Goal: Task Accomplishment & Management: Manage account settings

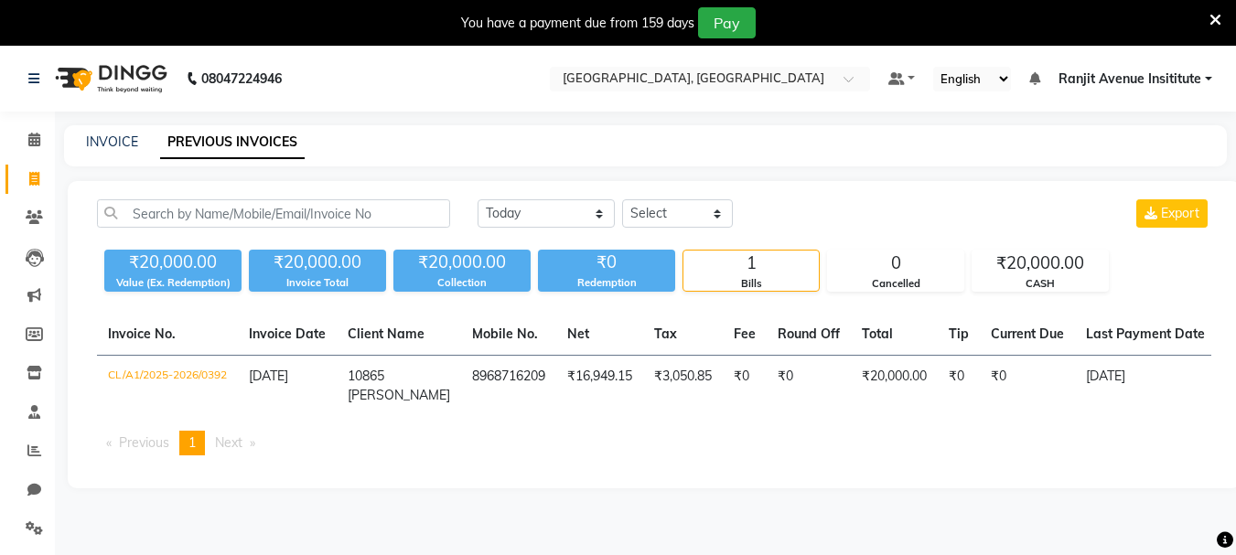
select select "[DATE]"
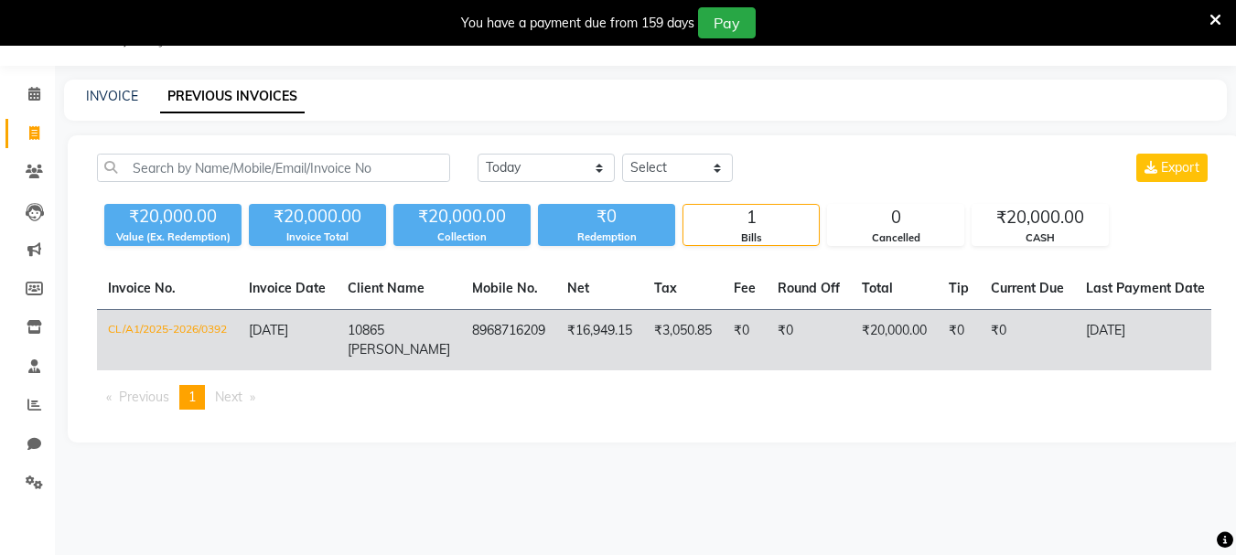
click at [189, 335] on td "CL/A1/2025-2026/0392" at bounding box center [167, 340] width 141 height 61
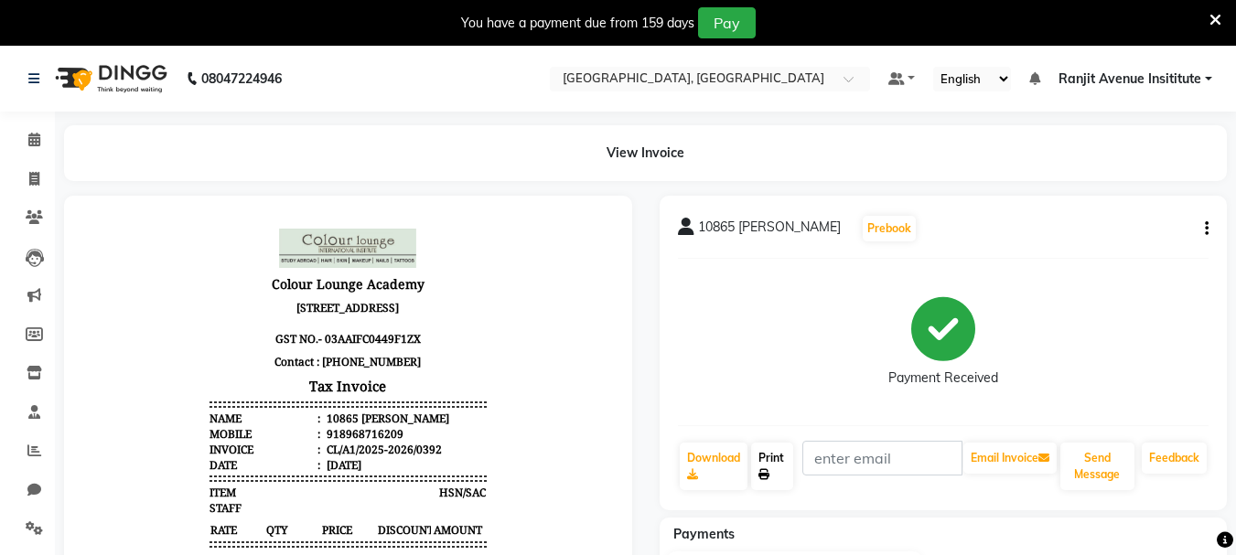
click at [789, 459] on link "Print" at bounding box center [772, 467] width 42 height 48
click at [771, 481] on link "Print" at bounding box center [772, 467] width 42 height 48
drag, startPoint x: 27, startPoint y: 138, endPoint x: 25, endPoint y: 181, distance: 43.0
click at [27, 138] on span at bounding box center [34, 140] width 32 height 21
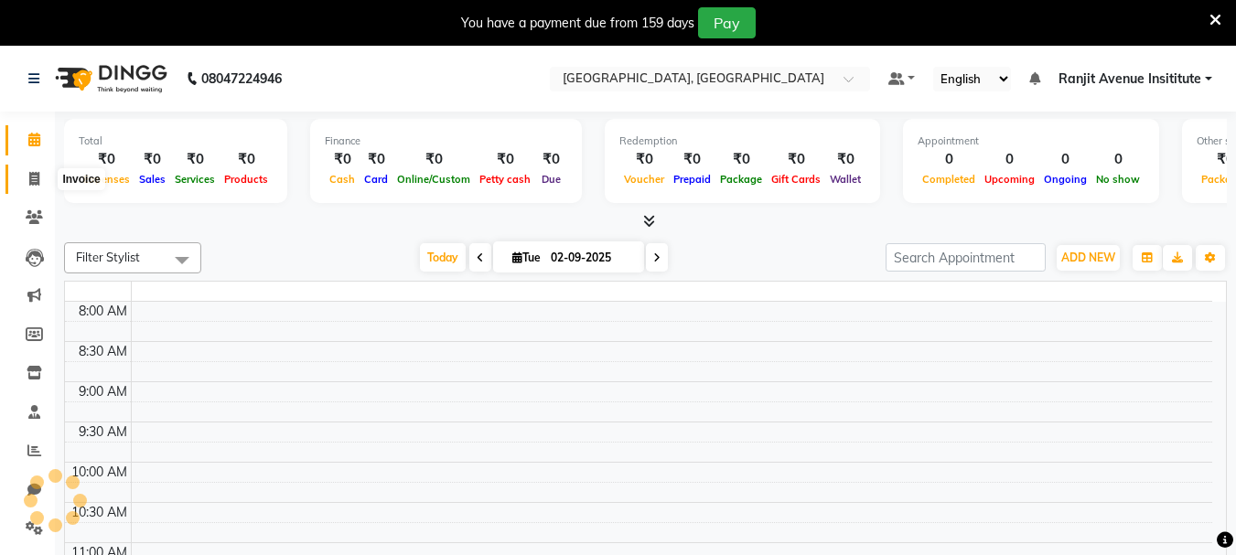
click at [25, 181] on span at bounding box center [34, 179] width 32 height 21
select select "service"
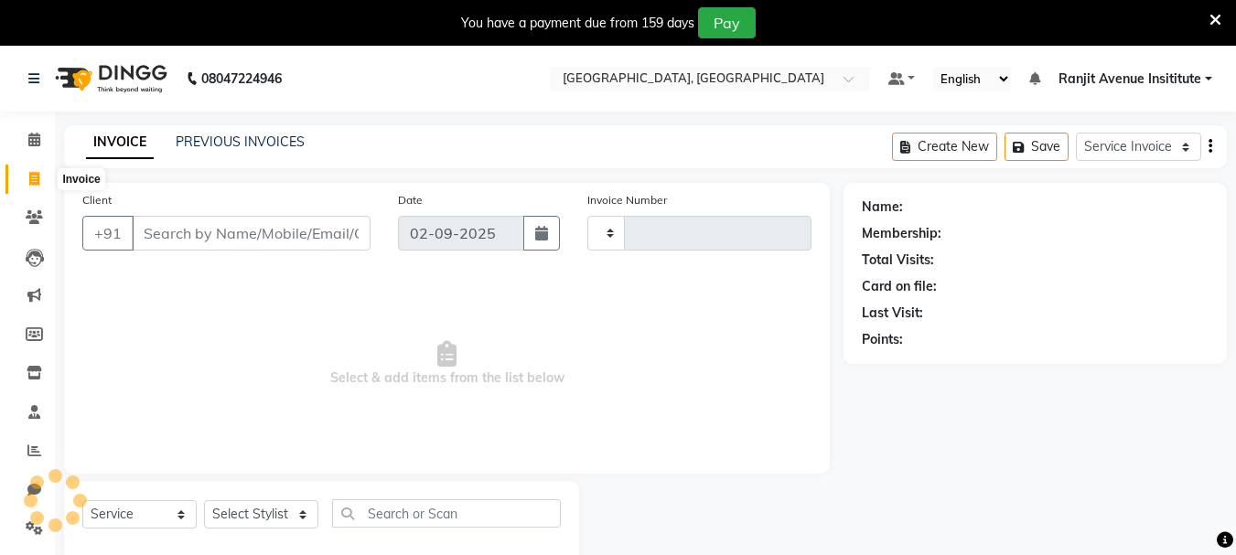
type input "0393"
select select "8033"
click at [151, 231] on input "Client" at bounding box center [251, 233] width 239 height 35
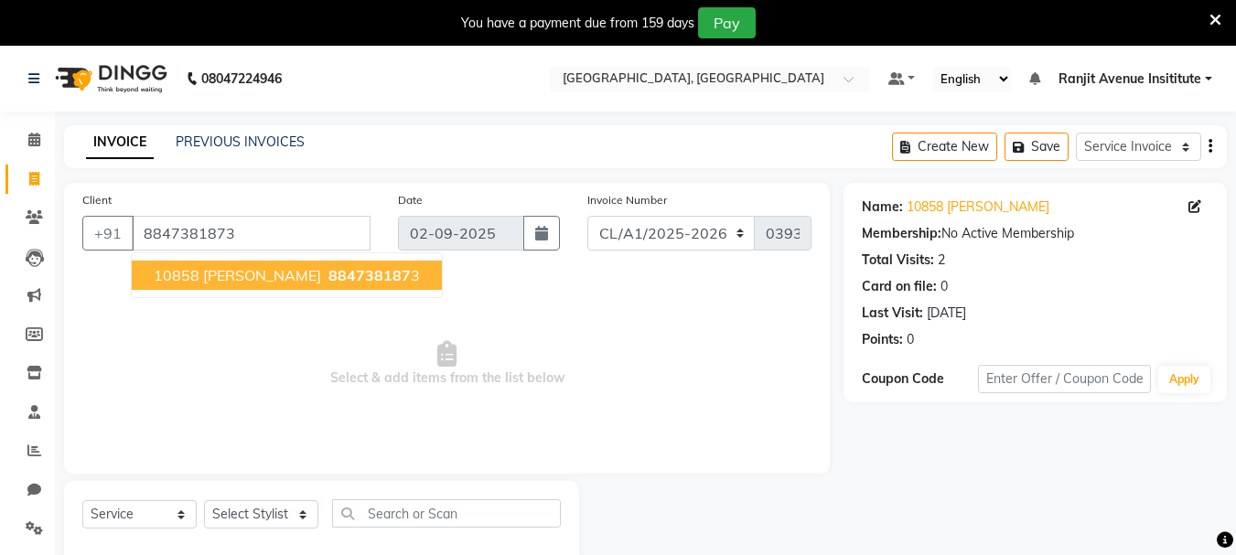
drag, startPoint x: 1189, startPoint y: 16, endPoint x: 13, endPoint y: 162, distance: 1184.8
click at [13, 162] on li "Invoice" at bounding box center [27, 179] width 55 height 39
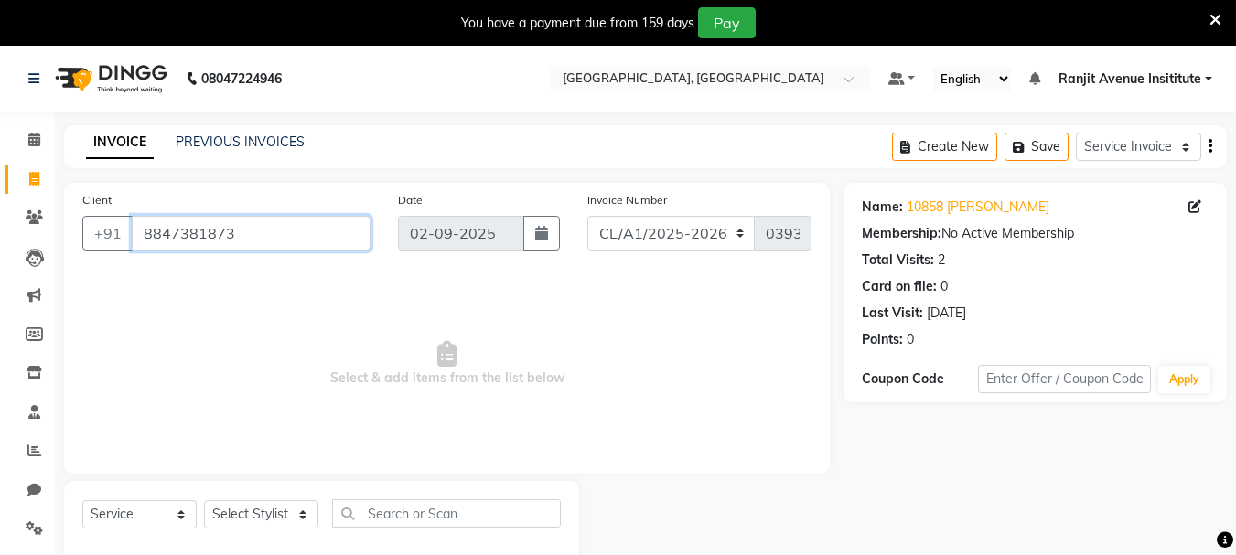
click at [275, 246] on input "8847381873" at bounding box center [251, 233] width 239 height 35
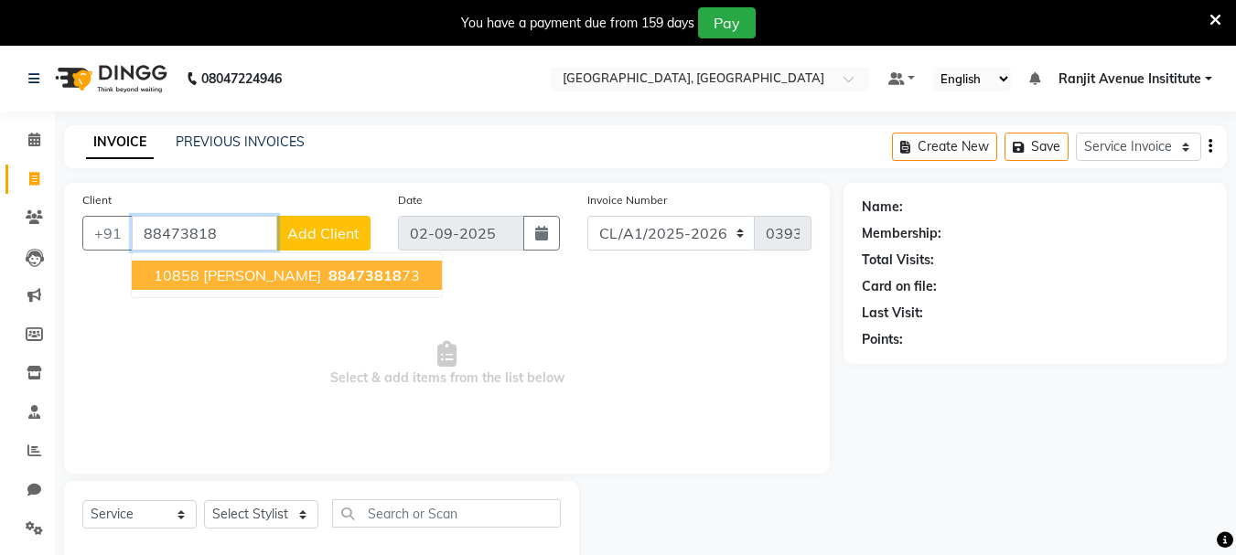
click at [254, 284] on button "10858 MUSKAN 88473818 73" at bounding box center [287, 275] width 310 height 29
type input "8847381873"
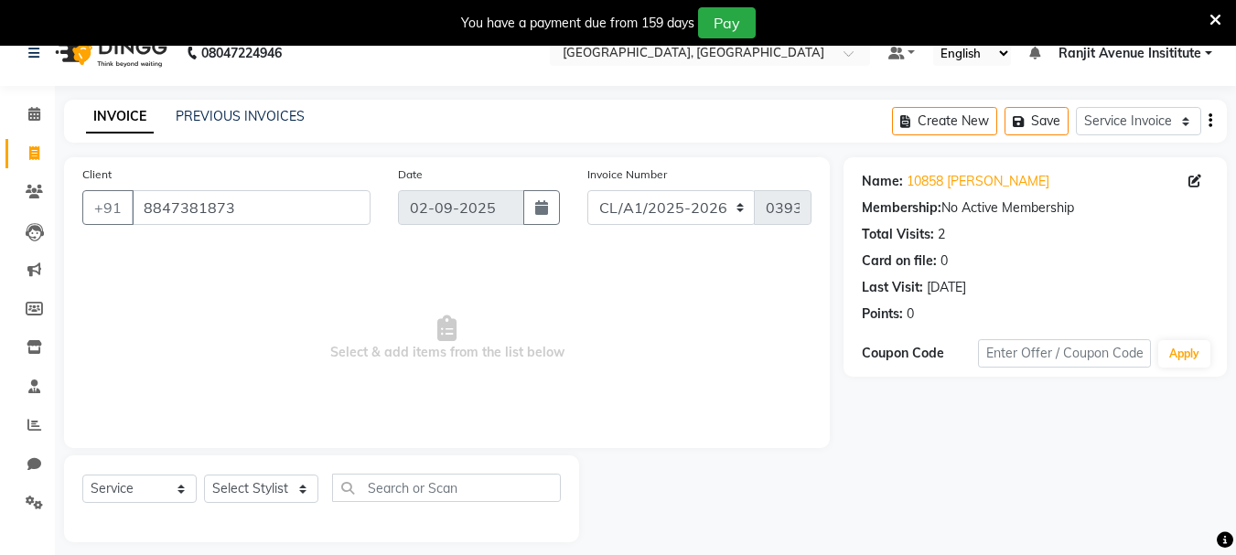
scroll to position [46, 0]
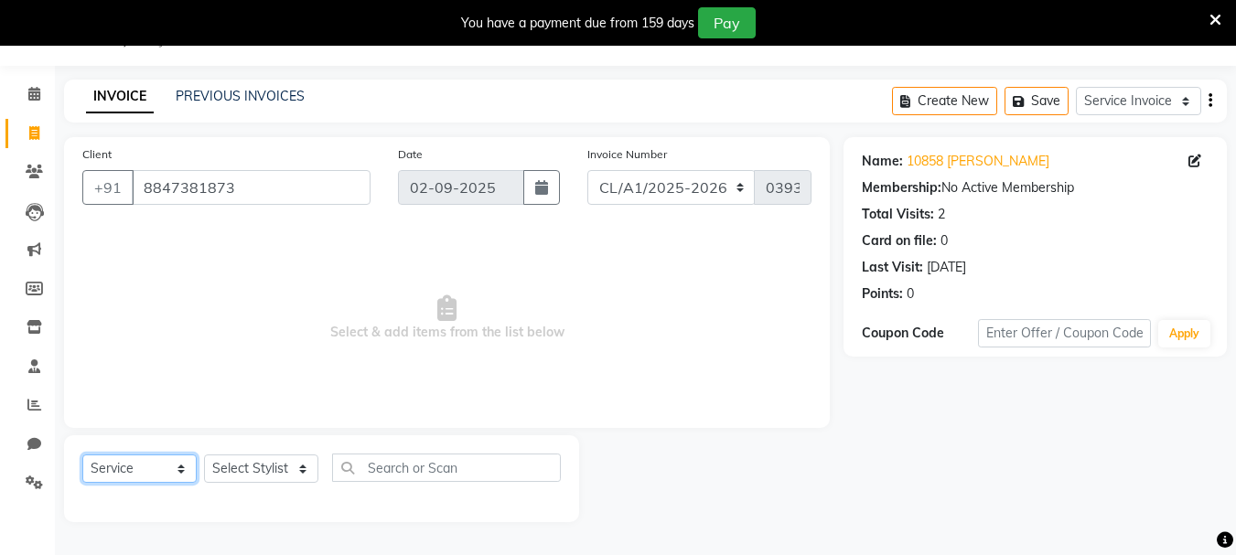
drag, startPoint x: 186, startPoint y: 473, endPoint x: 174, endPoint y: 472, distance: 11.9
click at [185, 473] on select "Select Service Membership Package Voucher Prepaid Gift Card" at bounding box center [139, 469] width 114 height 28
click at [296, 391] on span "Select & add items from the list below" at bounding box center [446, 318] width 729 height 183
click at [274, 470] on select "Select Stylist Admin ARPAN AYUSHI DIGVIJAY MANMEET MANPREET Ranjit Avenue Insit…" at bounding box center [261, 469] width 114 height 28
select select "71528"
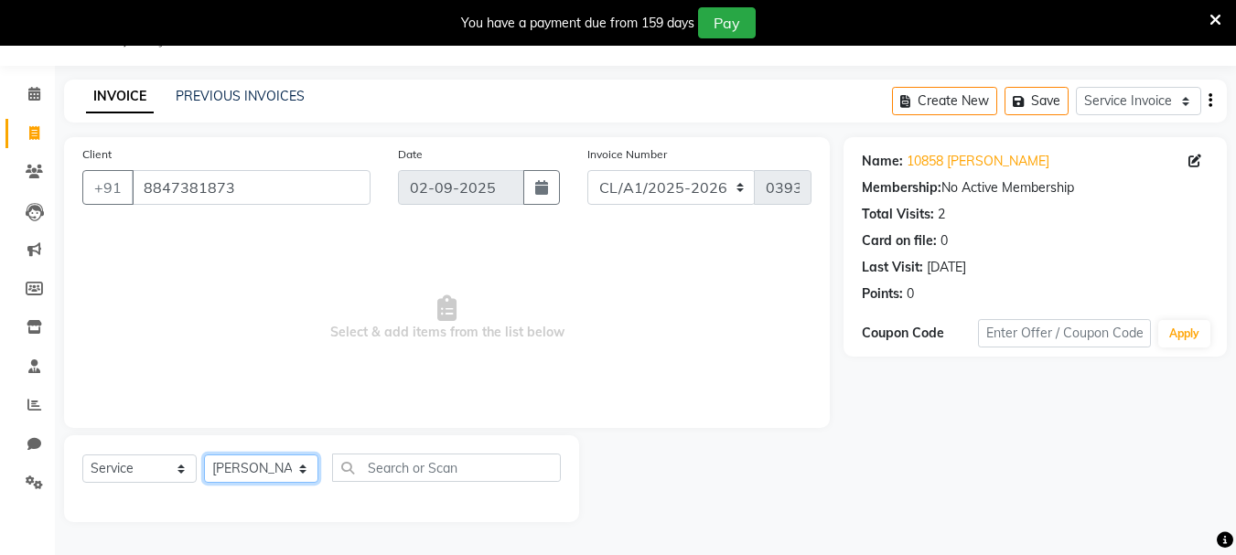
click at [204, 455] on select "Select Stylist Admin ARPAN AYUSHI DIGVIJAY MANMEET MANPREET Ranjit Avenue Insit…" at bounding box center [261, 469] width 114 height 28
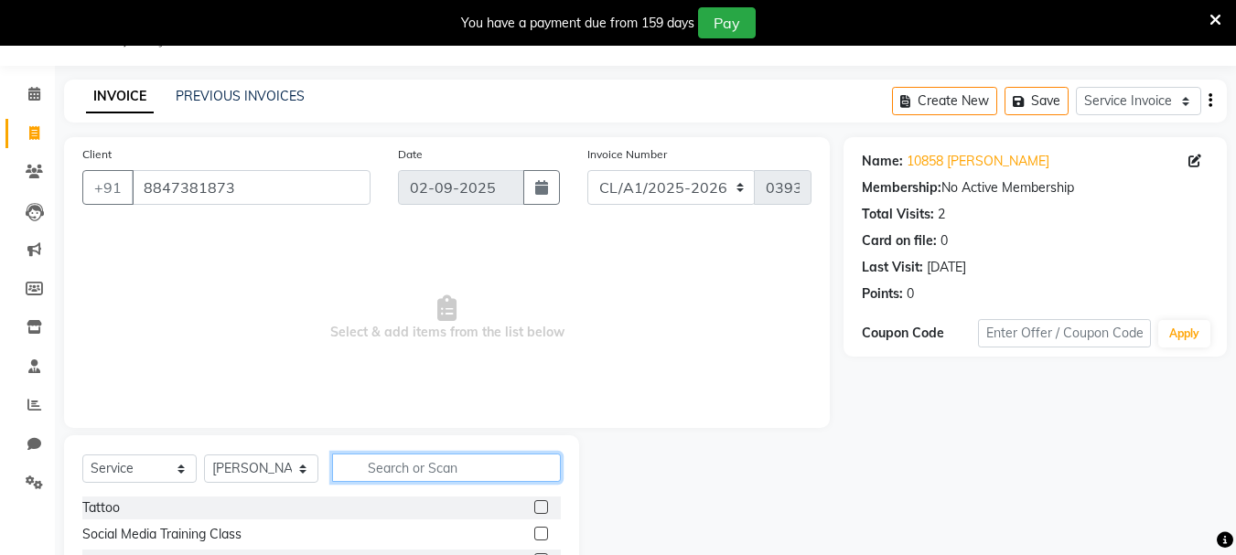
click at [415, 458] on input "text" at bounding box center [446, 468] width 229 height 28
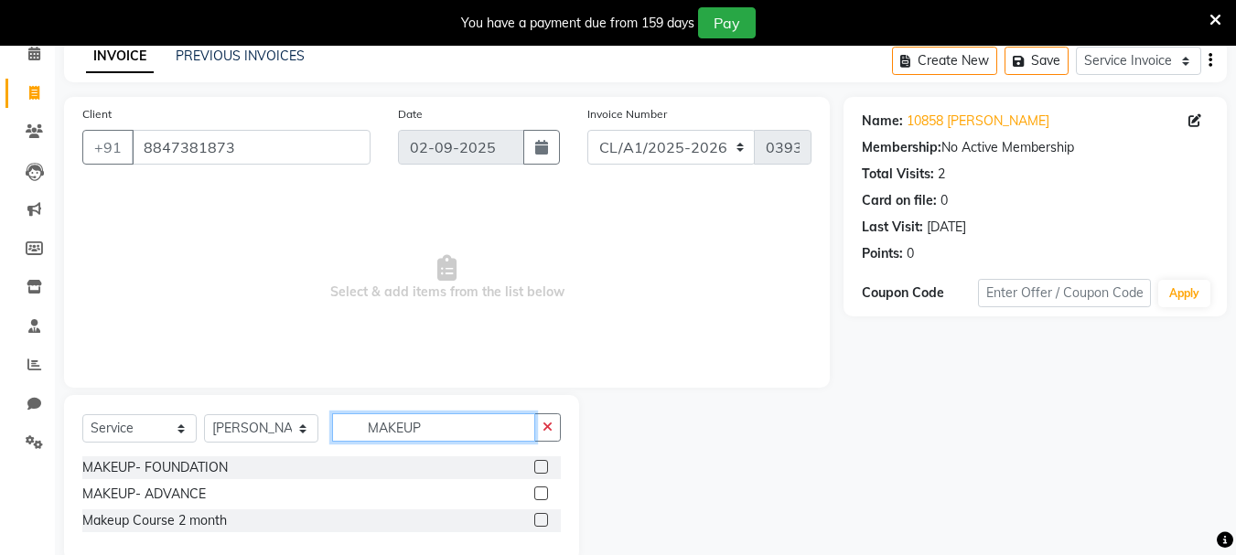
scroll to position [120, 0]
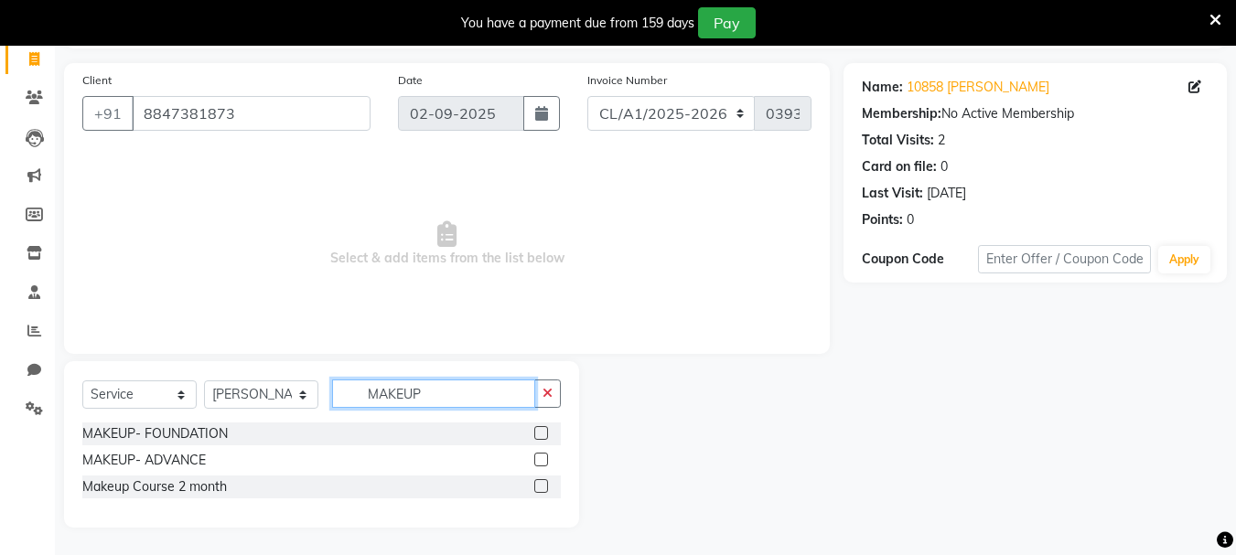
type input "MAKEUP"
click at [549, 461] on div at bounding box center [547, 460] width 27 height 23
click at [542, 458] on label at bounding box center [541, 460] width 14 height 14
click at [542, 458] on input "checkbox" at bounding box center [540, 461] width 12 height 12
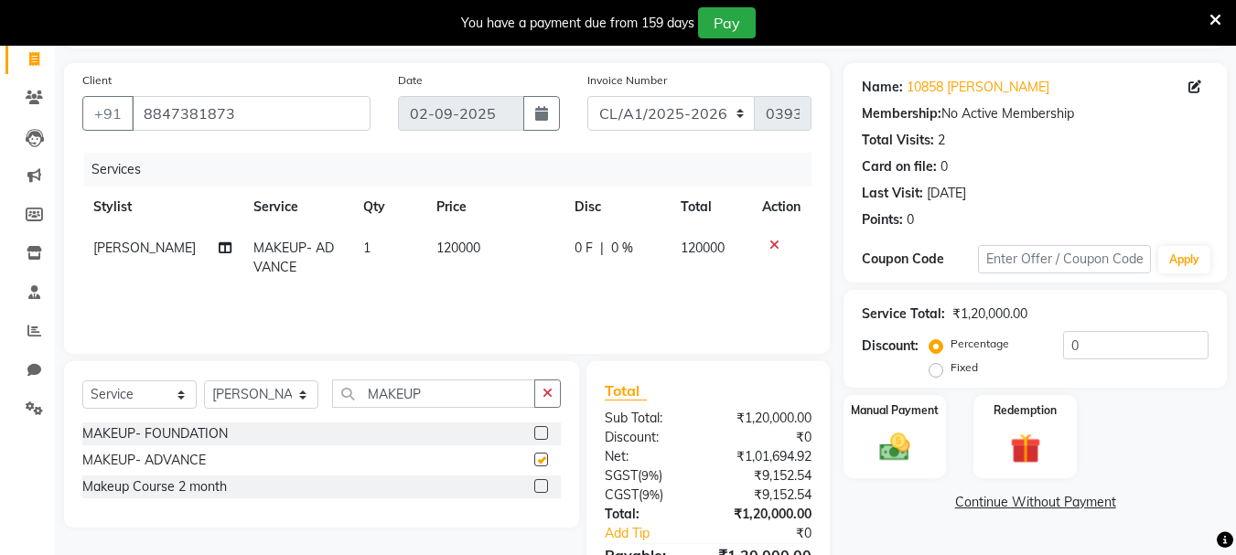
checkbox input "false"
click at [476, 242] on td "120000" at bounding box center [494, 258] width 137 height 60
select select "71528"
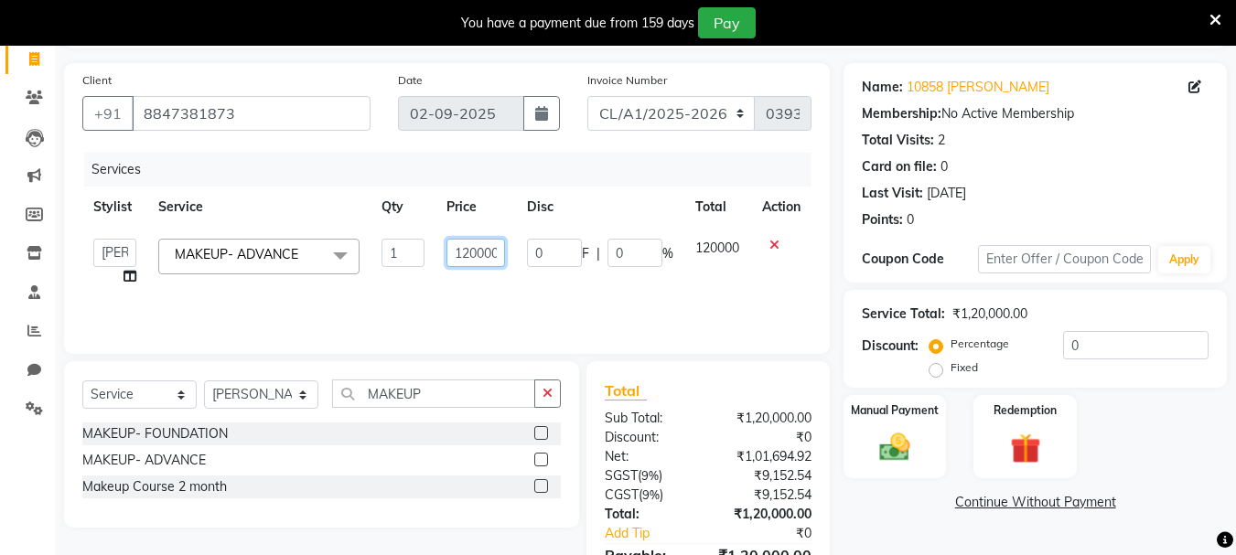
click at [493, 253] on input "120000" at bounding box center [476, 253] width 59 height 28
type input "0"
click at [460, 250] on input "0" at bounding box center [476, 253] width 59 height 28
type input "65000"
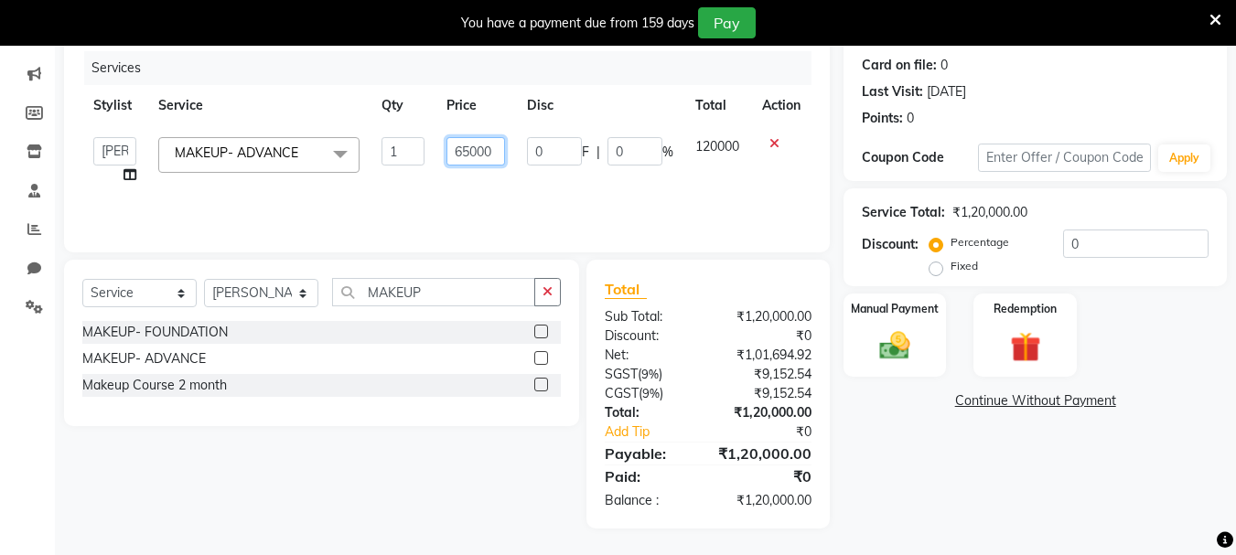
scroll to position [222, 0]
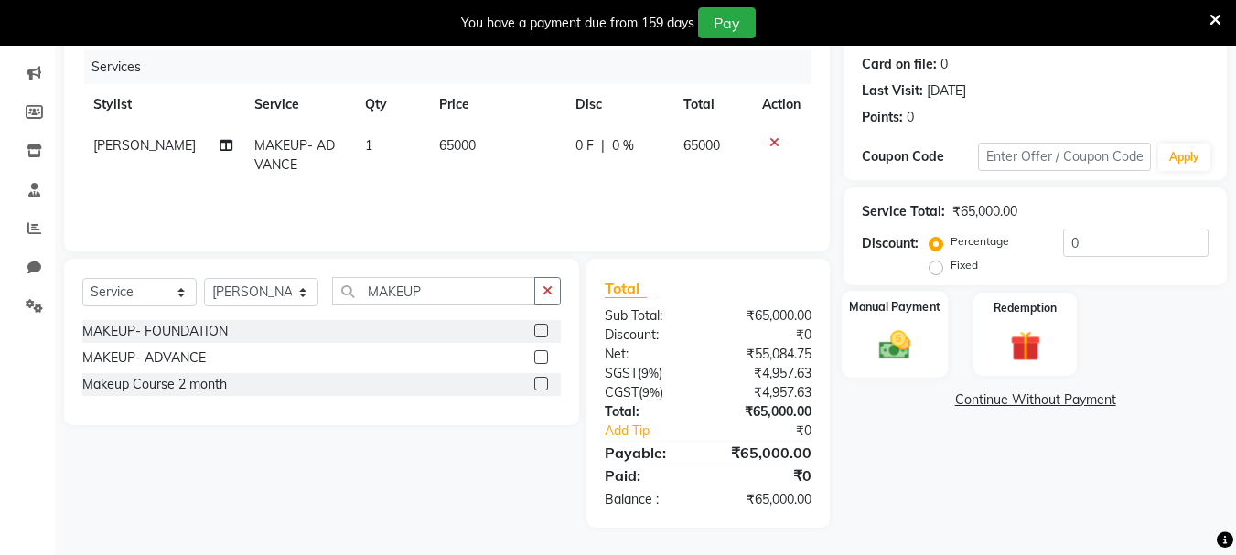
click at [890, 329] on img at bounding box center [894, 345] width 51 height 37
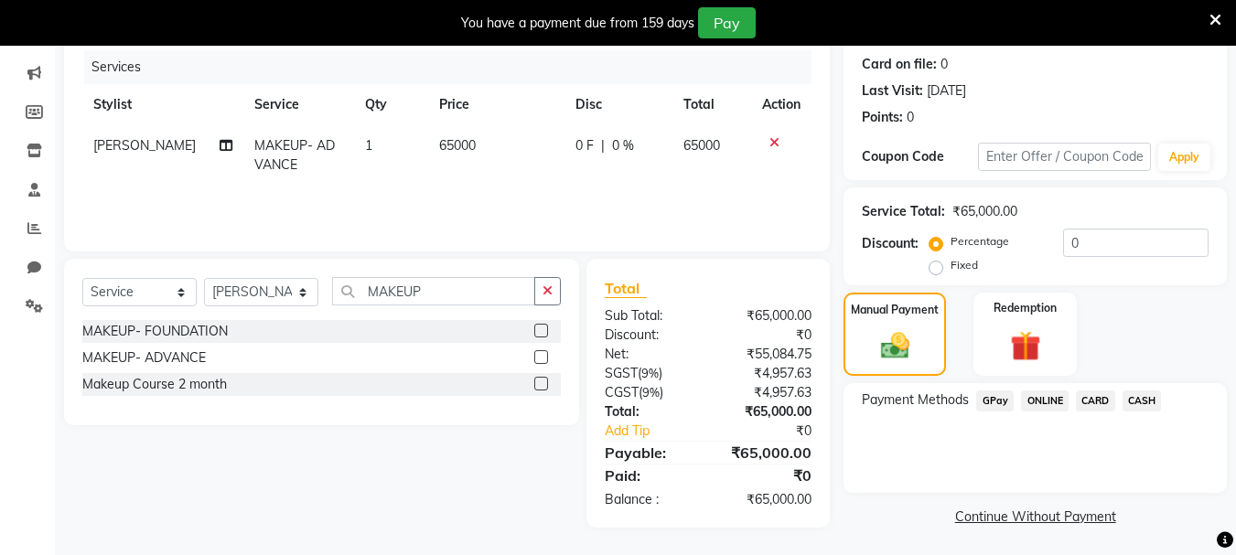
click at [1141, 394] on span "CASH" at bounding box center [1142, 401] width 39 height 21
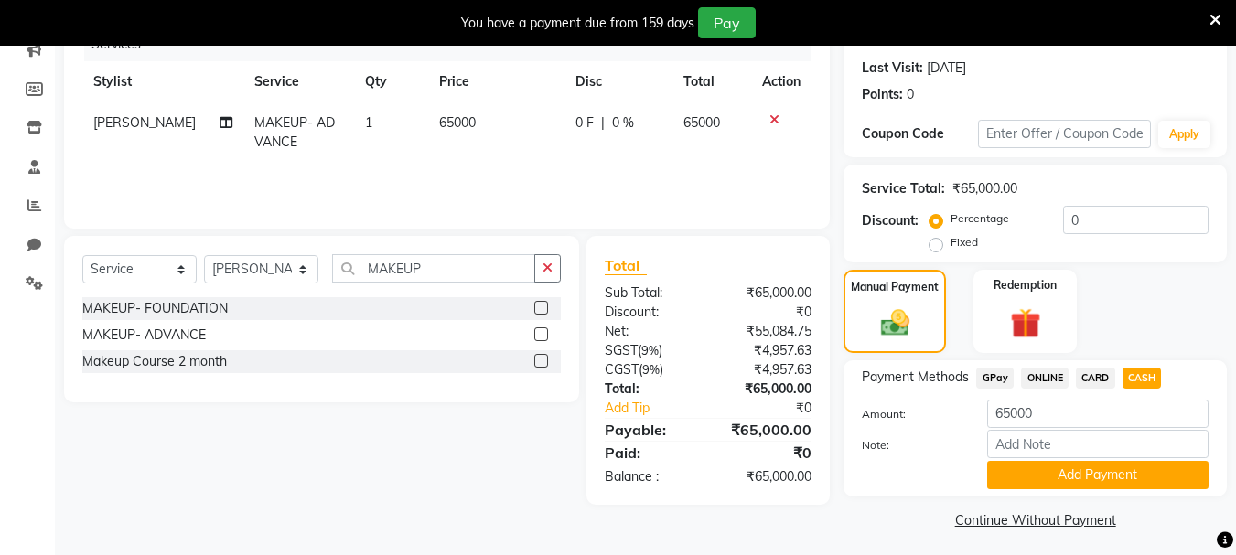
scroll to position [252, 0]
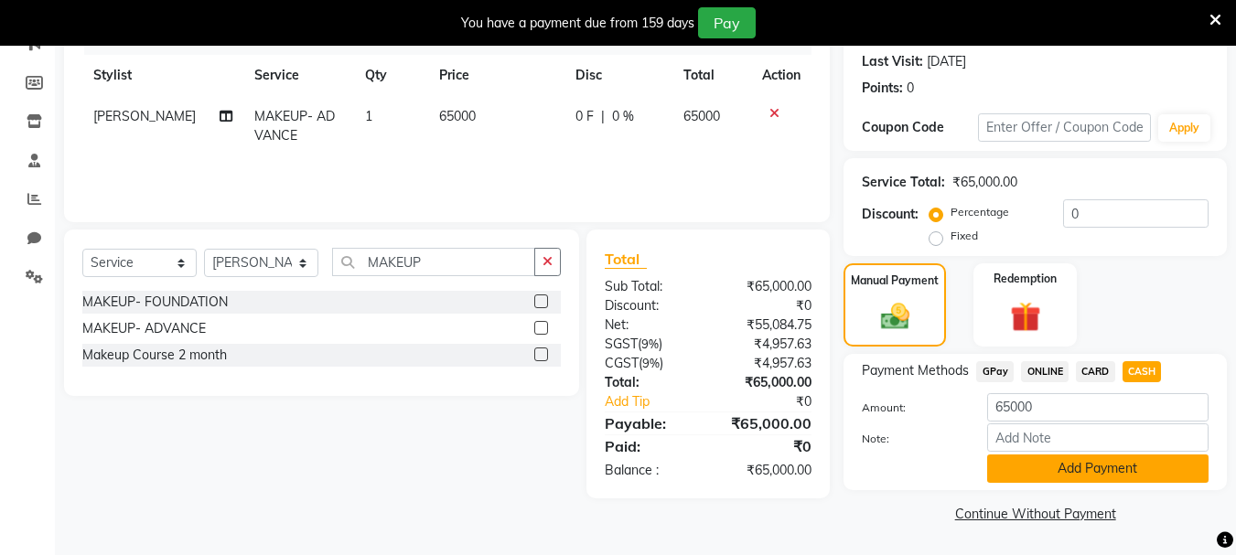
click at [1083, 470] on button "Add Payment" at bounding box center [1097, 469] width 221 height 28
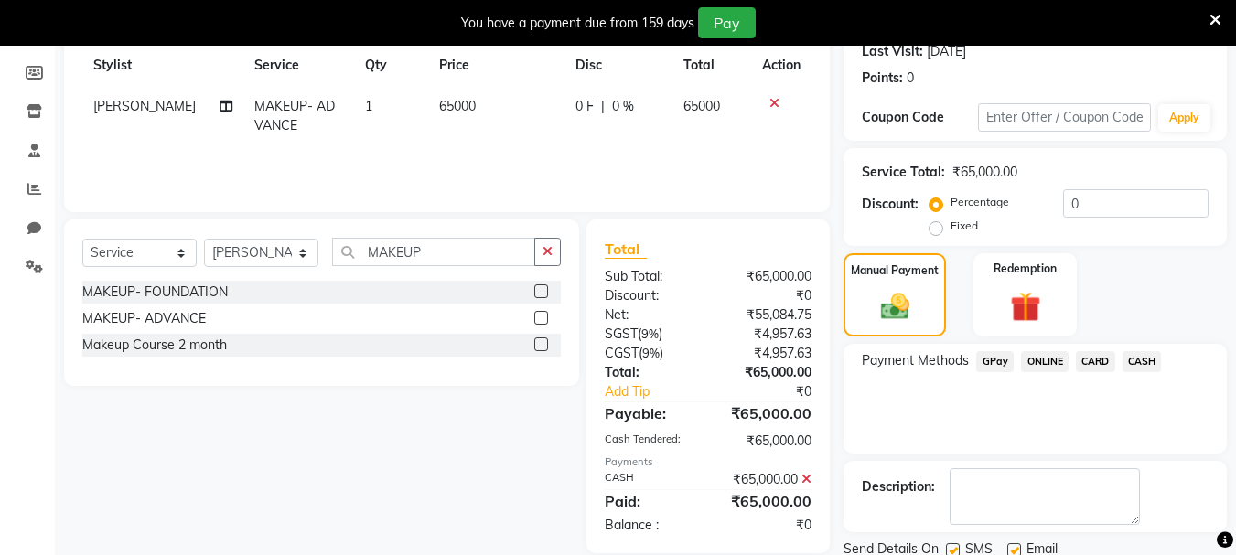
scroll to position [329, 0]
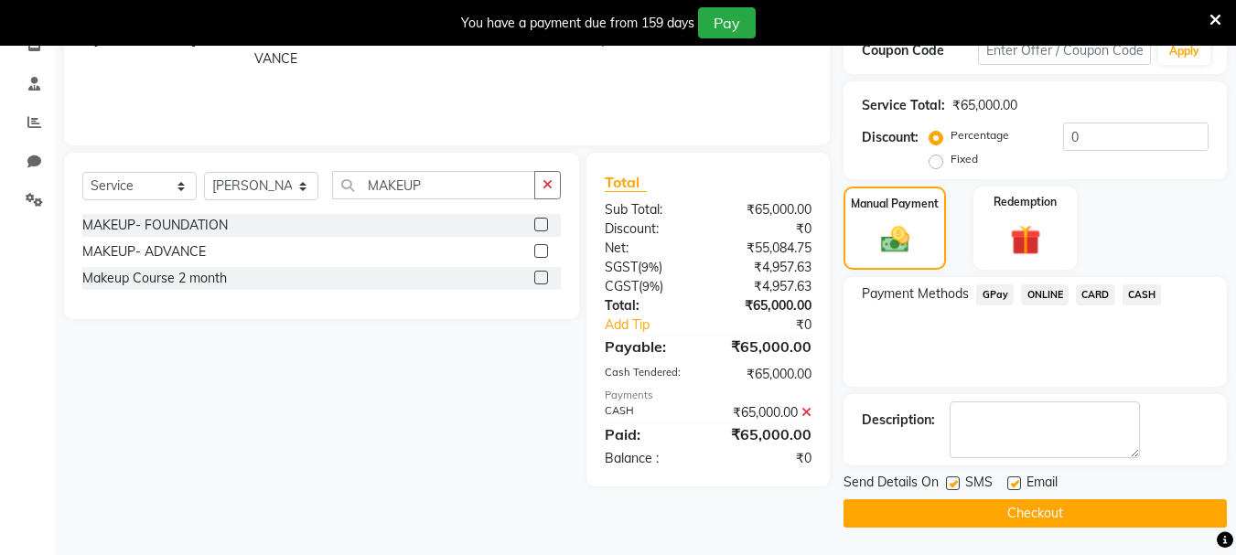
click at [981, 517] on button "Checkout" at bounding box center [1035, 514] width 383 height 28
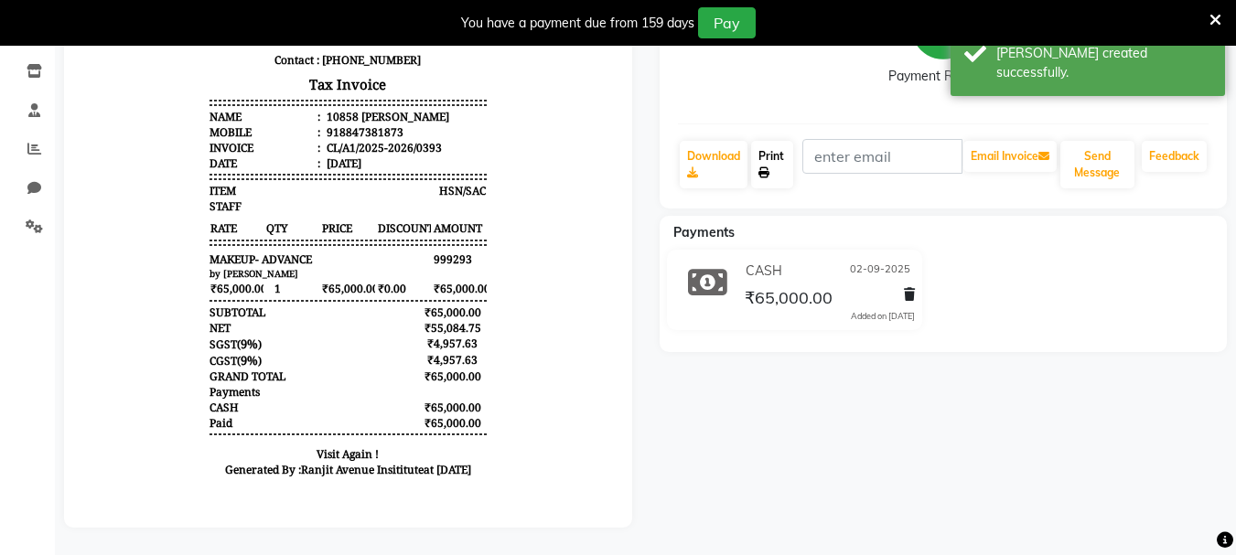
click at [770, 148] on link "Print" at bounding box center [772, 165] width 42 height 48
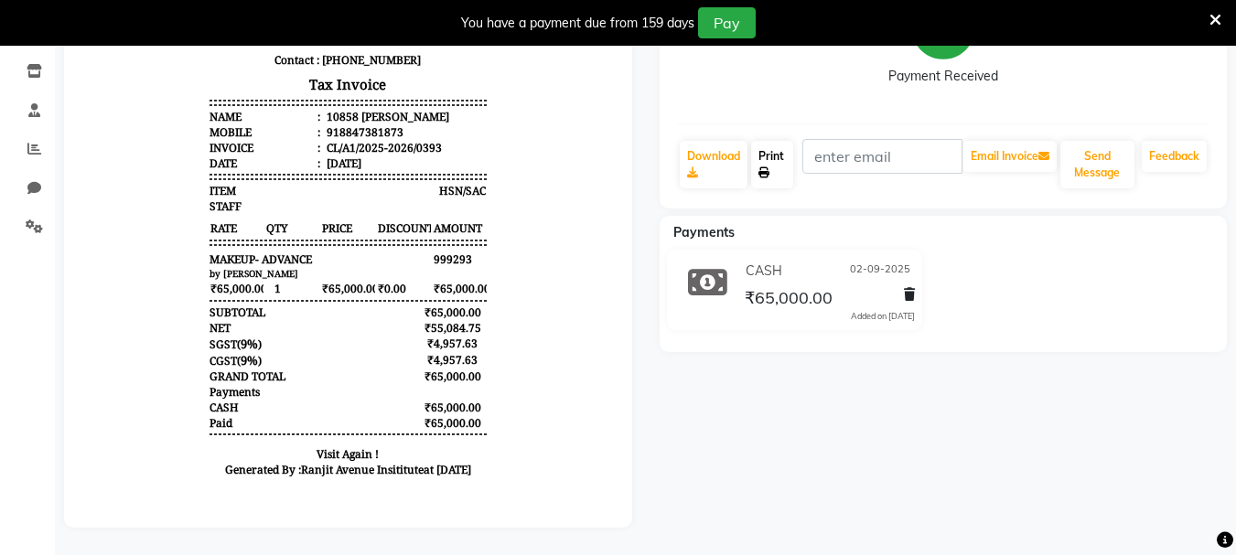
click at [766, 141] on link "Print" at bounding box center [772, 165] width 42 height 48
click at [1213, 14] on icon at bounding box center [1216, 20] width 12 height 16
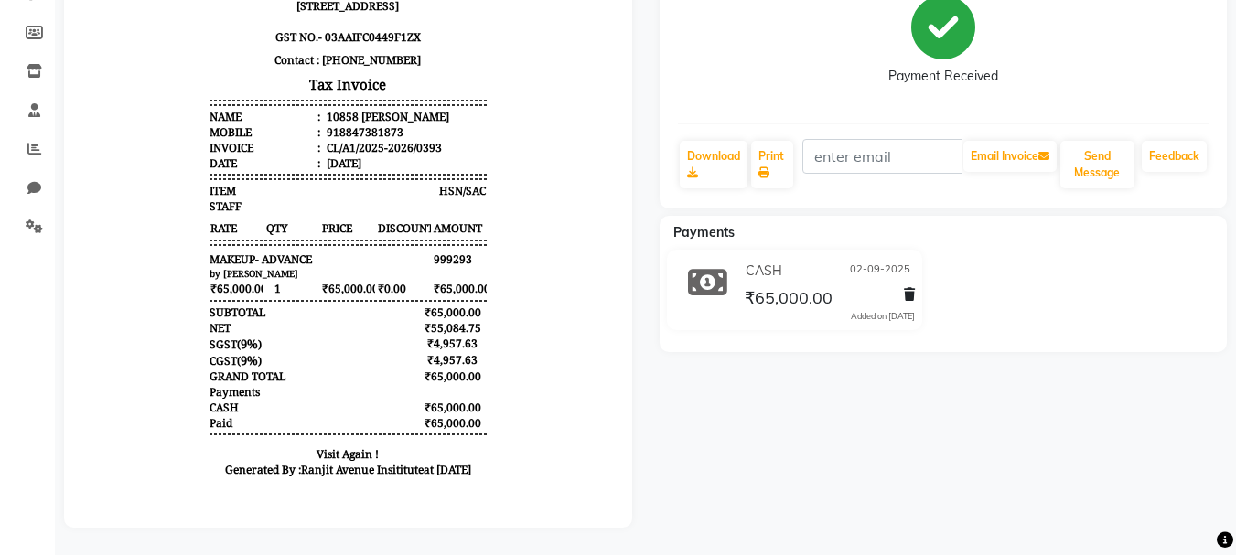
select select "service"
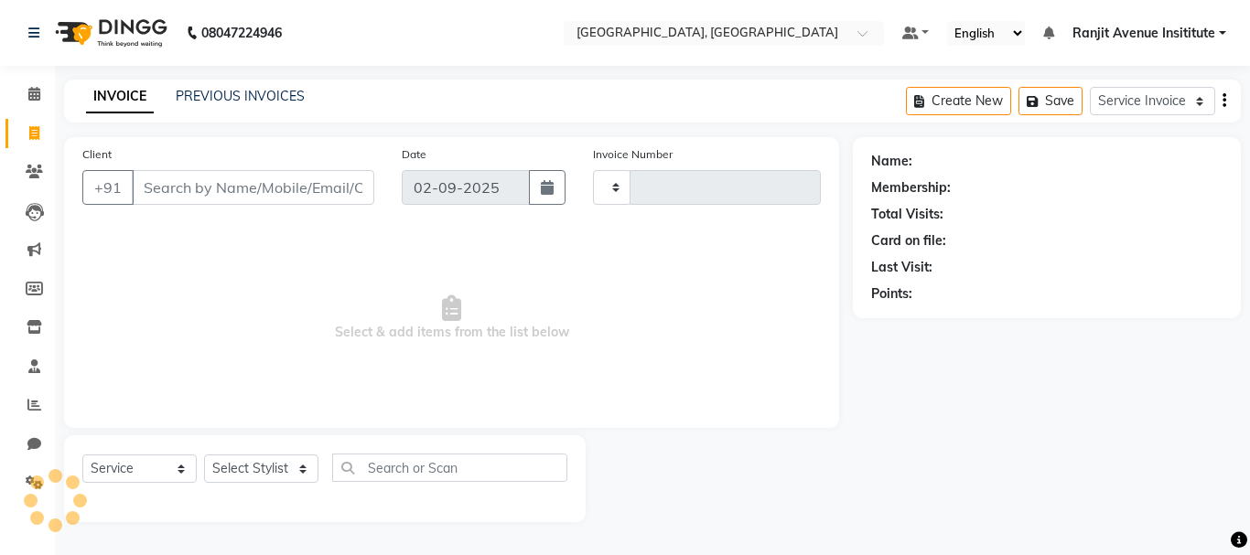
type input "0394"
select select "8033"
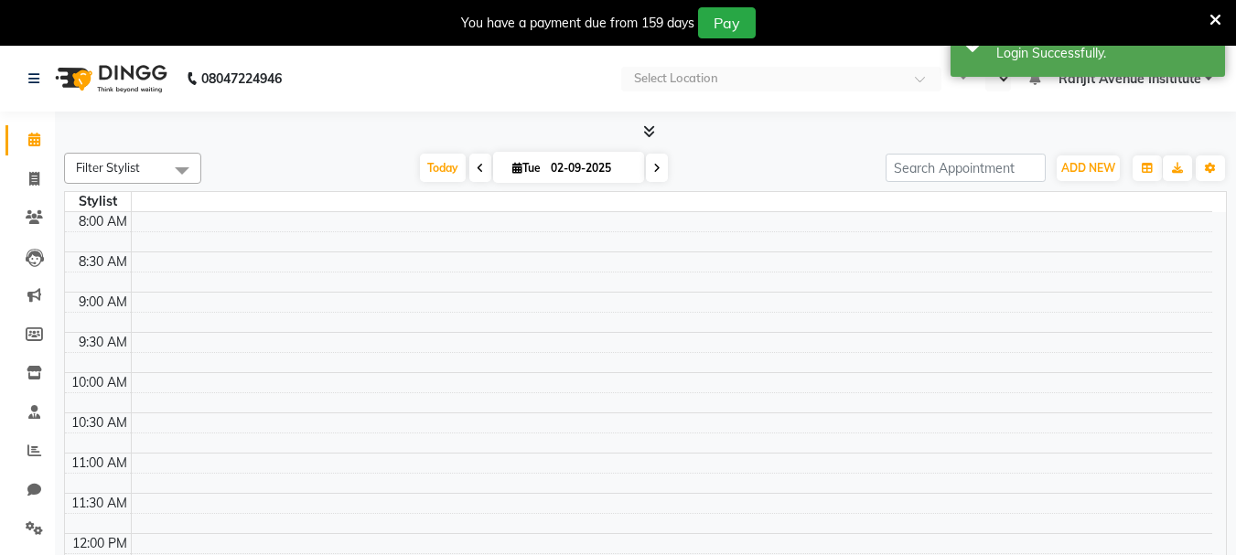
scroll to position [46, 0]
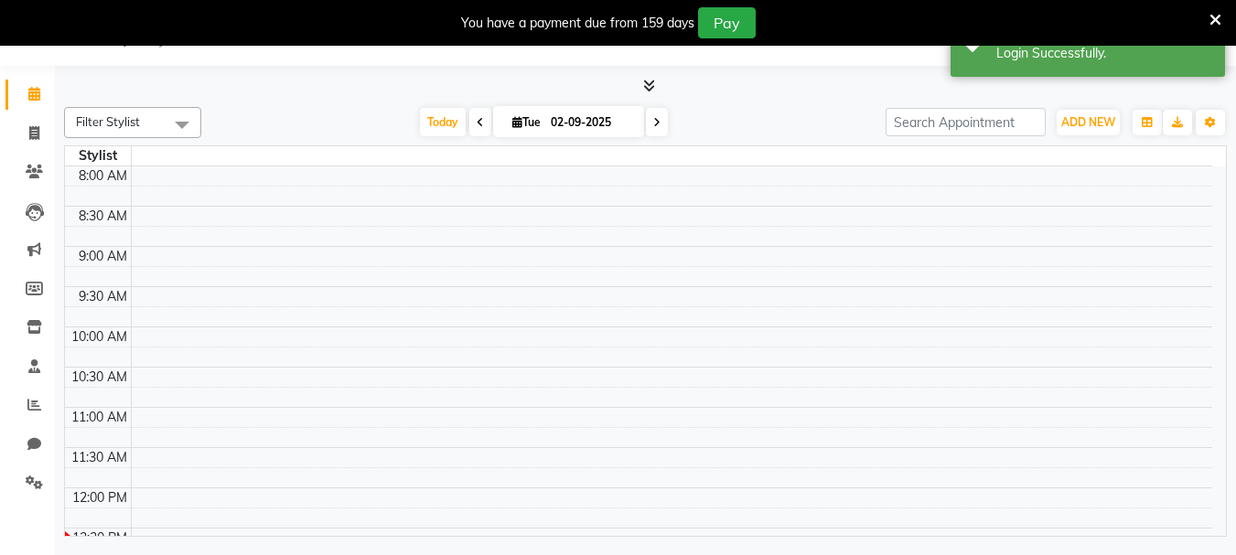
select select "en"
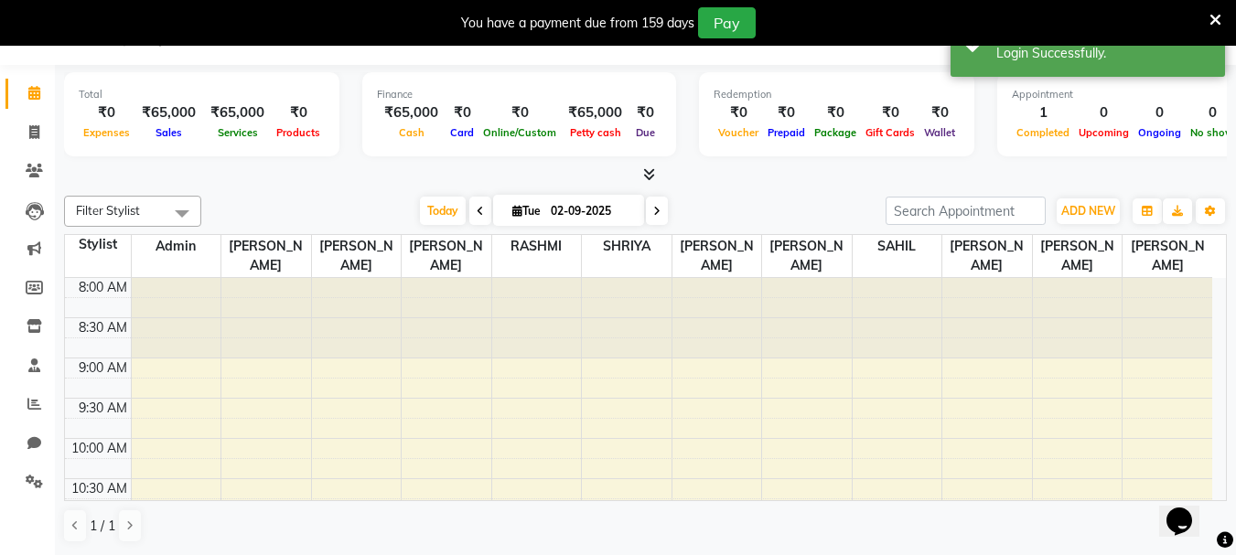
scroll to position [0, 0]
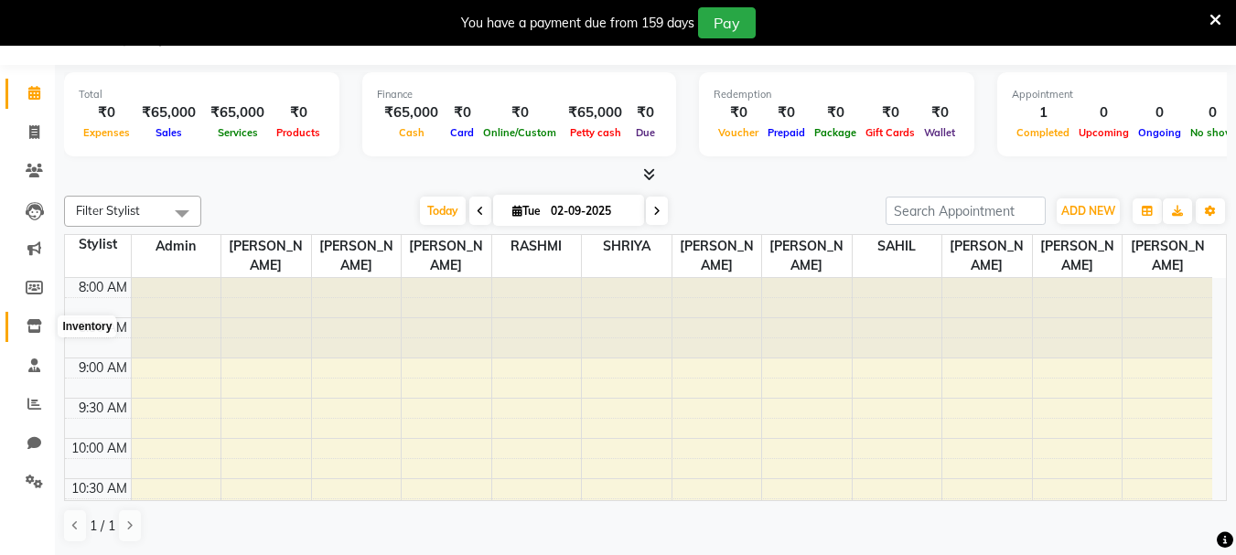
click at [38, 329] on icon at bounding box center [35, 326] width 16 height 14
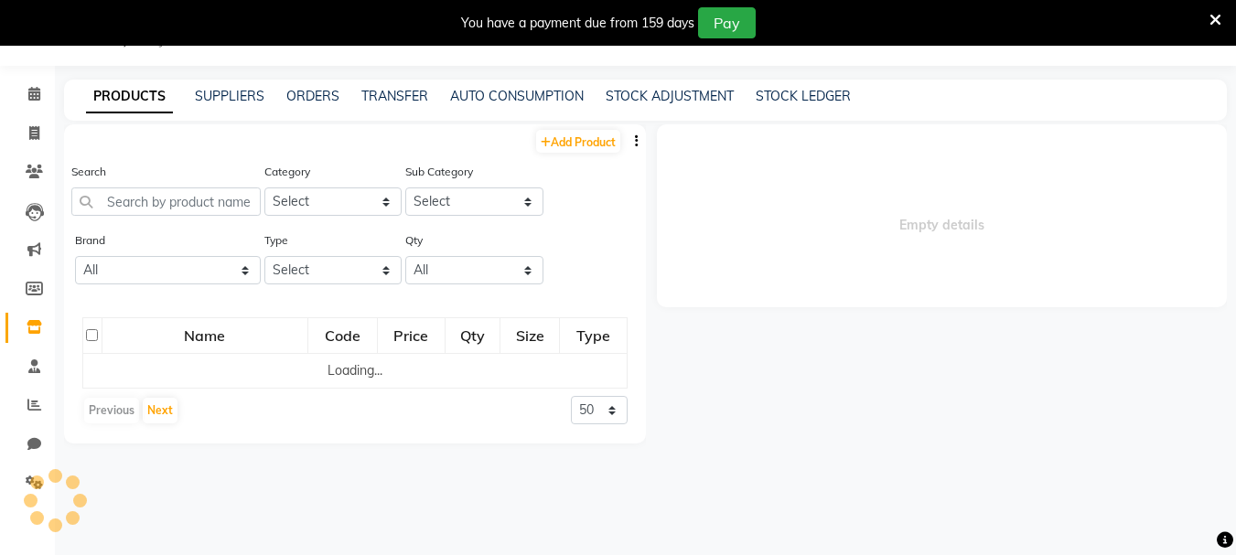
scroll to position [47, 0]
click at [162, 203] on input "text" at bounding box center [165, 201] width 189 height 28
select select
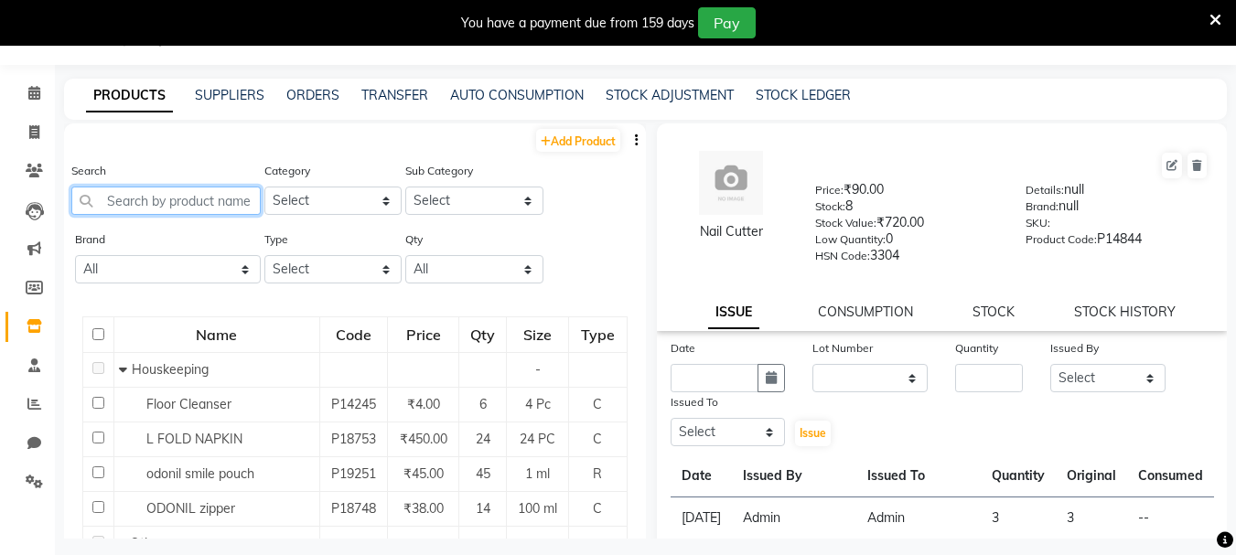
click at [109, 199] on input "text" at bounding box center [165, 201] width 189 height 28
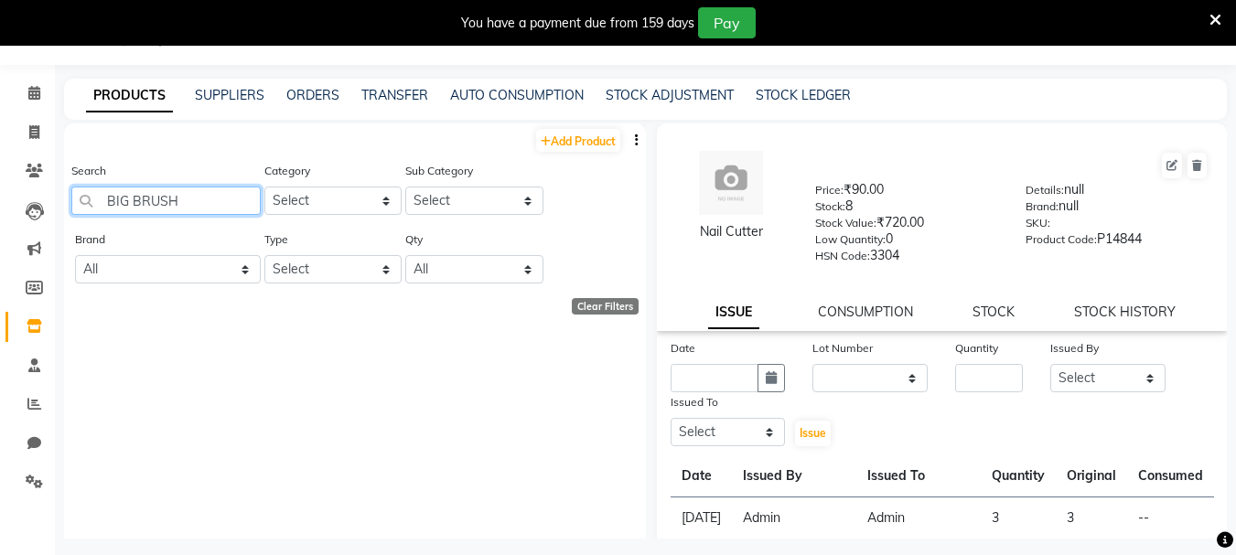
click at [203, 200] on input "BIG BRUSH" at bounding box center [165, 201] width 189 height 28
type input "B"
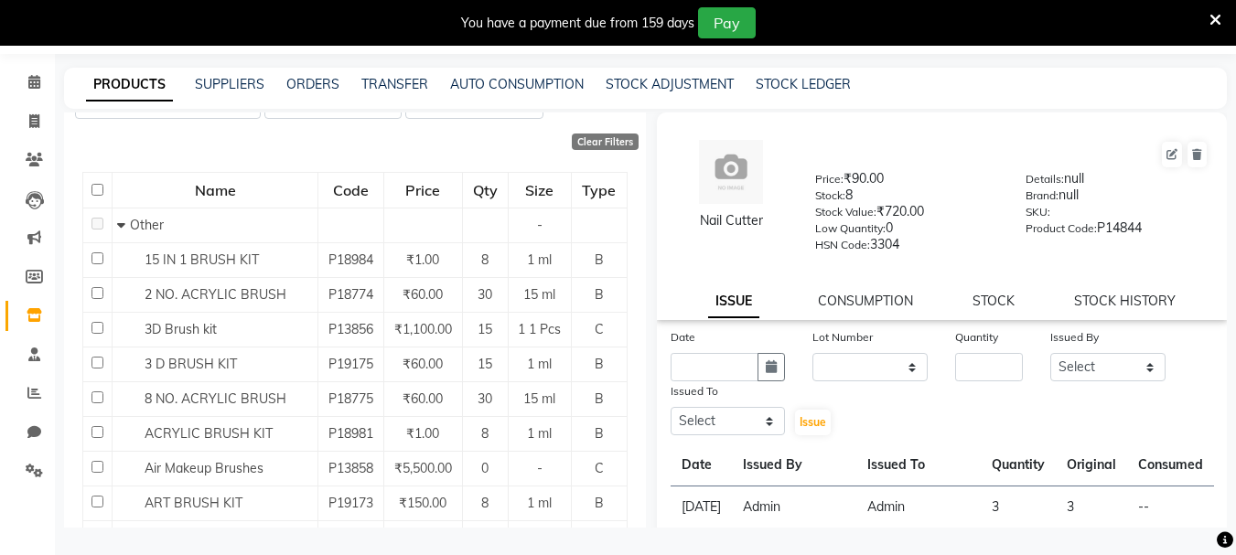
scroll to position [0, 0]
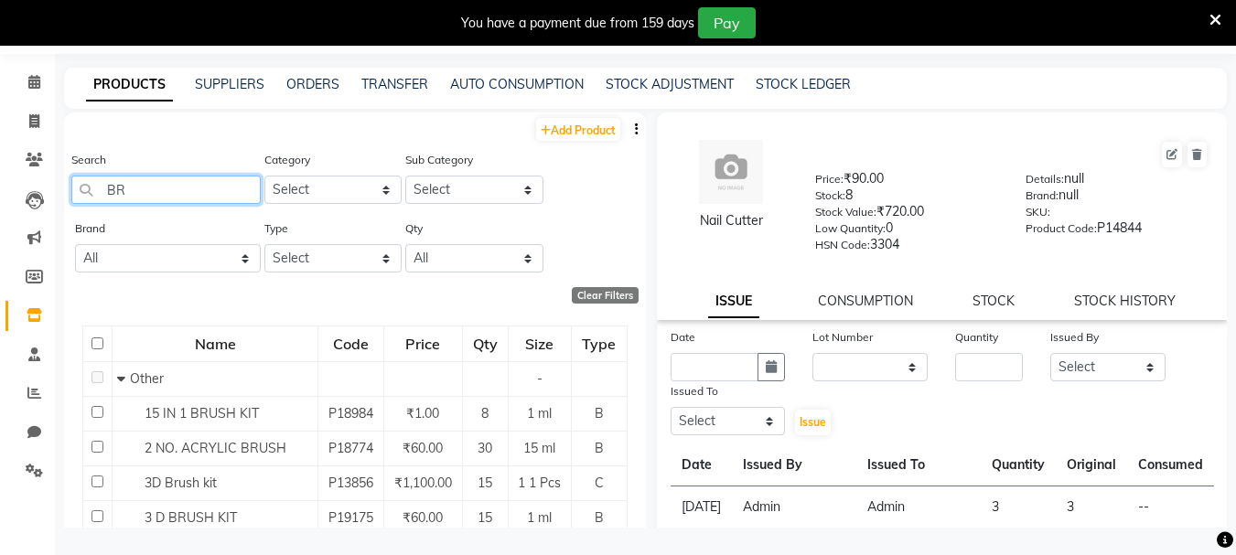
type input "B"
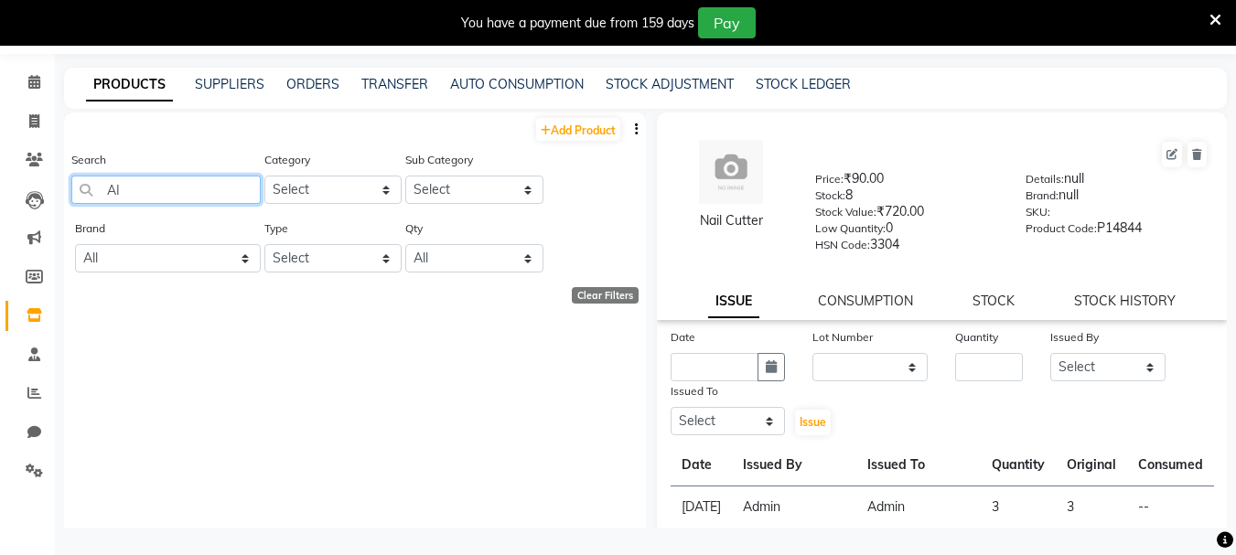
type input "A"
click at [181, 179] on input "HAIR BRUS" at bounding box center [165, 190] width 189 height 28
type input "H"
type input "BIG BRUSH"
click at [1149, 303] on link "STOCK HISTORY" at bounding box center [1125, 301] width 102 height 16
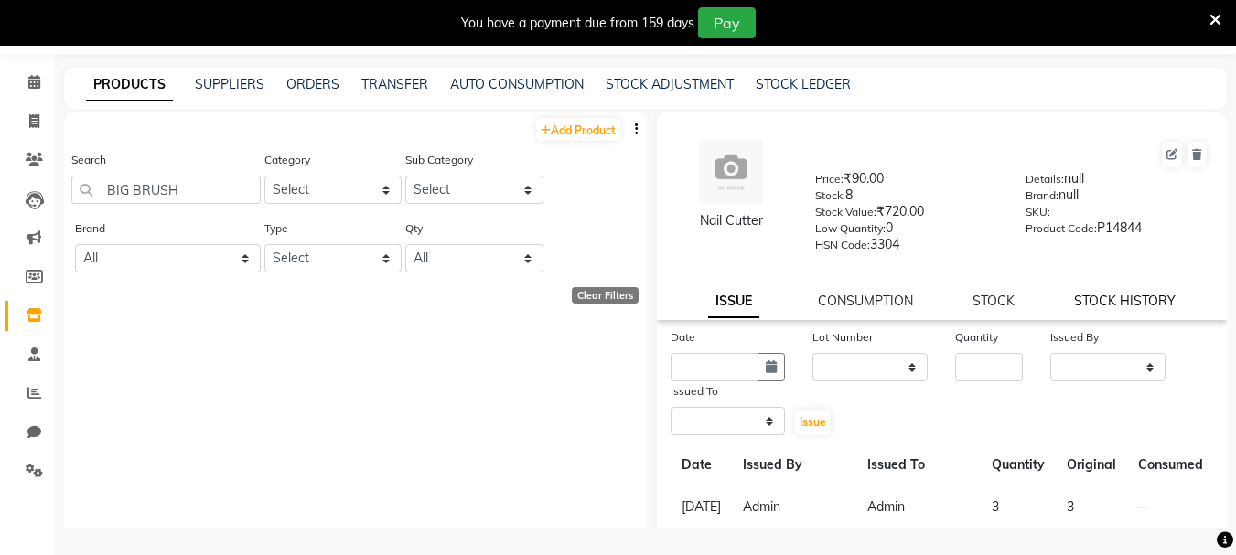
select select "all"
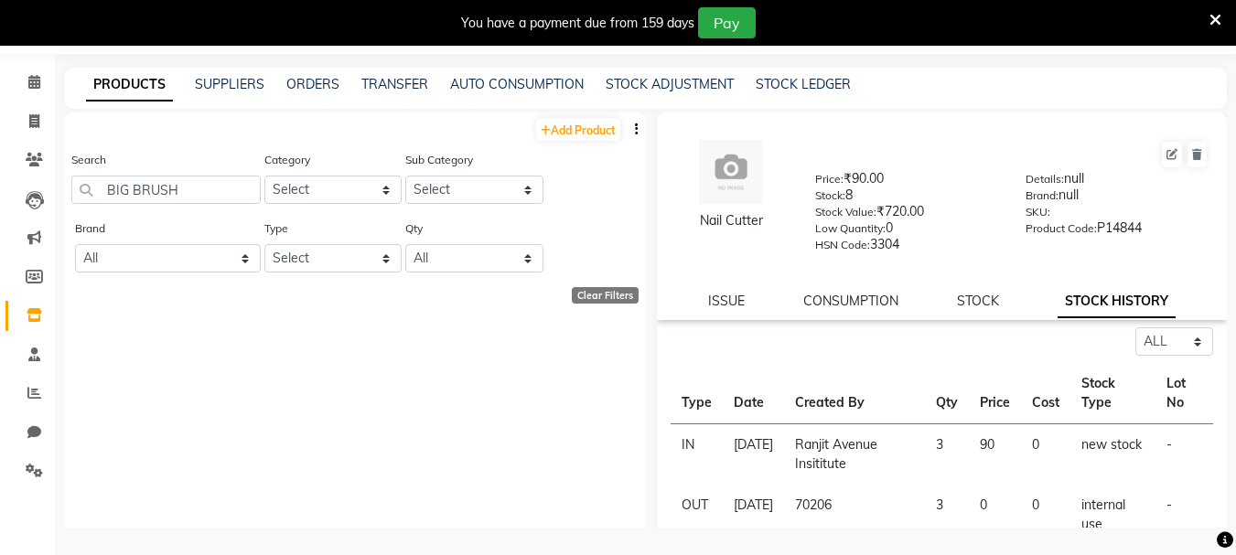
click at [704, 291] on div "Nail Cutter Price: ₹90.00 Stock: 8 Stock Value: ₹720.00 Low Quantity: 0 HSN Cod…" at bounding box center [942, 217] width 571 height 208
click at [727, 296] on link "ISSUE" at bounding box center [726, 301] width 37 height 16
select select
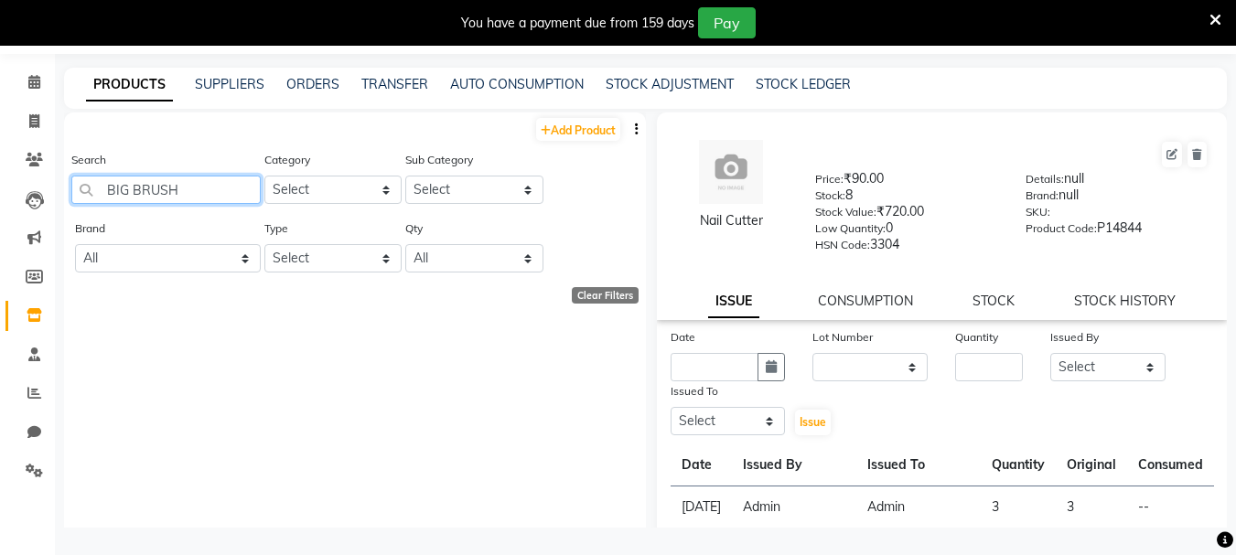
click at [203, 189] on input "BIG BRUSH" at bounding box center [165, 190] width 189 height 28
type input "B"
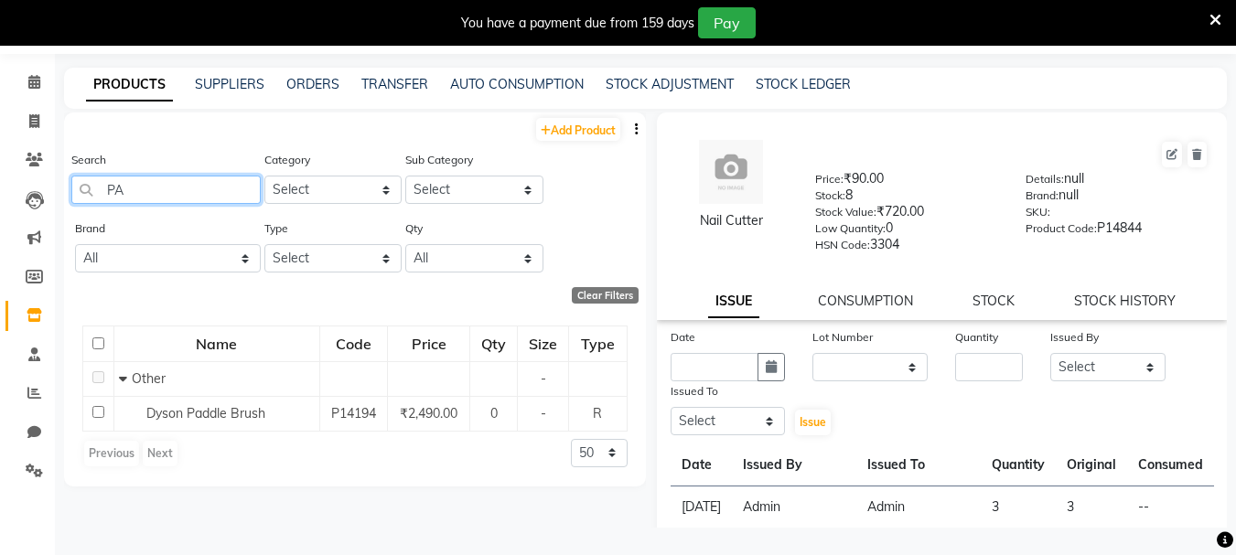
type input "P"
type input "C"
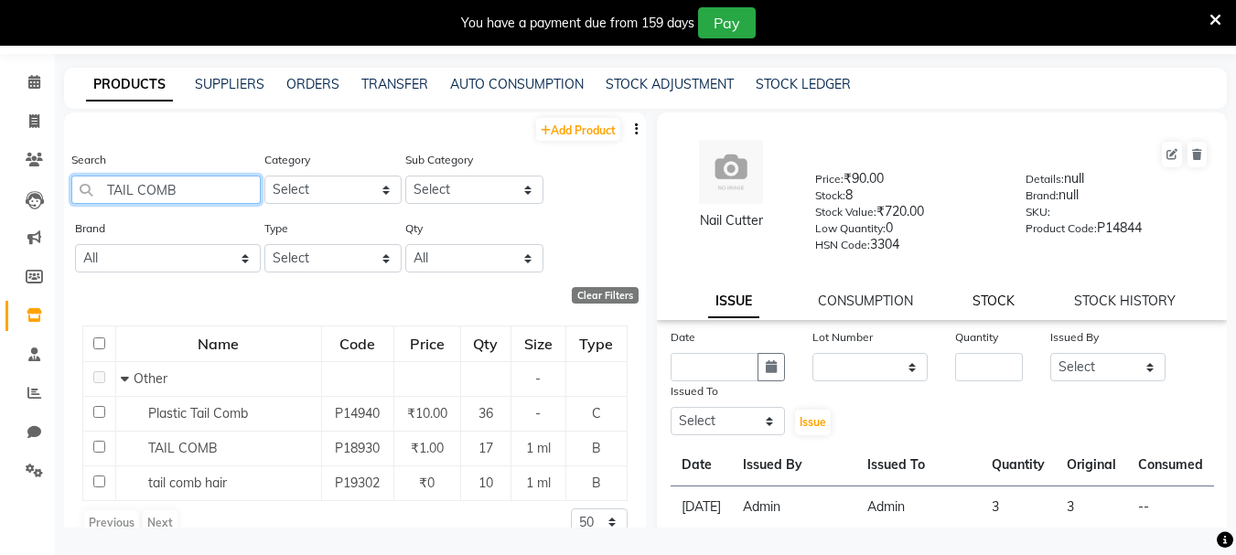
type input "TAIL COMB"
click at [982, 293] on link "STOCK" at bounding box center [994, 301] width 42 height 16
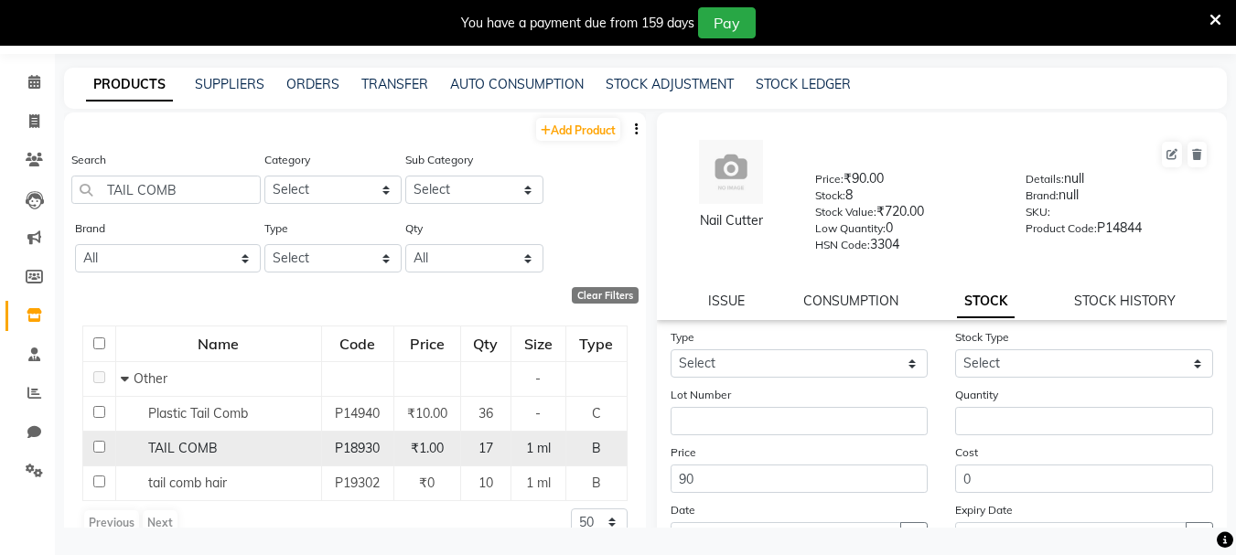
click at [101, 448] on input "checkbox" at bounding box center [99, 447] width 12 height 12
checkbox input "true"
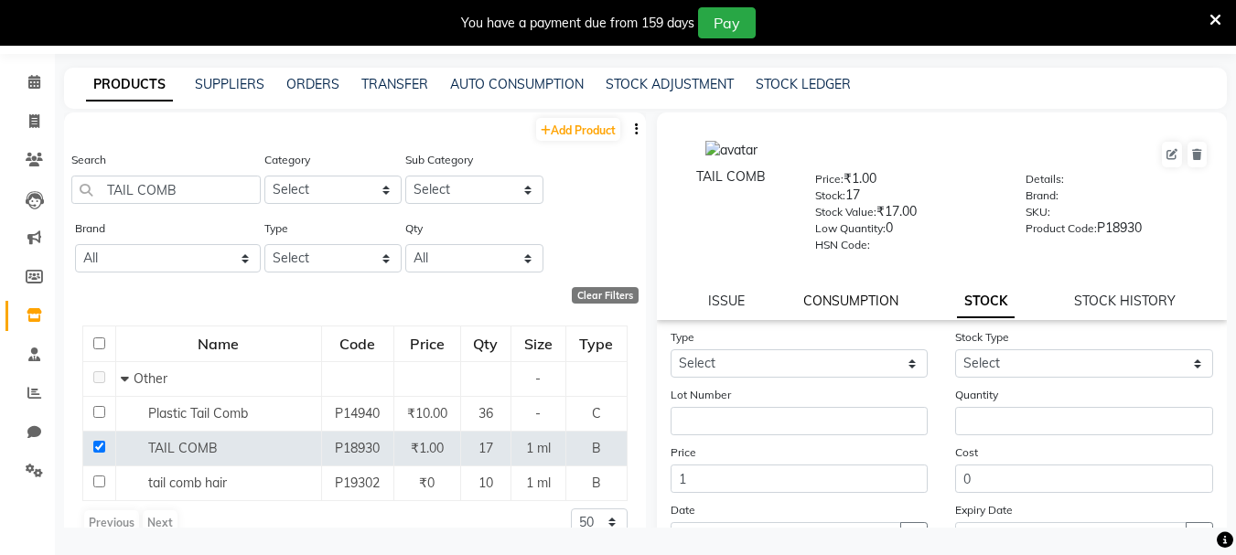
click at [848, 297] on link "CONSUMPTION" at bounding box center [850, 301] width 95 height 16
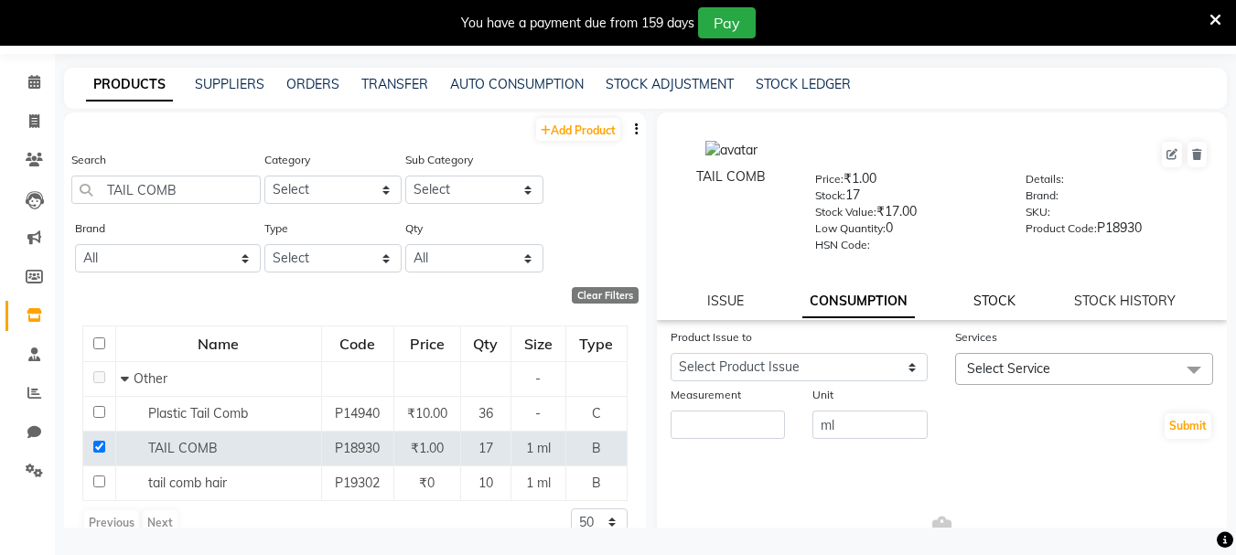
click at [984, 298] on link "STOCK" at bounding box center [995, 301] width 42 height 16
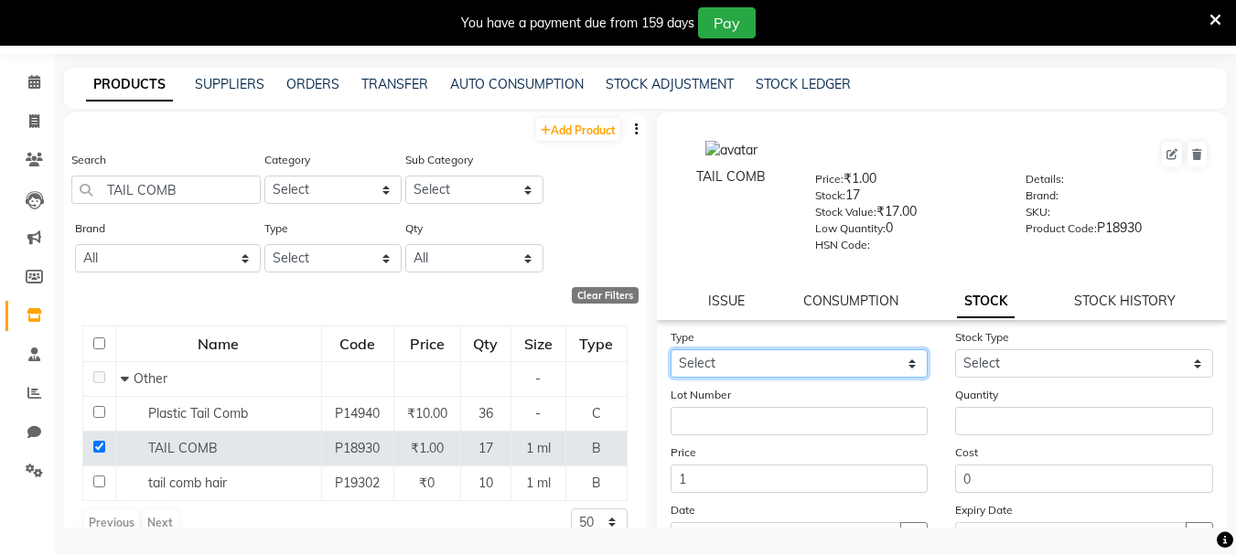
click at [897, 369] on select "Select In Out" at bounding box center [800, 364] width 258 height 28
select select "in"
click at [671, 350] on select "Select In Out" at bounding box center [800, 364] width 258 height 28
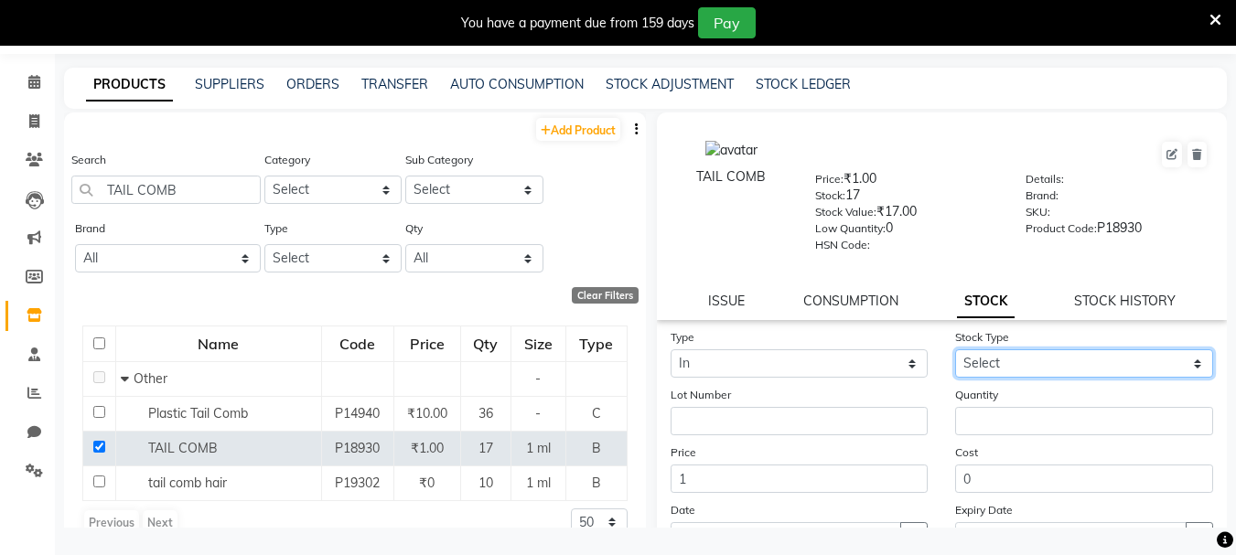
click at [1007, 360] on select "Select New Stock Adjustment Return Other" at bounding box center [1084, 364] width 258 height 28
select select "other"
click at [955, 350] on select "Select New Stock Adjustment Return Other" at bounding box center [1084, 364] width 258 height 28
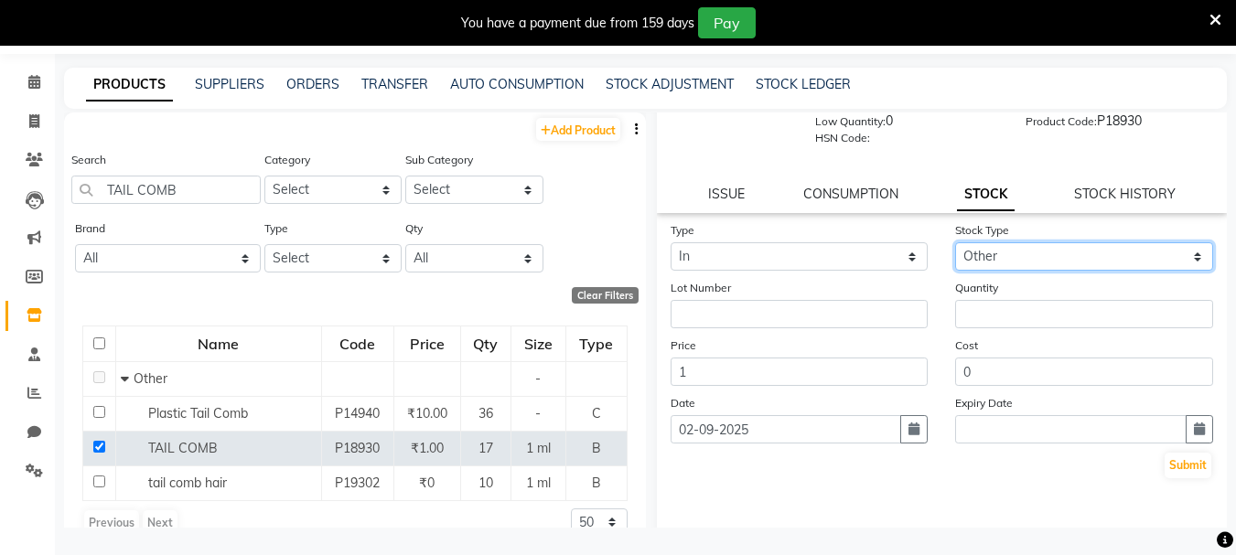
scroll to position [166, 0]
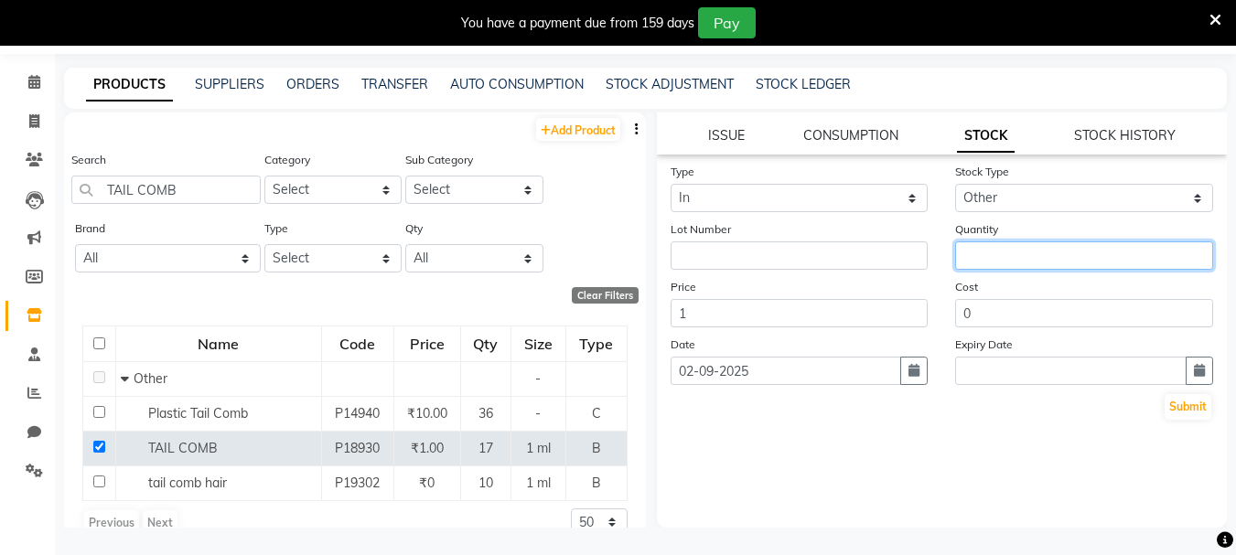
click at [1000, 254] on input "number" at bounding box center [1084, 256] width 258 height 28
type input "10"
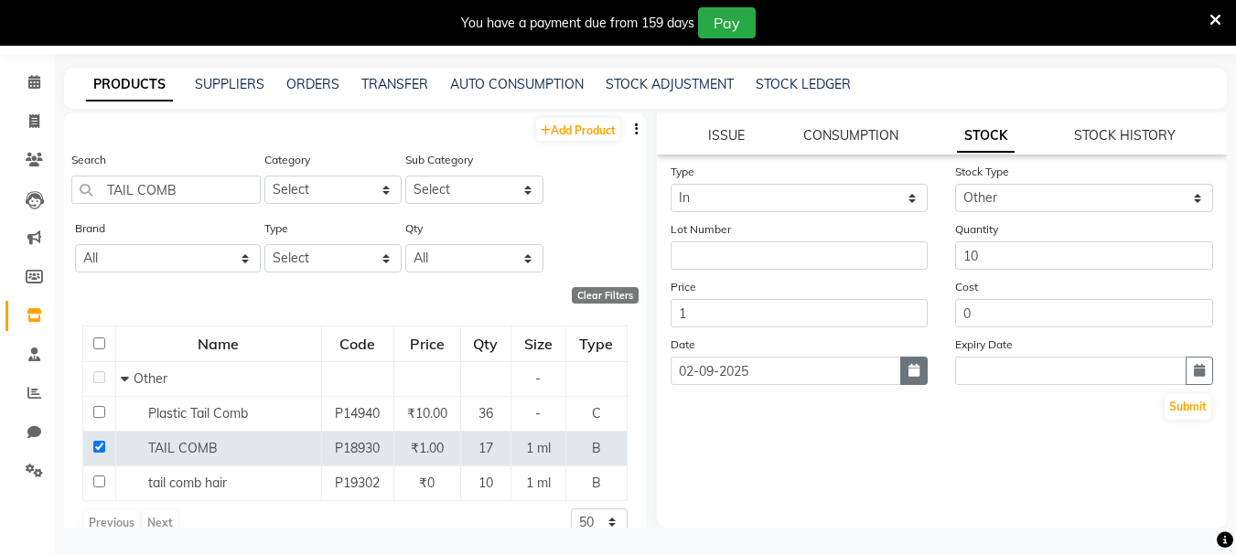
click at [915, 376] on button "button" at bounding box center [913, 371] width 27 height 28
select select "9"
select select "2025"
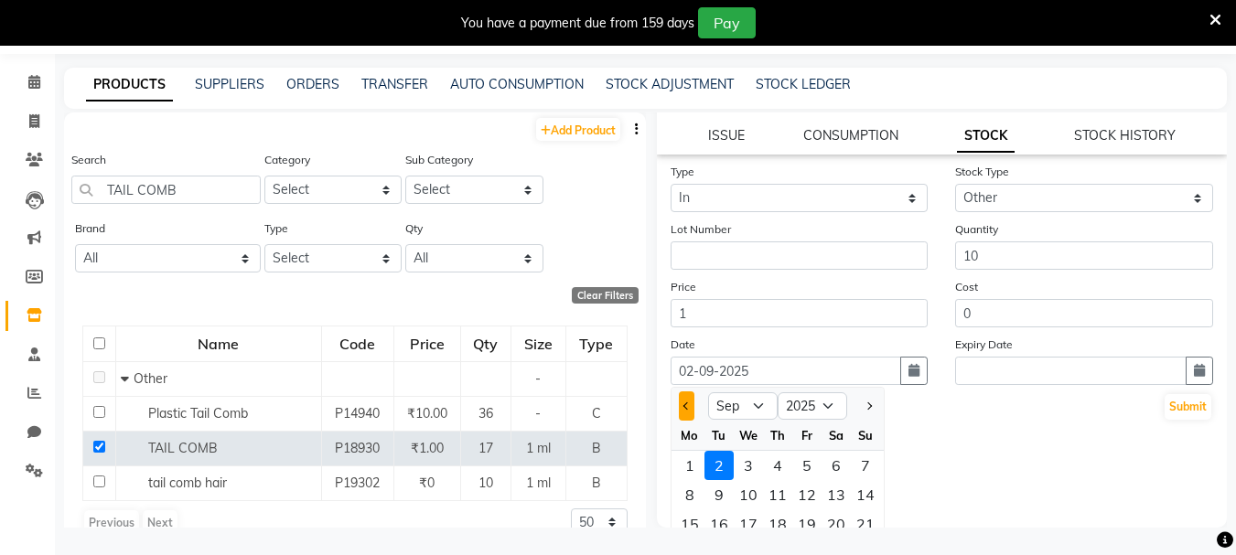
click at [683, 401] on button "Previous month" at bounding box center [687, 406] width 16 height 29
select select "8"
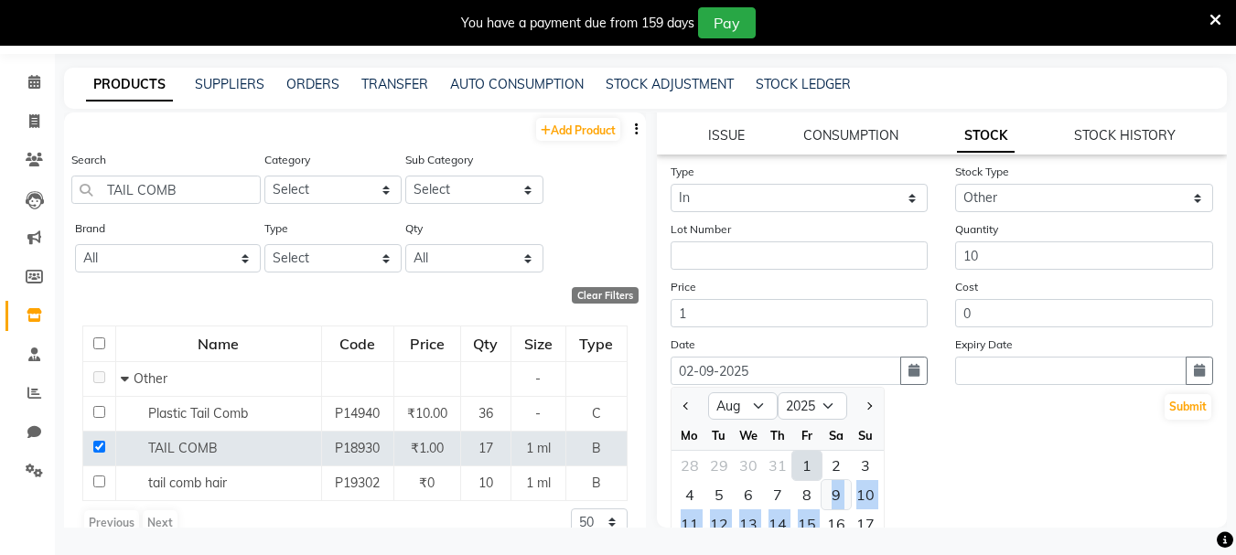
click at [821, 505] on ngb-datepicker-month "Mo Tu We Th Fr Sa Su 28 29 30 31 1 2 3 4 5 6 7 8 9 10 11 12 13 14 15 16 17 18 1…" at bounding box center [778, 526] width 212 height 210
click at [925, 491] on div "Type Select In Out Stock Type Select New Stock Adjustment Return Other Lot Numb…" at bounding box center [942, 345] width 571 height 366
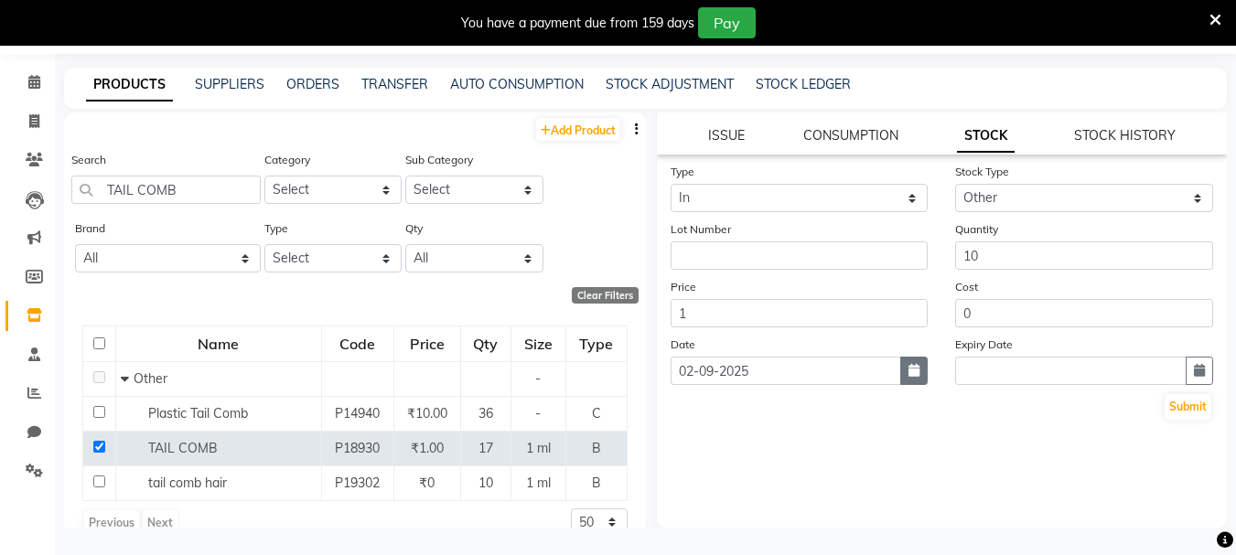
click at [909, 371] on icon "button" at bounding box center [914, 370] width 11 height 13
select select "9"
select select "2025"
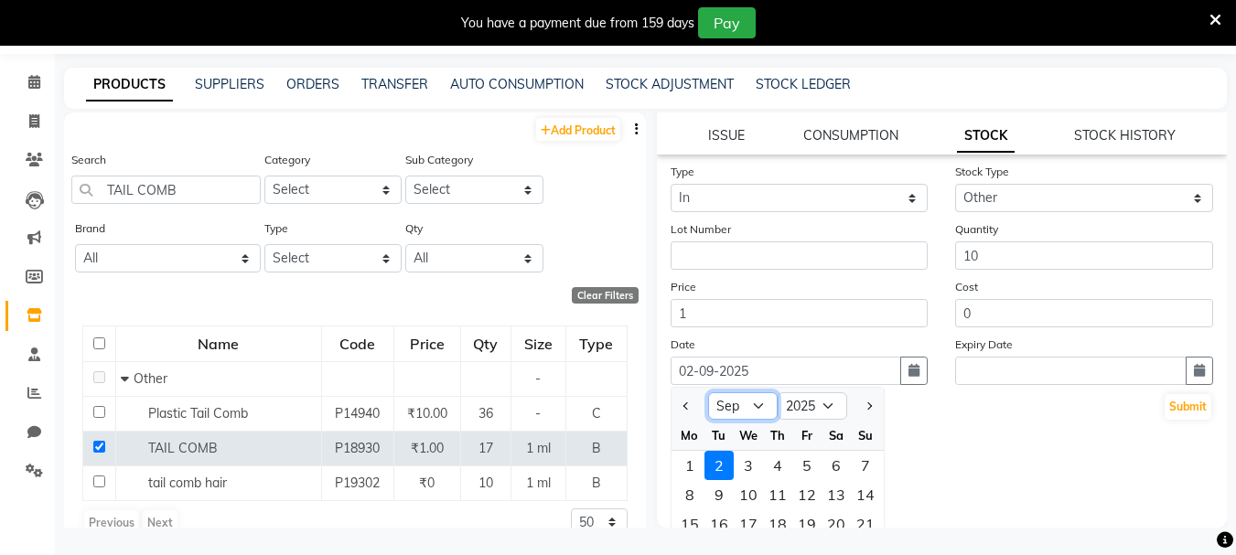
click at [760, 405] on select "Jan Feb Mar Apr May Jun Jul Aug Sep Oct Nov Dec" at bounding box center [743, 406] width 70 height 27
select select "8"
click at [708, 393] on select "Jan Feb Mar Apr May Jun Jul Aug Sep Oct Nov Dec" at bounding box center [743, 406] width 70 height 27
click at [861, 513] on div "17" at bounding box center [865, 524] width 29 height 29
type input "17-08-2025"
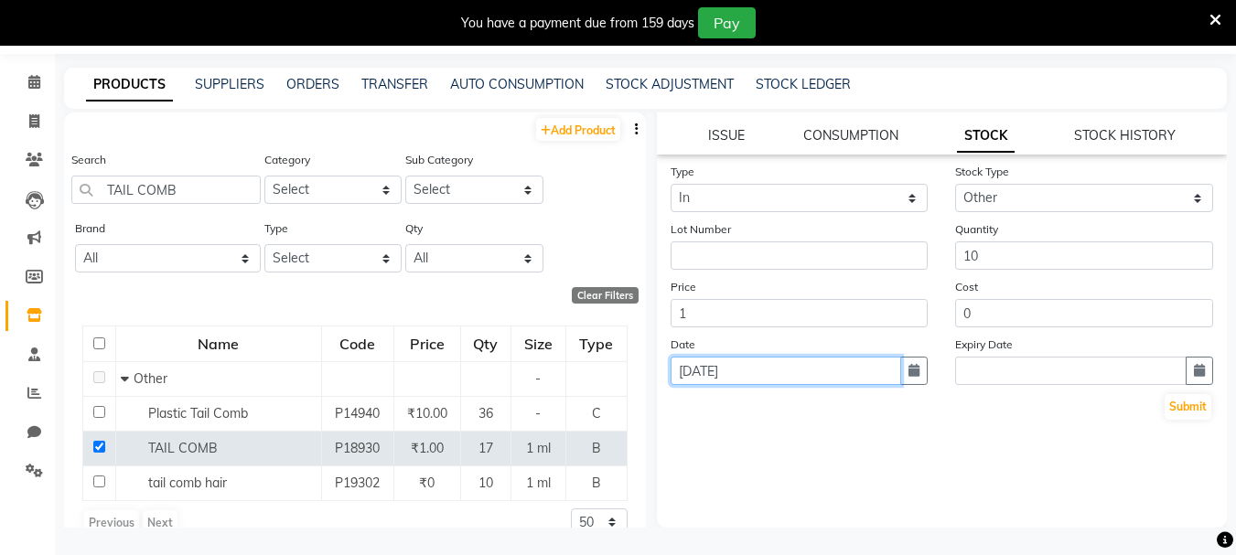
click at [801, 362] on input "17-08-2025" at bounding box center [787, 371] width 232 height 28
select select "8"
select select "2025"
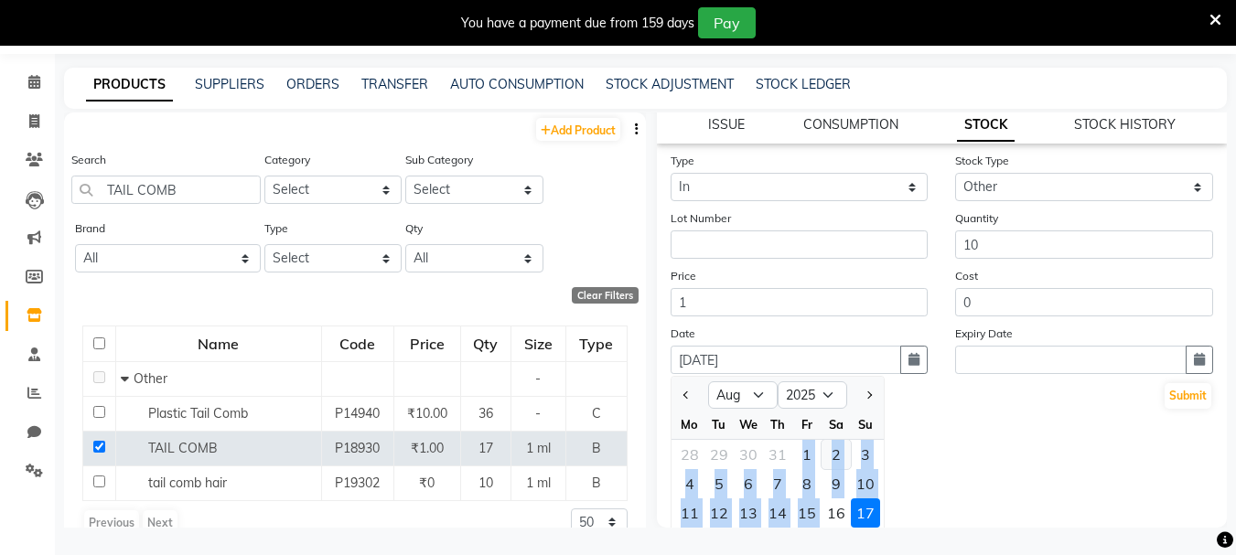
drag, startPoint x: 821, startPoint y: 503, endPoint x: 828, endPoint y: 461, distance: 42.7
click at [823, 461] on ngb-datepicker-month "Mo Tu We Th Fr Sa Su 28 29 30 31 1 2 3 4 5 6 7 8 9 10 11 12 13 14 15 16 17 18 1…" at bounding box center [778, 515] width 212 height 210
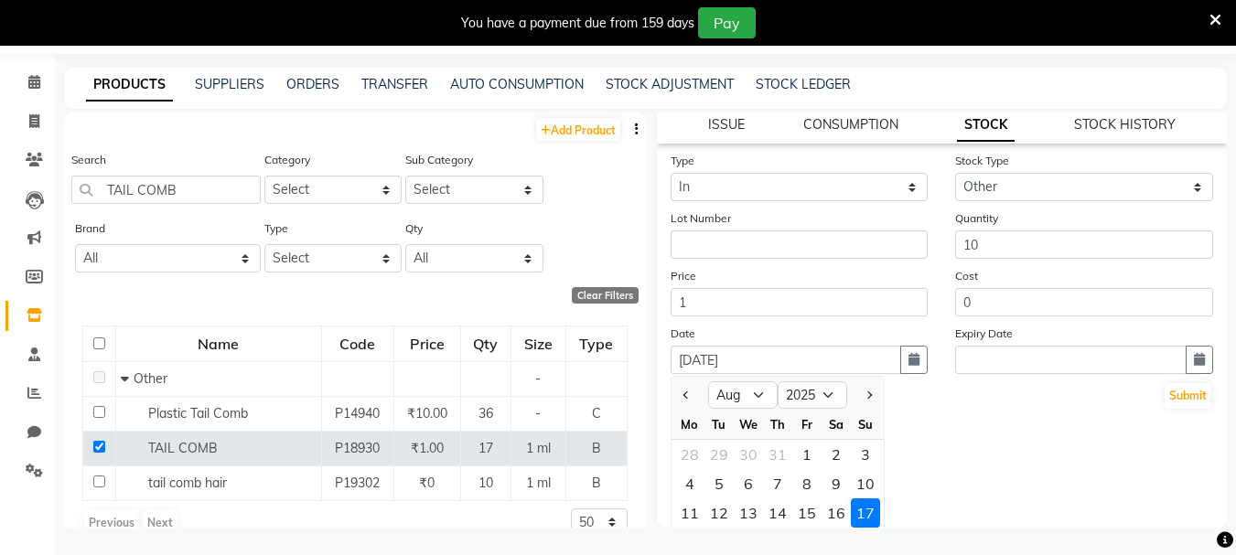
click at [1014, 471] on div "Type Select In Out Stock Type Select New Stock Adjustment Return Other Lot Numb…" at bounding box center [942, 334] width 571 height 366
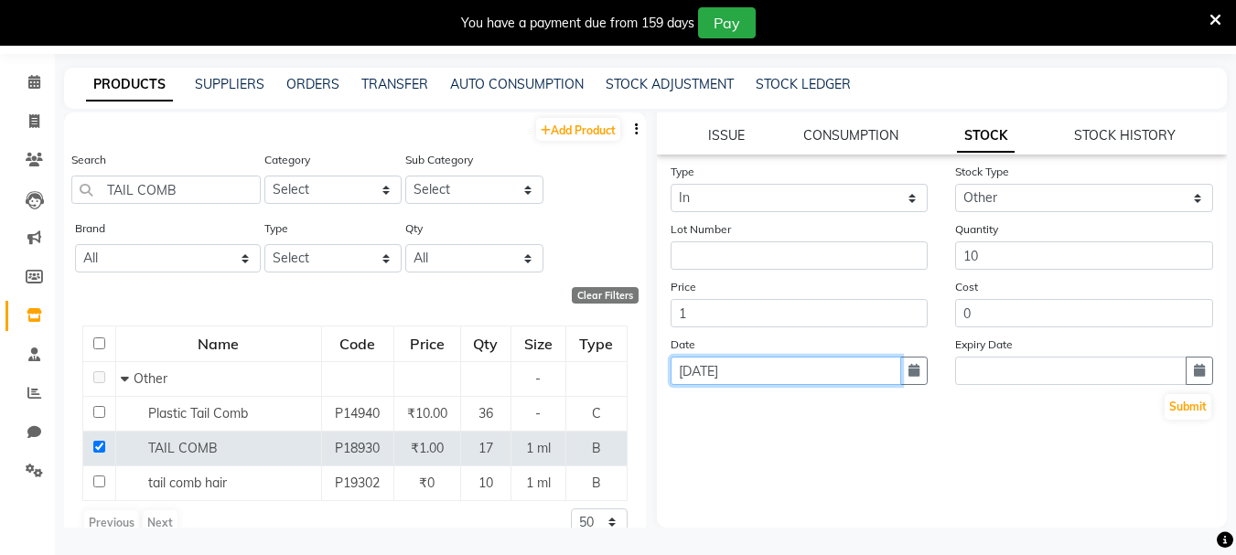
scroll to position [0, 0]
click at [795, 367] on input "17-08-2025" at bounding box center [787, 371] width 232 height 28
select select "8"
select select "2025"
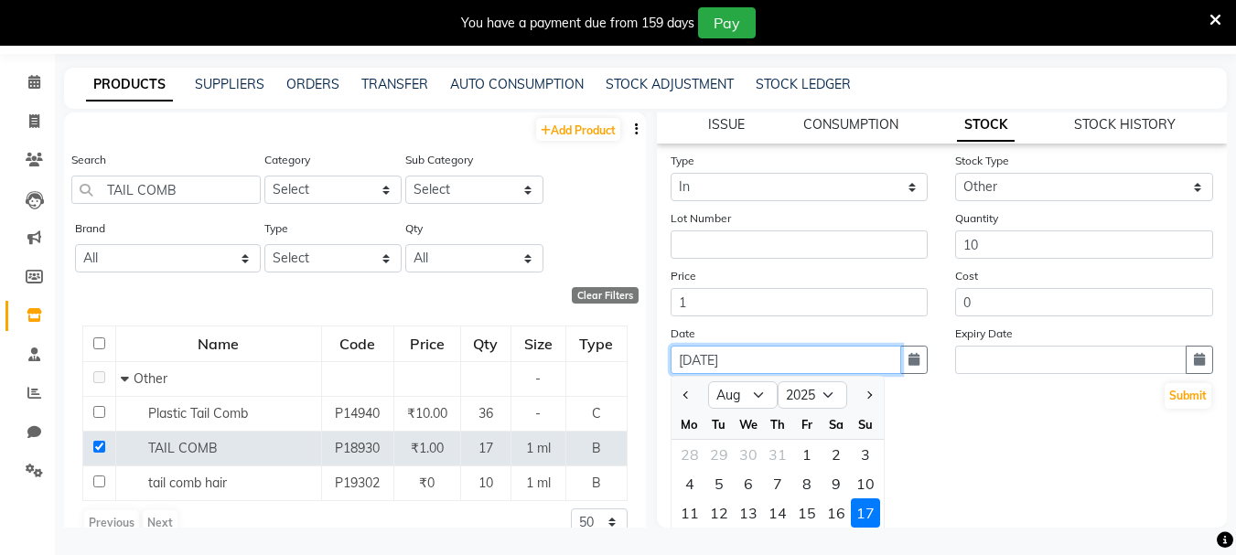
click at [759, 362] on input "17-08-2025" at bounding box center [787, 360] width 232 height 28
drag, startPoint x: 687, startPoint y: 359, endPoint x: 703, endPoint y: 359, distance: 15.6
click at [697, 359] on input "17-08-2025" at bounding box center [787, 360] width 232 height 28
click at [695, 361] on input "17-08-2025" at bounding box center [787, 360] width 232 height 28
type input "[DATE]"
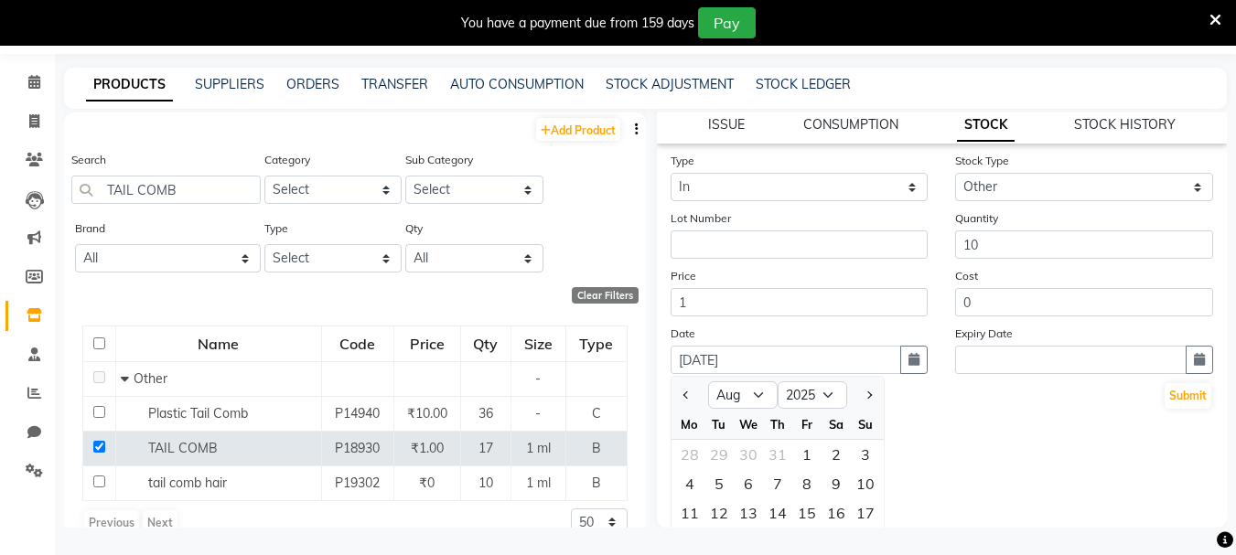
click at [923, 410] on div "Submit" at bounding box center [943, 396] width 544 height 29
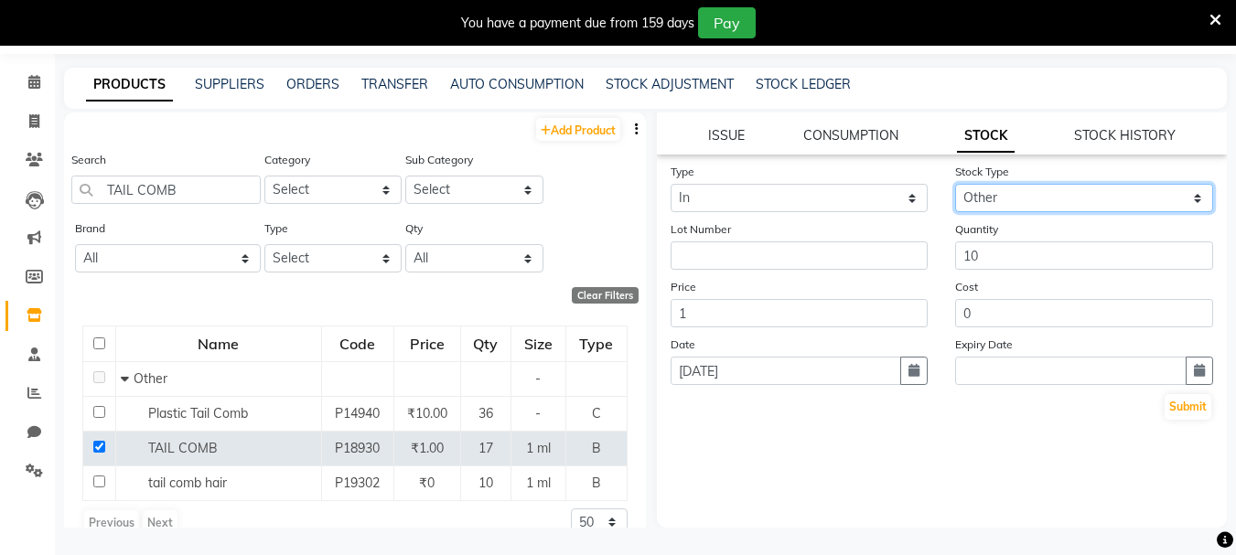
click at [1073, 199] on select "Select New Stock Adjustment Return Other" at bounding box center [1084, 198] width 258 height 28
select select "new stock"
click at [955, 184] on select "Select New Stock Adjustment Return Other" at bounding box center [1084, 198] width 258 height 28
click at [1180, 401] on button "Submit" at bounding box center [1188, 407] width 47 height 26
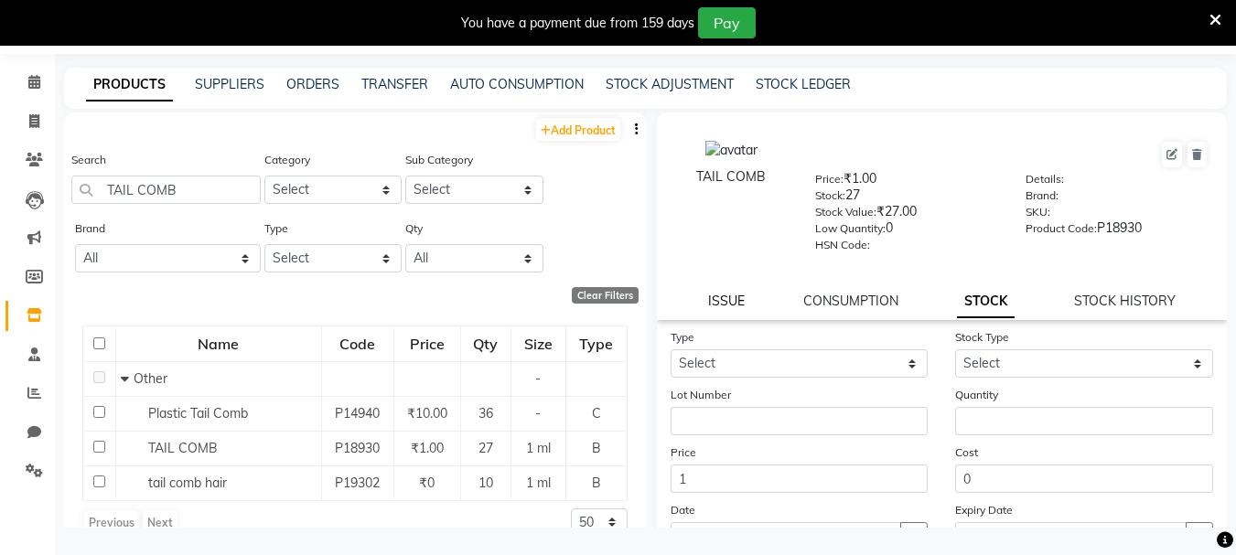
click at [708, 294] on link "ISSUE" at bounding box center [726, 301] width 37 height 16
select select
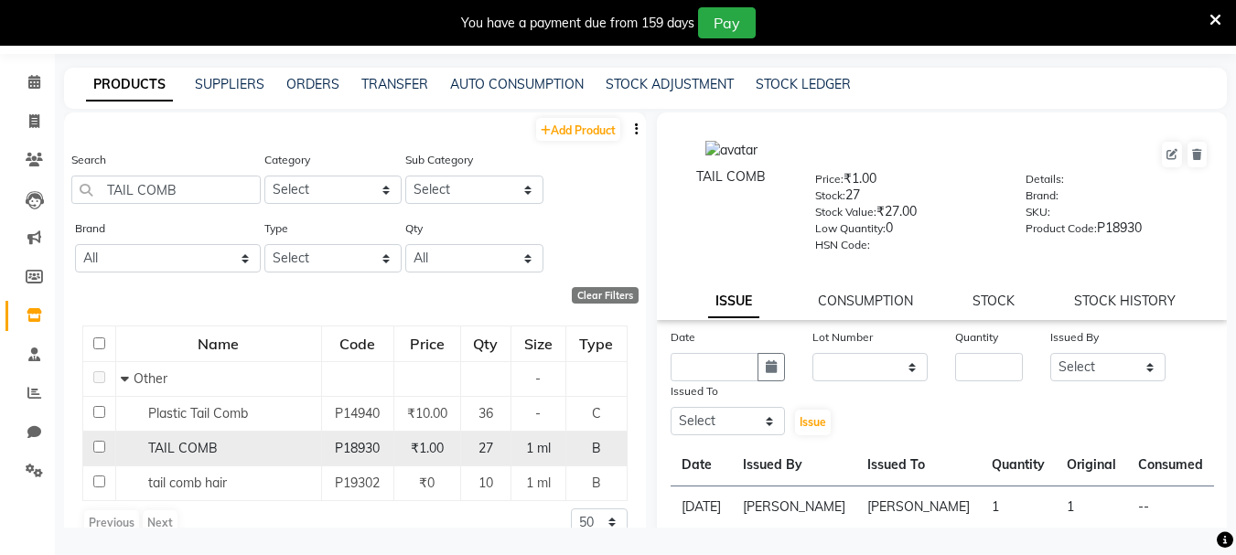
click at [90, 447] on td at bounding box center [99, 448] width 33 height 35
click at [92, 446] on td at bounding box center [99, 448] width 33 height 35
click at [97, 444] on input "checkbox" at bounding box center [99, 447] width 12 height 12
checkbox input "true"
click at [713, 360] on input "text" at bounding box center [715, 367] width 89 height 28
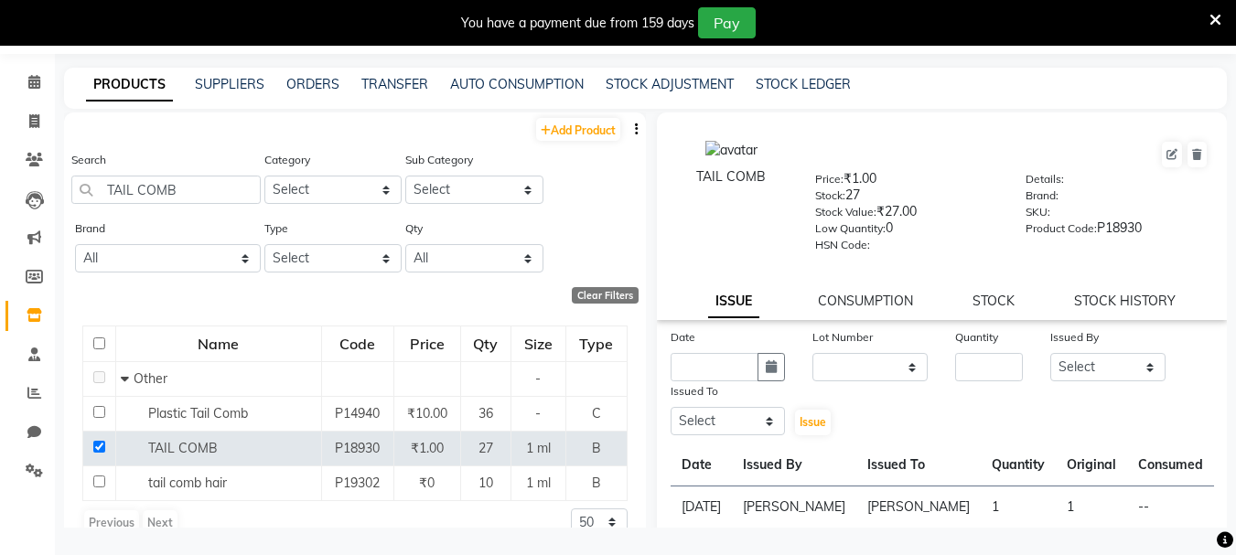
select select "9"
select select "2025"
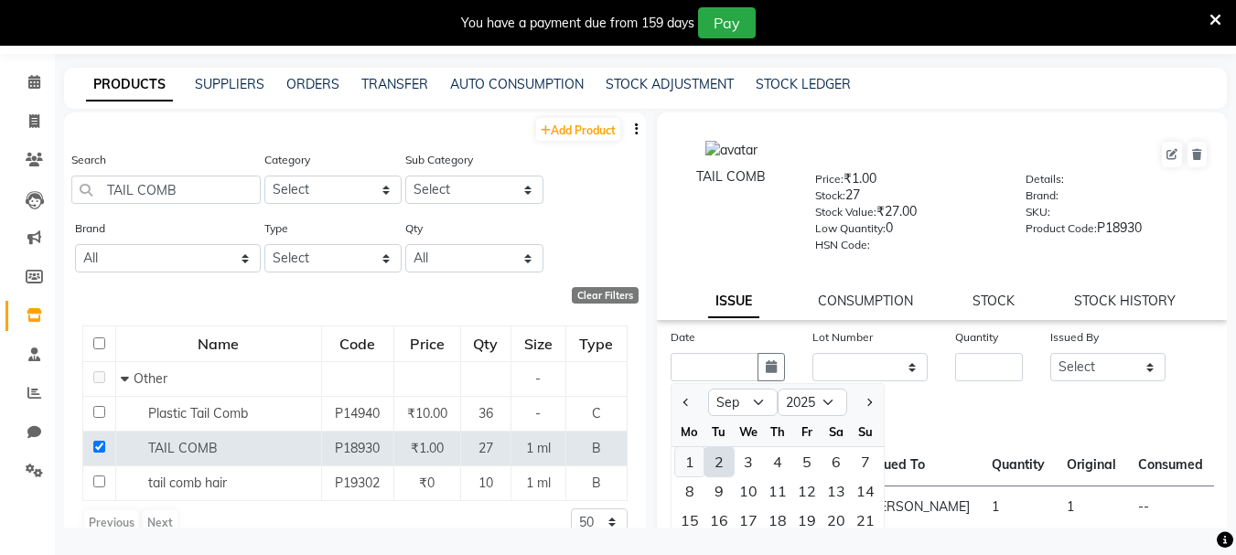
click at [687, 458] on div "1" at bounding box center [689, 461] width 29 height 29
type input "[DATE]"
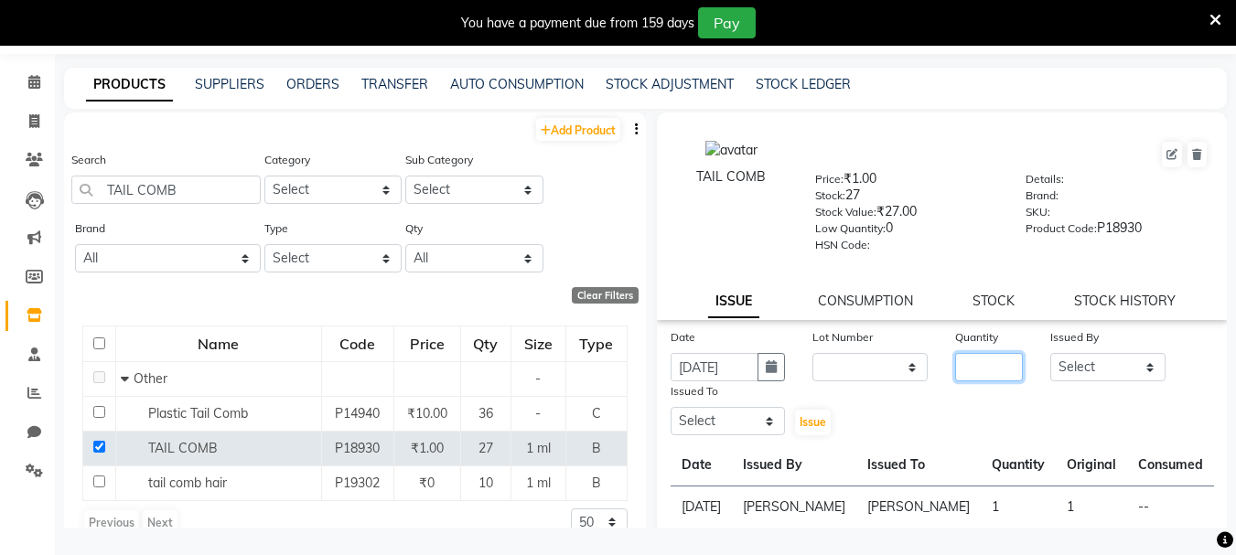
click at [967, 358] on input "number" at bounding box center [989, 367] width 68 height 28
type input "1"
click at [1121, 371] on select "Select Admin ARPAN AYUSHI DIGVIJAY MANMEET MANPREET Ranjit Avenue Insititute RA…" at bounding box center [1107, 367] width 115 height 28
select select "71535"
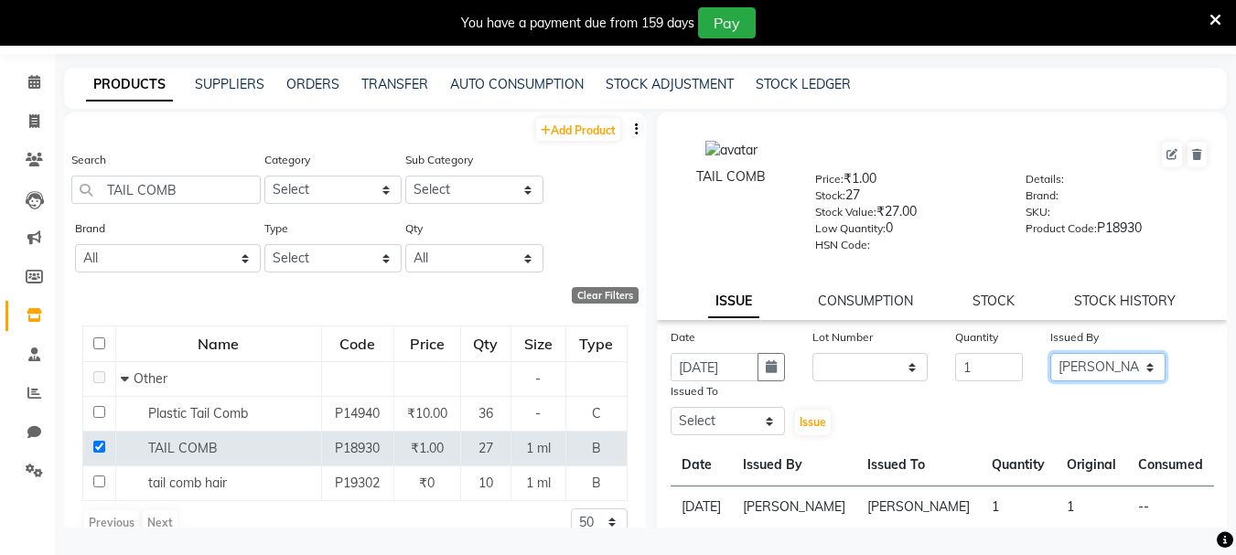
click at [1050, 353] on select "Select Admin ARPAN AYUSHI DIGVIJAY MANMEET MANPREET Ranjit Avenue Insititute RA…" at bounding box center [1107, 367] width 115 height 28
click at [764, 422] on select "Select Admin ARPAN AYUSHI DIGVIJAY MANMEET MANPREET Ranjit Avenue Insititute RA…" at bounding box center [728, 421] width 115 height 28
select select "71535"
click at [671, 407] on select "Select Admin ARPAN AYUSHI DIGVIJAY MANMEET MANPREET Ranjit Avenue Insititute RA…" at bounding box center [728, 421] width 115 height 28
click at [795, 415] on button "Issue" at bounding box center [813, 423] width 36 height 26
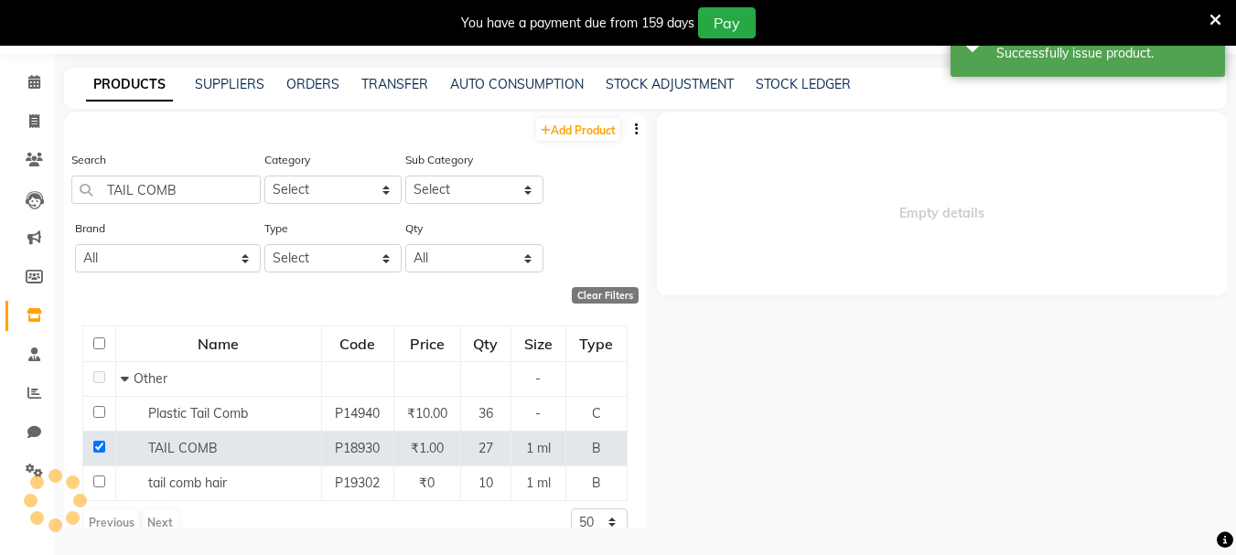
select select
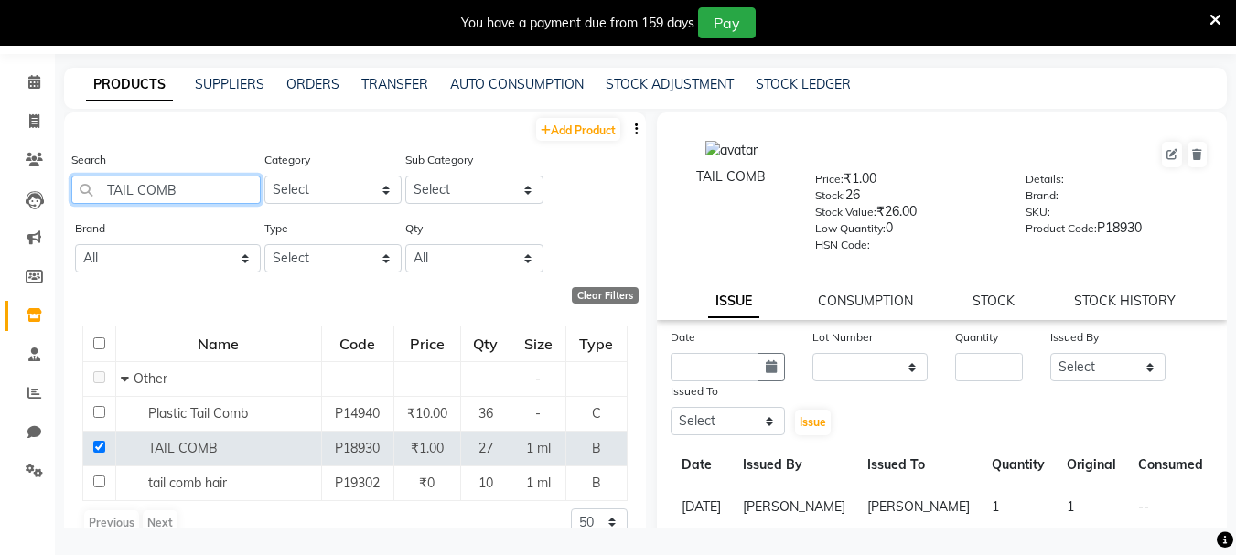
click at [131, 190] on input "TAIL COMB" at bounding box center [165, 190] width 189 height 28
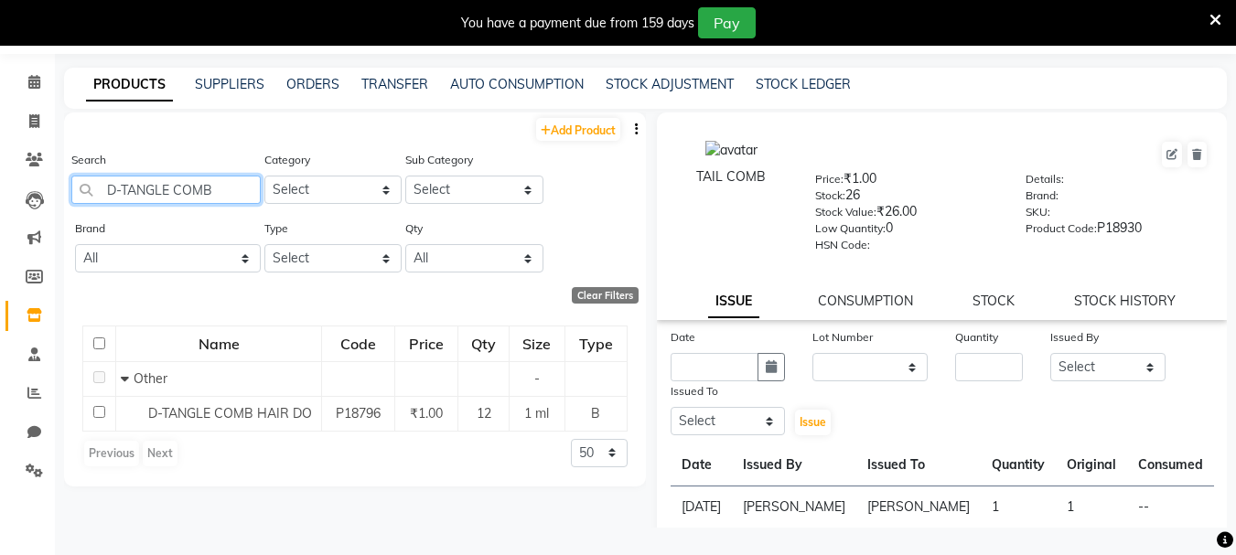
click at [219, 194] on input "D-TANGLE COMB" at bounding box center [165, 190] width 189 height 28
type input "D"
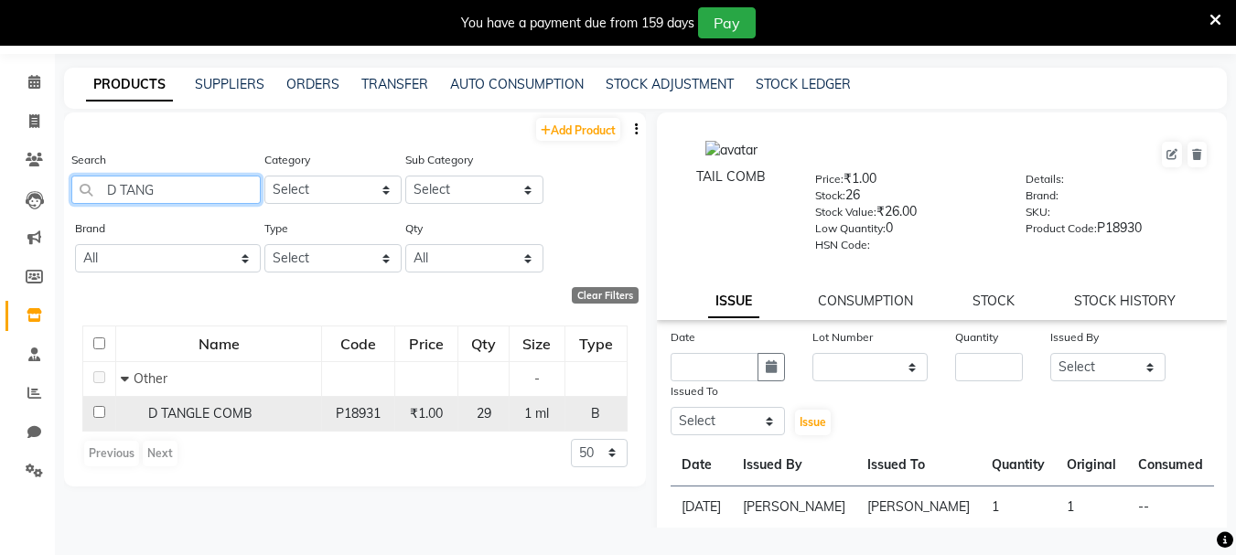
type input "D TANG"
click at [102, 408] on input "checkbox" at bounding box center [99, 412] width 12 height 12
checkbox input "true"
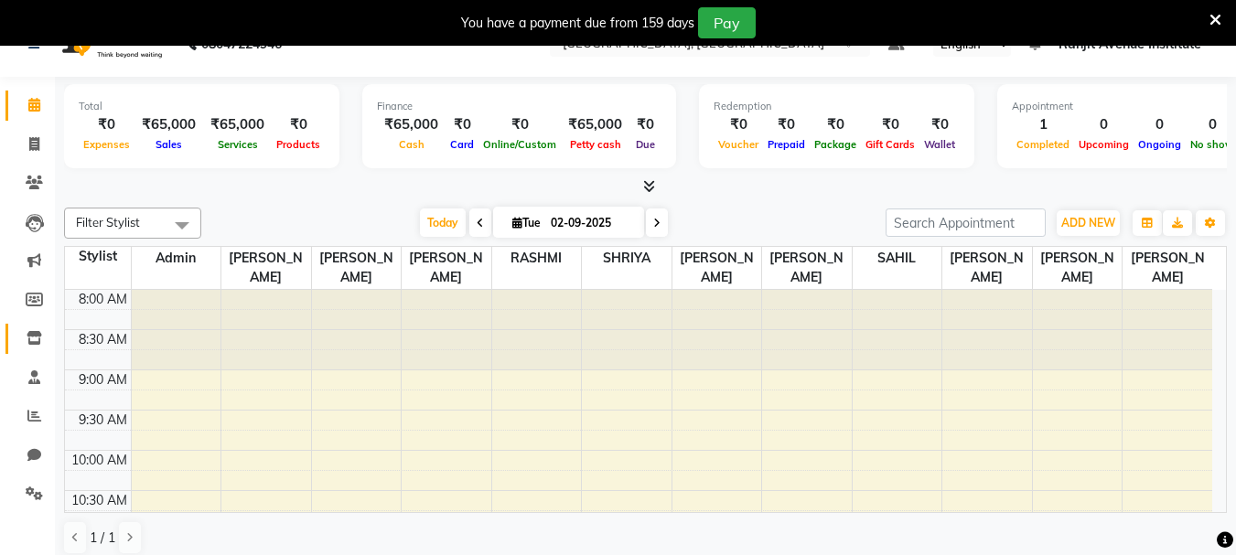
click at [28, 328] on link "Inventory" at bounding box center [27, 339] width 44 height 30
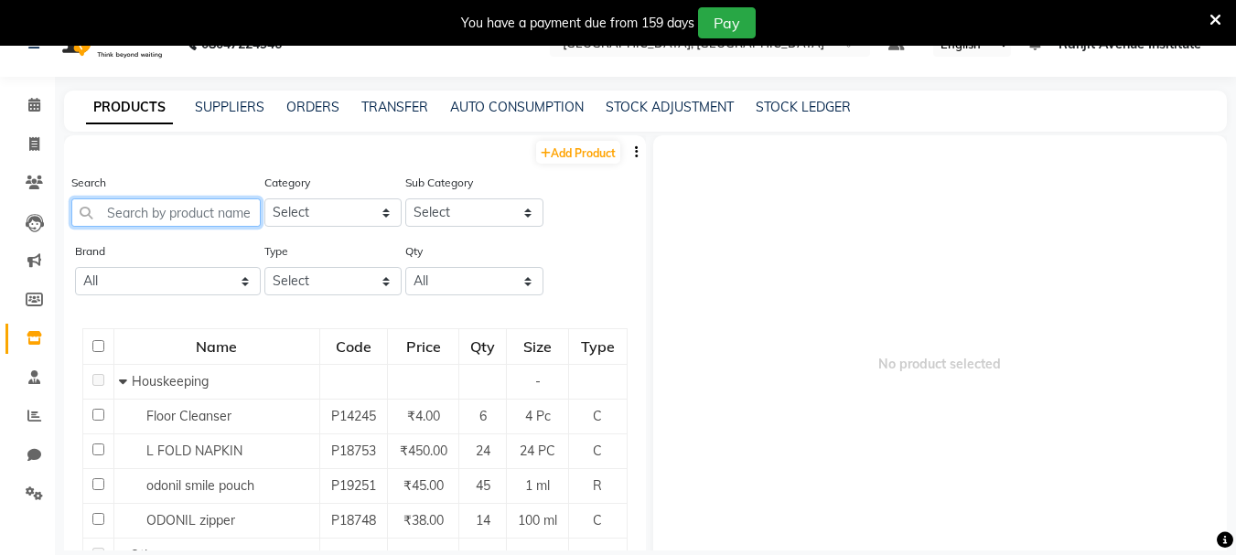
click at [124, 218] on input "text" at bounding box center [165, 213] width 189 height 28
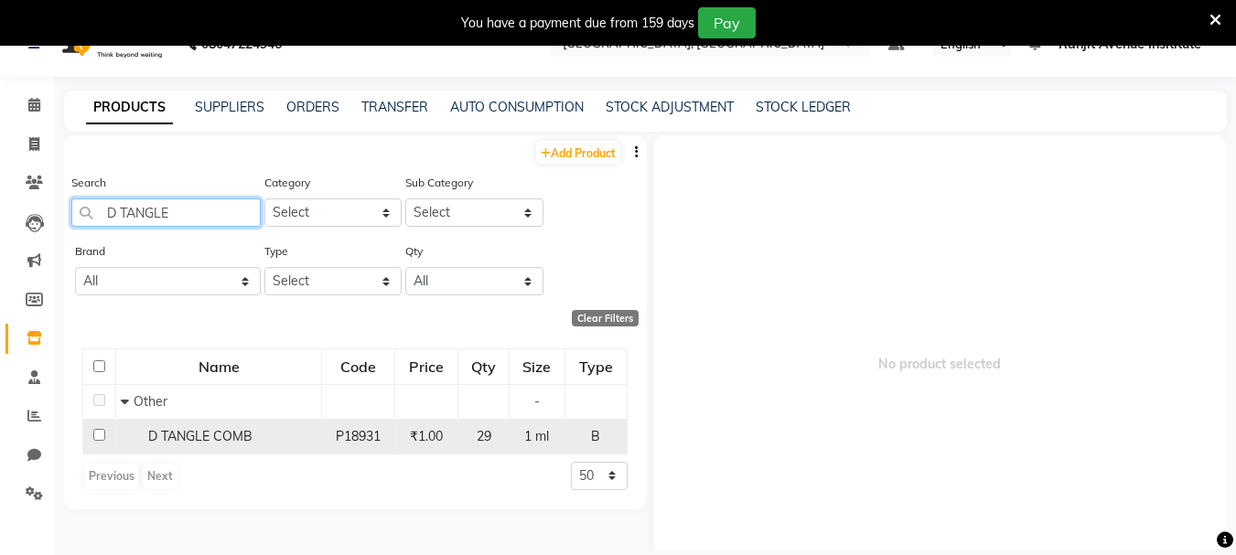
type input "D TANGLE"
click at [97, 432] on input "checkbox" at bounding box center [99, 435] width 12 height 12
checkbox input "true"
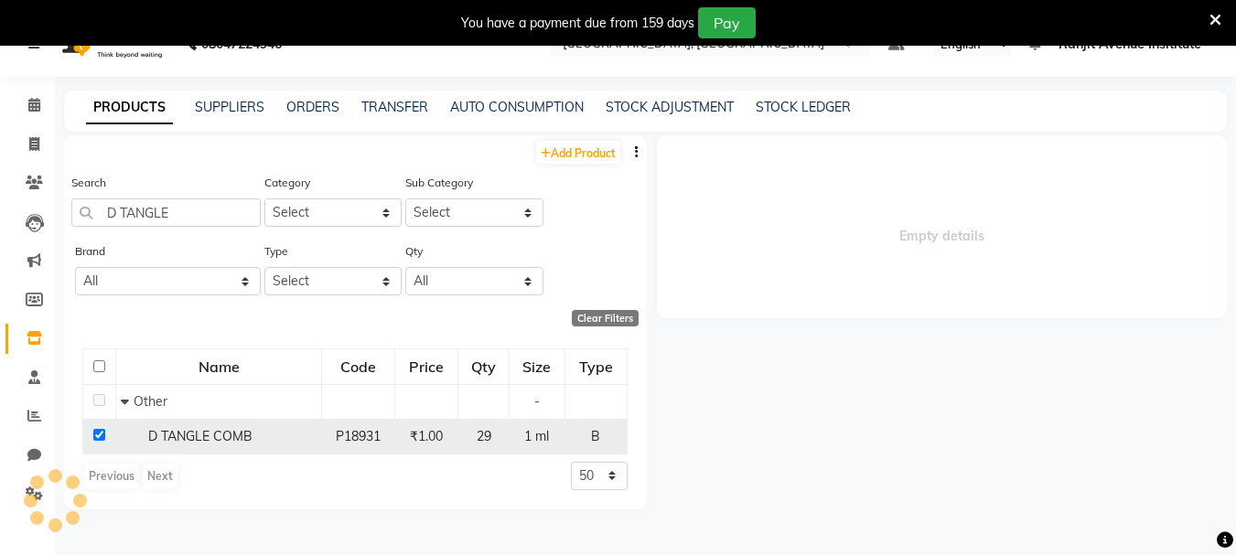
select select
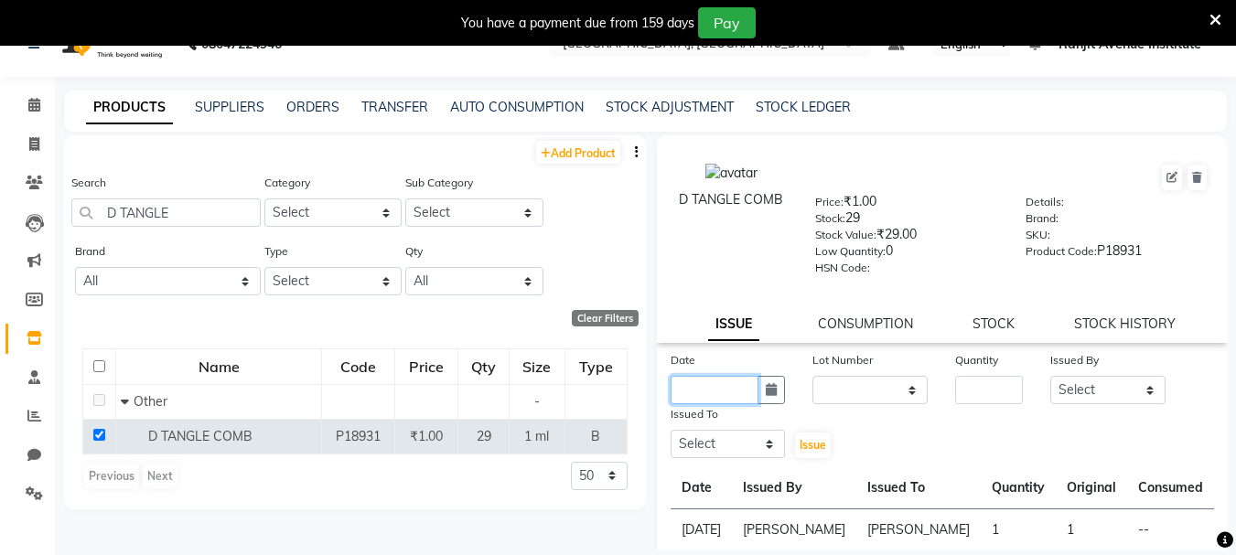
click at [727, 389] on input "text" at bounding box center [715, 390] width 89 height 28
select select "9"
select select "2025"
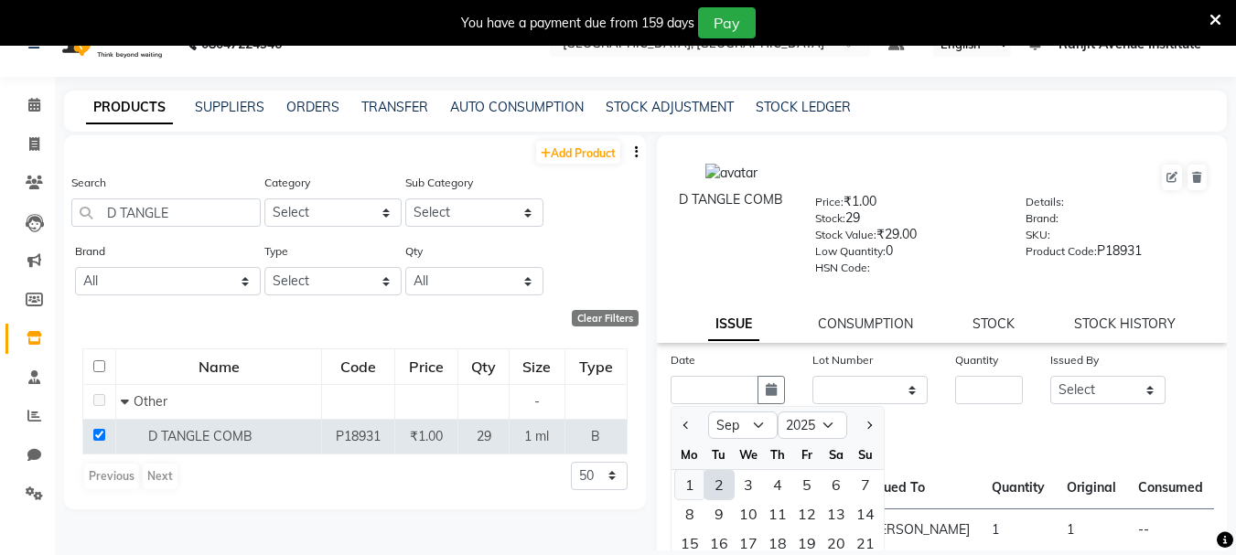
click at [692, 477] on div "1" at bounding box center [689, 484] width 29 height 29
type input "[DATE]"
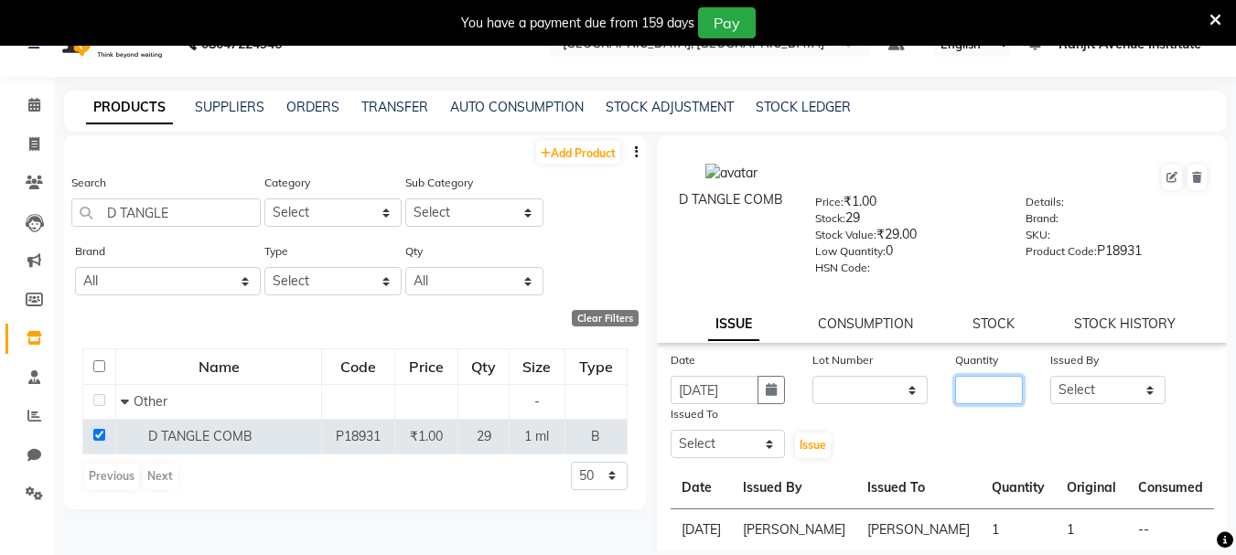
click at [970, 383] on input "number" at bounding box center [989, 390] width 68 height 28
type input "1"
click at [1134, 391] on select "Select Admin ARPAN AYUSHI DIGVIJAY MANMEET MANPREET Ranjit Avenue Insititute RA…" at bounding box center [1107, 390] width 115 height 28
select select "71535"
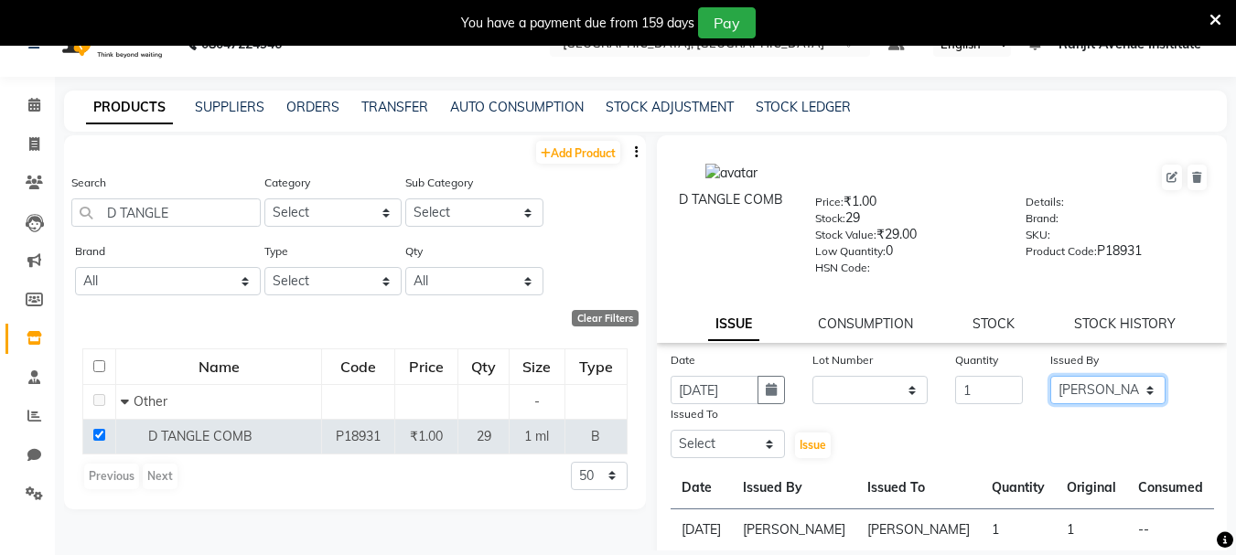
click at [1050, 376] on select "Select Admin ARPAN AYUSHI DIGVIJAY MANMEET MANPREET Ranjit Avenue Insititute RA…" at bounding box center [1107, 390] width 115 height 28
click at [744, 442] on select "Select Admin ARPAN AYUSHI DIGVIJAY MANMEET MANPREET Ranjit Avenue Insititute RA…" at bounding box center [728, 444] width 115 height 28
select select "71535"
click at [671, 430] on select "Select Admin ARPAN AYUSHI DIGVIJAY MANMEET MANPREET Ranjit Avenue Insititute RA…" at bounding box center [728, 444] width 115 height 28
click at [817, 438] on span "Issue" at bounding box center [813, 445] width 27 height 14
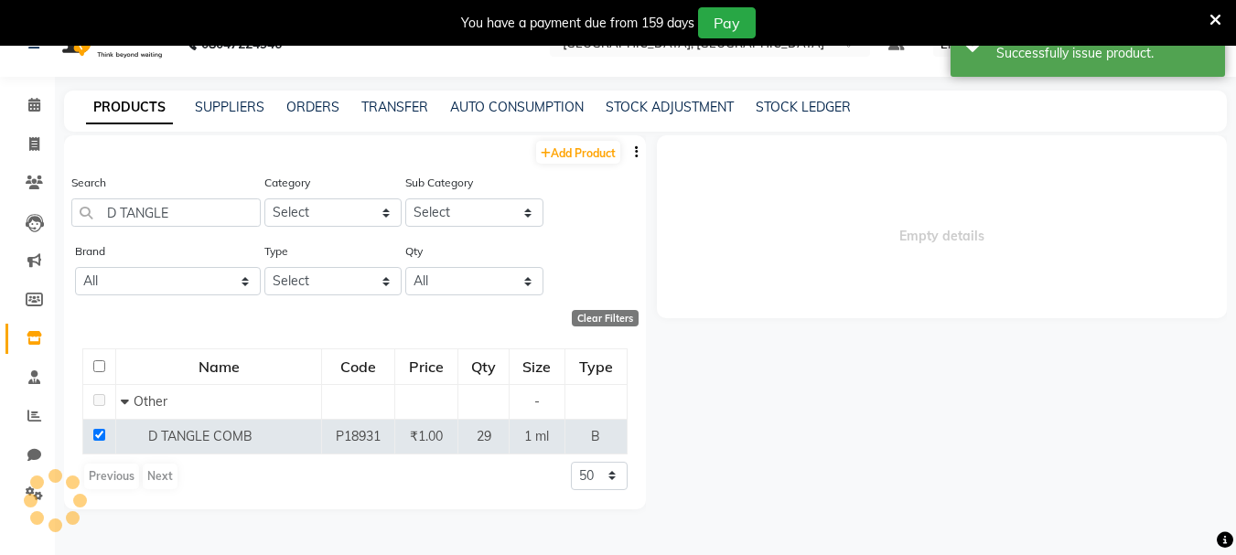
select select
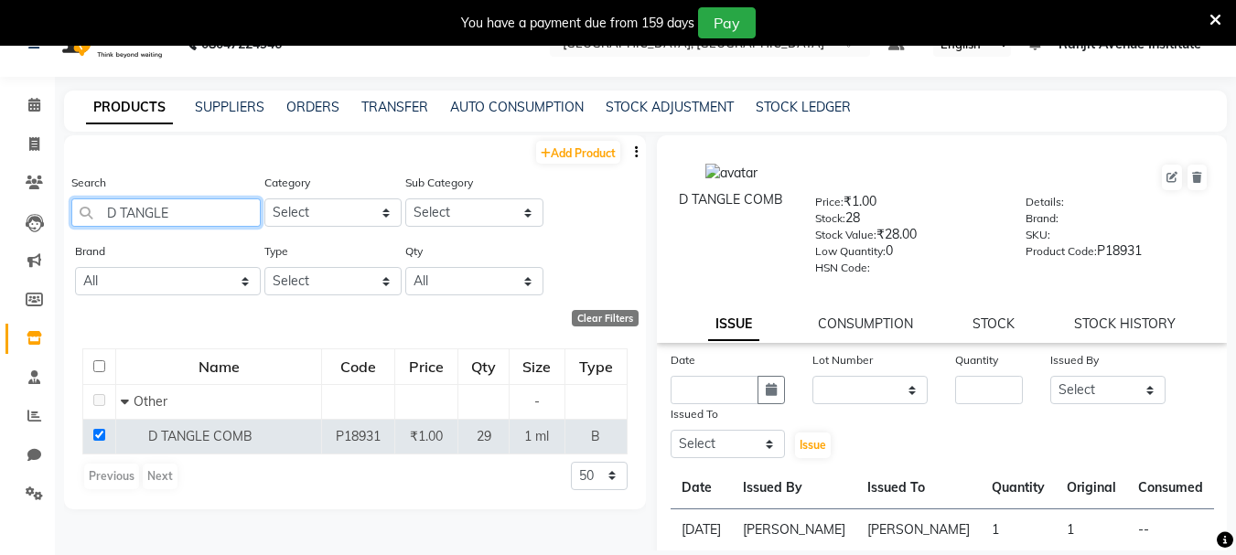
click at [175, 217] on input "D TANGLE" at bounding box center [165, 213] width 189 height 28
type input "D"
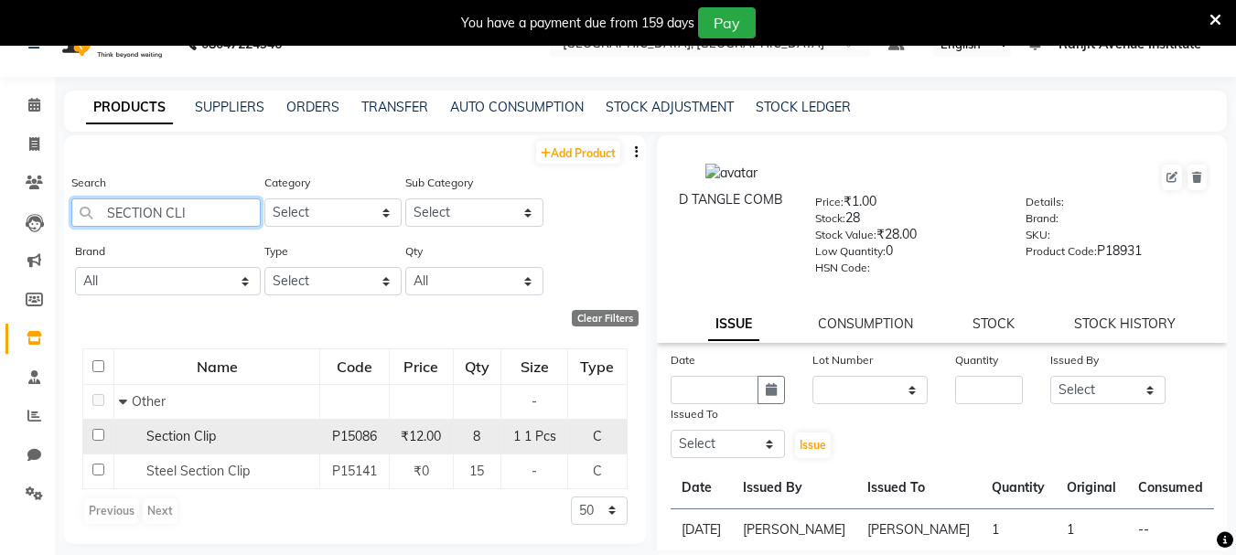
type input "SECTION CLI"
click at [92, 432] on input "checkbox" at bounding box center [98, 435] width 12 height 12
checkbox input "true"
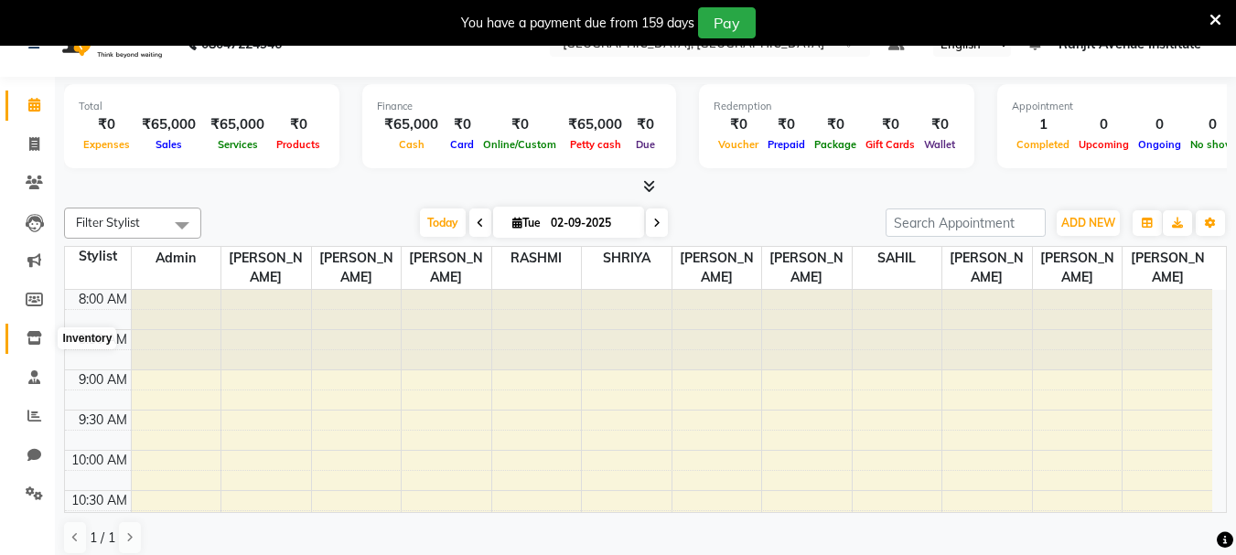
click at [41, 337] on icon at bounding box center [35, 338] width 16 height 14
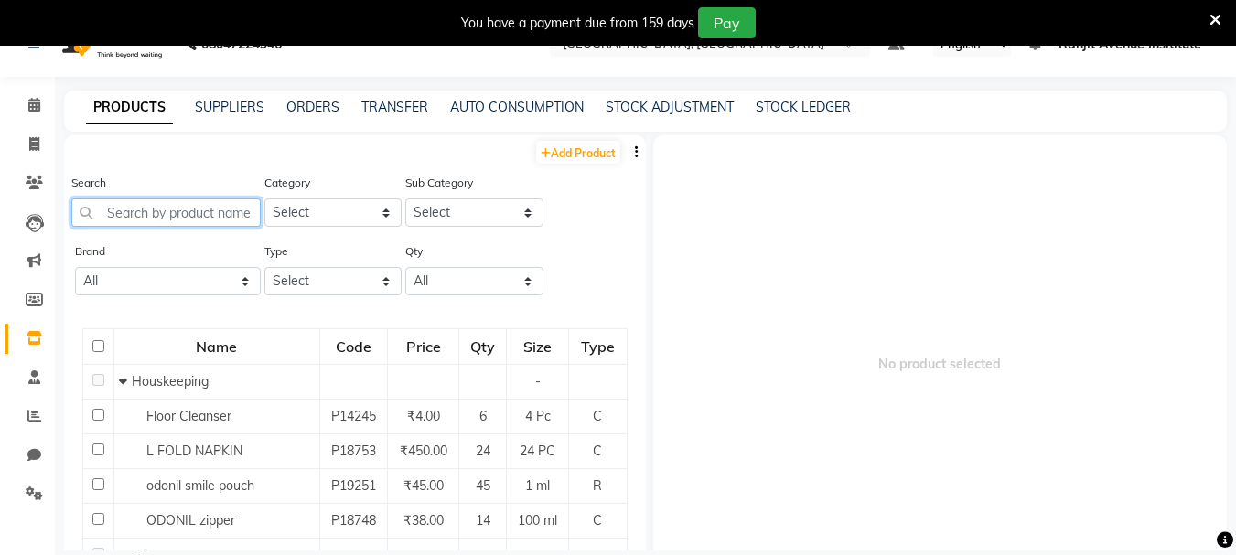
click at [143, 213] on input "text" at bounding box center [165, 213] width 189 height 28
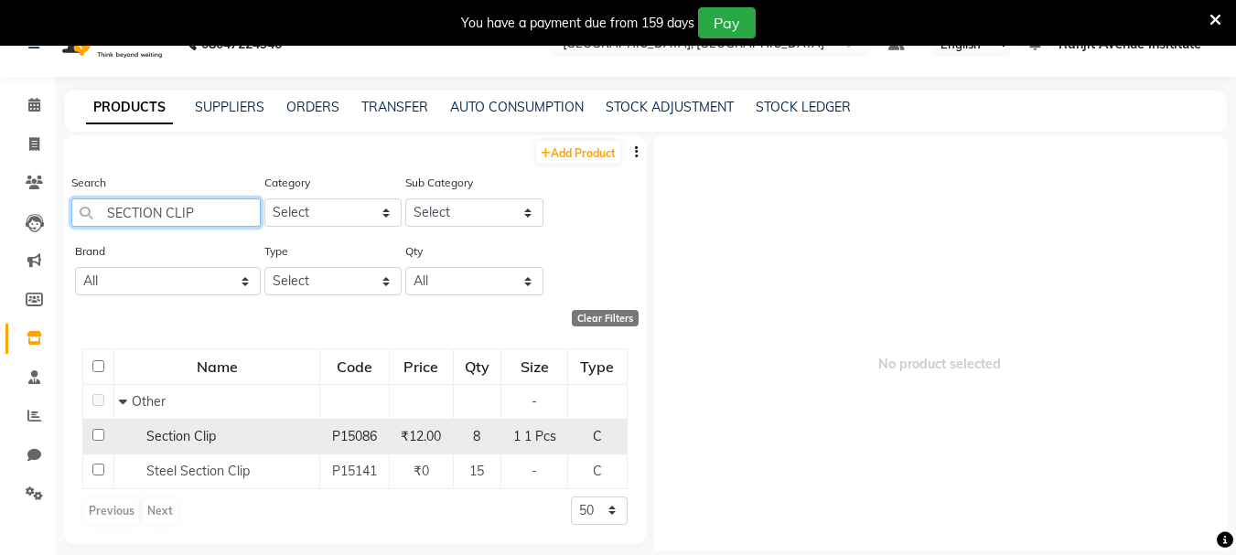
type input "SECTION CLIP"
click at [87, 436] on td at bounding box center [98, 436] width 31 height 35
click at [93, 436] on input "checkbox" at bounding box center [98, 435] width 12 height 12
checkbox input "true"
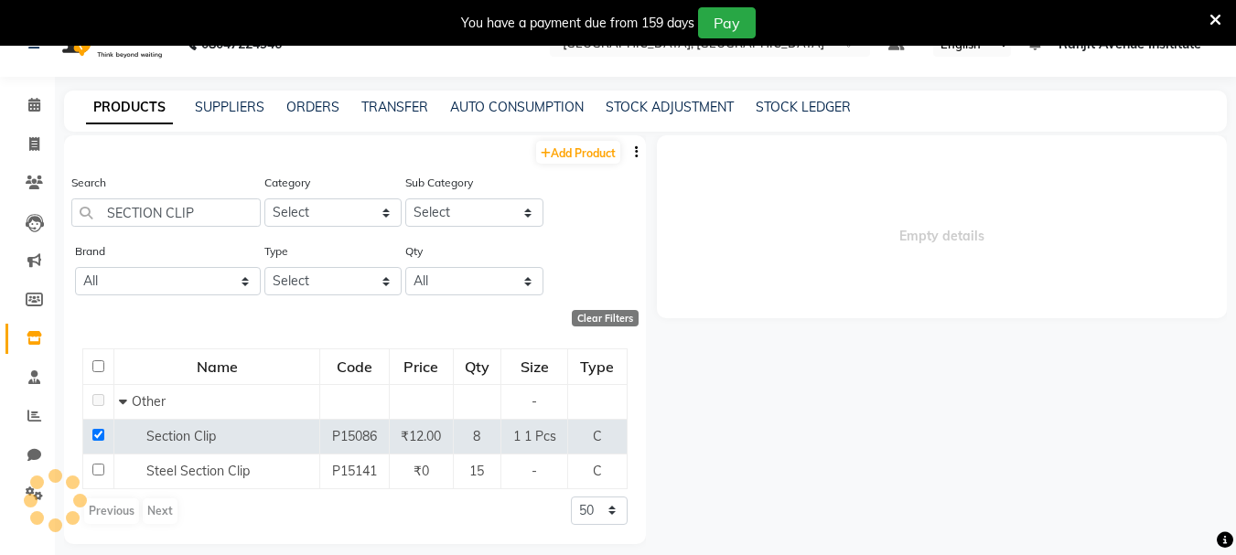
select select
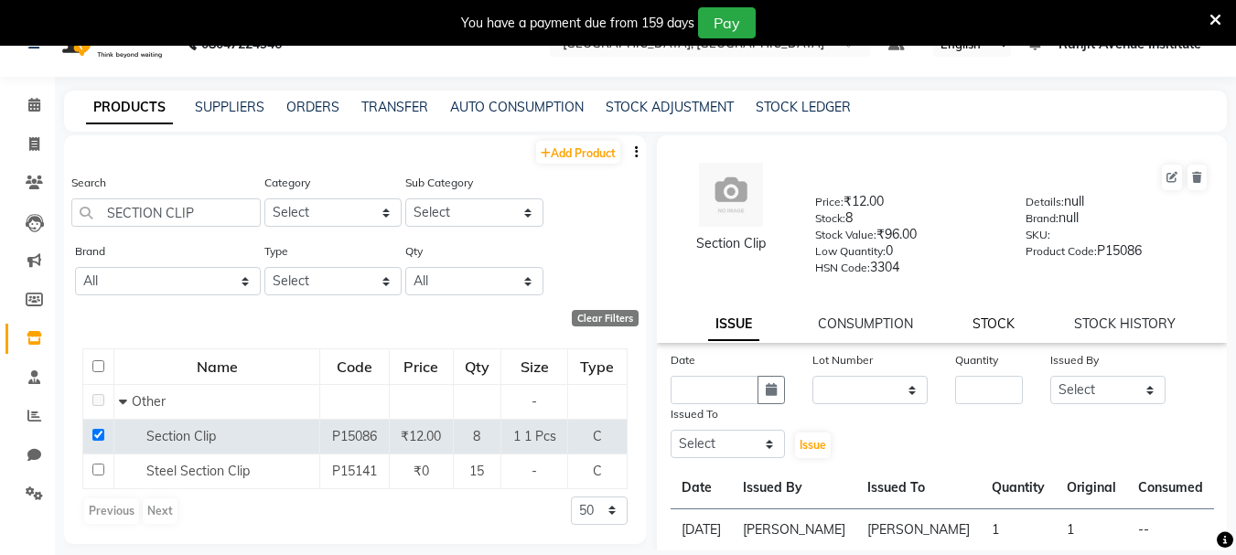
click at [984, 319] on link "STOCK" at bounding box center [994, 324] width 42 height 16
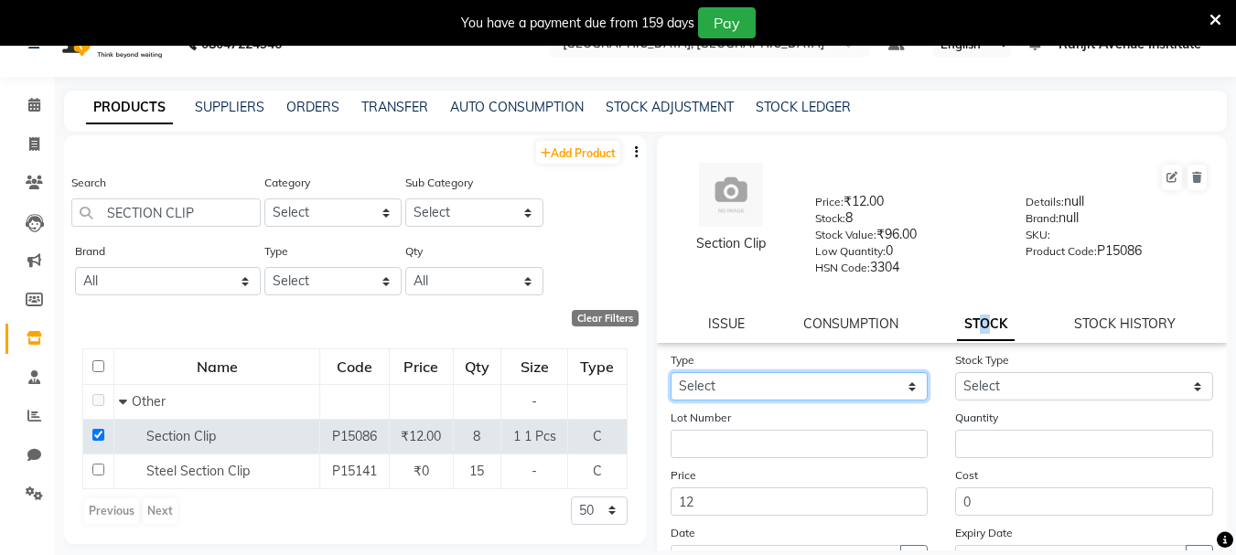
click at [725, 392] on select "Select In Out" at bounding box center [800, 386] width 258 height 28
select select "in"
click at [671, 372] on select "Select In Out" at bounding box center [800, 386] width 258 height 28
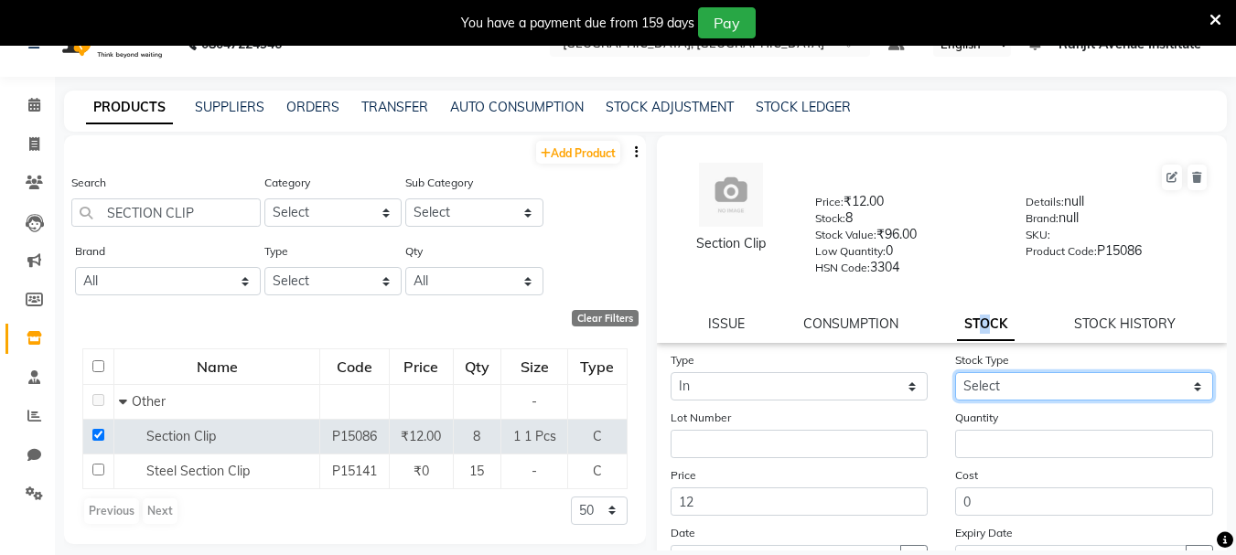
click at [969, 380] on select "Select New Stock Adjustment Return Other" at bounding box center [1084, 386] width 258 height 28
select select "new stock"
click at [955, 372] on select "Select New Stock Adjustment Return Other" at bounding box center [1084, 386] width 258 height 28
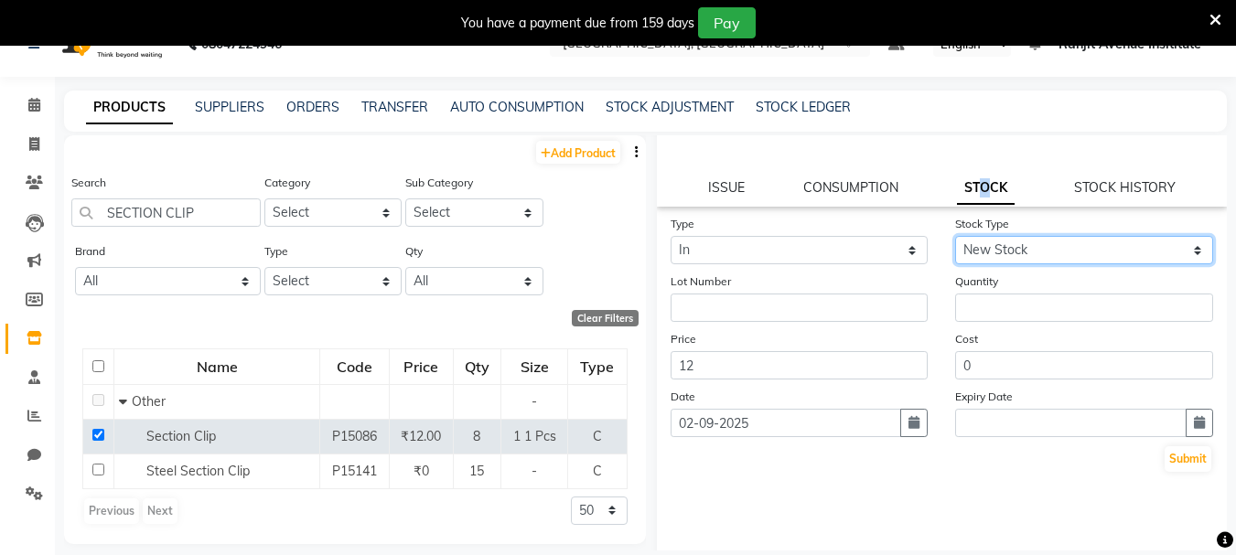
scroll to position [166, 0]
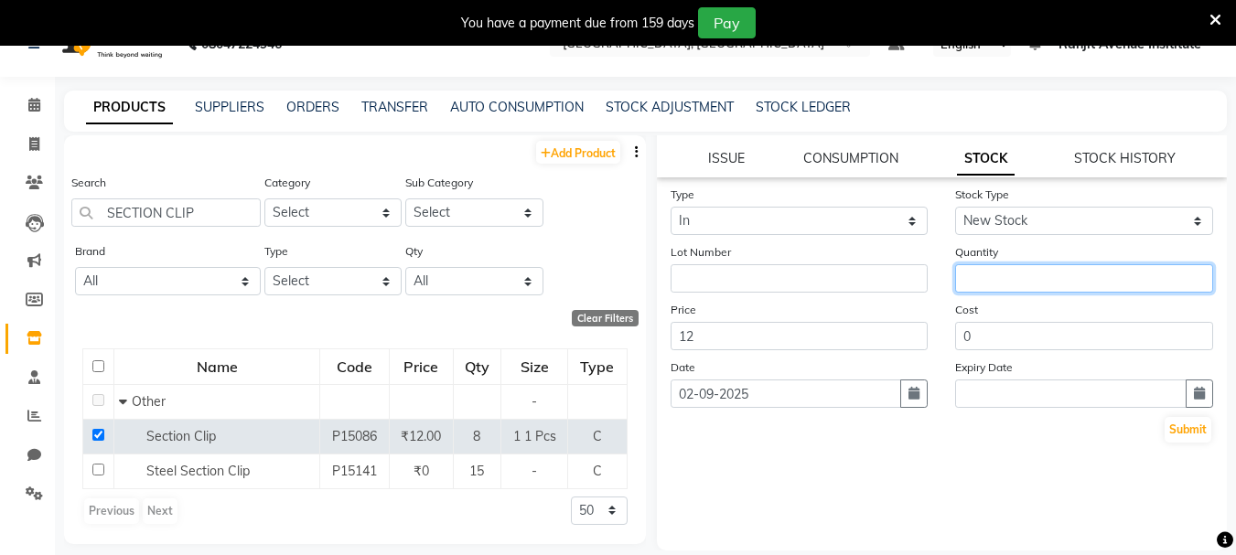
click at [1062, 284] on input "number" at bounding box center [1084, 278] width 258 height 28
type input "15"
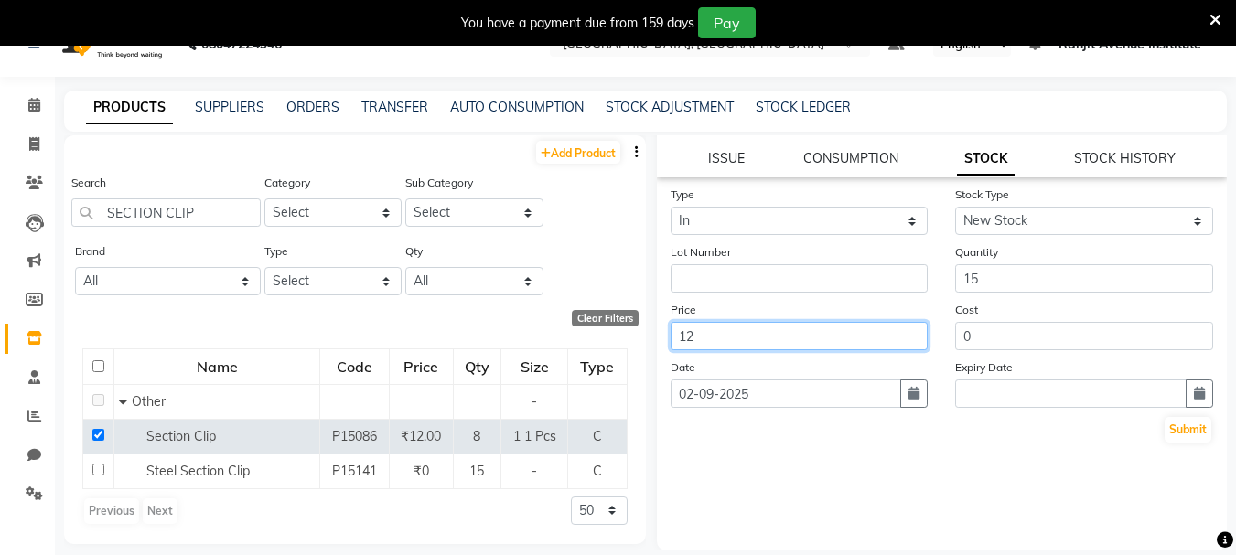
click at [708, 337] on input "12" at bounding box center [800, 336] width 258 height 28
type input "1"
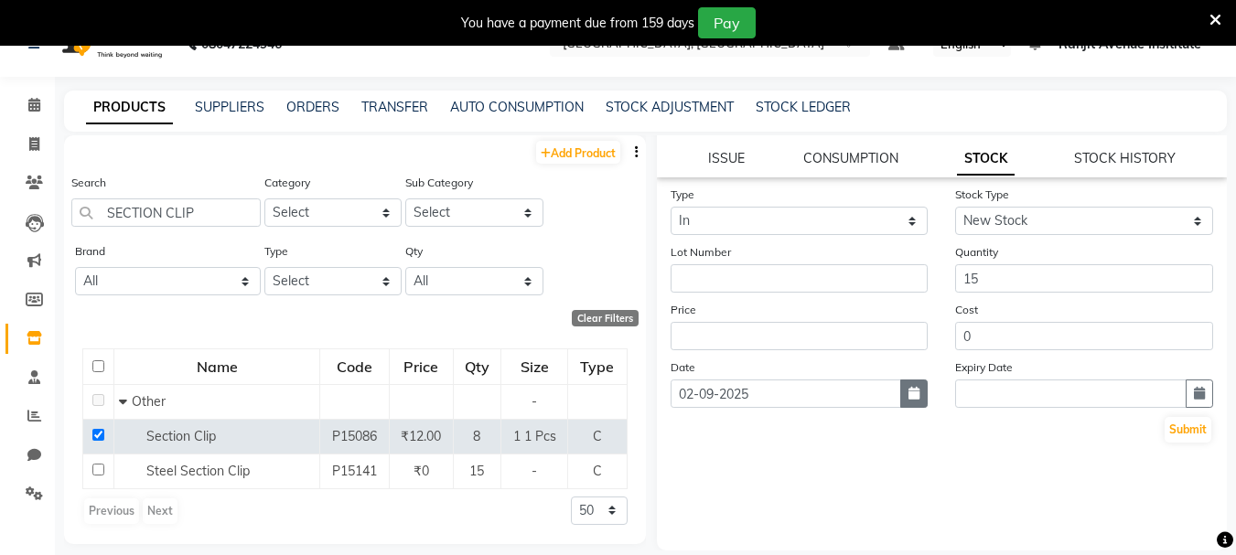
click at [909, 392] on icon "button" at bounding box center [914, 393] width 11 height 13
select select "9"
select select "2025"
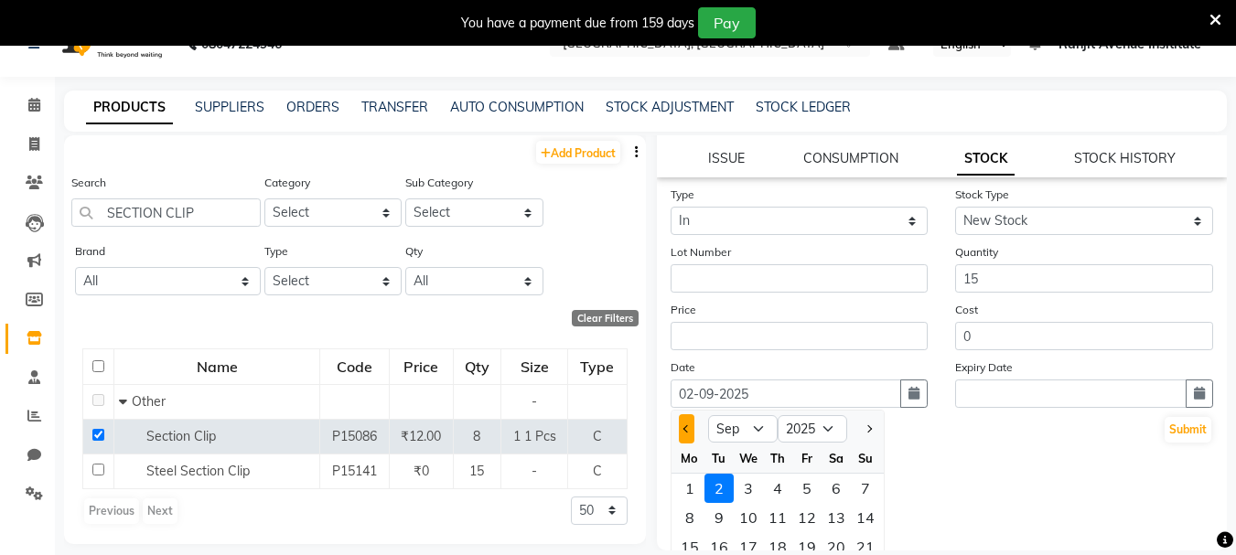
click at [693, 431] on button "Previous month" at bounding box center [687, 429] width 16 height 29
select select "8"
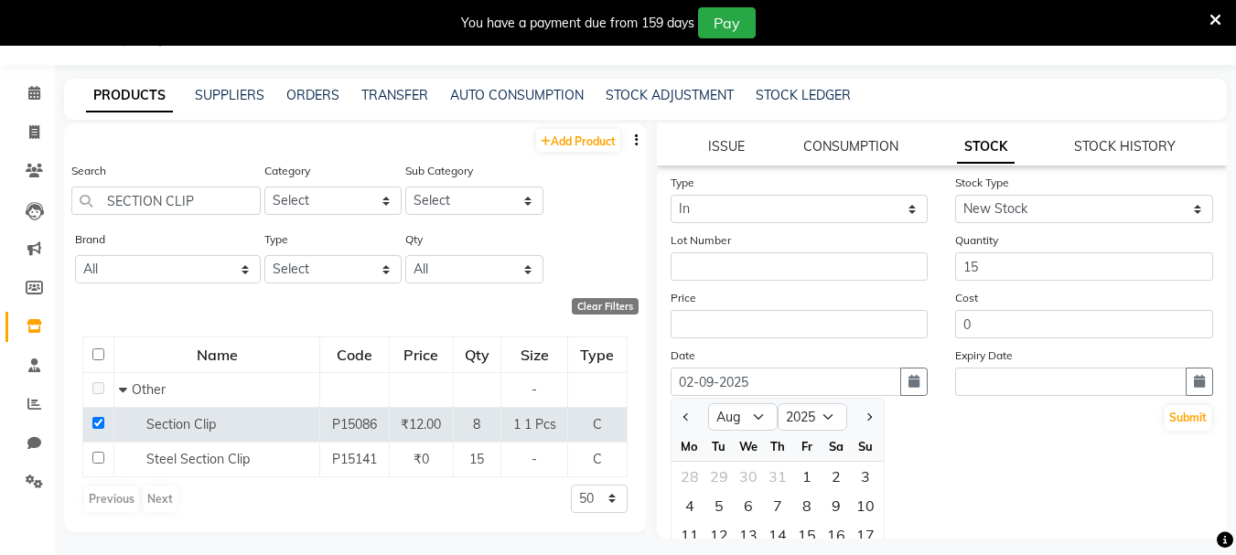
scroll to position [58, 0]
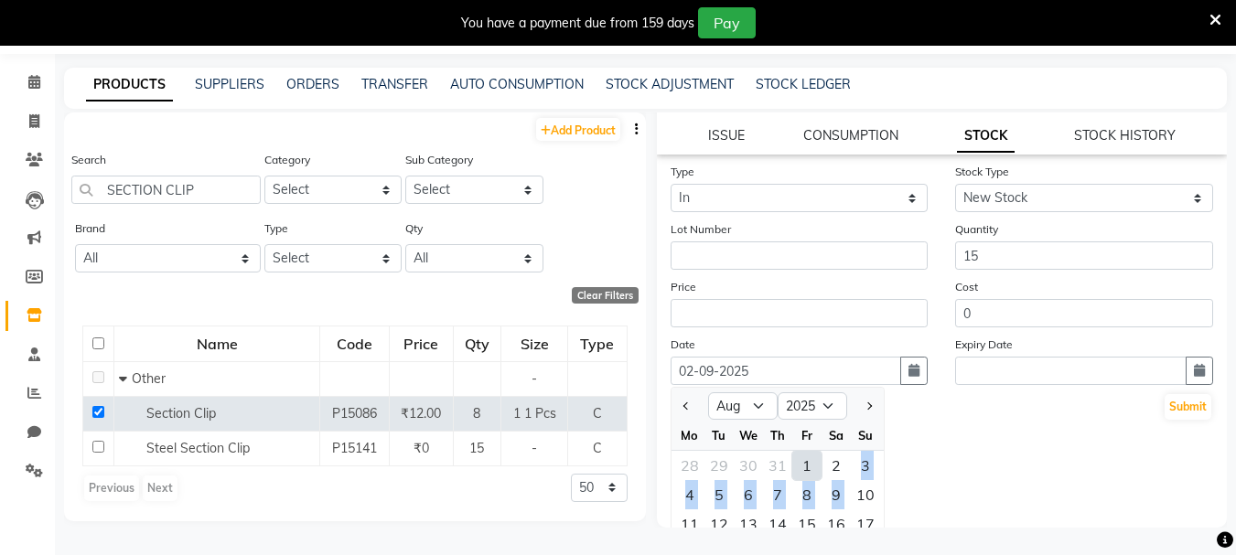
drag, startPoint x: 852, startPoint y: 498, endPoint x: 819, endPoint y: 459, distance: 50.6
click at [823, 462] on ngb-datepicker-month "Mo Tu We Th Fr Sa Su 28 29 30 31 1 2 3 4 5 6 7 8 9 10 11 12 13 14 15 16 17 18 1…" at bounding box center [778, 526] width 212 height 210
click at [1037, 455] on div "Type Select In Out Stock Type Select New Stock Adjustment Return Other Lot Numb…" at bounding box center [942, 345] width 571 height 366
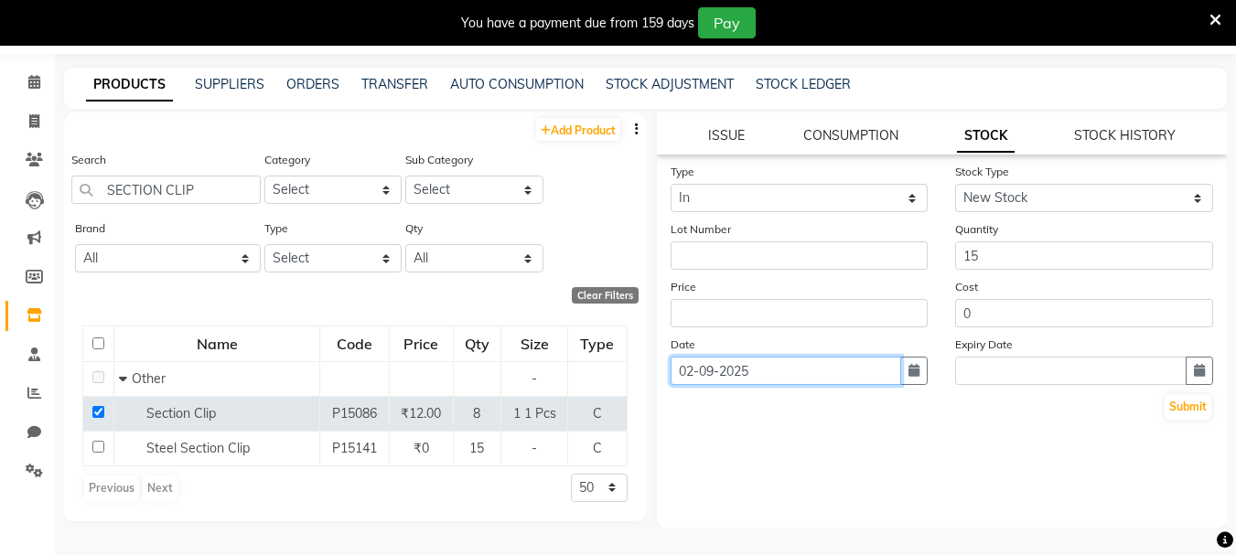
click at [692, 371] on input "02-09-2025" at bounding box center [787, 371] width 232 height 28
select select "9"
select select "2025"
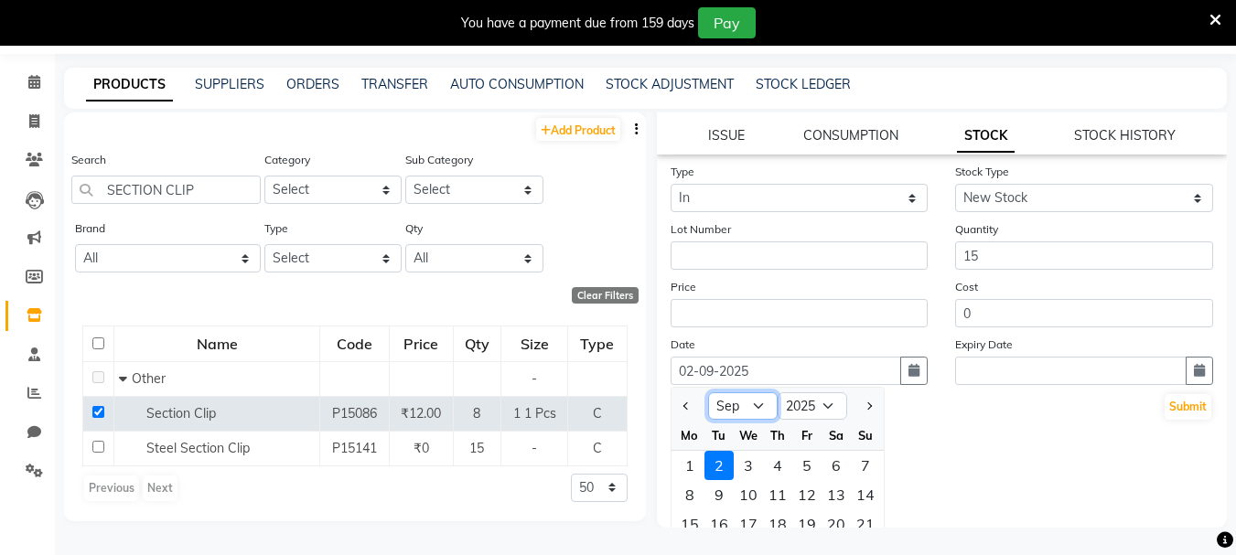
click at [718, 402] on select "Jan Feb Mar Apr May Jun Jul Aug Sep Oct Nov Dec" at bounding box center [743, 406] width 70 height 27
select select "8"
click at [708, 393] on select "Jan Feb Mar Apr May Jun Jul Aug Sep Oct Nov Dec" at bounding box center [743, 406] width 70 height 27
click at [715, 369] on input "02-09-2025" at bounding box center [787, 371] width 232 height 28
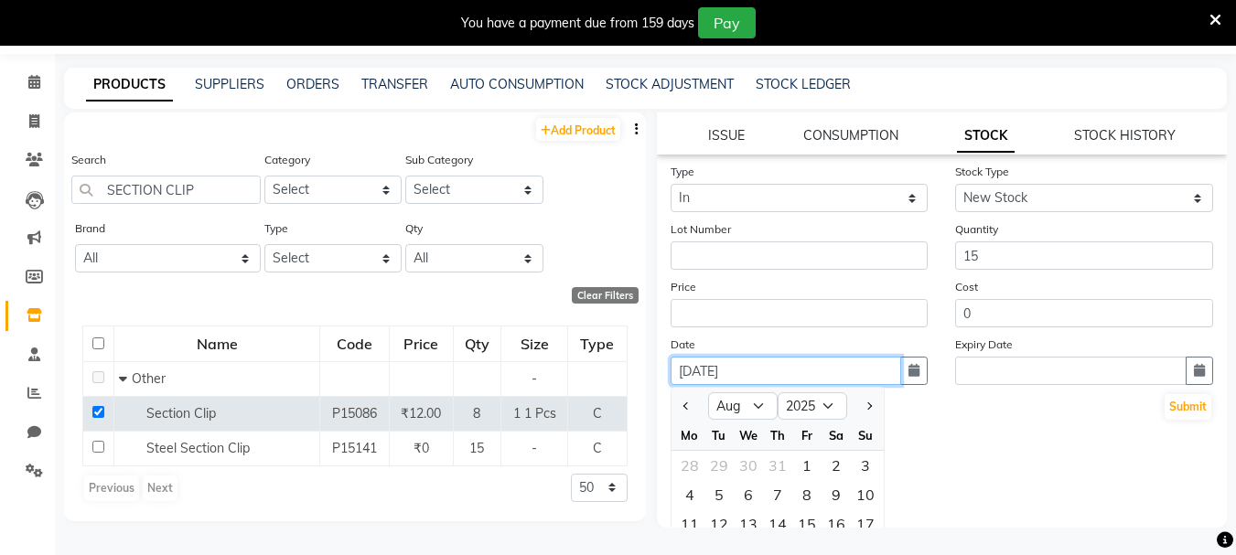
type input "[DATE]"
click at [924, 419] on div "Submit" at bounding box center [943, 407] width 544 height 29
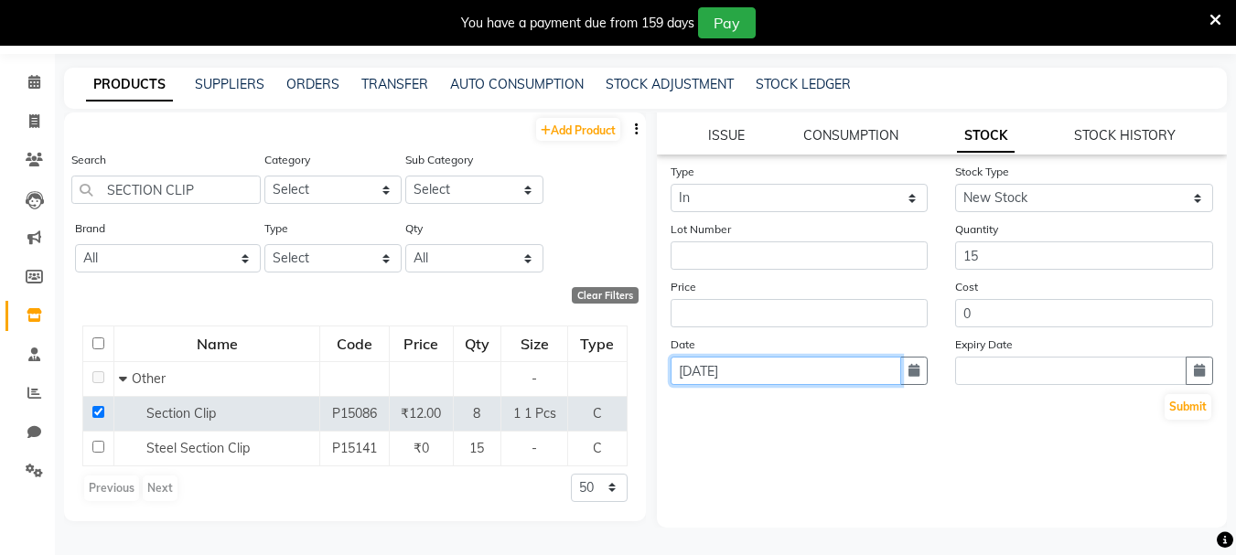
click at [786, 372] on input "[DATE]" at bounding box center [787, 371] width 232 height 28
select select "8"
select select "2025"
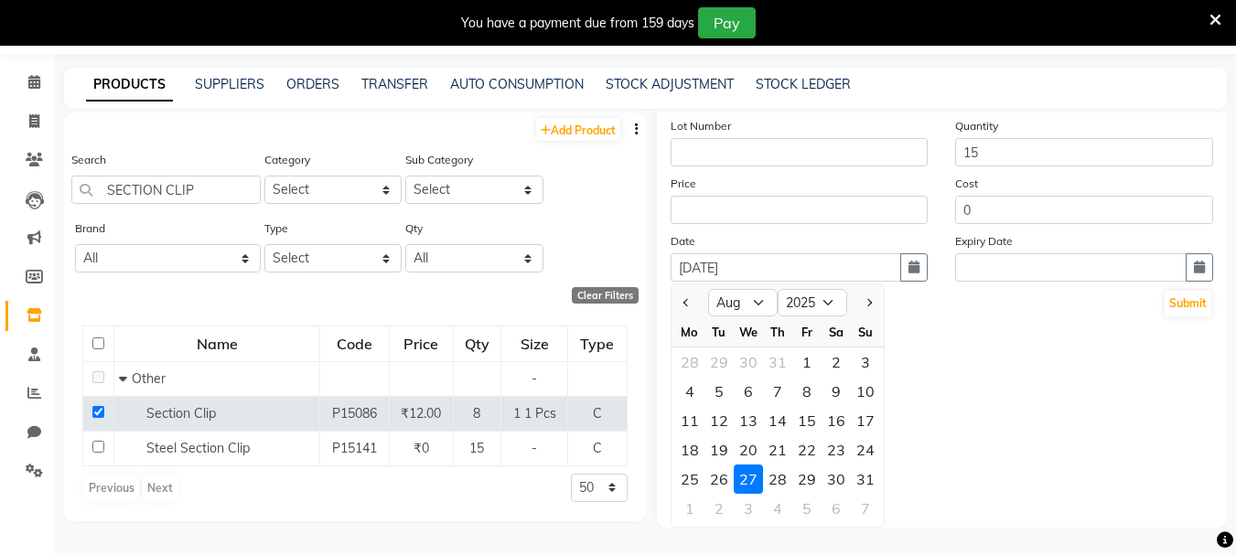
click at [740, 483] on div "27" at bounding box center [748, 479] width 29 height 29
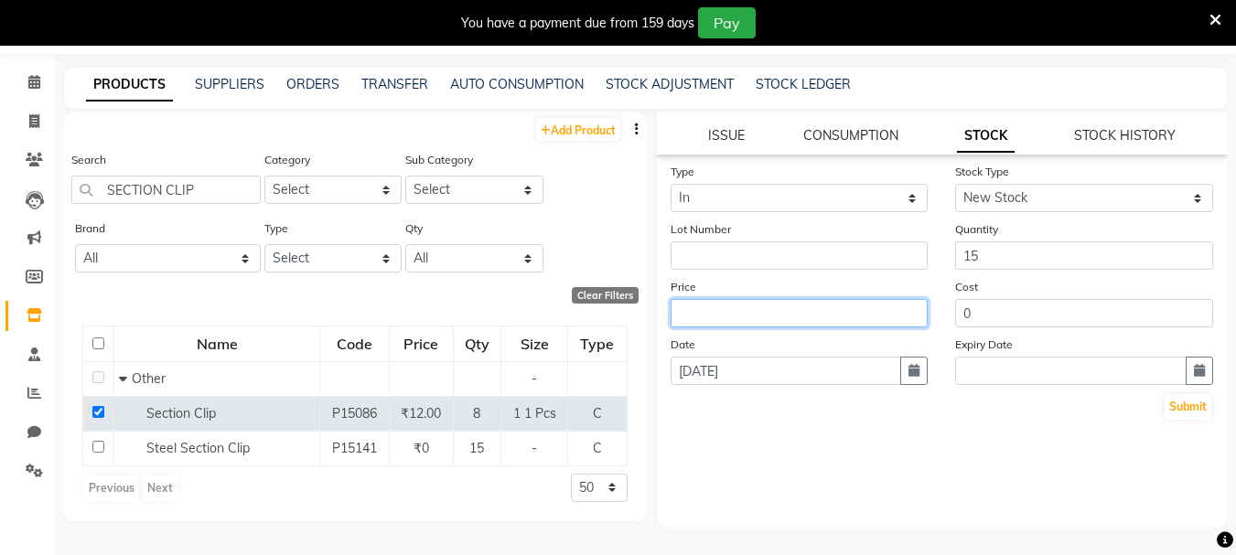
click at [820, 318] on input "number" at bounding box center [800, 313] width 258 height 28
type input "1"
type input "0"
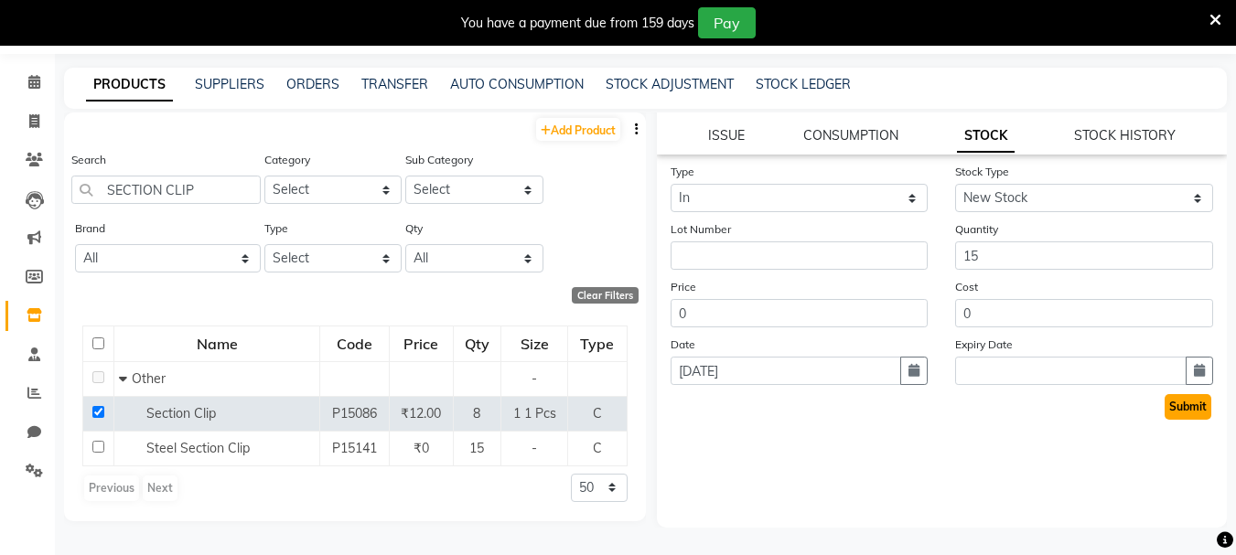
click at [1175, 406] on button "Submit" at bounding box center [1188, 407] width 47 height 26
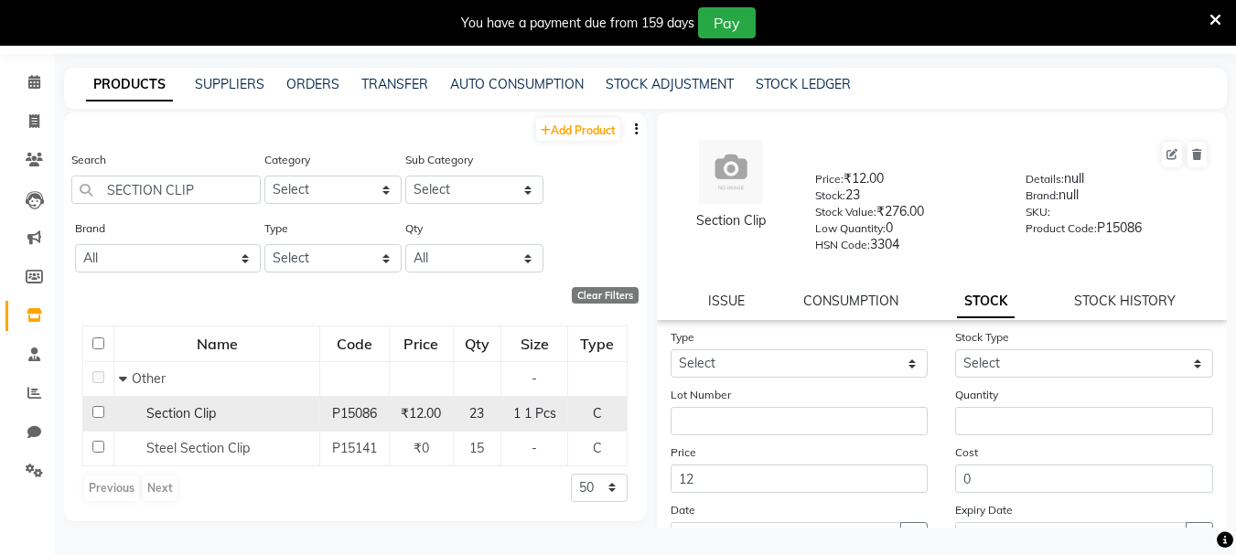
click at [90, 410] on td at bounding box center [98, 413] width 31 height 35
click at [96, 410] on input "checkbox" at bounding box center [98, 412] width 12 height 12
checkbox input "true"
click at [705, 297] on div "ISSUE CONSUMPTION STOCK STOCK HISTORY" at bounding box center [942, 301] width 527 height 19
click at [719, 297] on link "ISSUE" at bounding box center [726, 301] width 37 height 16
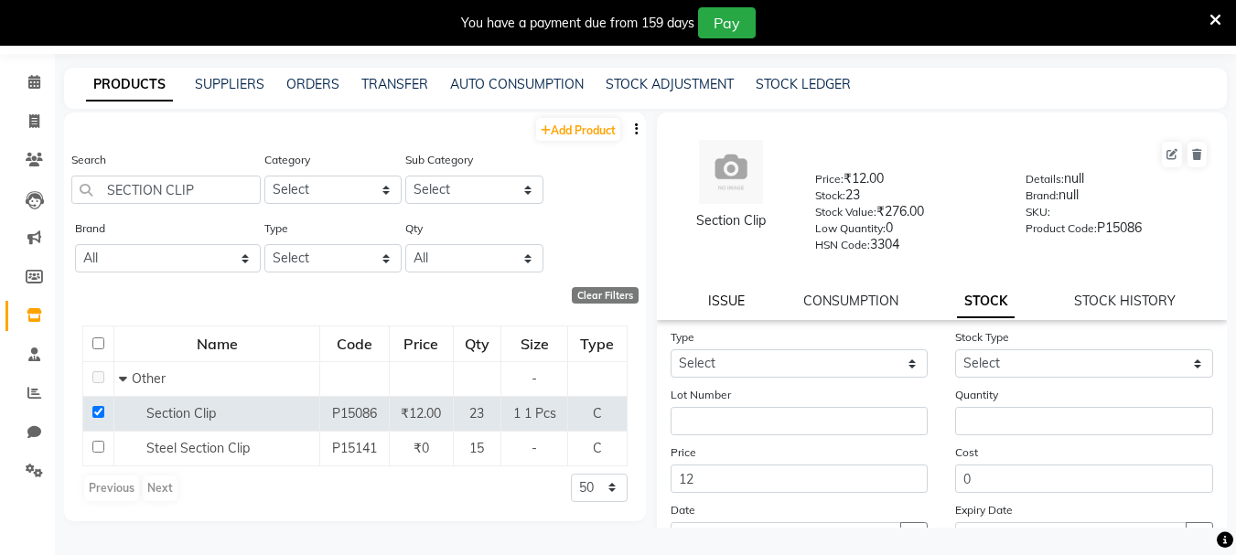
select select
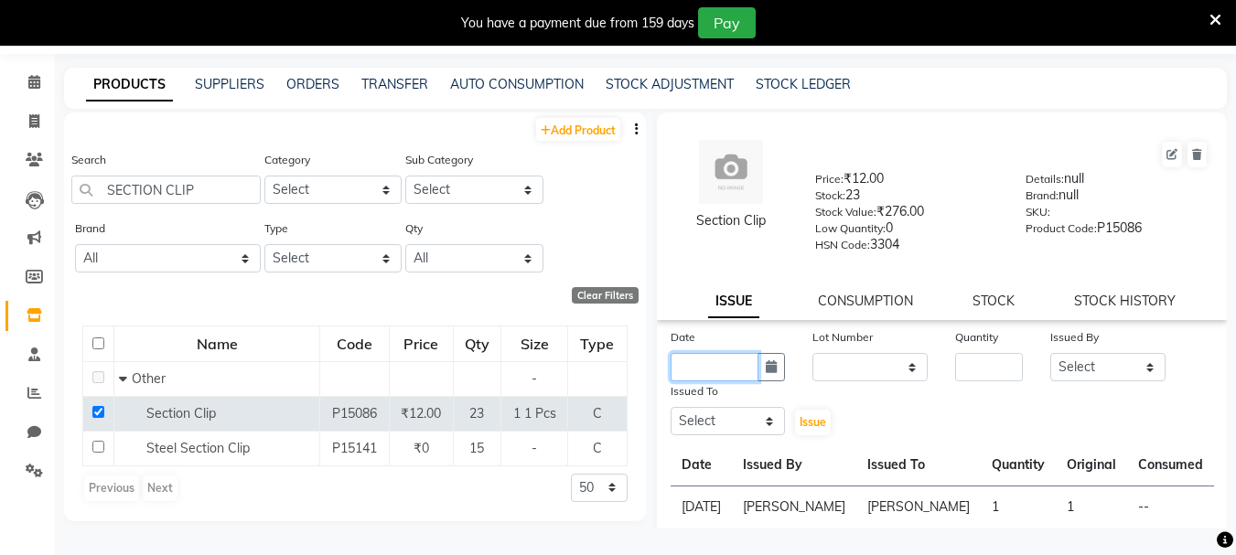
click at [718, 363] on input "text" at bounding box center [715, 367] width 89 height 28
select select "9"
select select "2025"
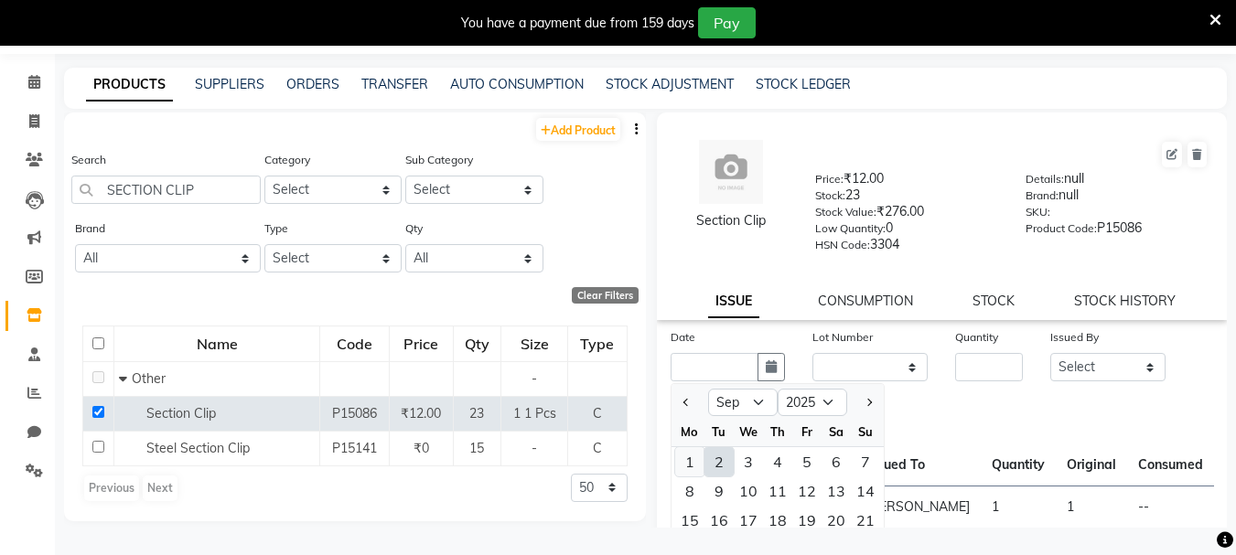
click at [695, 459] on div "1" at bounding box center [689, 461] width 29 height 29
type input "[DATE]"
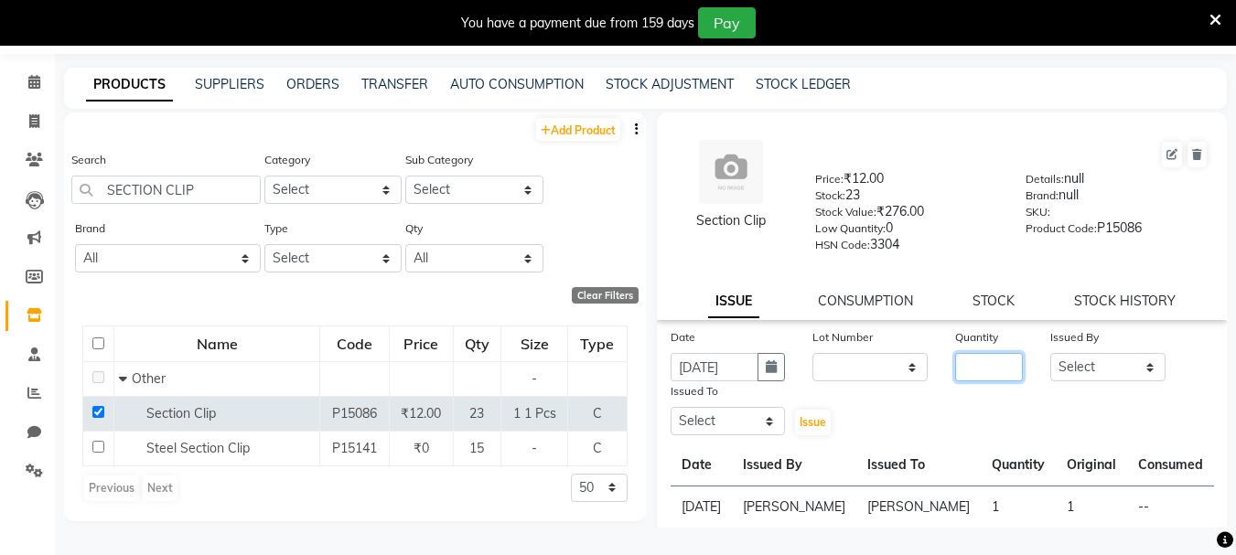
click at [972, 357] on input "number" at bounding box center [989, 367] width 68 height 28
type input "2"
click at [1104, 356] on select "Select Admin ARPAN AYUSHI DIGVIJAY MANMEET MANPREET Ranjit Avenue Insititute RA…" at bounding box center [1107, 367] width 115 height 28
select select "71535"
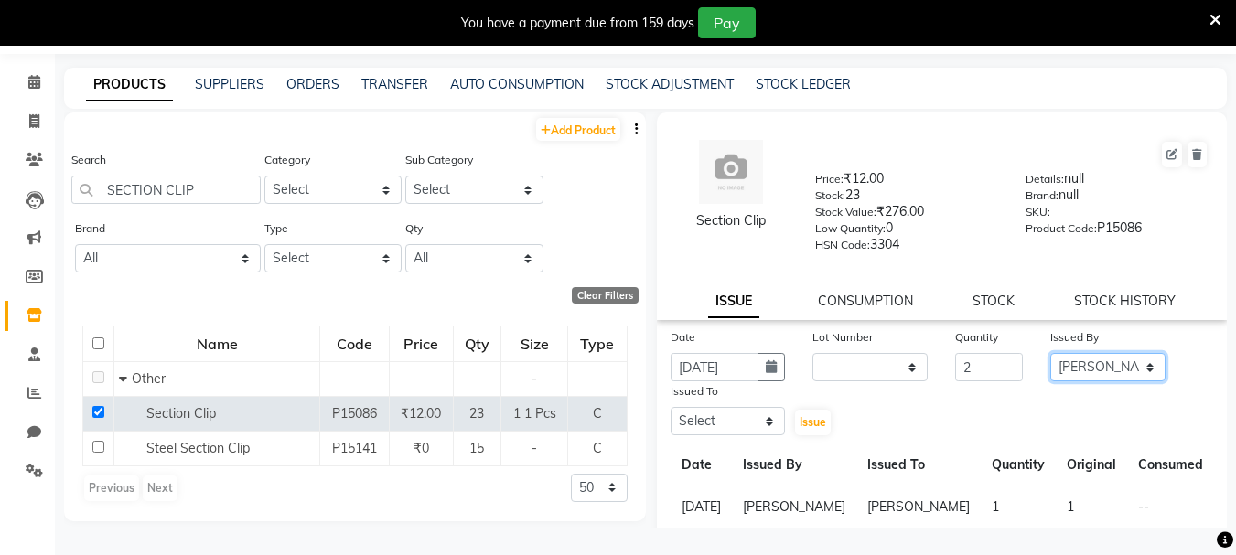
click at [1050, 353] on select "Select Admin ARPAN AYUSHI DIGVIJAY MANMEET MANPREET Ranjit Avenue Insititute RA…" at bounding box center [1107, 367] width 115 height 28
click at [751, 427] on select "Select Admin ARPAN AYUSHI DIGVIJAY MANMEET MANPREET Ranjit Avenue Insititute RA…" at bounding box center [728, 421] width 115 height 28
select select "71535"
click at [671, 407] on select "Select Admin ARPAN AYUSHI DIGVIJAY MANMEET MANPREET Ranjit Avenue Insititute RA…" at bounding box center [728, 421] width 115 height 28
click at [807, 419] on span "Issue" at bounding box center [813, 422] width 27 height 14
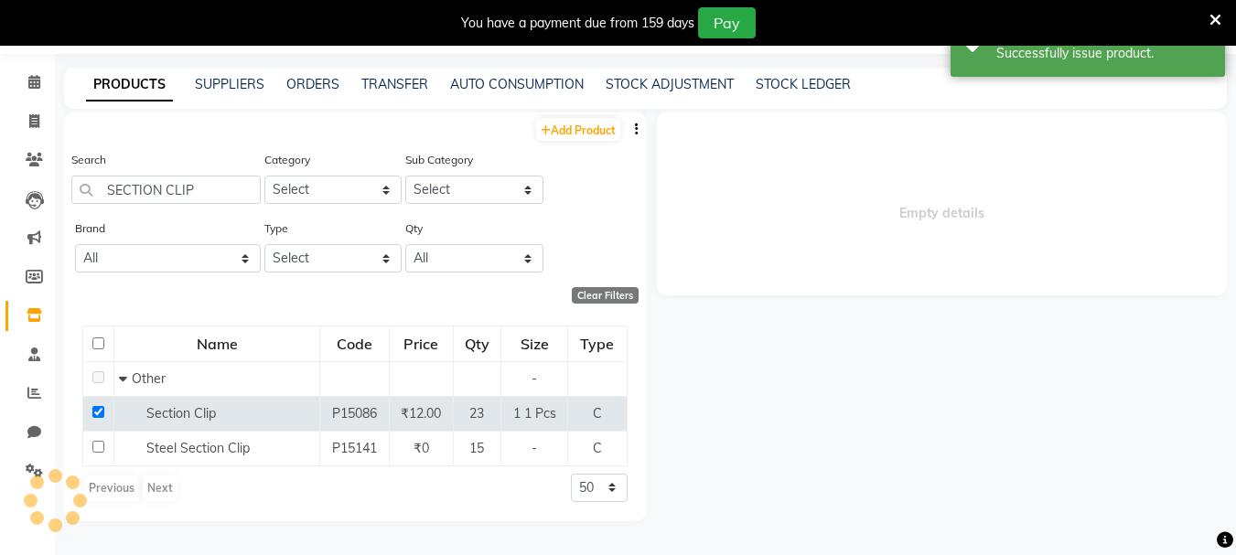
select select
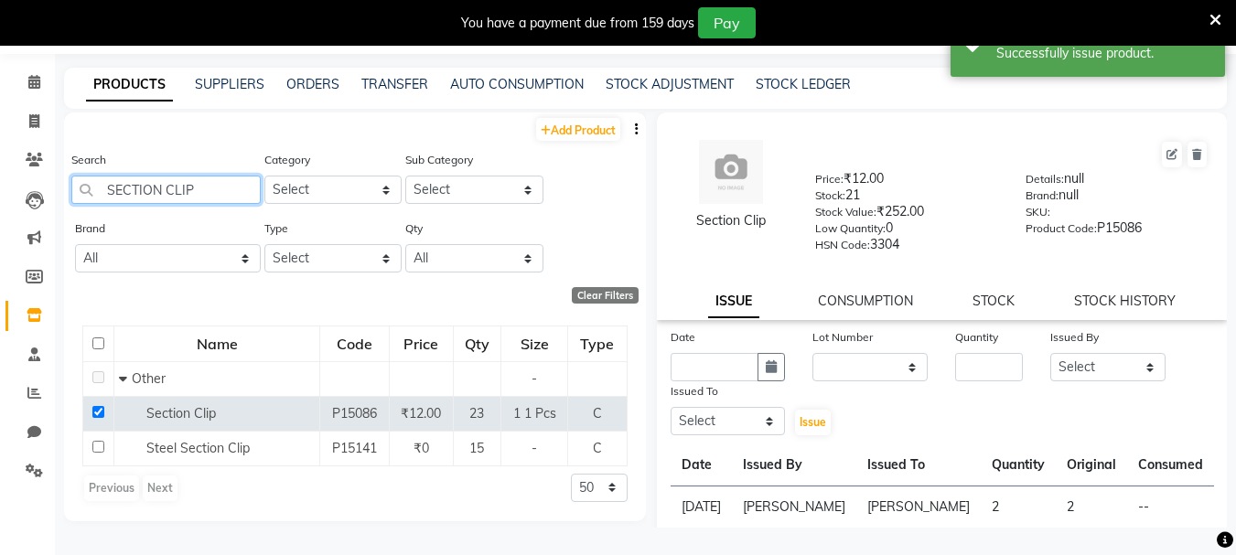
click at [217, 182] on input "SECTION CLIP" at bounding box center [165, 190] width 189 height 28
type input "S"
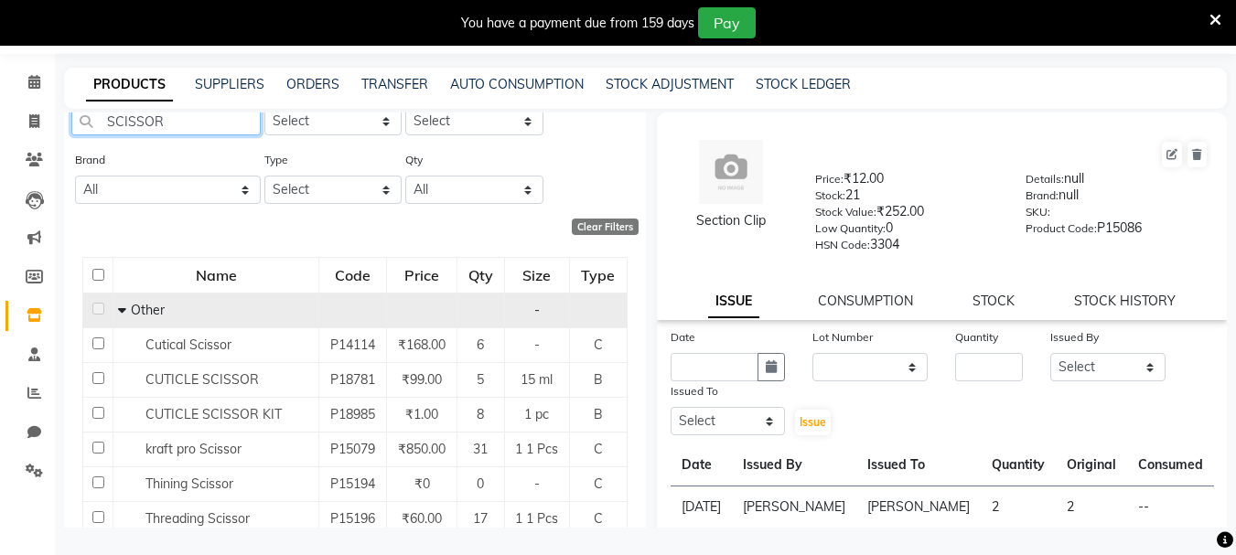
scroll to position [167, 0]
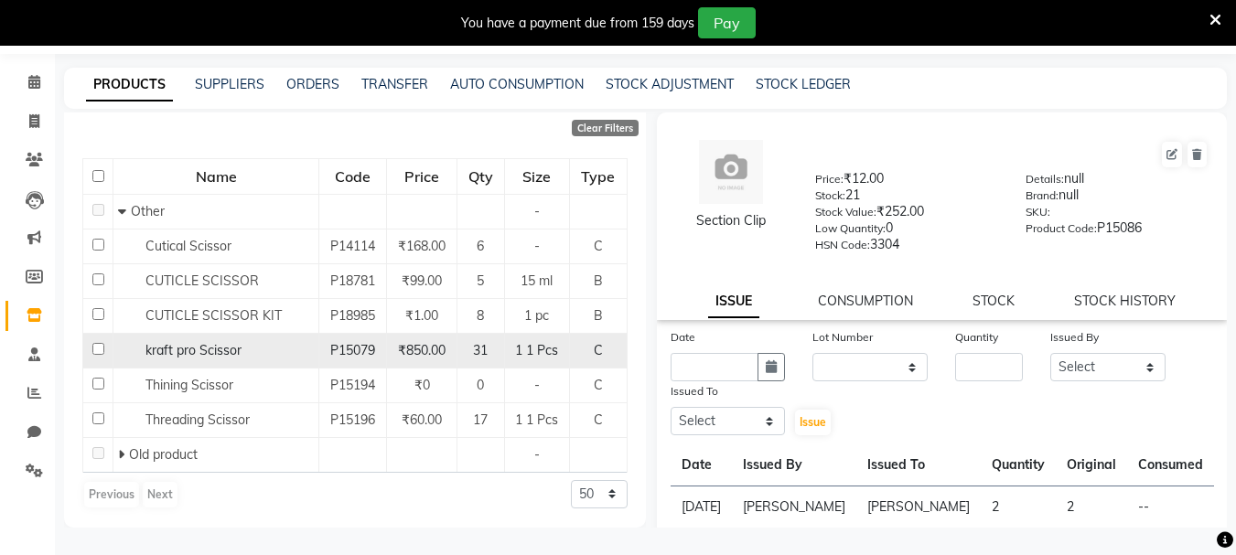
type input "SCISSOR"
click at [96, 349] on input "checkbox" at bounding box center [98, 349] width 12 height 12
checkbox input "true"
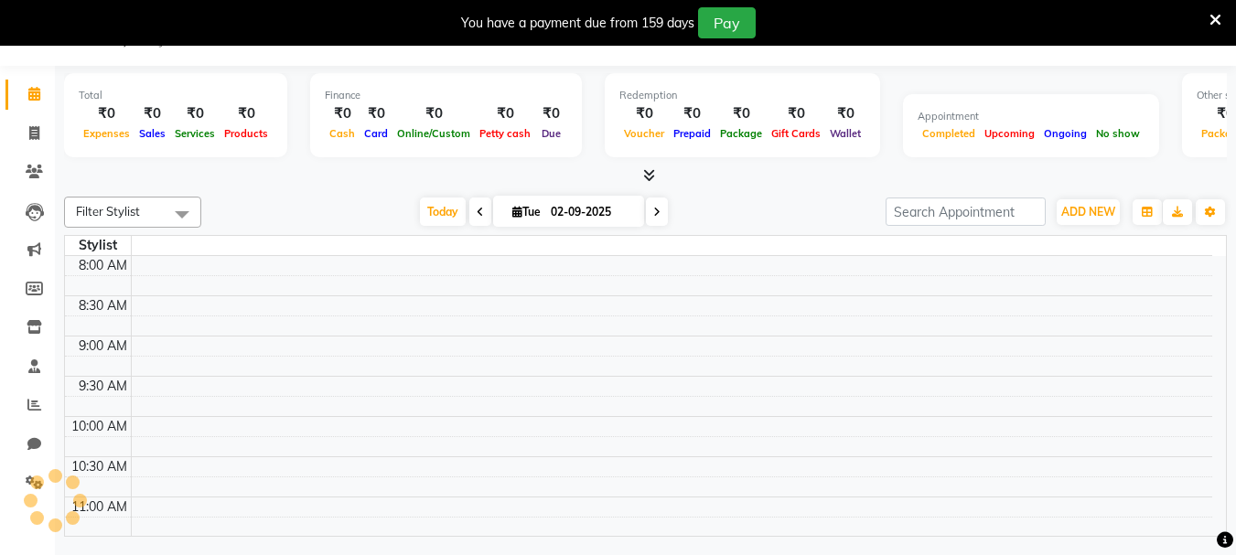
scroll to position [35, 0]
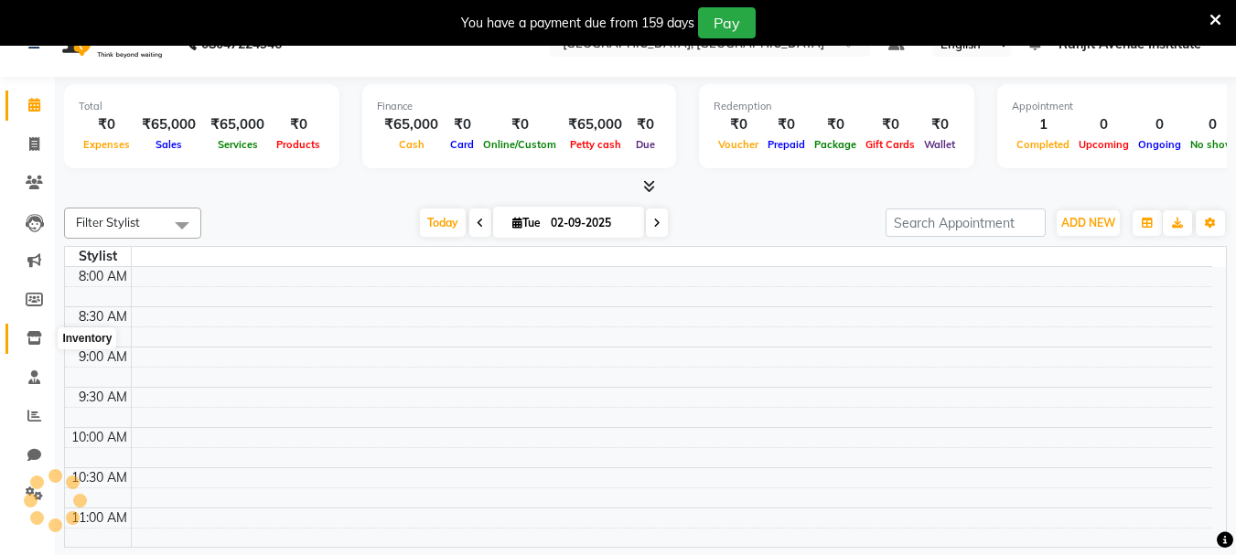
click at [34, 346] on span at bounding box center [34, 339] width 32 height 21
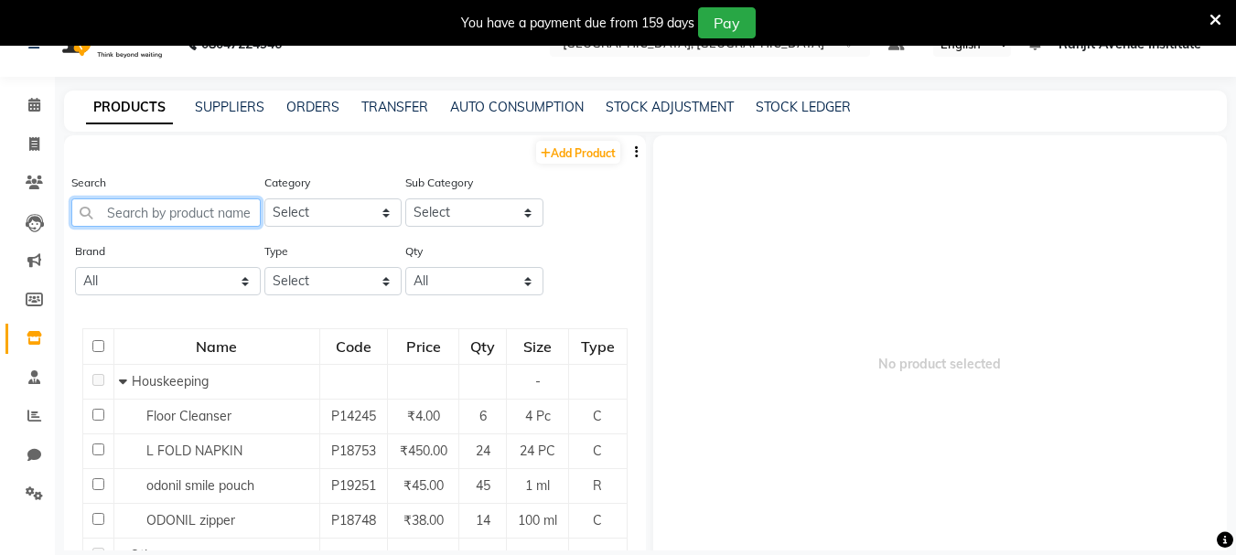
click at [197, 215] on input "text" at bounding box center [165, 213] width 189 height 28
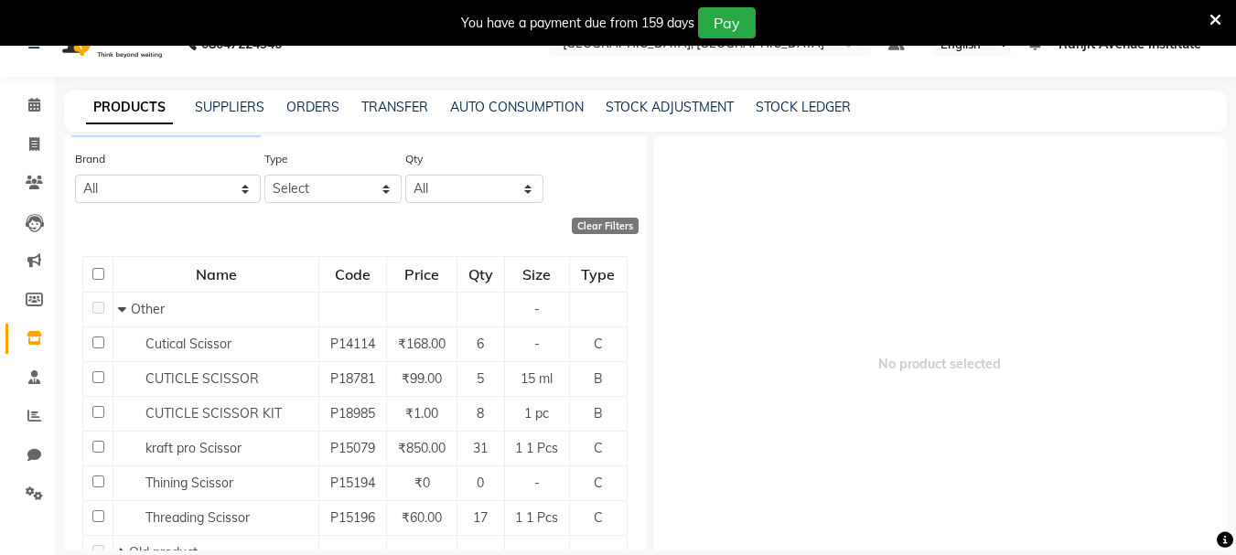
scroll to position [110, 0]
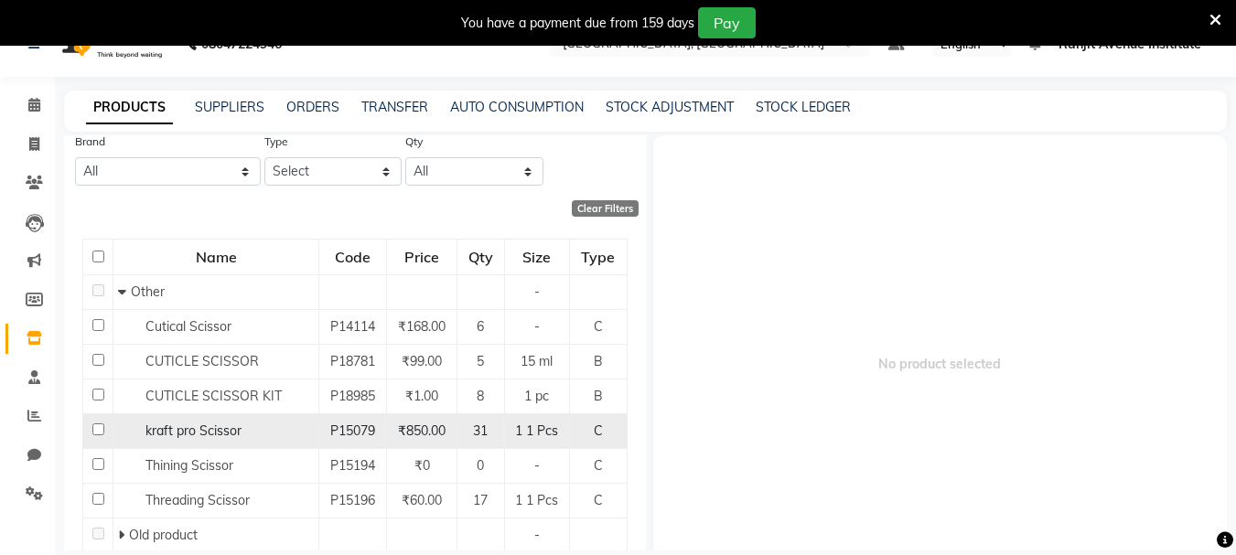
type input "SCISSOR"
click at [92, 430] on input "checkbox" at bounding box center [98, 430] width 12 height 12
checkbox input "true"
select select
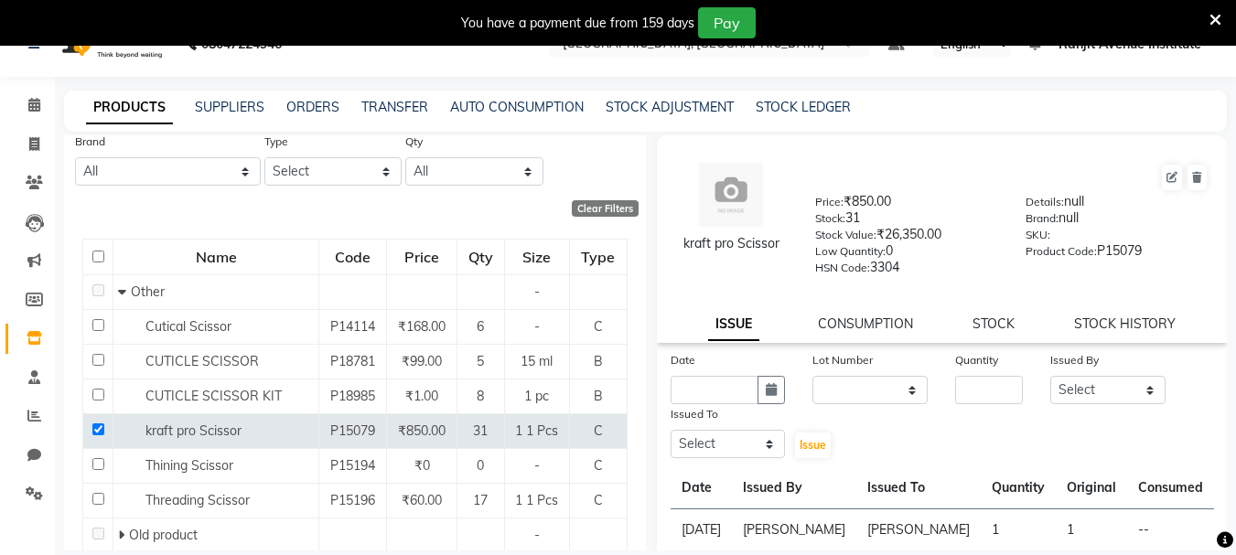
click at [1107, 156] on div "kraft pro Scissor Price: ₹850.00 Stock: 31 Stock Value: ₹26,350.00 Low Quantity…" at bounding box center [942, 219] width 598 height 148
click at [1123, 312] on div "kraft pro Scissor Price: ₹850.00 Stock: 31 Stock Value: ₹26,350.00 Low Quantity…" at bounding box center [942, 239] width 571 height 208
click at [1128, 321] on link "STOCK HISTORY" at bounding box center [1125, 324] width 102 height 16
select select "all"
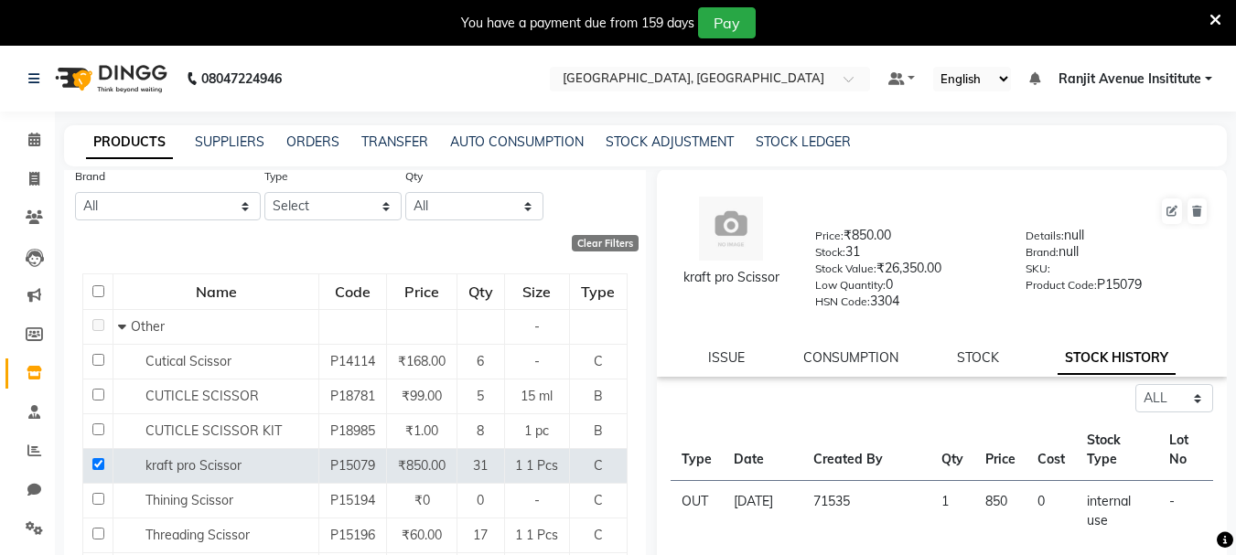
scroll to position [0, 0]
click at [727, 353] on link "ISSUE" at bounding box center [726, 358] width 37 height 16
select select
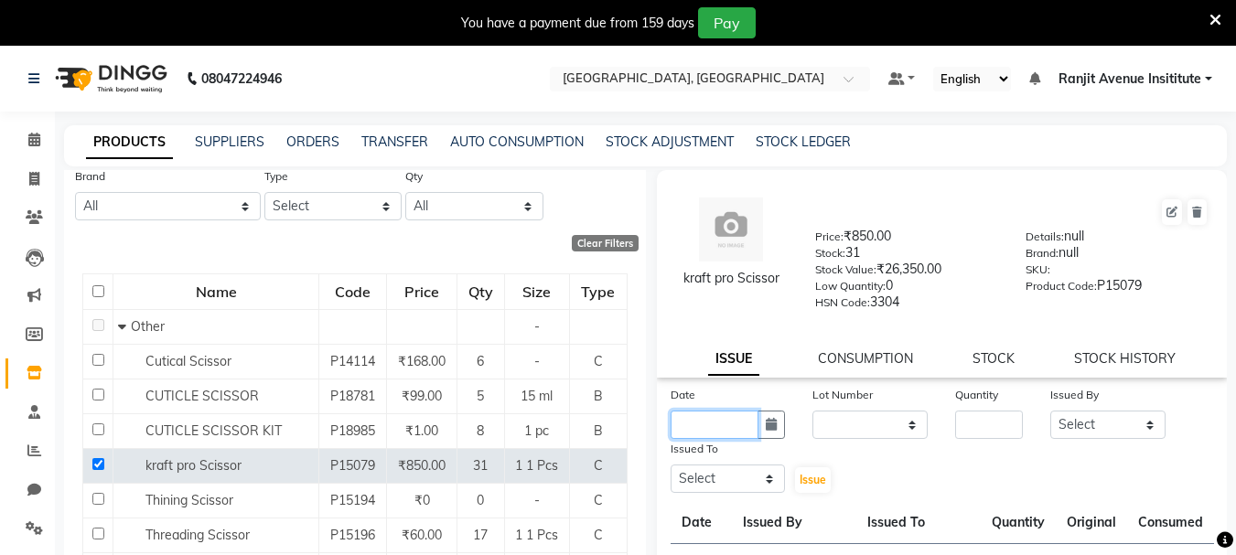
click at [703, 421] on input "text" at bounding box center [715, 425] width 89 height 28
select select "9"
select select "2025"
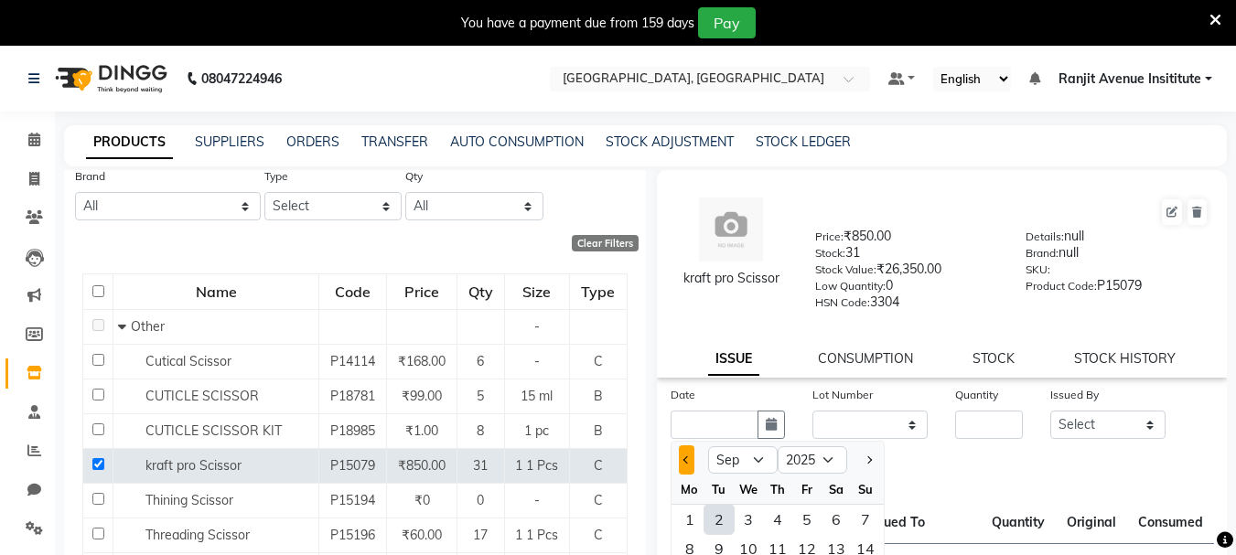
click at [687, 457] on span "Previous month" at bounding box center [686, 460] width 7 height 7
select select "8"
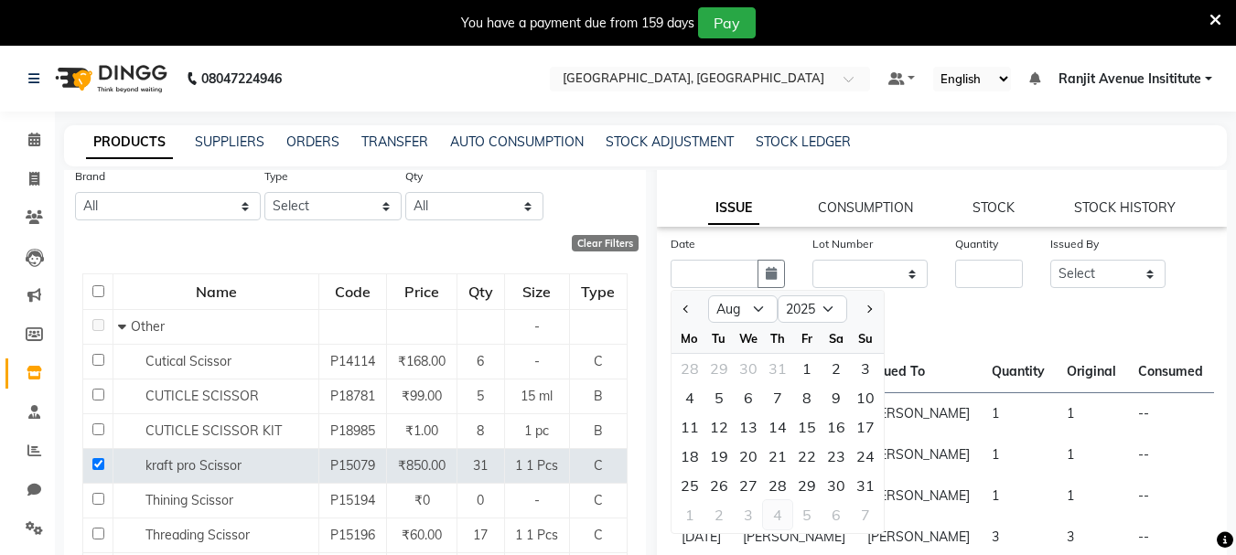
scroll to position [183, 0]
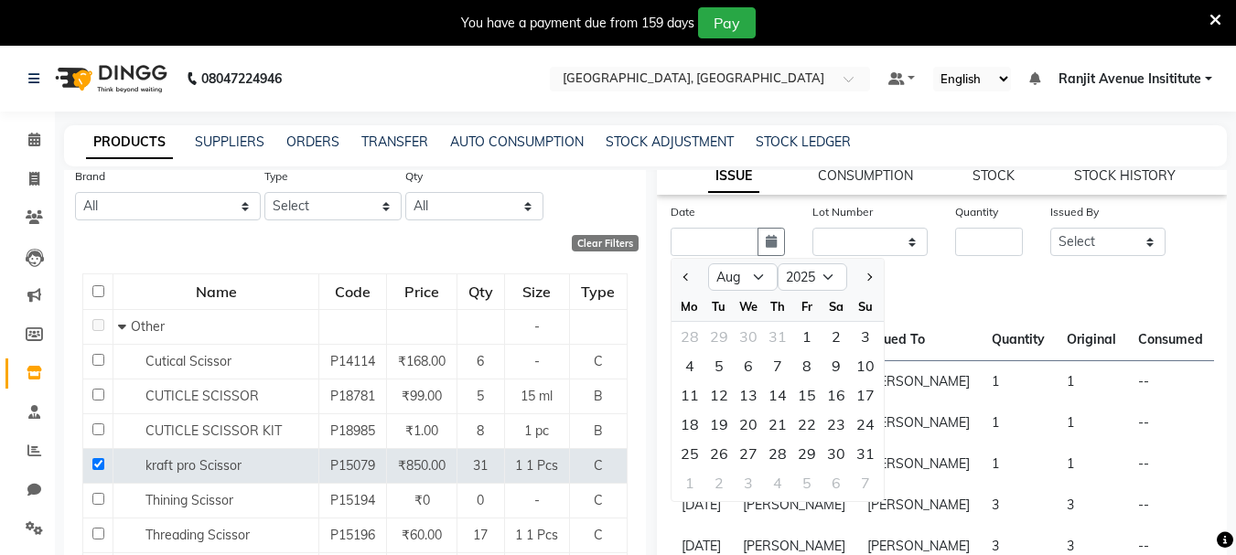
click at [806, 458] on div "29" at bounding box center [806, 453] width 29 height 29
type input "29-08-2025"
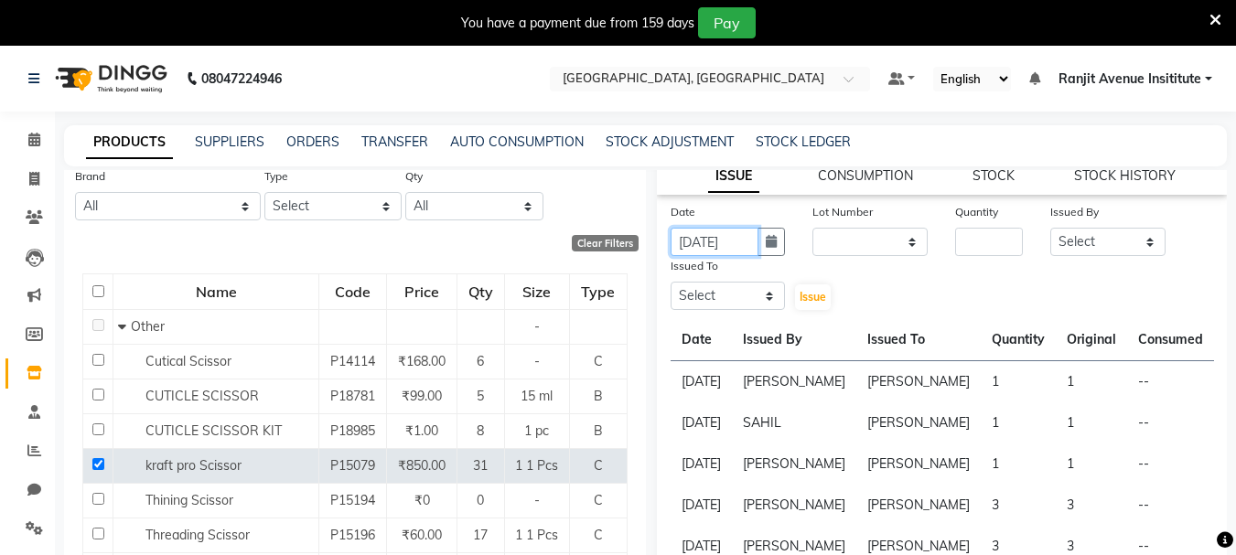
scroll to position [0, 4]
click at [956, 241] on input "number" at bounding box center [989, 242] width 68 height 28
type input "1"
click at [1085, 246] on select "Select Admin ARPAN AYUSHI DIGVIJAY MANMEET MANPREET Ranjit Avenue Insititute RA…" at bounding box center [1107, 242] width 115 height 28
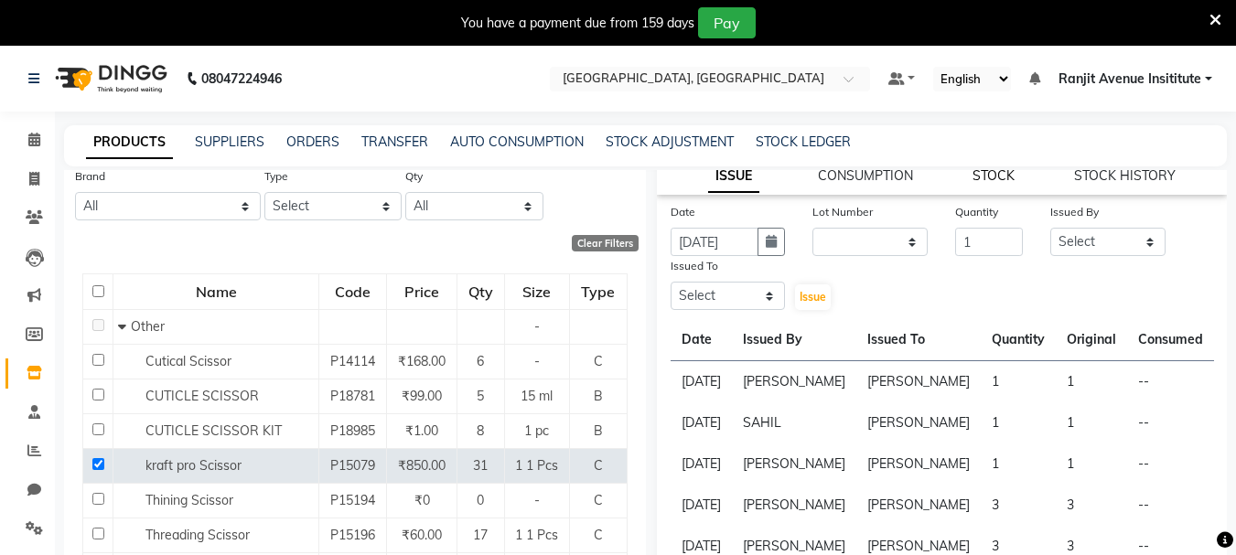
click at [987, 171] on link "STOCK" at bounding box center [994, 175] width 42 height 16
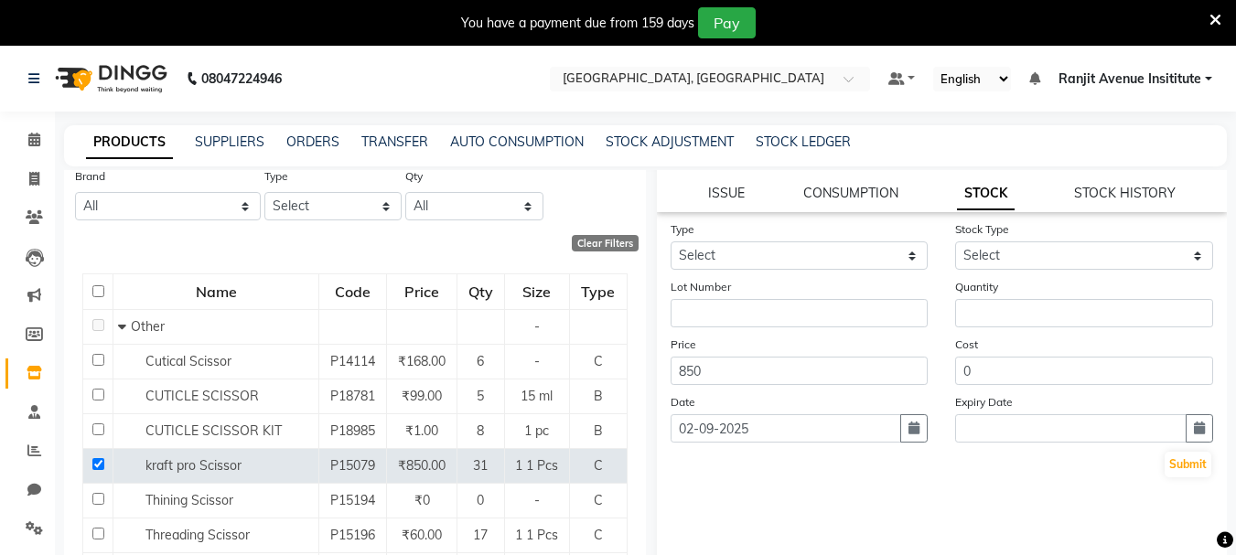
scroll to position [166, 0]
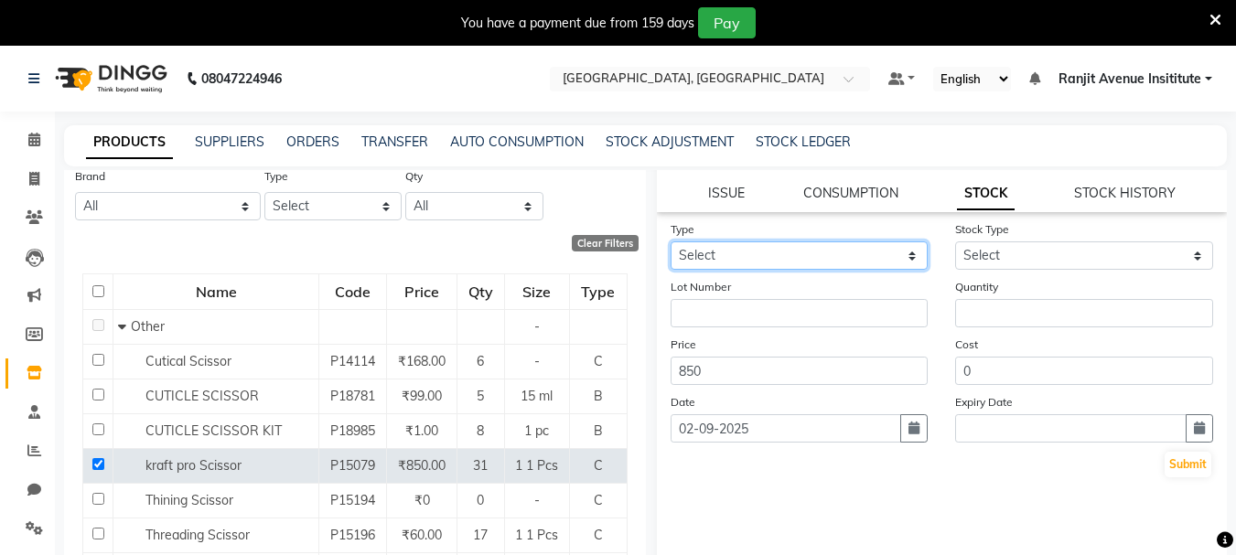
click at [851, 253] on select "Select In Out" at bounding box center [800, 256] width 258 height 28
select select "in"
click at [671, 242] on select "Select In Out" at bounding box center [800, 256] width 258 height 28
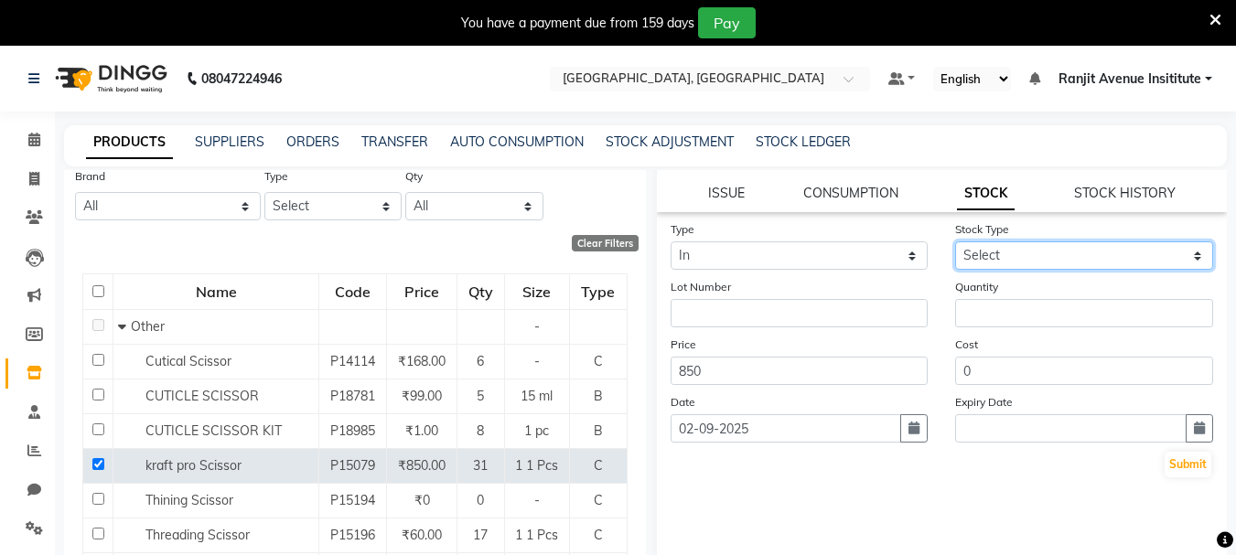
click at [1115, 258] on select "Select New Stock Adjustment Return Other" at bounding box center [1084, 256] width 258 height 28
click at [955, 242] on select "Select New Stock Adjustment Return Other" at bounding box center [1084, 256] width 258 height 28
click at [1041, 254] on select "Select New Stock Adjustment Return Other" at bounding box center [1084, 256] width 258 height 28
select select "adjustment"
click at [955, 242] on select "Select New Stock Adjustment Return Other" at bounding box center [1084, 256] width 258 height 28
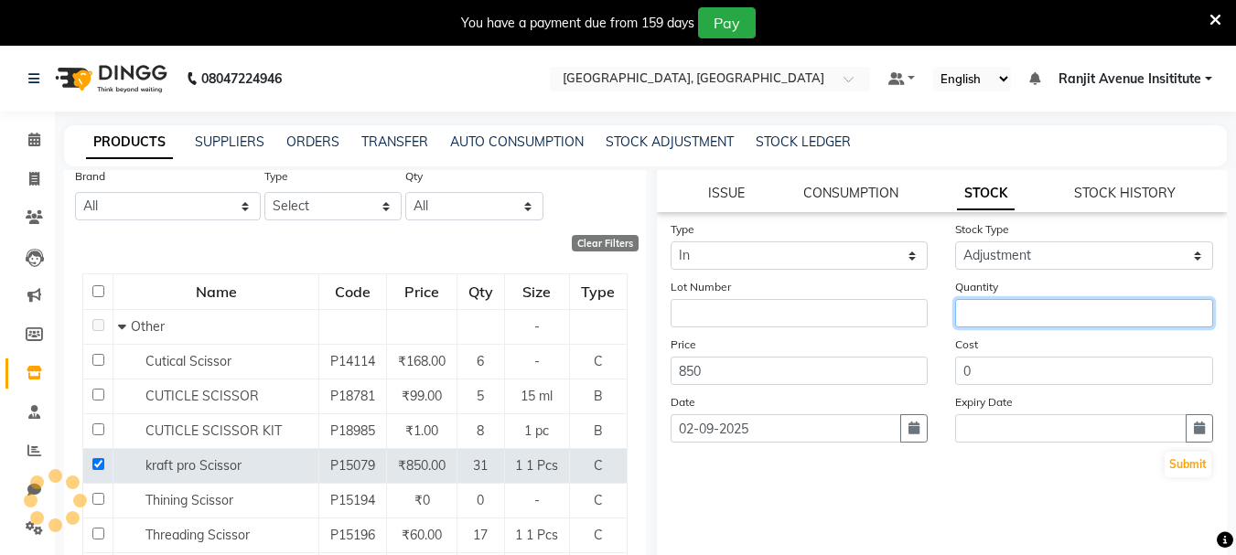
click at [987, 321] on input "number" at bounding box center [1084, 313] width 258 height 28
type input "1"
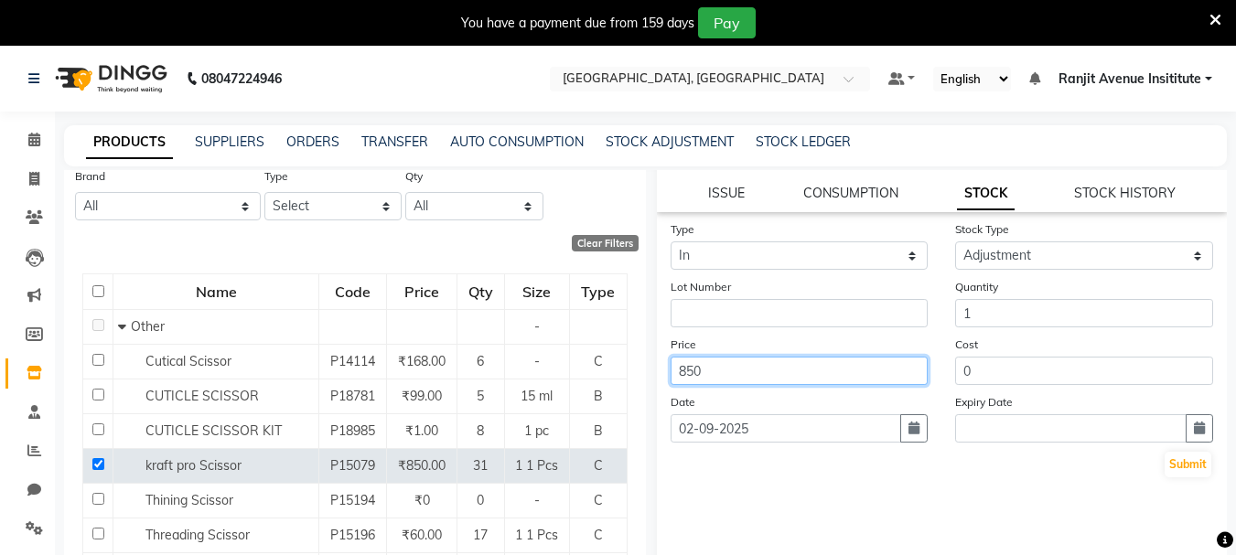
click at [792, 372] on input "850" at bounding box center [800, 371] width 258 height 28
type input "8"
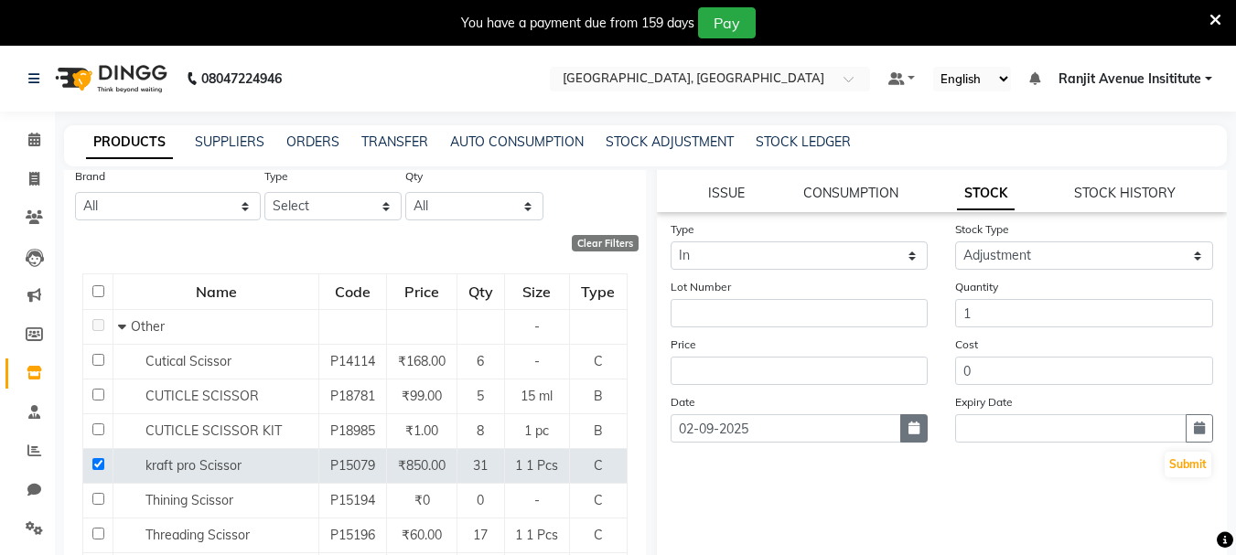
click at [916, 438] on button "button" at bounding box center [913, 429] width 27 height 28
select select "9"
select select "2025"
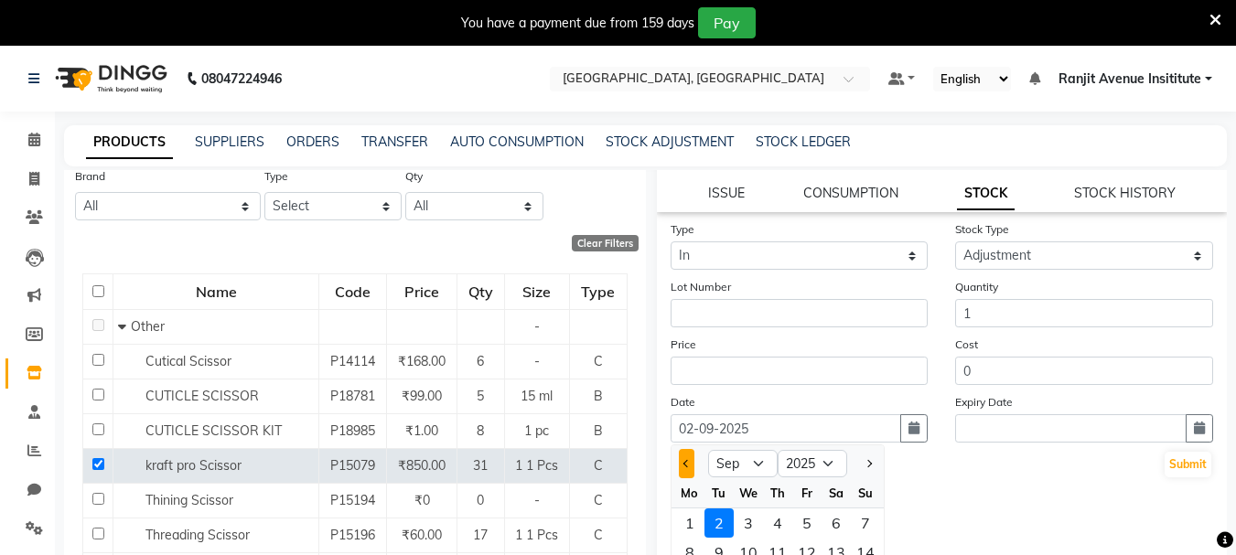
click at [689, 466] on span "Previous month" at bounding box center [686, 463] width 7 height 7
select select "8"
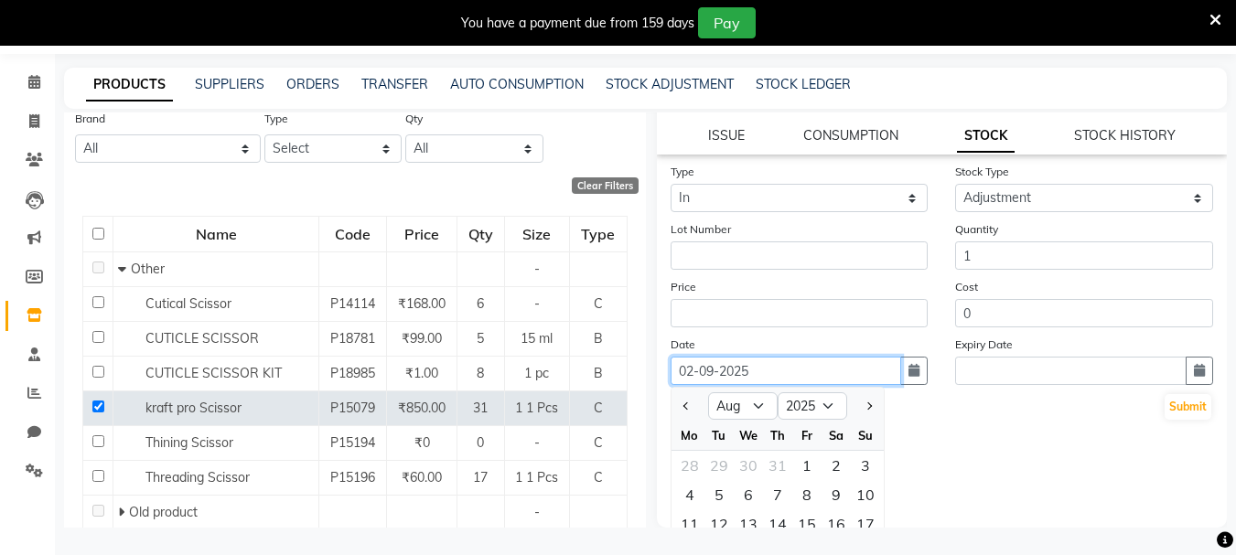
click at [747, 369] on input "02-09-2025" at bounding box center [787, 371] width 232 height 28
click at [764, 376] on input "02-09-2025" at bounding box center [787, 371] width 232 height 28
click at [697, 370] on input "02-09-2025" at bounding box center [787, 371] width 232 height 28
click at [689, 372] on input "02-09-2025" at bounding box center [787, 371] width 232 height 28
click at [695, 370] on input "02-09-2025" at bounding box center [787, 371] width 232 height 28
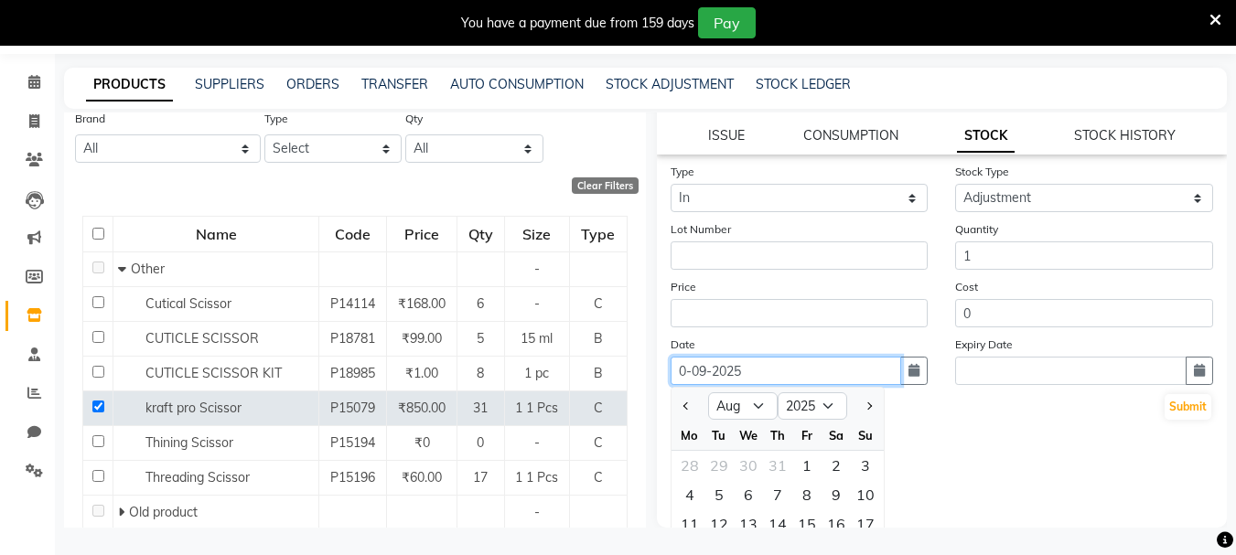
type input "02-09-2025"
click at [947, 429] on div "Type Select In Out Stock Type Select New Stock Adjustment Return Other Lot Numb…" at bounding box center [942, 345] width 571 height 366
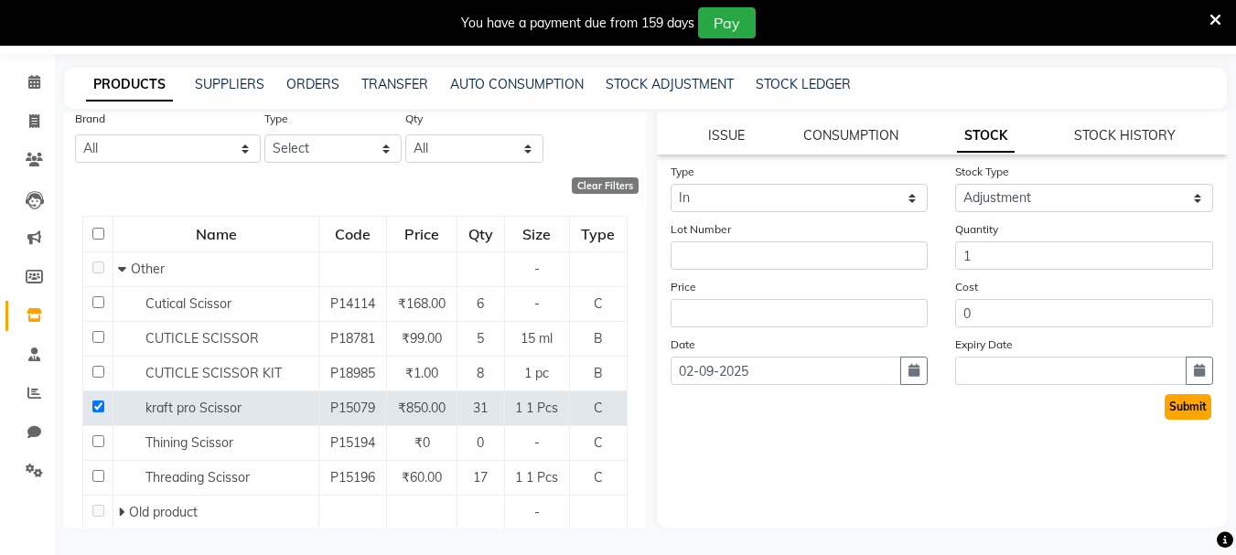
click at [1171, 404] on button "Submit" at bounding box center [1188, 407] width 47 height 26
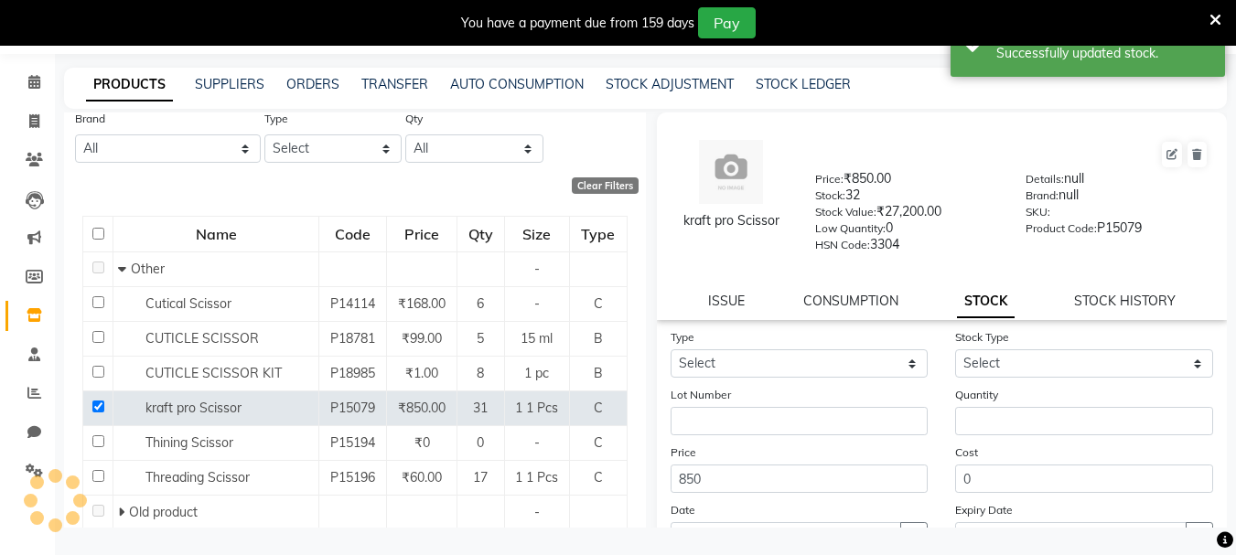
scroll to position [0, 0]
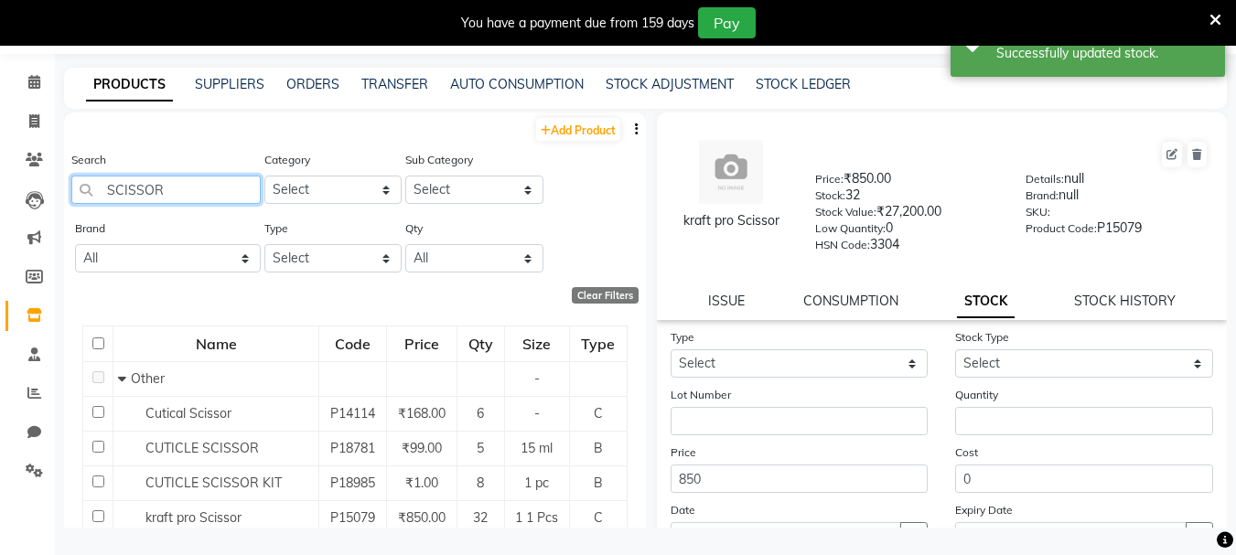
click at [161, 188] on input "SCISSOR" at bounding box center [165, 190] width 189 height 28
type input "S"
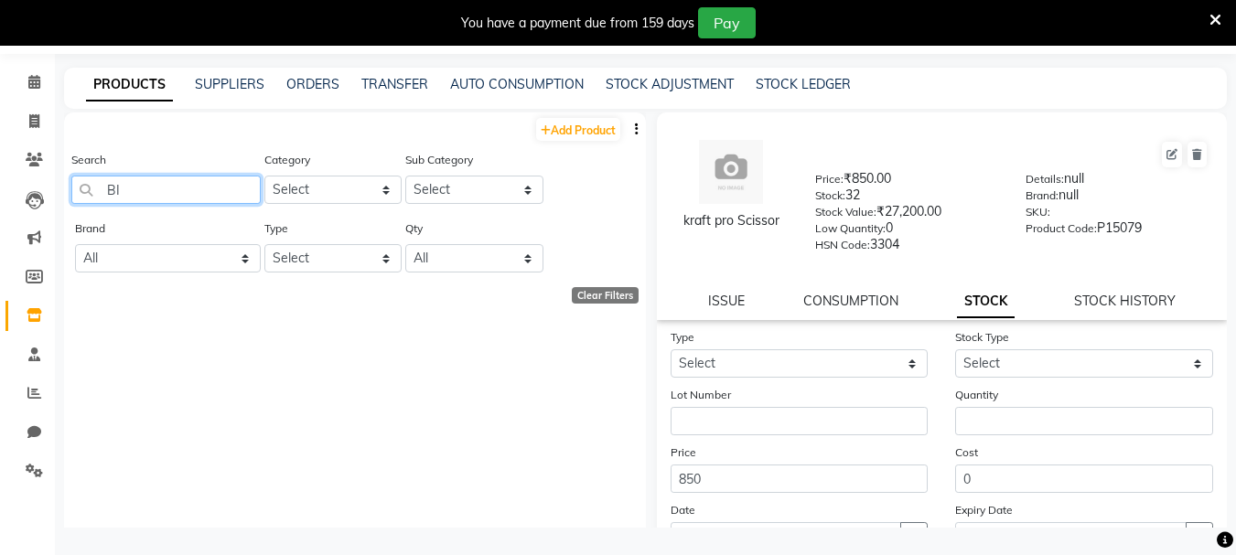
type input "B"
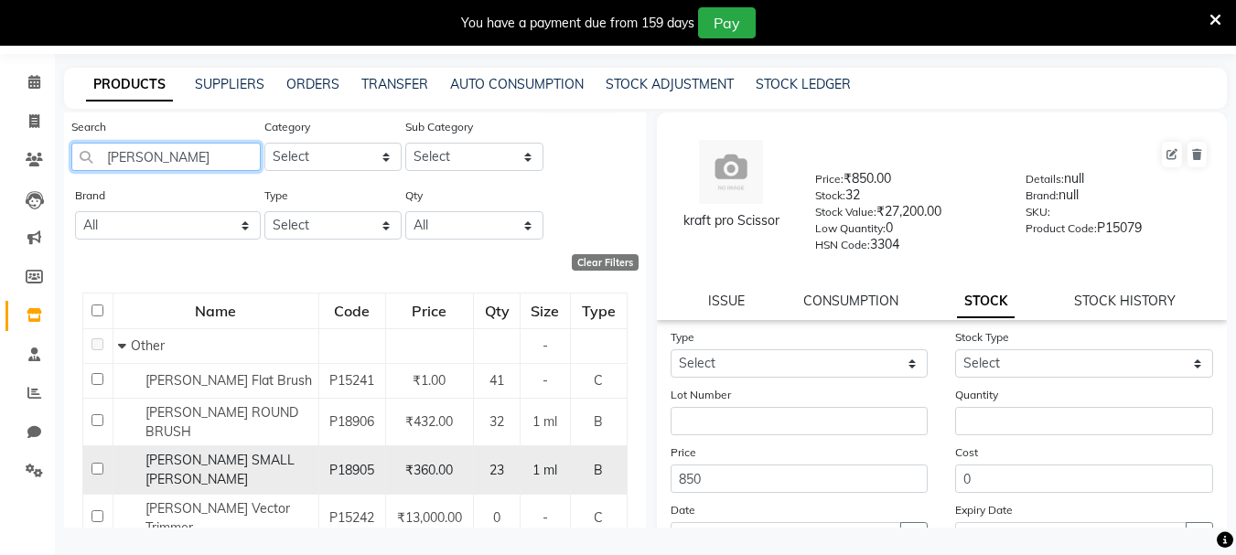
scroll to position [63, 0]
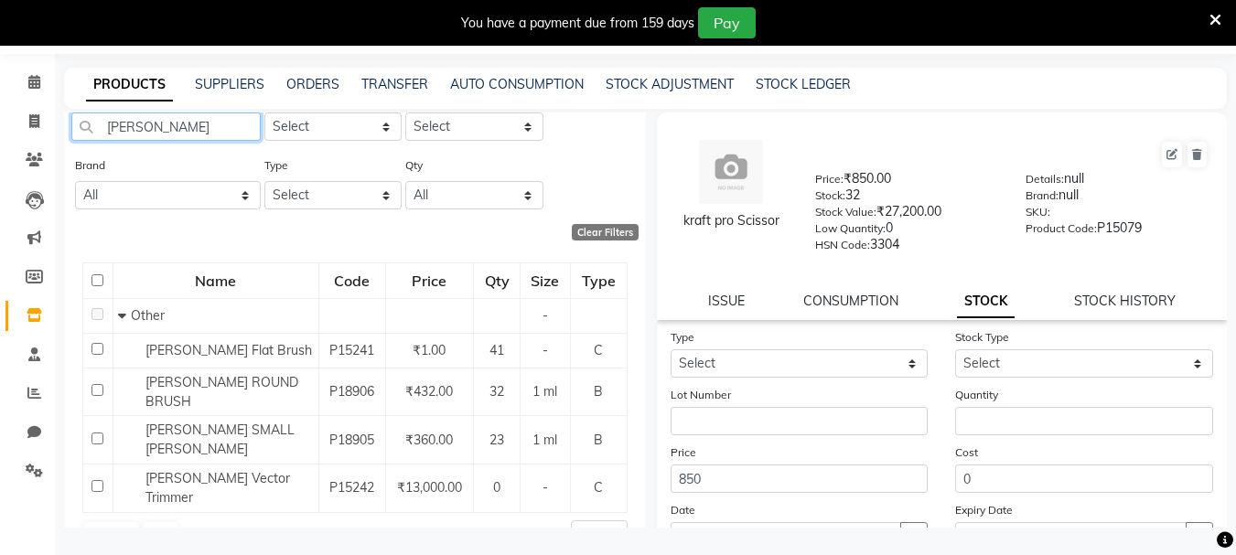
click at [154, 123] on input "VEGA" at bounding box center [165, 127] width 189 height 28
type input "V"
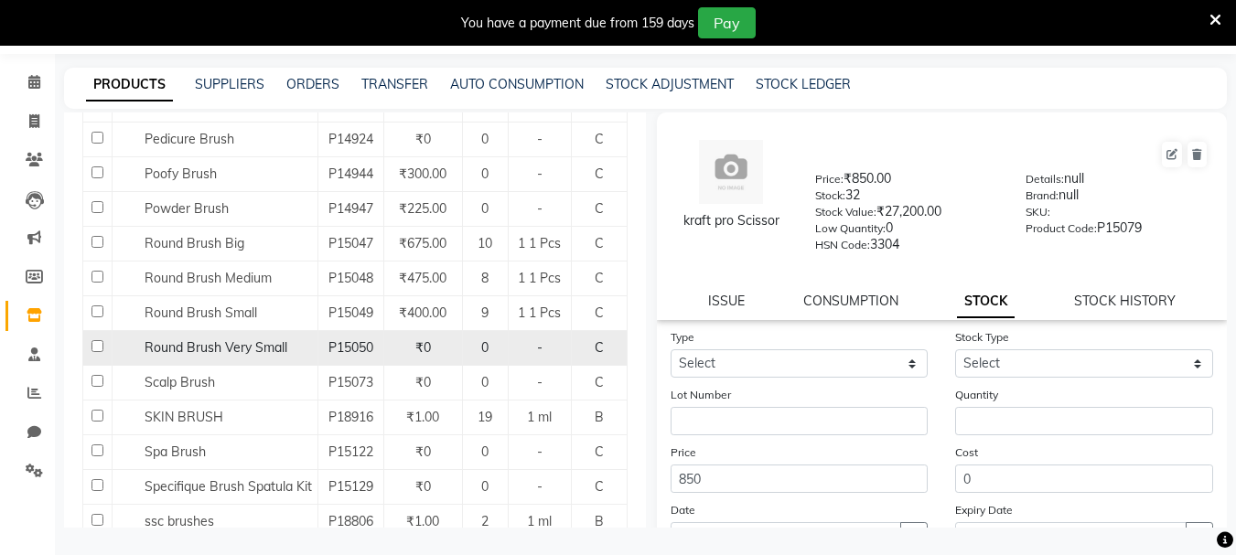
scroll to position [1262, 0]
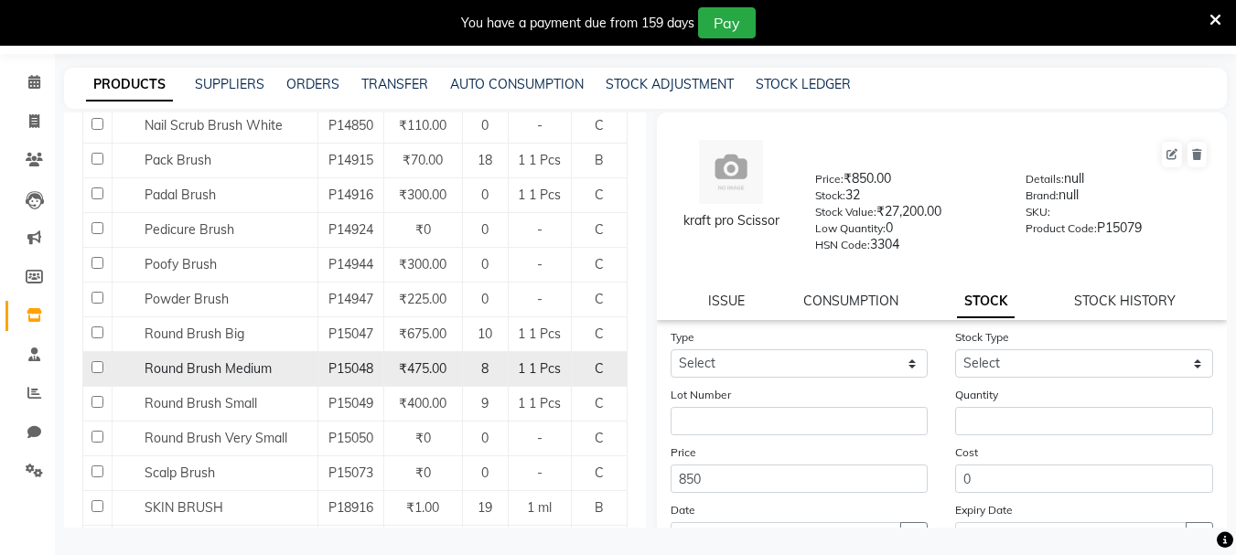
type input "BRUSH"
click at [210, 363] on span "Round Brush Medium" at bounding box center [208, 369] width 127 height 16
click at [96, 365] on input "checkbox" at bounding box center [98, 367] width 12 height 12
checkbox input "true"
click at [704, 298] on div "ISSUE CONSUMPTION STOCK STOCK HISTORY" at bounding box center [942, 301] width 527 height 19
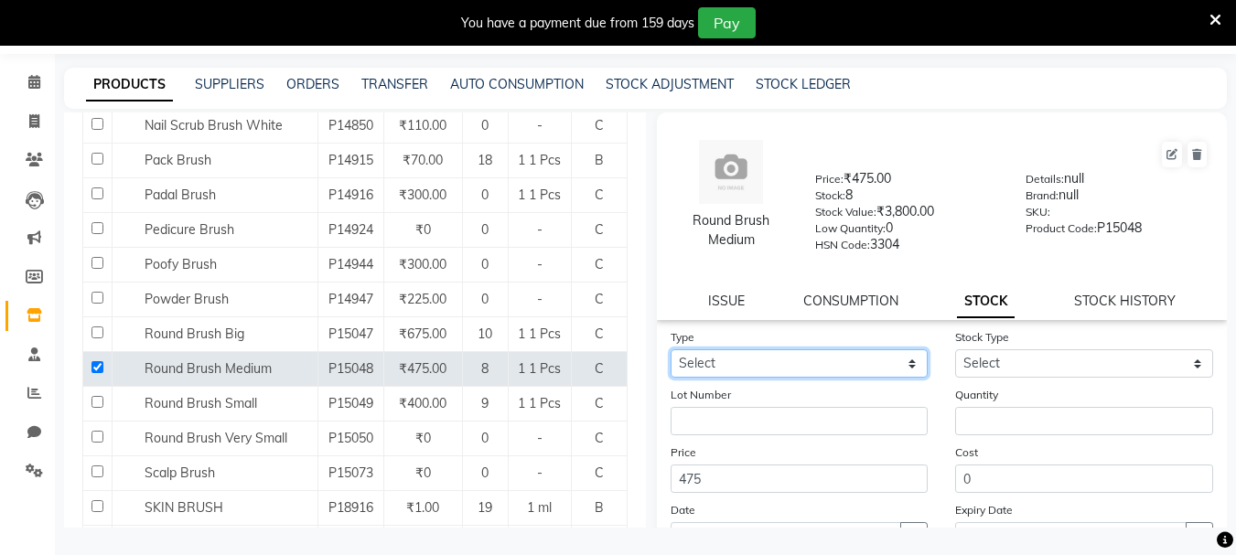
click at [789, 361] on select "Select In Out" at bounding box center [800, 364] width 258 height 28
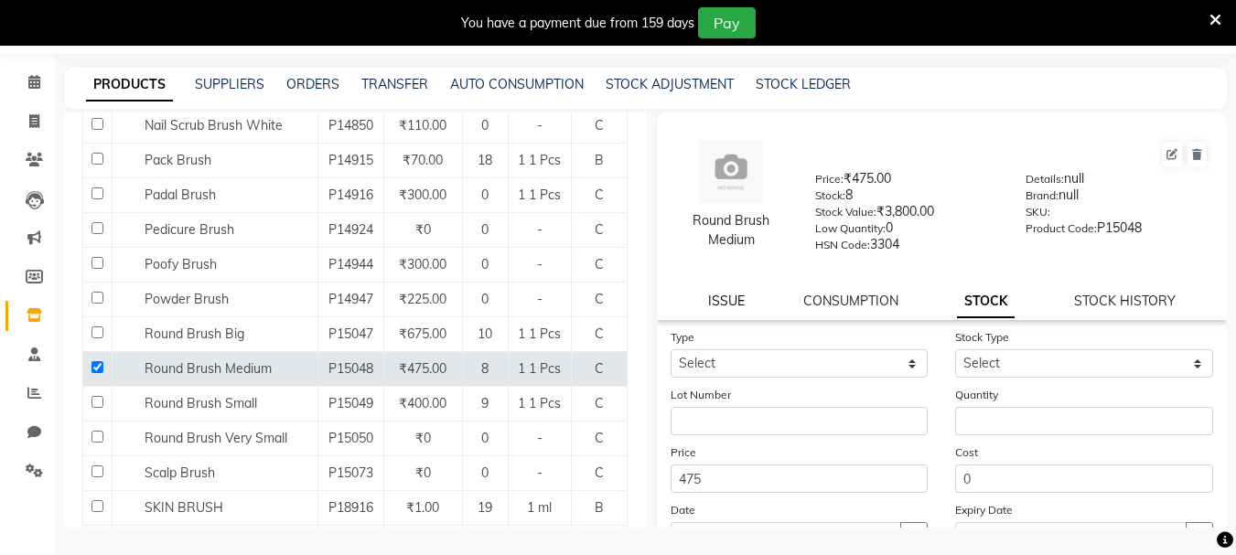
click at [708, 297] on link "ISSUE" at bounding box center [726, 301] width 37 height 16
select select
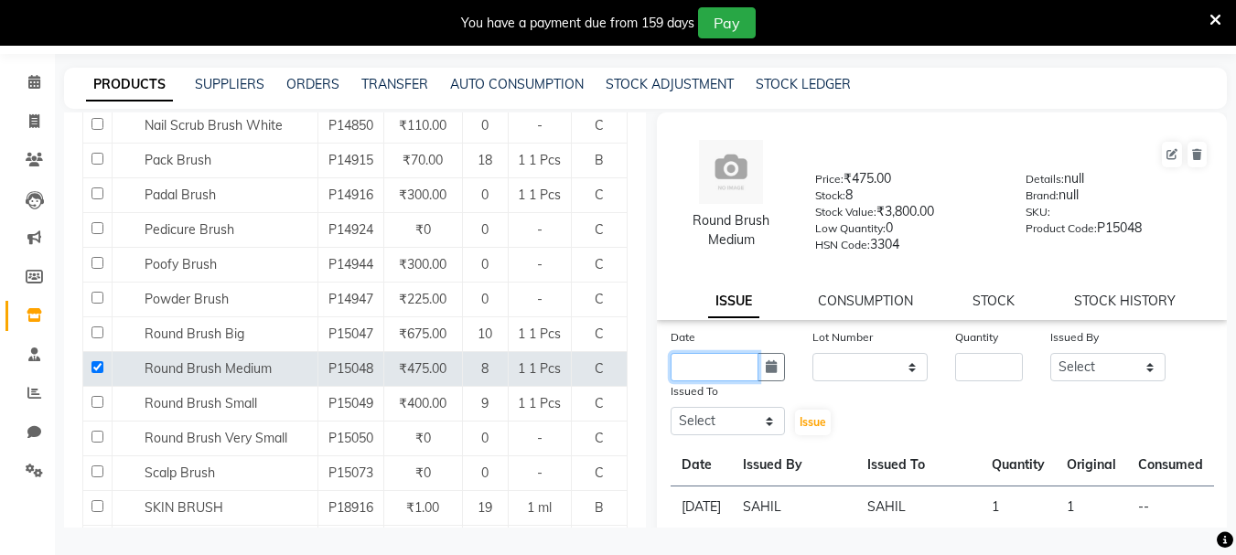
click at [724, 365] on input "text" at bounding box center [715, 367] width 89 height 28
select select "9"
select select "2025"
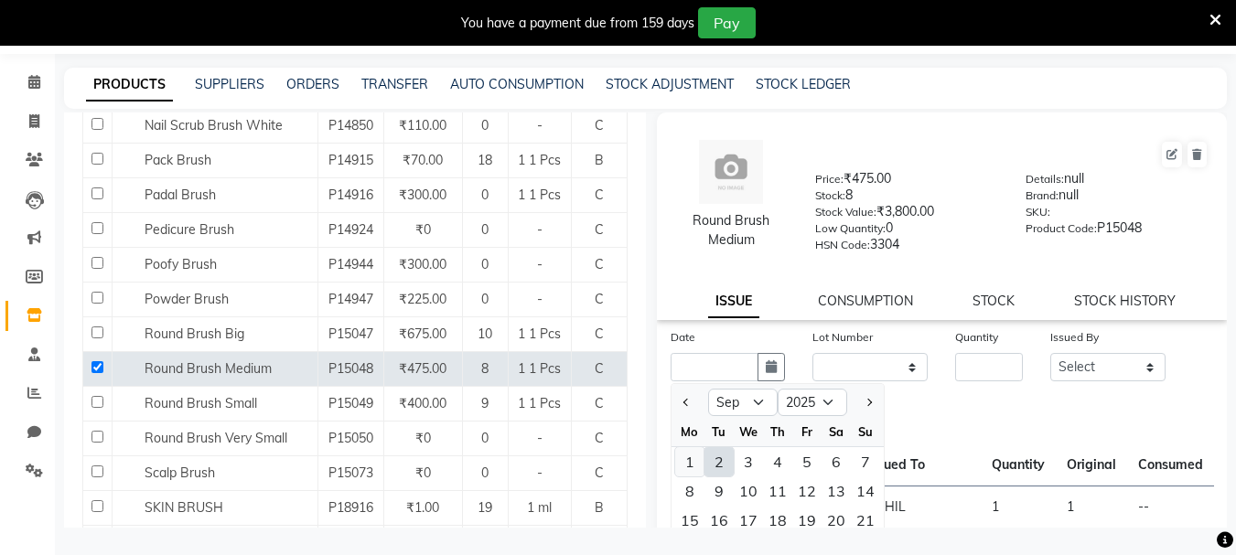
click at [691, 452] on div "1" at bounding box center [689, 461] width 29 height 29
type input "[DATE]"
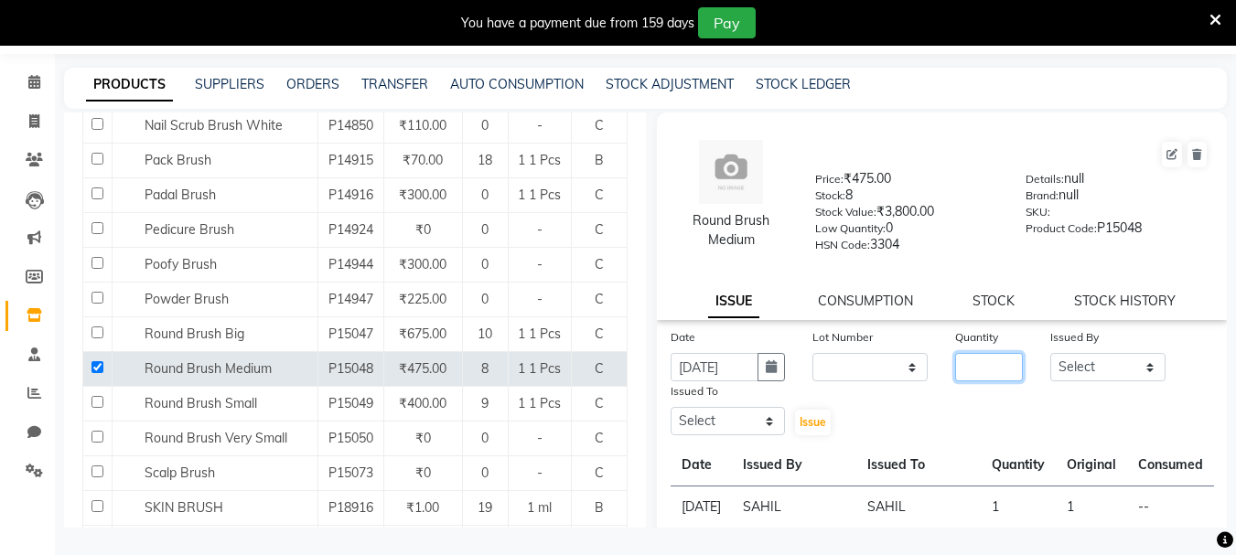
scroll to position [0, 0]
click at [978, 367] on input "number" at bounding box center [989, 367] width 68 height 28
type input "1"
click at [1054, 353] on select "Select Admin ARPAN AYUSHI DIGVIJAY MANMEET MANPREET Ranjit Avenue Insititute RA…" at bounding box center [1107, 367] width 115 height 28
select select "71535"
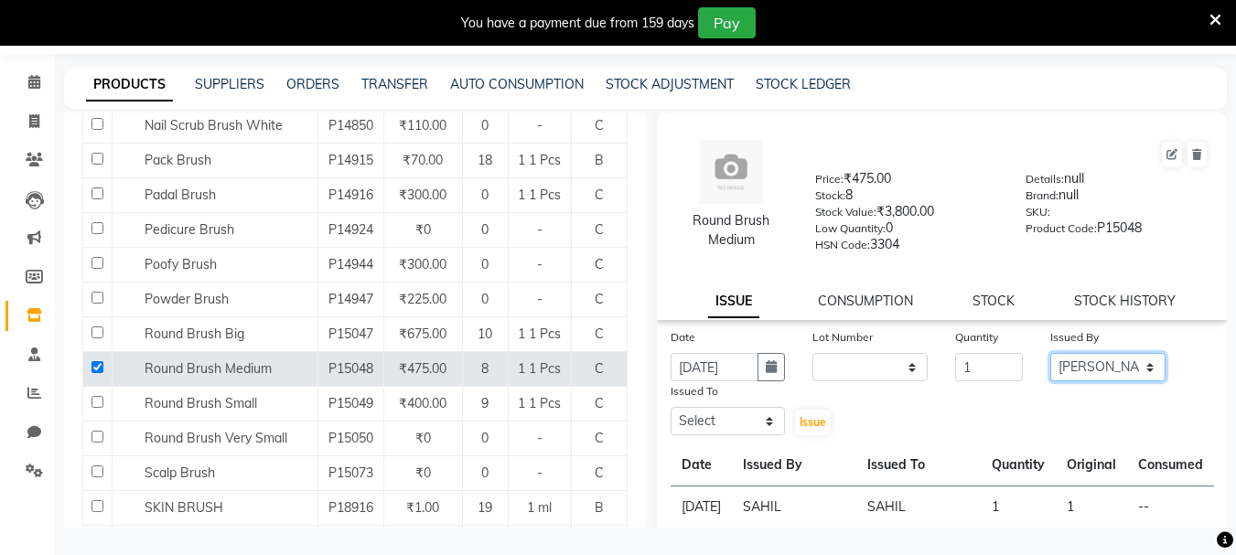
click at [1050, 353] on select "Select Admin ARPAN AYUSHI DIGVIJAY MANMEET MANPREET Ranjit Avenue Insititute RA…" at bounding box center [1107, 367] width 115 height 28
click at [760, 423] on select "Select Admin ARPAN AYUSHI DIGVIJAY MANMEET MANPREET Ranjit Avenue Insititute RA…" at bounding box center [728, 421] width 115 height 28
select select "71535"
click at [671, 407] on select "Select Admin ARPAN AYUSHI DIGVIJAY MANMEET MANPREET Ranjit Avenue Insititute RA…" at bounding box center [728, 421] width 115 height 28
click at [801, 424] on span "Issue" at bounding box center [813, 422] width 27 height 14
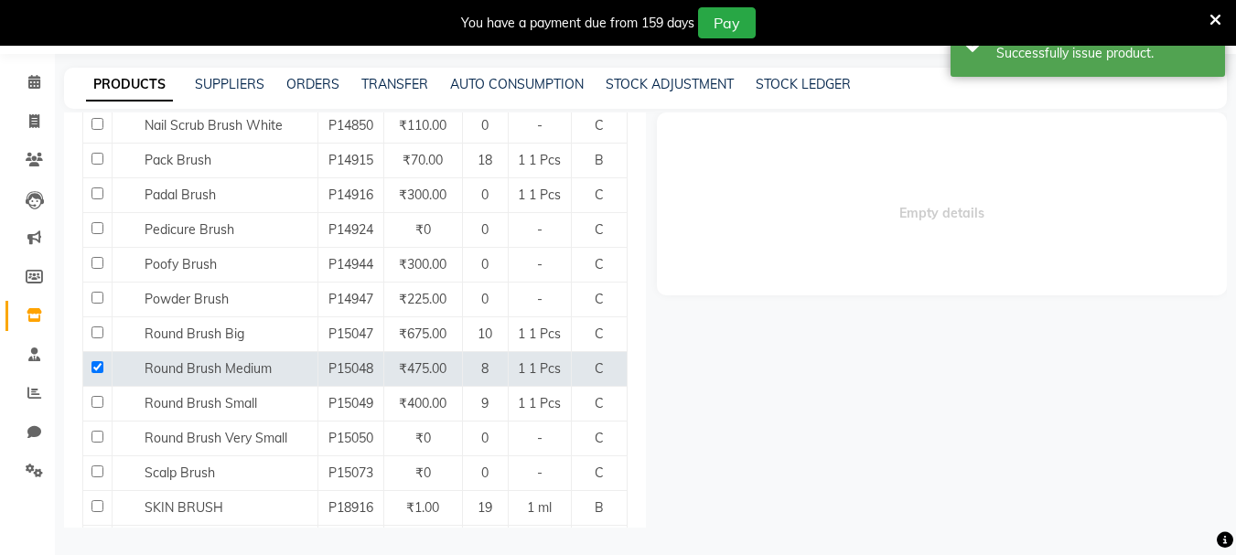
select select
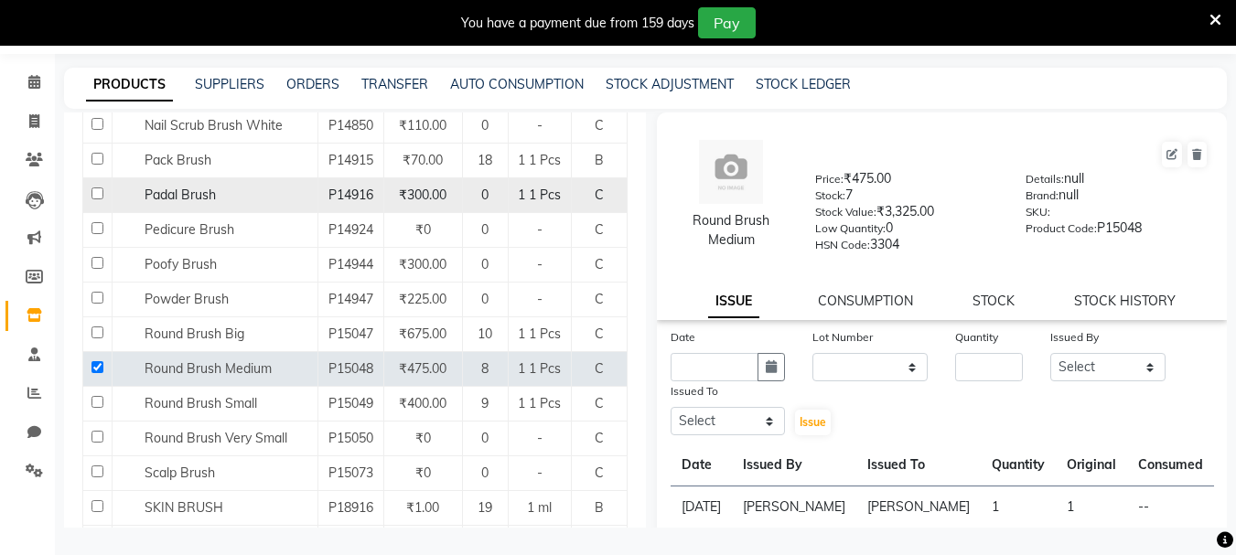
click at [95, 190] on input "checkbox" at bounding box center [98, 194] width 12 height 12
checkbox input "true"
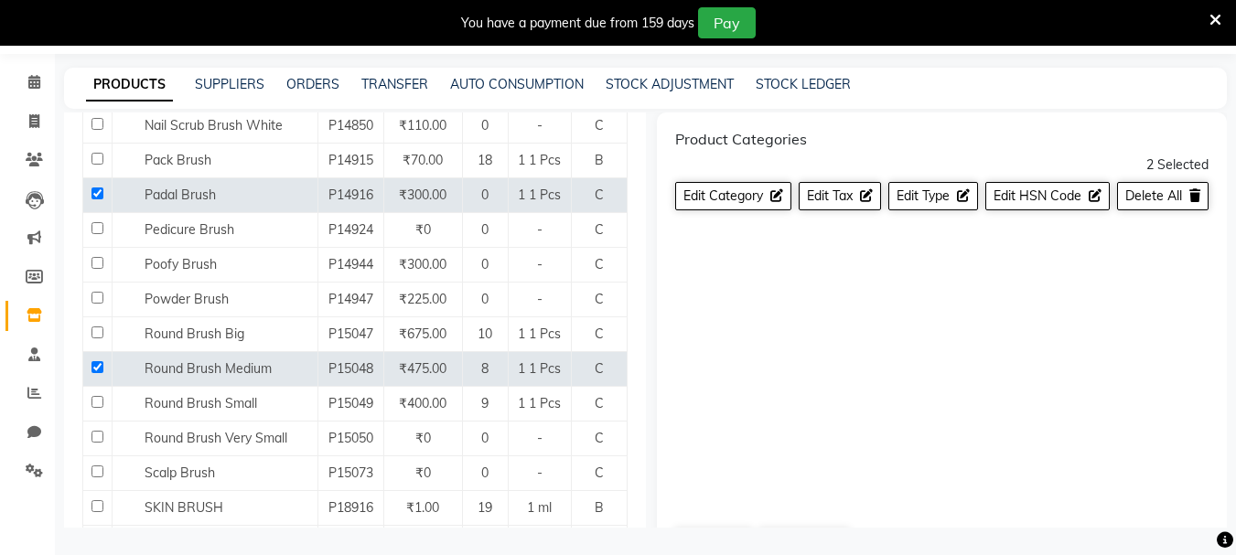
click at [1220, 12] on icon at bounding box center [1216, 20] width 12 height 16
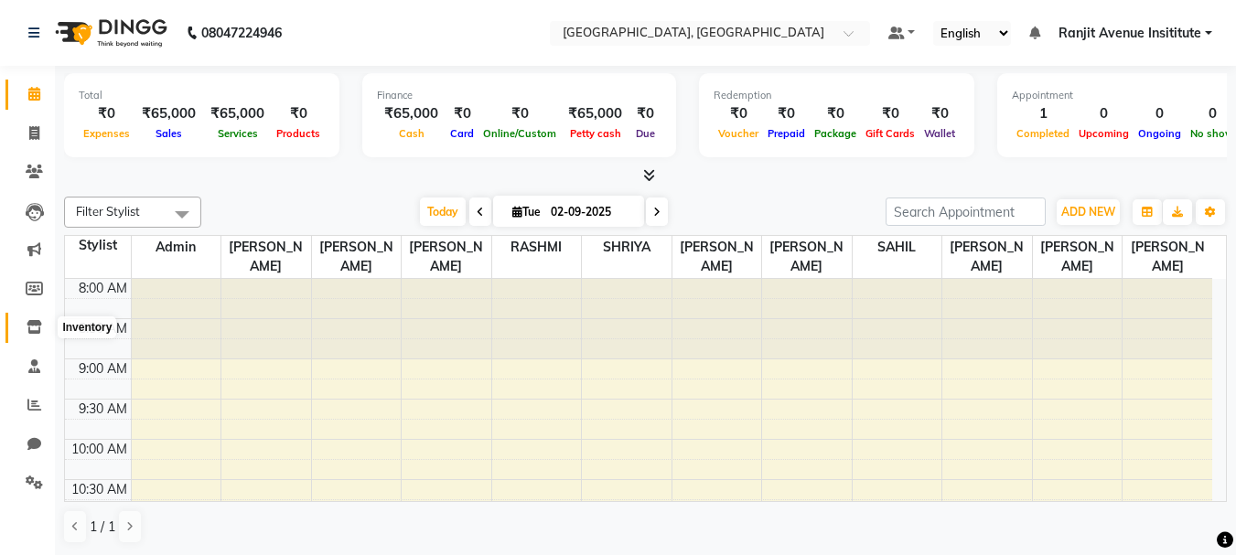
click at [38, 326] on icon at bounding box center [35, 327] width 16 height 14
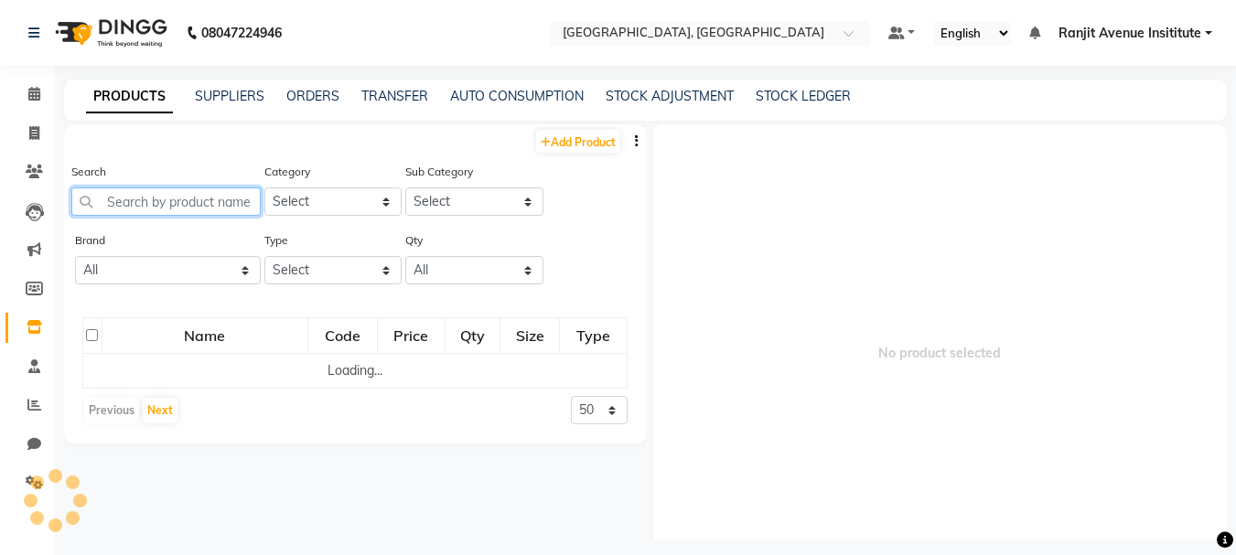
click at [122, 207] on input "text" at bounding box center [165, 202] width 189 height 28
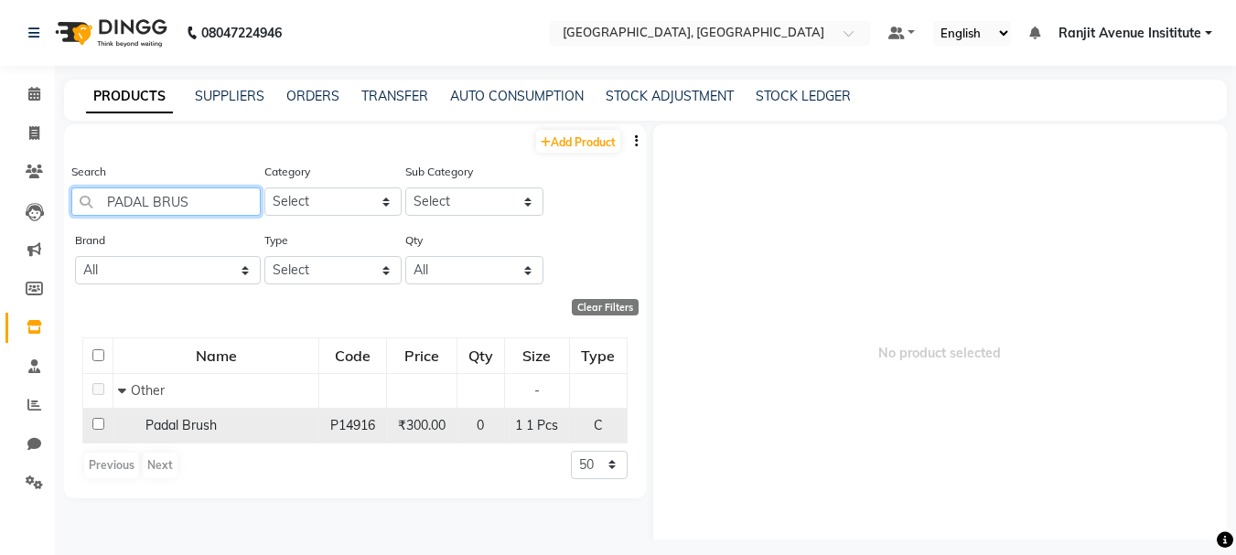
type input "PADAL BRUS"
click at [99, 424] on input "checkbox" at bounding box center [98, 424] width 12 height 12
checkbox input "true"
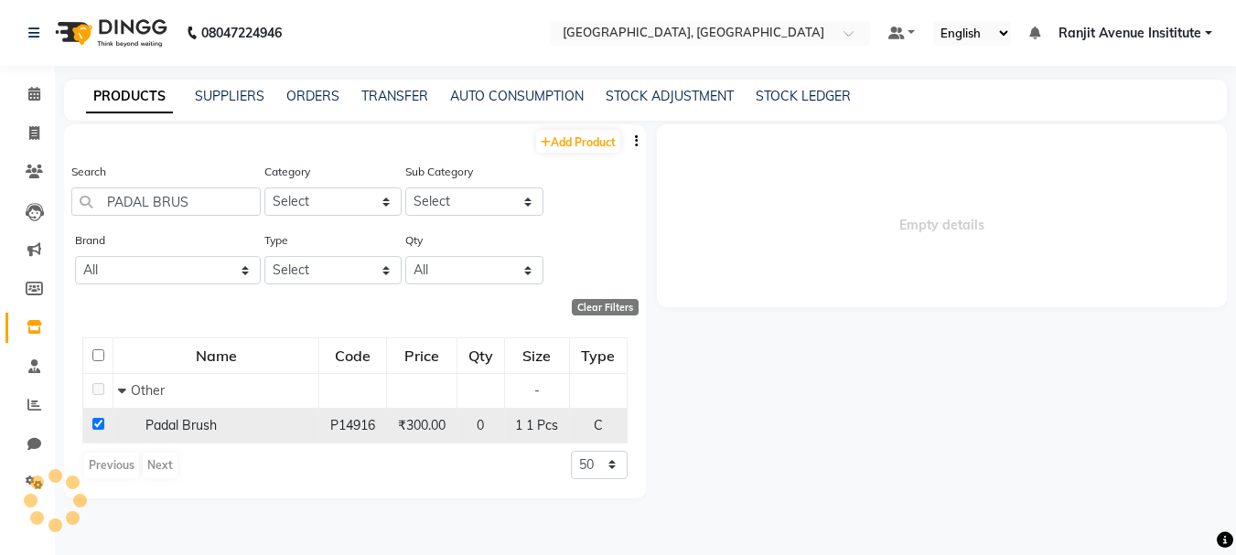
select select
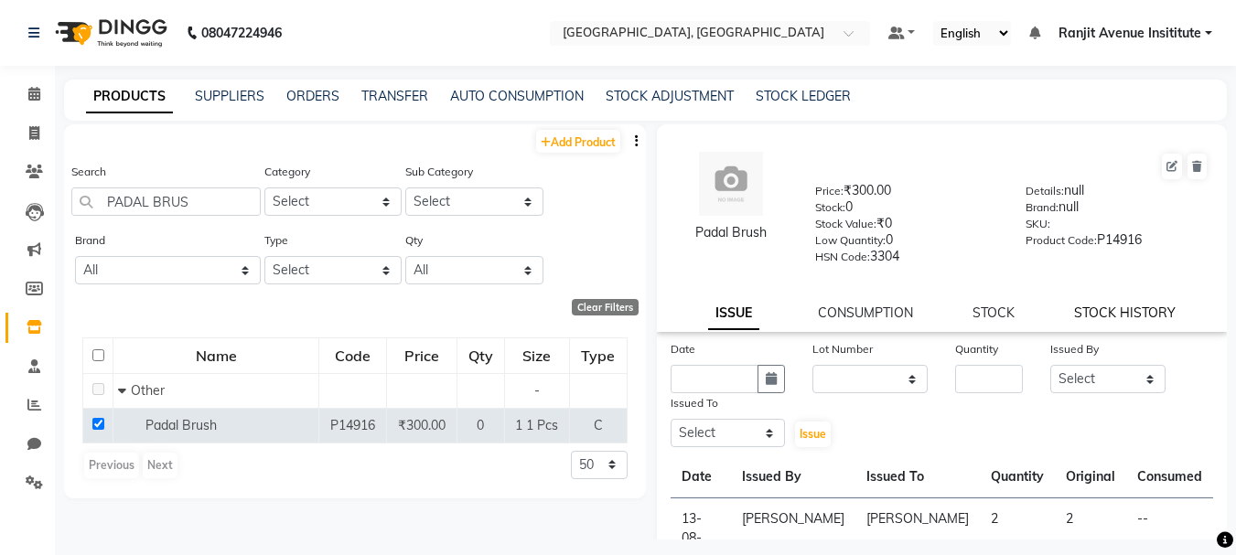
click at [1074, 315] on link "STOCK HISTORY" at bounding box center [1125, 313] width 102 height 16
select select "all"
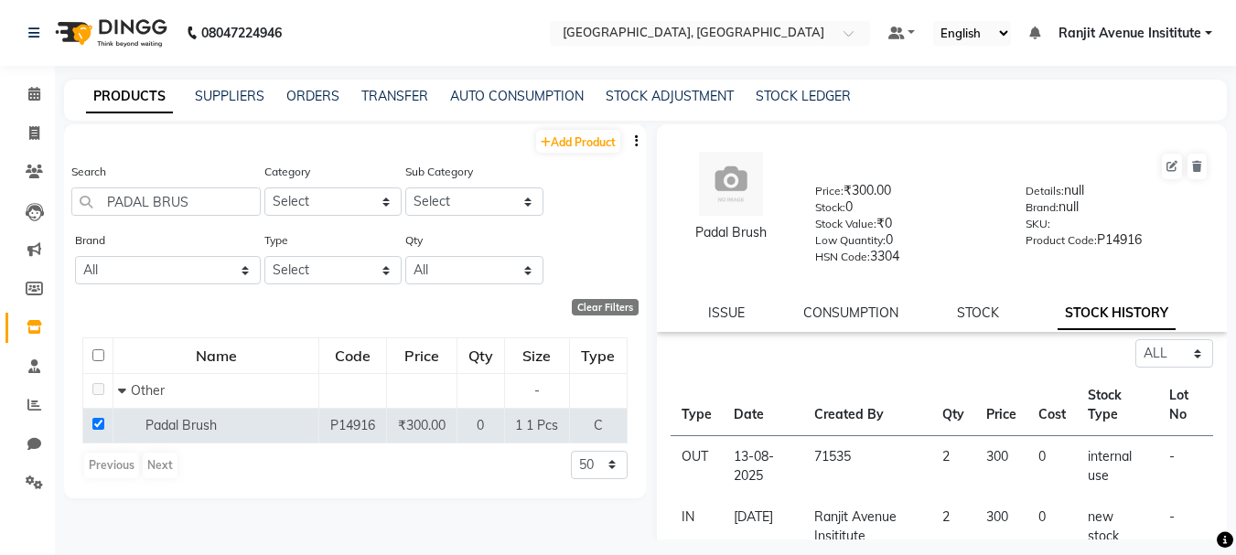
click at [948, 312] on div "ISSUE CONSUMPTION STOCK STOCK HISTORY" at bounding box center [942, 313] width 527 height 19
click at [961, 305] on link "STOCK" at bounding box center [978, 313] width 42 height 16
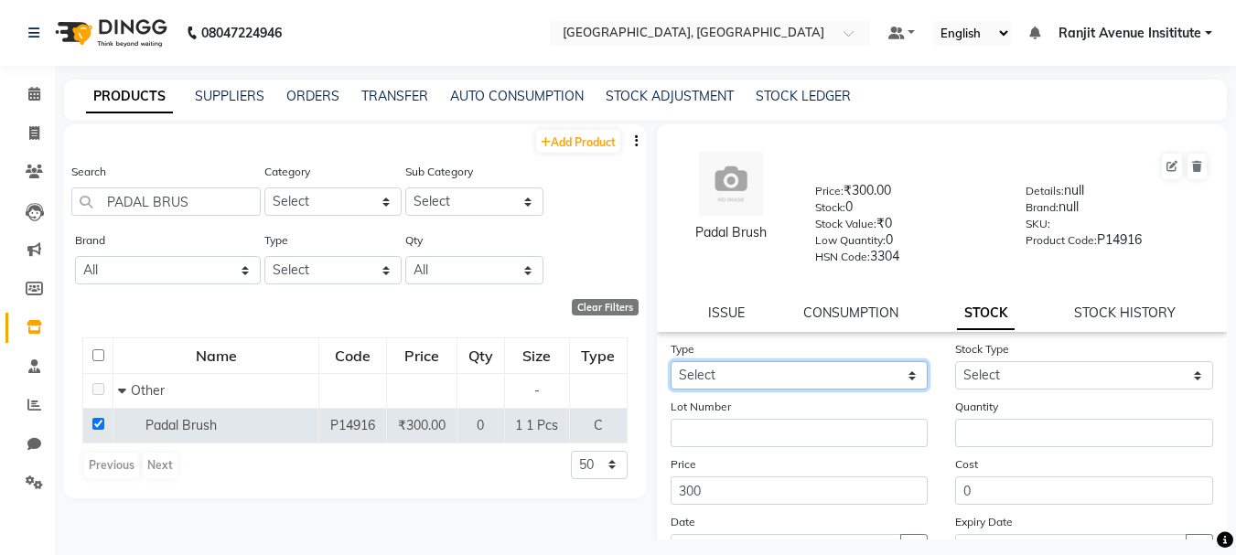
click at [878, 382] on select "Select In Out" at bounding box center [800, 375] width 258 height 28
select select "in"
click at [671, 361] on select "Select In Out" at bounding box center [800, 375] width 258 height 28
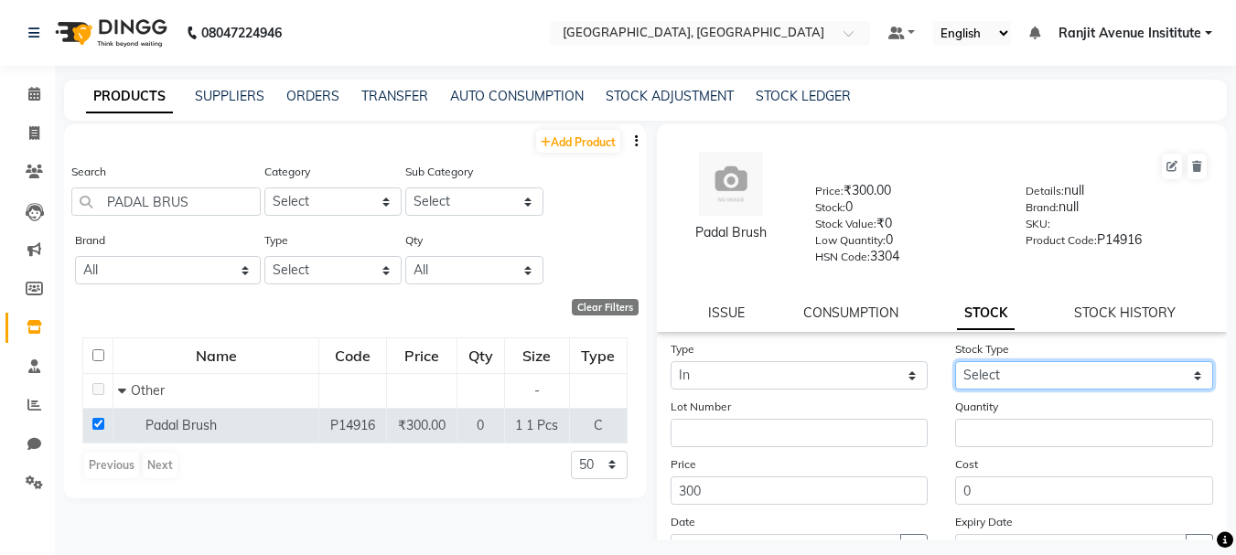
click at [1032, 367] on select "Select New Stock Adjustment Return Other" at bounding box center [1084, 375] width 258 height 28
select select "new stock"
click at [955, 361] on select "Select New Stock Adjustment Return Other" at bounding box center [1084, 375] width 258 height 28
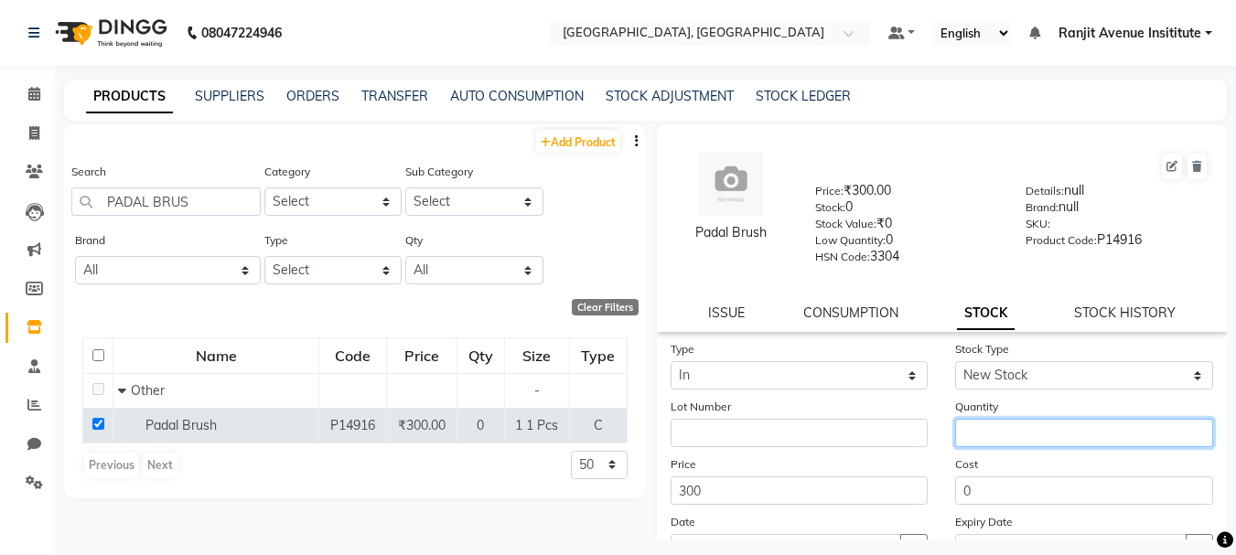
click at [972, 438] on input "number" at bounding box center [1084, 433] width 258 height 28
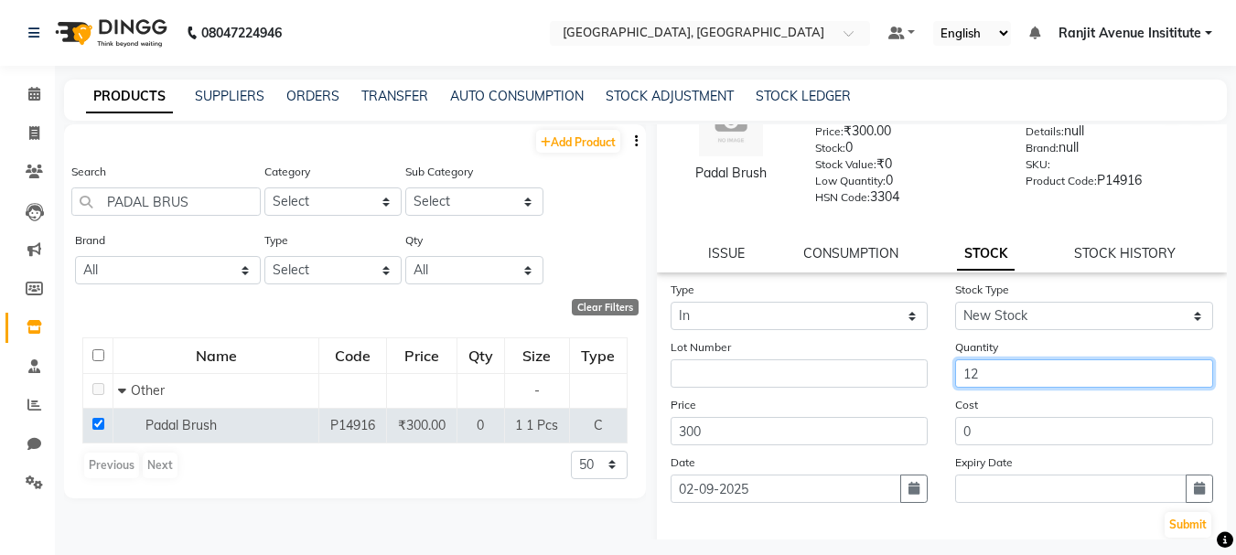
scroll to position [92, 0]
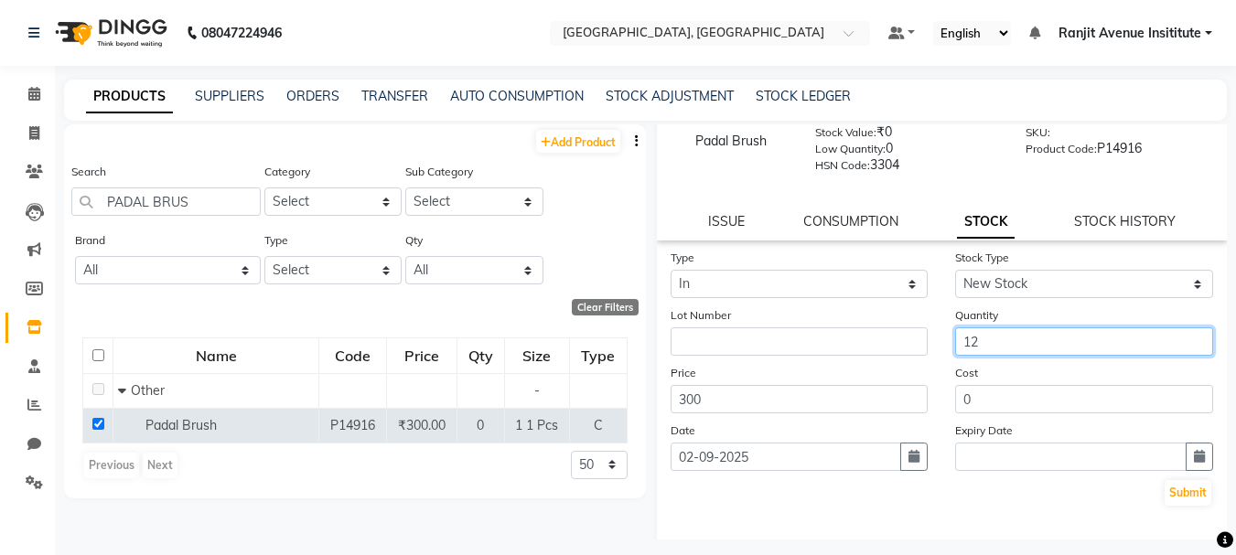
type input "12"
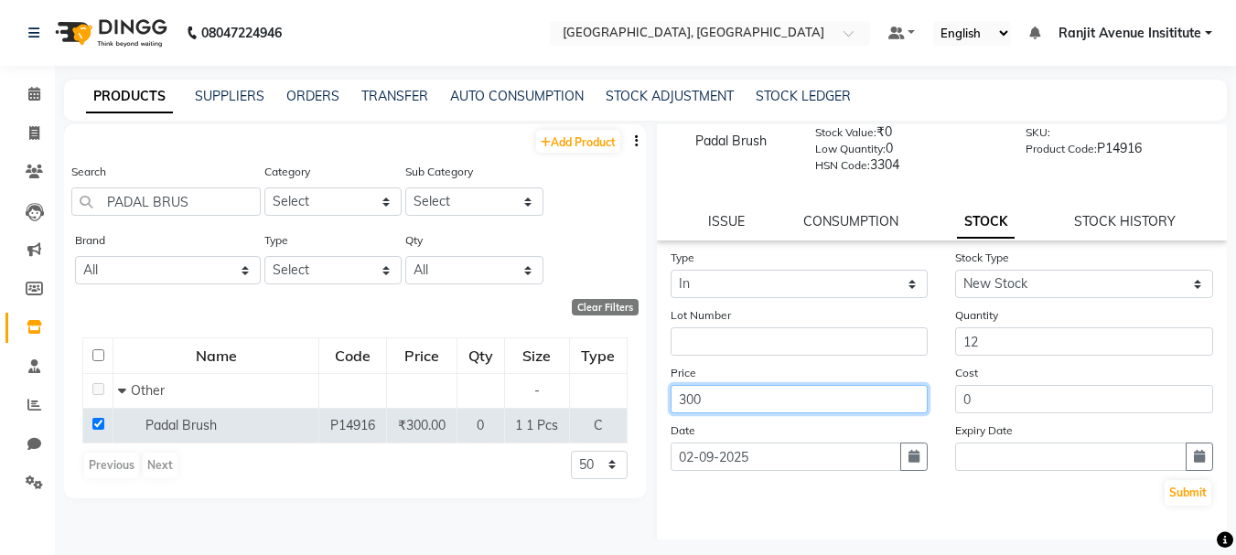
click at [797, 404] on input "300" at bounding box center [800, 399] width 258 height 28
type input "3"
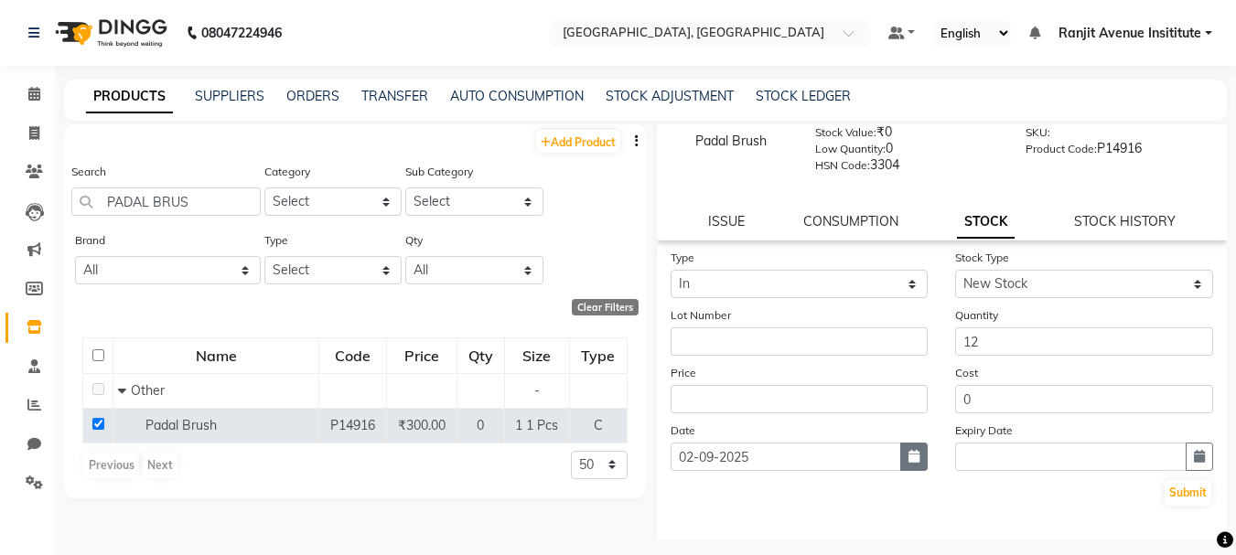
click at [910, 453] on icon "button" at bounding box center [914, 456] width 11 height 13
select select "9"
select select "2025"
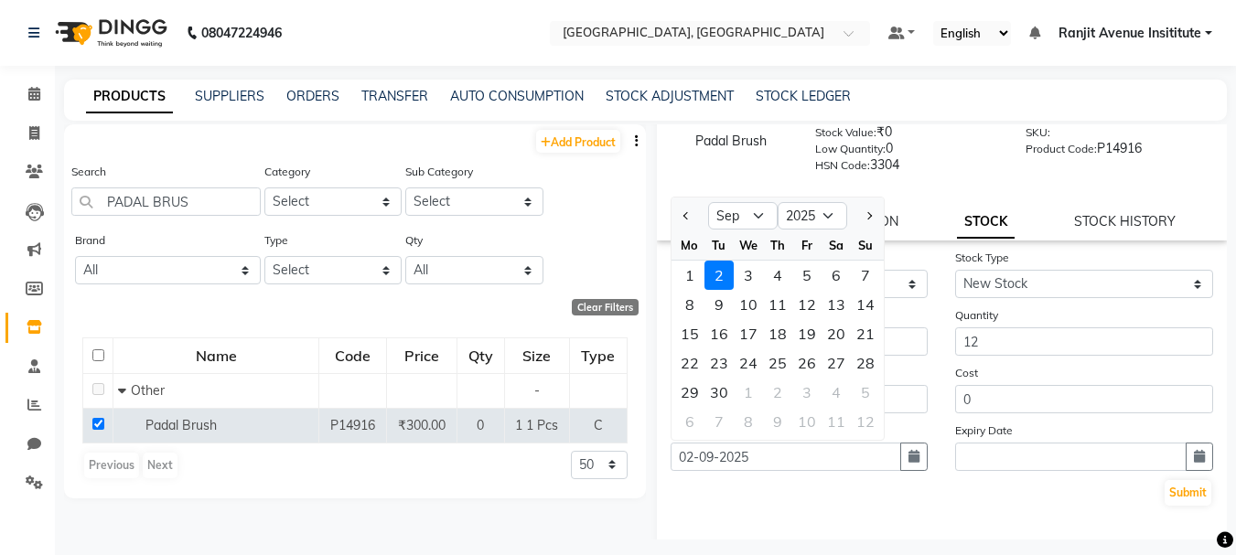
click at [695, 209] on div at bounding box center [690, 215] width 37 height 29
click at [688, 213] on span "Previous month" at bounding box center [686, 215] width 7 height 7
select select "8"
click at [724, 331] on div "12" at bounding box center [719, 333] width 29 height 29
type input "[DATE]"
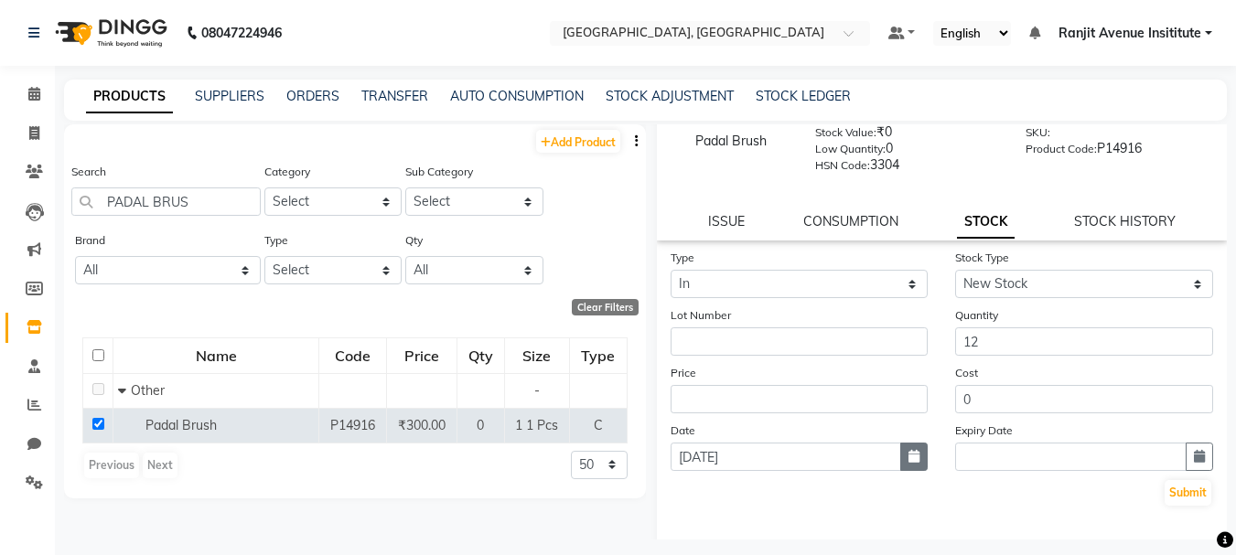
click at [900, 454] on button "button" at bounding box center [913, 457] width 27 height 28
select select "8"
select select "2025"
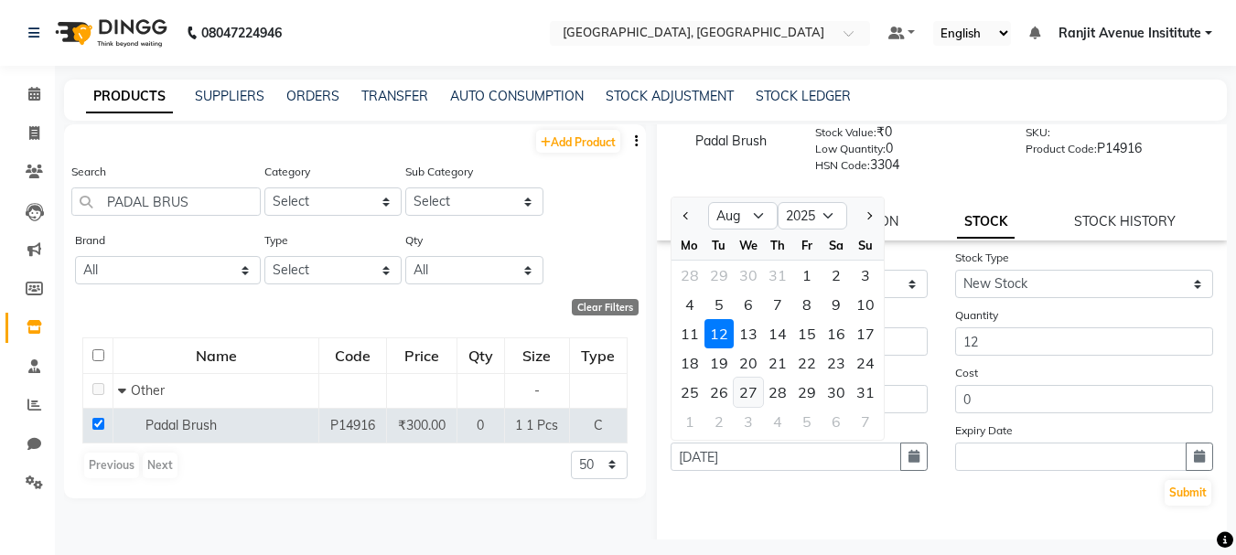
click at [754, 392] on div "27" at bounding box center [748, 392] width 29 height 29
type input "[DATE]"
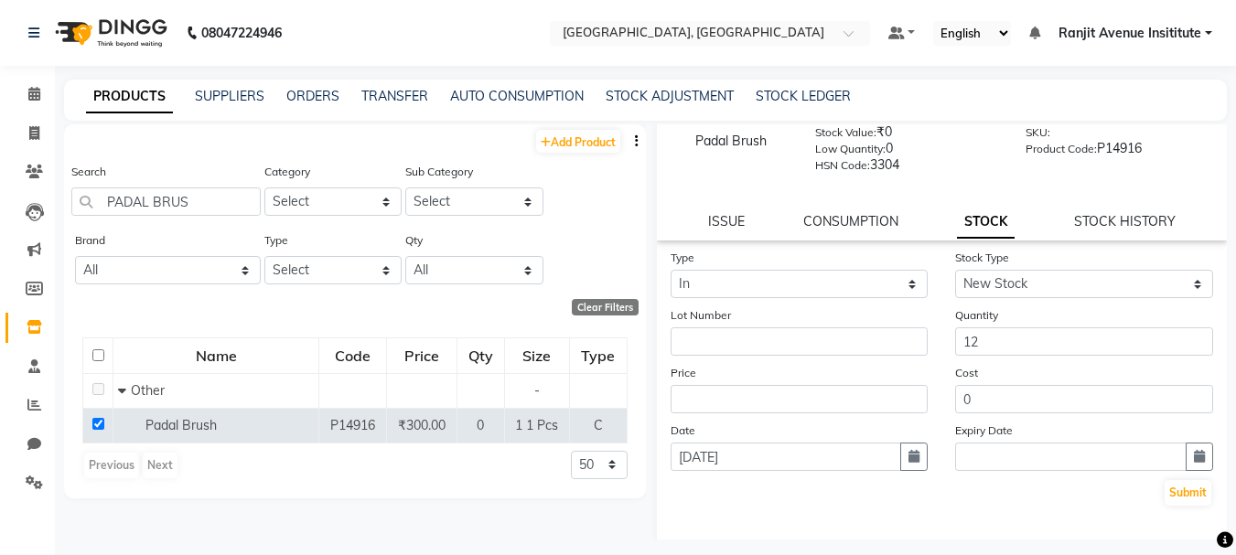
scroll to position [166, 0]
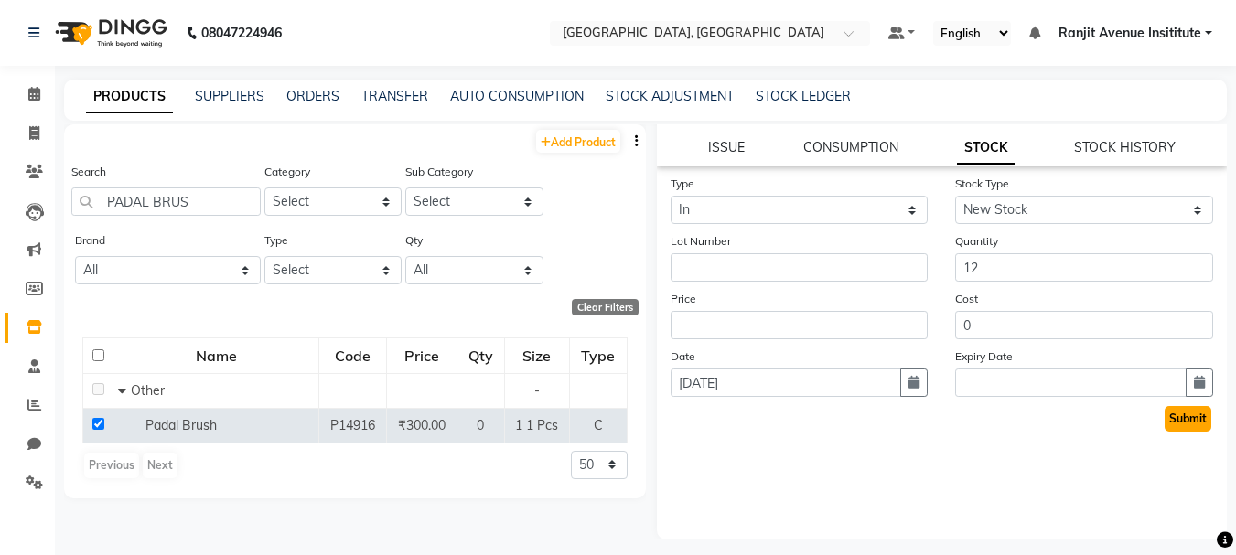
click at [1194, 414] on button "Submit" at bounding box center [1188, 419] width 47 height 26
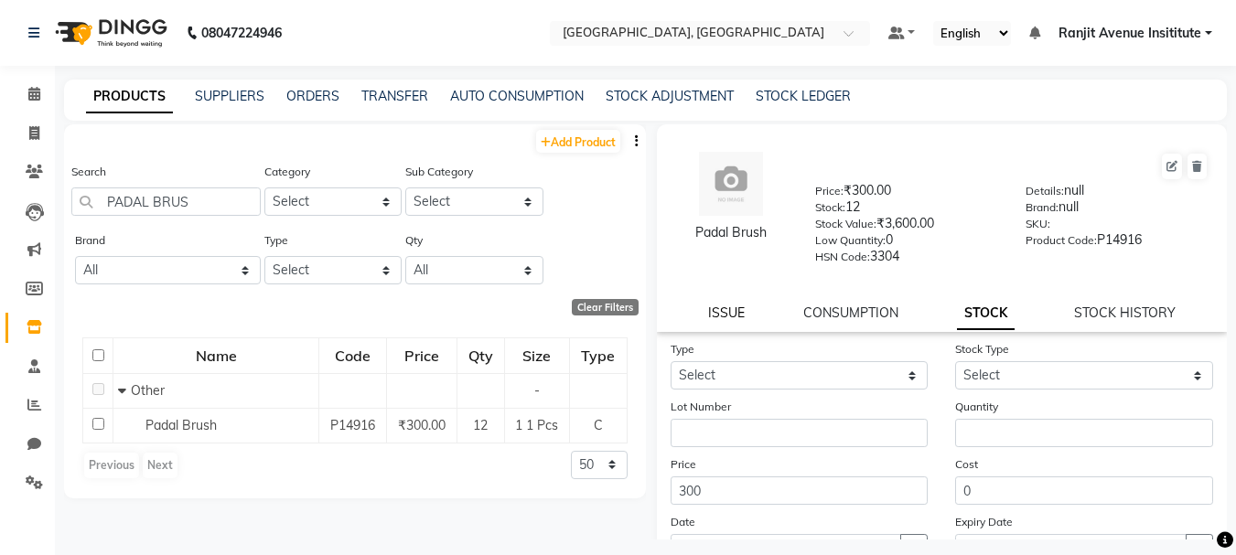
click at [727, 306] on link "ISSUE" at bounding box center [726, 313] width 37 height 16
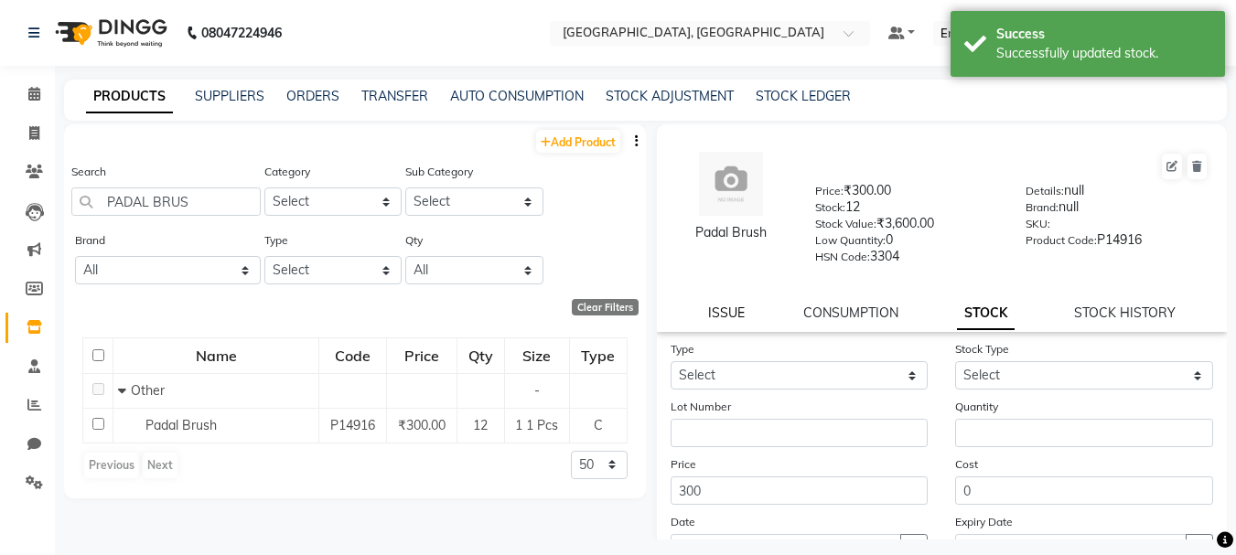
select select
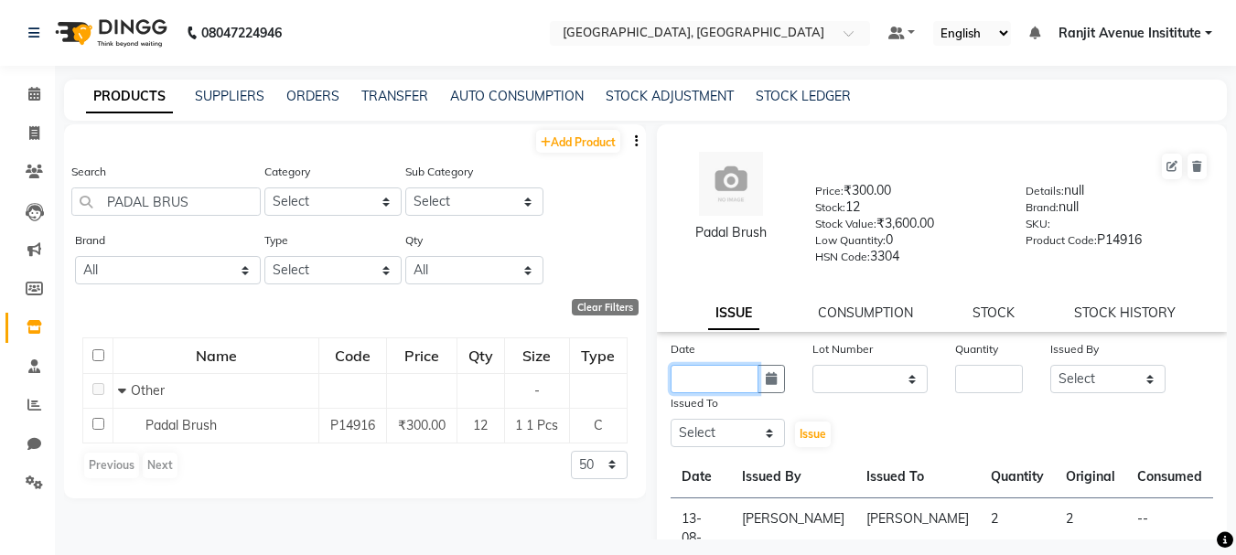
click at [703, 375] on input "text" at bounding box center [715, 379] width 89 height 28
select select "9"
select select "2025"
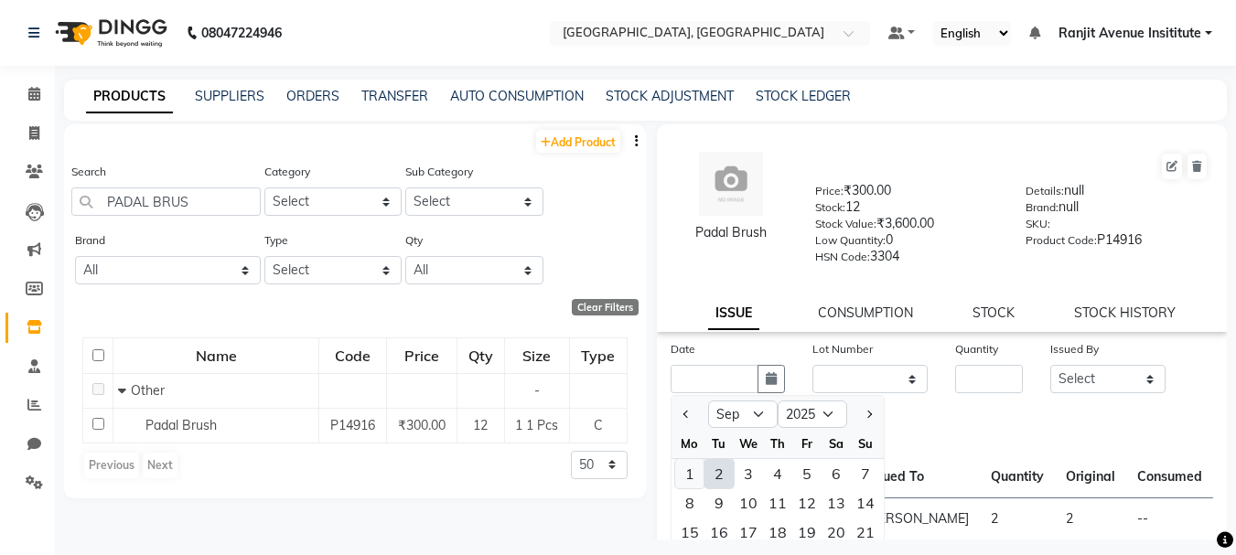
click at [690, 469] on div "1" at bounding box center [689, 473] width 29 height 29
type input "[DATE]"
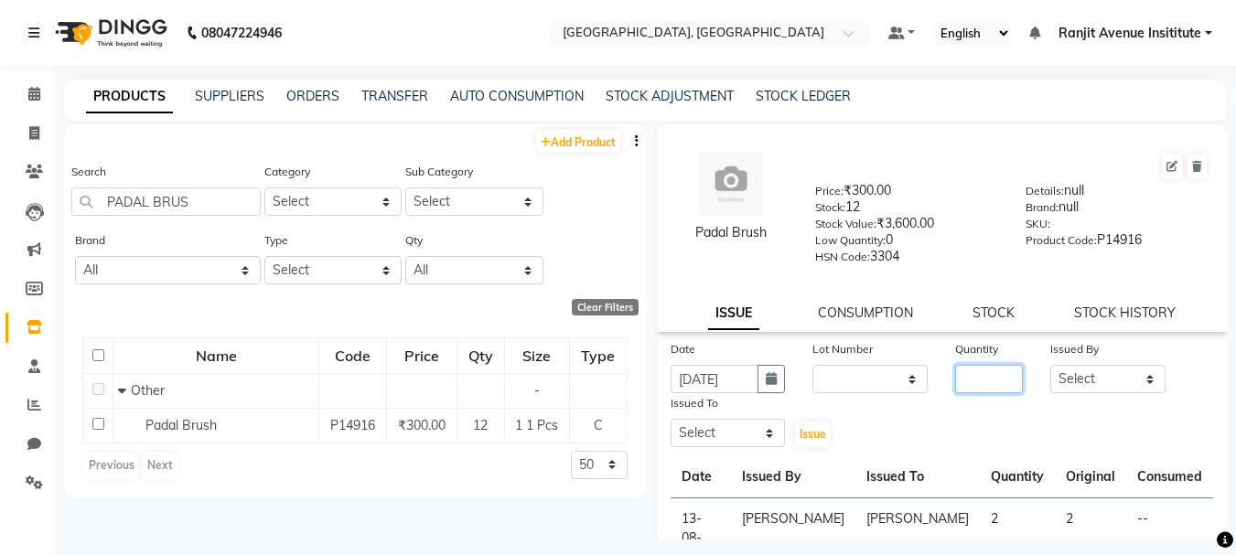
click at [969, 374] on input "number" at bounding box center [989, 379] width 68 height 28
type input "2"
click at [1118, 364] on div "Issued By" at bounding box center [1107, 352] width 115 height 26
click at [1123, 371] on select "Select Admin ARPAN AYUSHI DIGVIJAY MANMEET MANPREET Ranjit Avenue Insititute RA…" at bounding box center [1107, 379] width 115 height 28
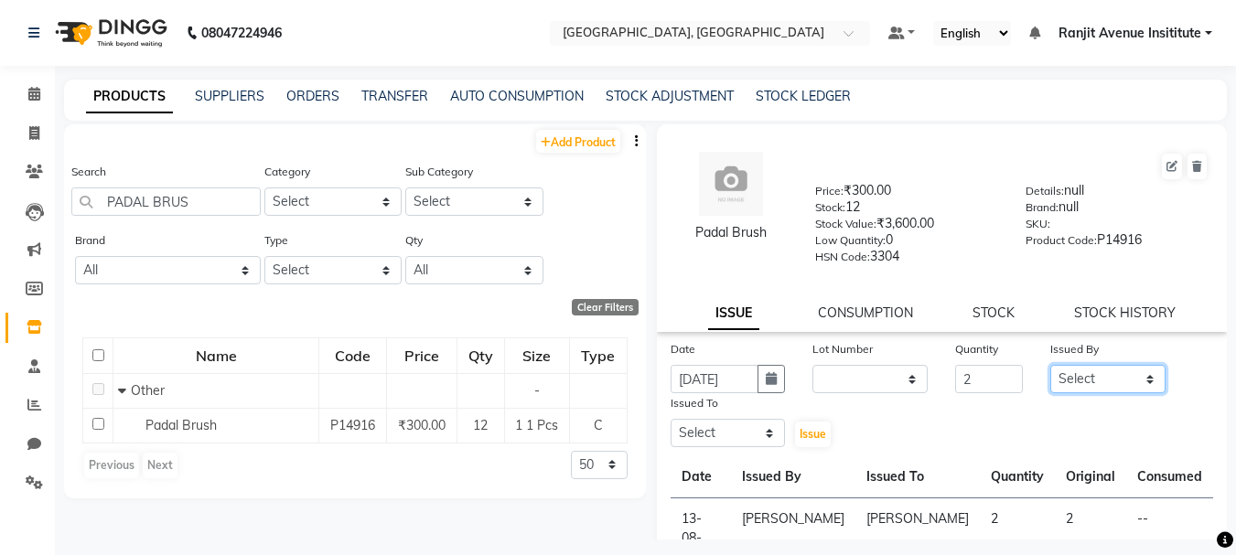
select select "71535"
click at [1050, 365] on select "Select Admin ARPAN AYUSHI DIGVIJAY MANMEET MANPREET Ranjit Avenue Insititute RA…" at bounding box center [1107, 379] width 115 height 28
click at [764, 429] on select "Select Admin ARPAN AYUSHI DIGVIJAY MANMEET MANPREET Ranjit Avenue Insititute RA…" at bounding box center [728, 433] width 115 height 28
select select "71535"
click at [671, 419] on select "Select Admin ARPAN AYUSHI DIGVIJAY MANMEET MANPREET Ranjit Avenue Insititute RA…" at bounding box center [728, 433] width 115 height 28
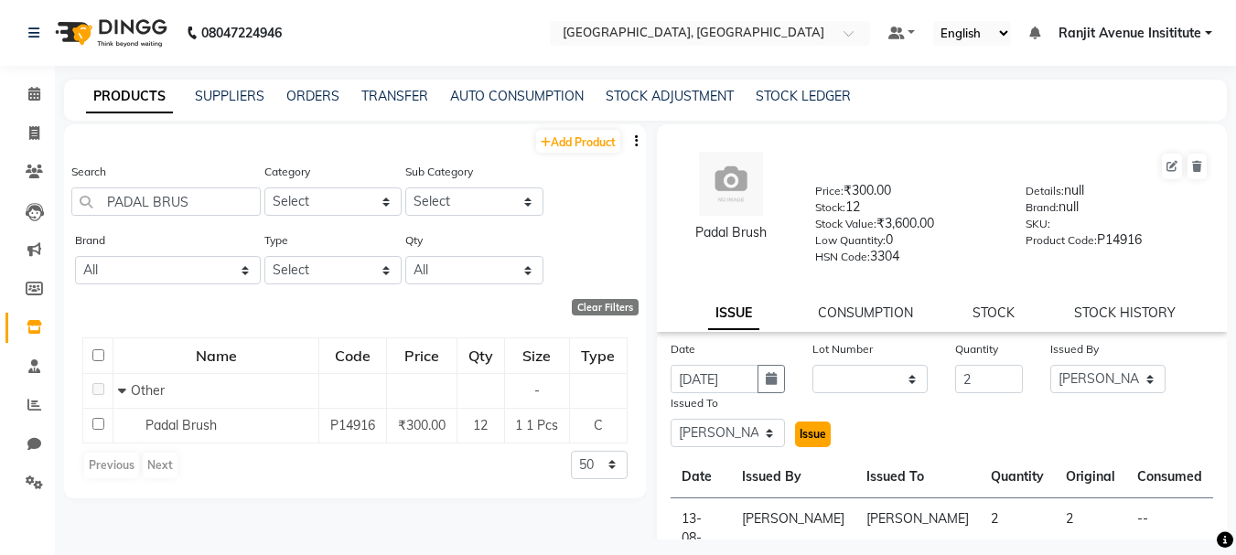
click at [803, 435] on span "Issue" at bounding box center [813, 434] width 27 height 14
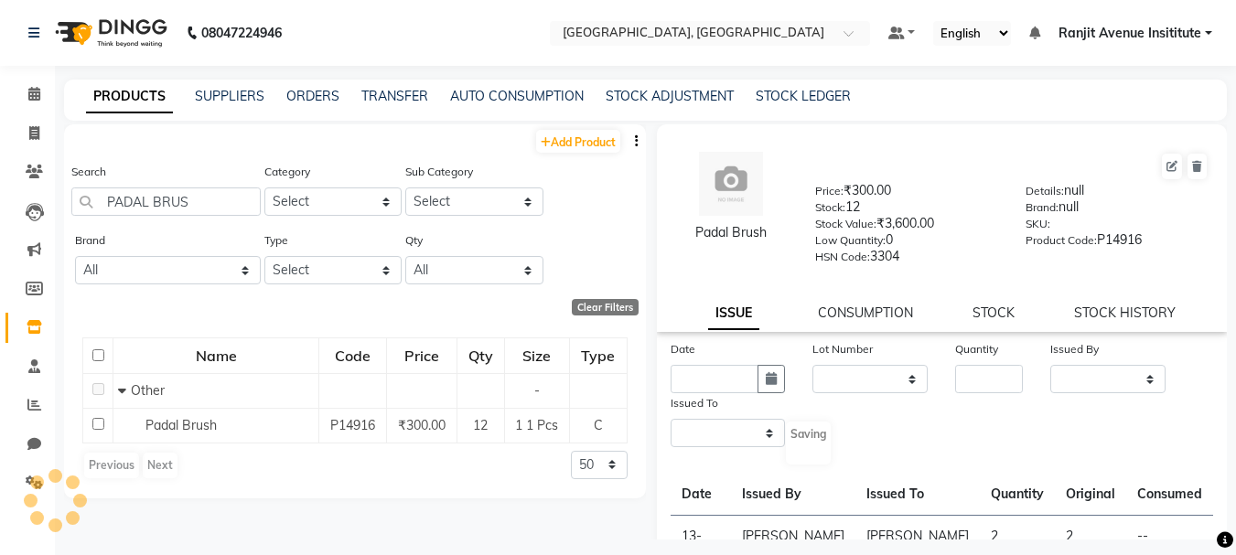
select select
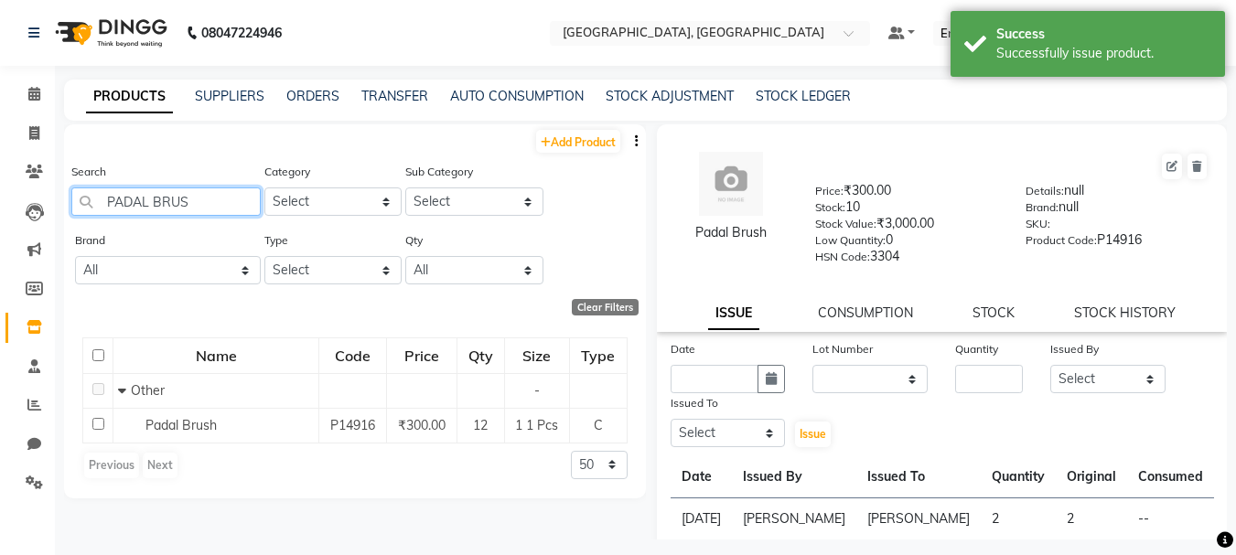
click at [197, 194] on input "PADAL BRUS" at bounding box center [165, 202] width 189 height 28
type input "P"
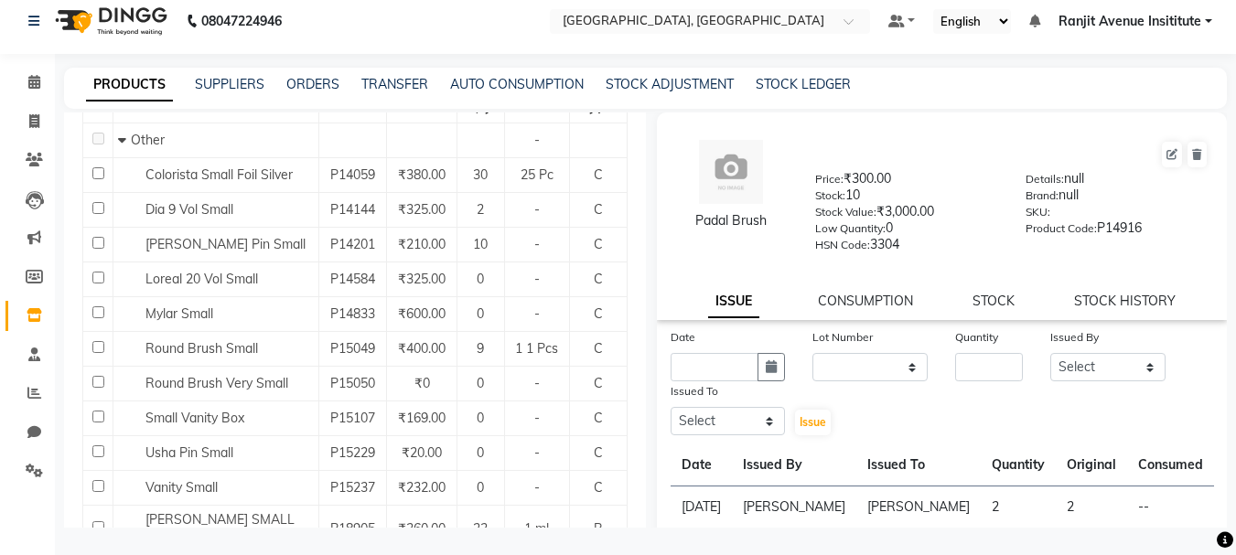
scroll to position [219, 0]
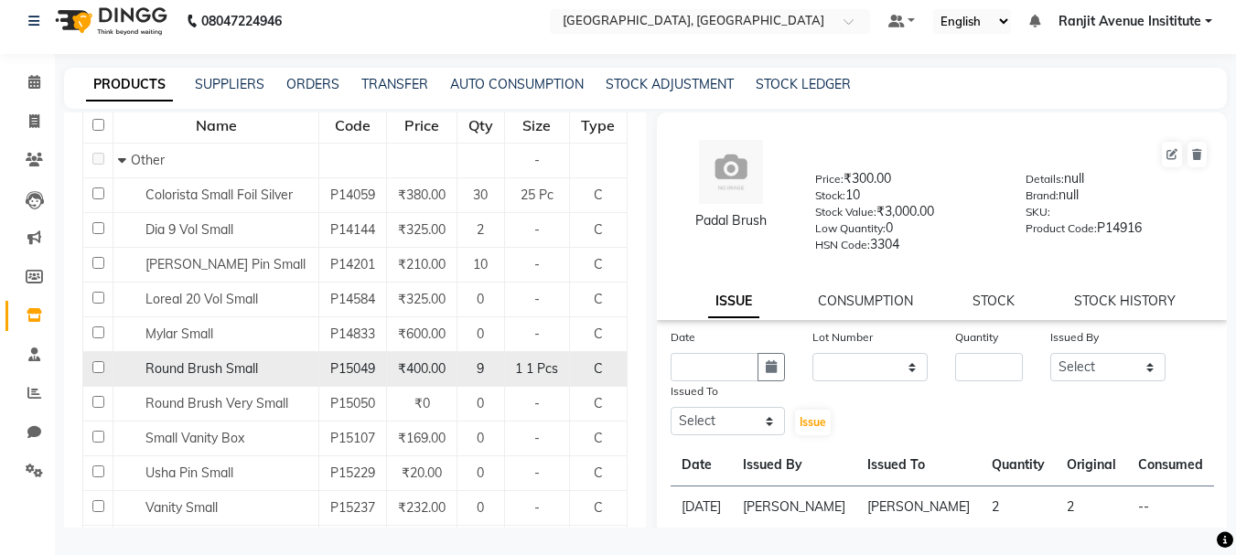
type input "SMALL"
click at [99, 369] on input "checkbox" at bounding box center [98, 367] width 12 height 12
checkbox input "true"
select select
click at [724, 367] on input "text" at bounding box center [715, 367] width 89 height 28
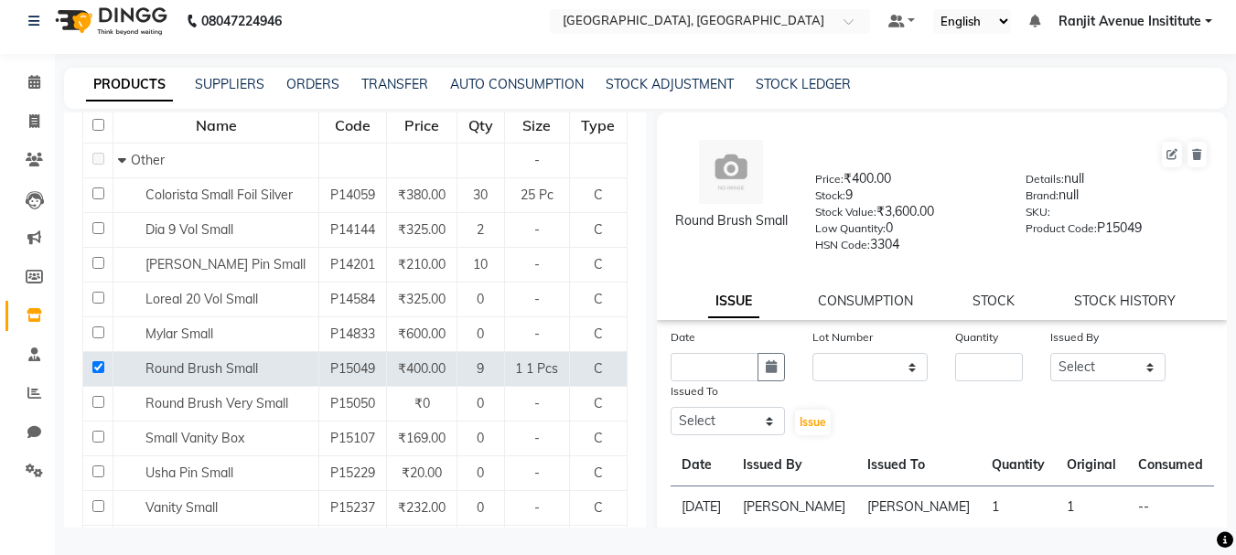
select select "9"
select select "2025"
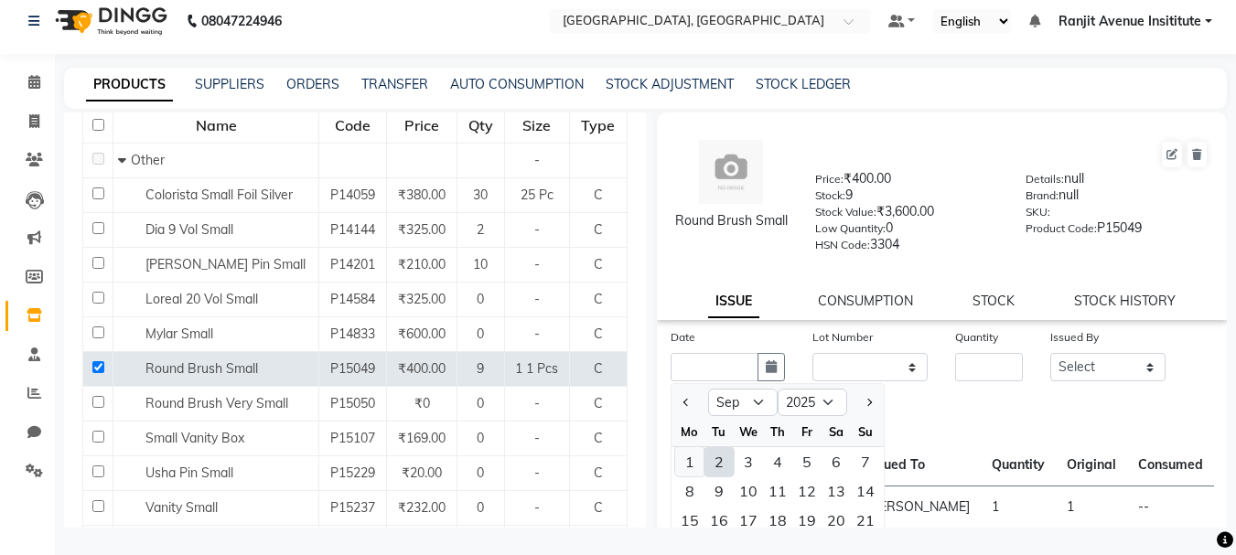
click at [693, 468] on div "1" at bounding box center [689, 461] width 29 height 29
type input "[DATE]"
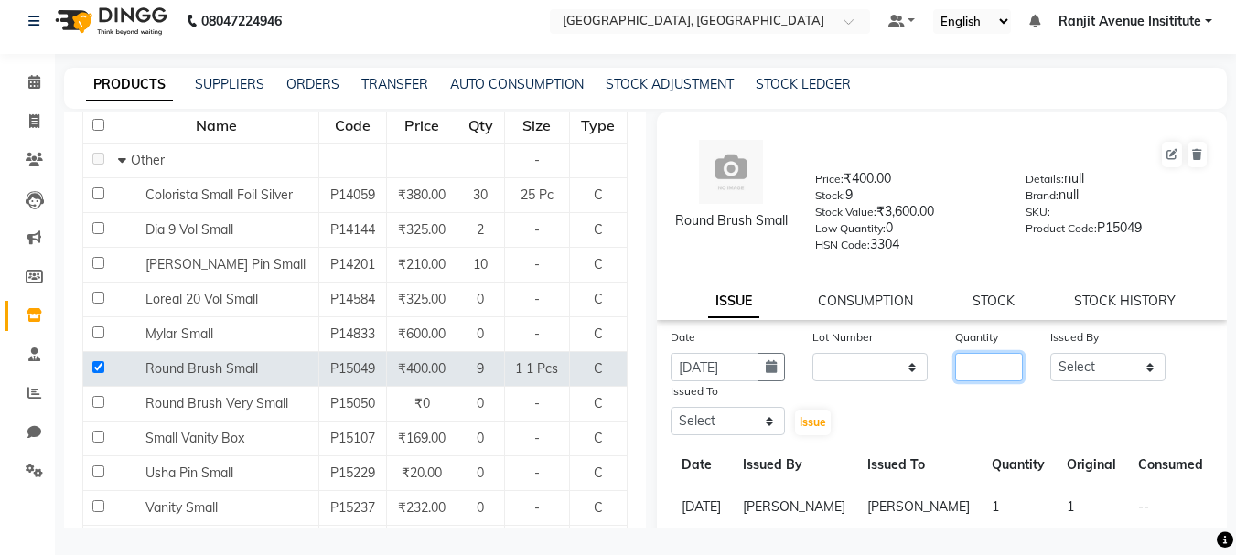
click at [964, 372] on input "number" at bounding box center [989, 367] width 68 height 28
type input "1"
click at [1105, 365] on select "Select Admin ARPAN AYUSHI DIGVIJAY MANMEET MANPREET Ranjit Avenue Insititute RA…" at bounding box center [1107, 367] width 115 height 28
select select "71535"
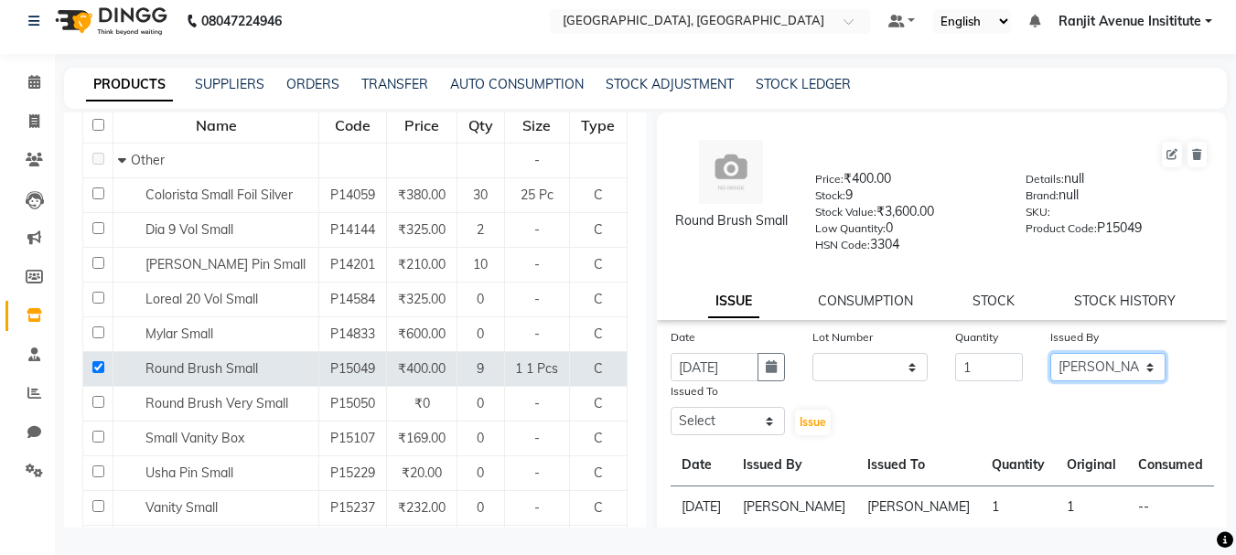
click at [1050, 353] on select "Select Admin ARPAN AYUSHI DIGVIJAY MANMEET MANPREET Ranjit Avenue Insititute RA…" at bounding box center [1107, 367] width 115 height 28
click at [750, 417] on select "Select Admin ARPAN AYUSHI DIGVIJAY MANMEET MANPREET Ranjit Avenue Insititute RA…" at bounding box center [728, 421] width 115 height 28
select select "71535"
click at [671, 407] on select "Select Admin ARPAN AYUSHI DIGVIJAY MANMEET MANPREET Ranjit Avenue Insititute RA…" at bounding box center [728, 421] width 115 height 28
click at [803, 423] on span "Issue" at bounding box center [813, 422] width 27 height 14
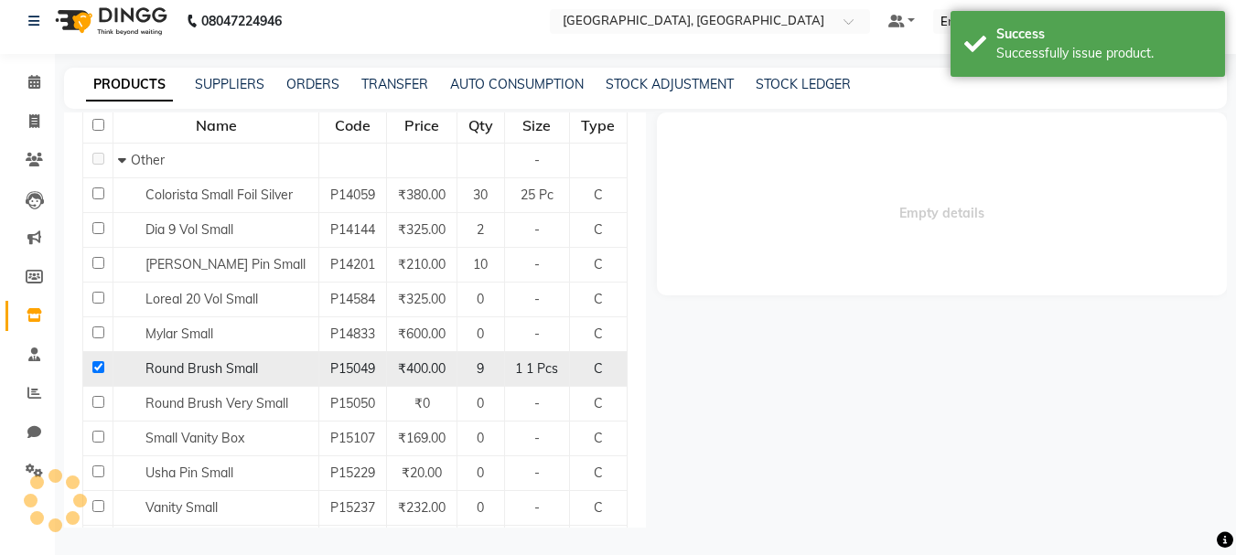
select select
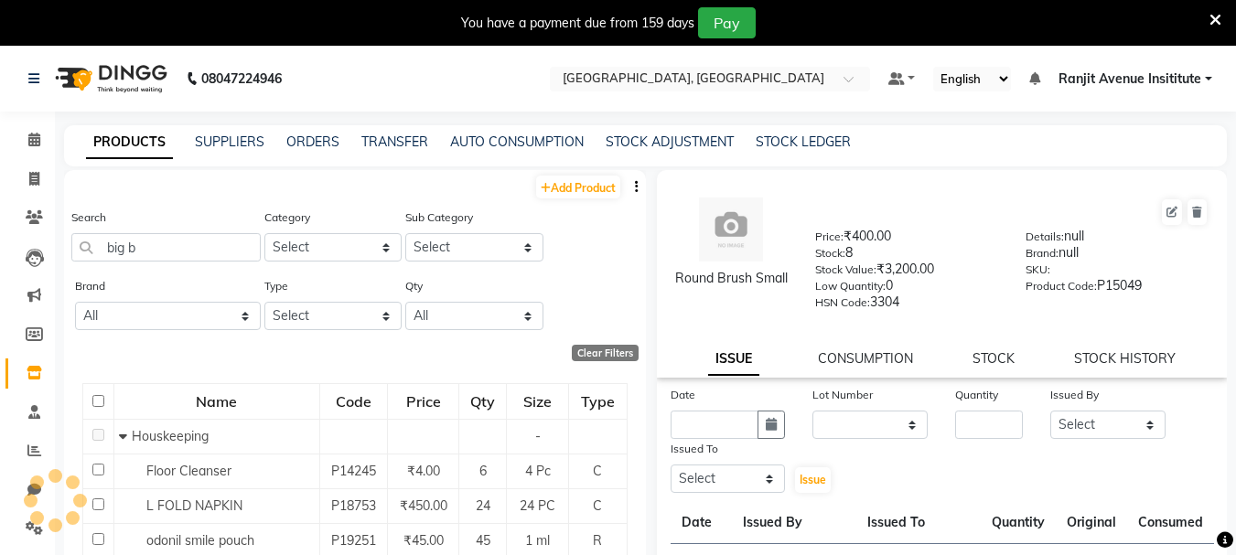
select select
type input "b"
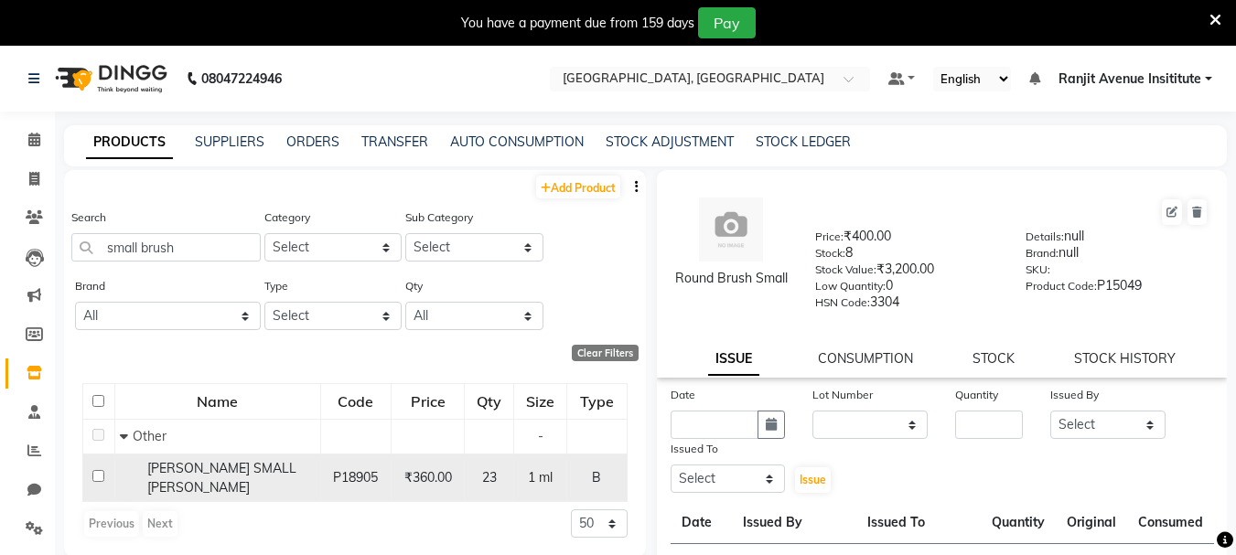
type input "small brush"
click at [95, 473] on input "checkbox" at bounding box center [98, 476] width 12 height 12
checkbox input "true"
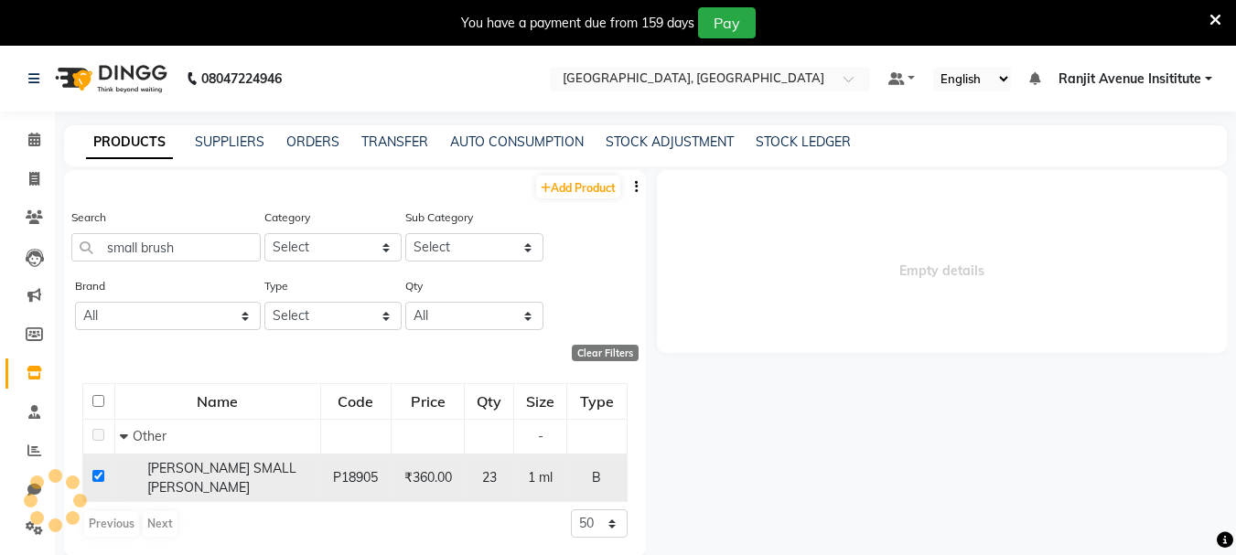
select select
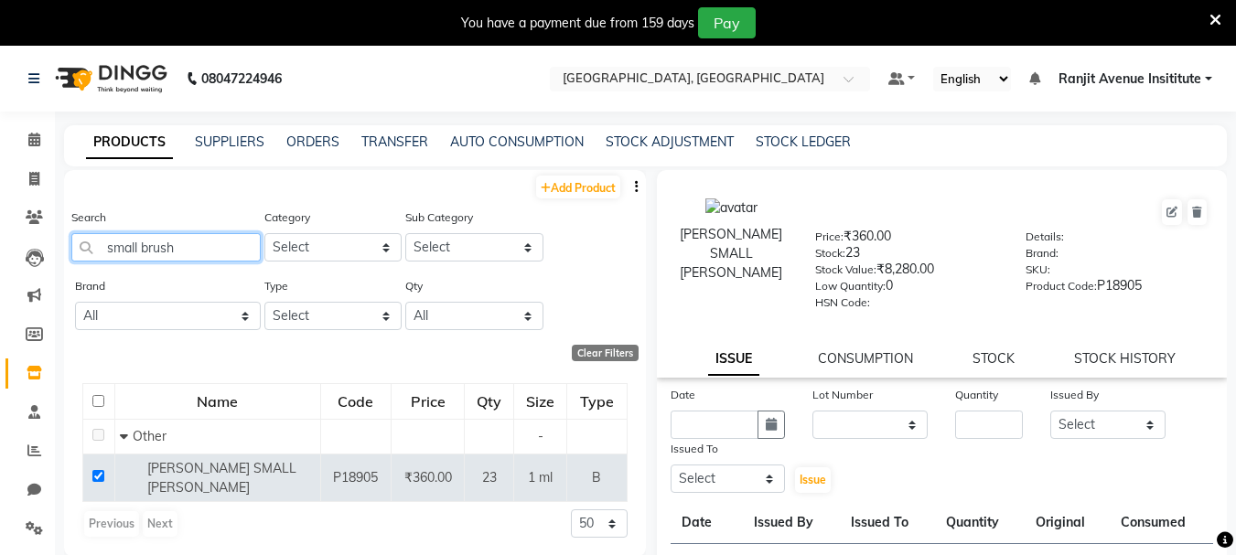
click at [218, 249] on input "small brush" at bounding box center [165, 247] width 189 height 28
type input "s"
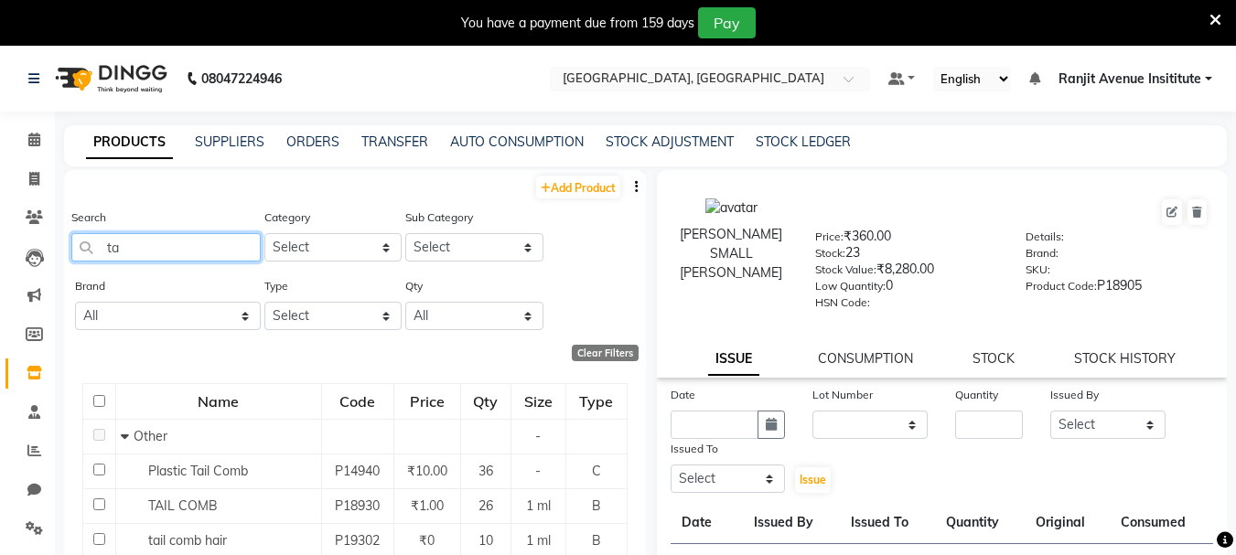
type input "t"
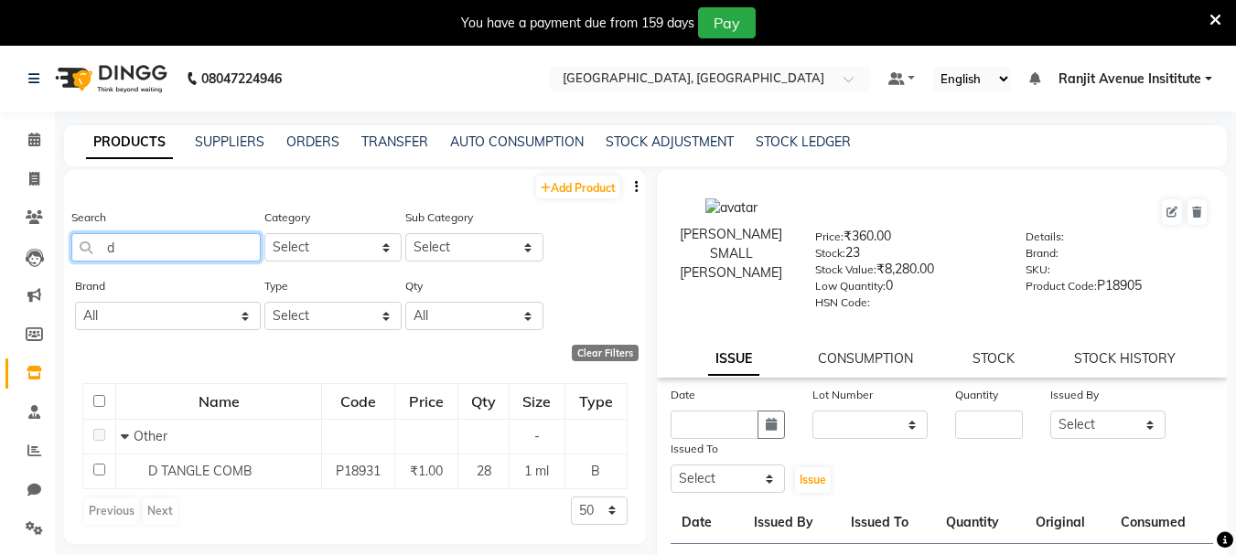
type input "d"
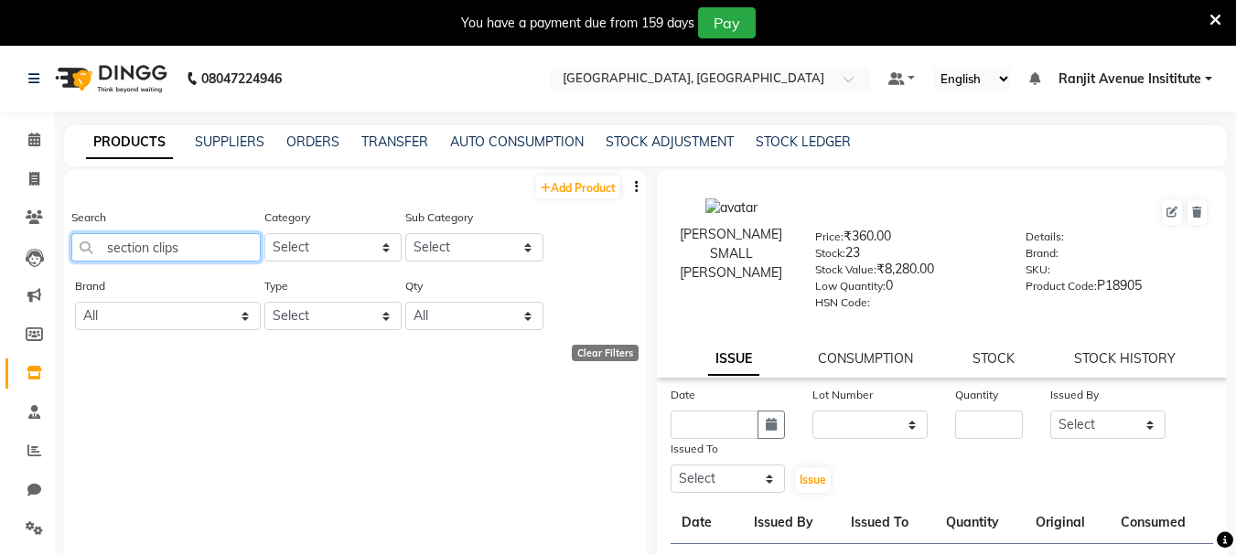
click at [194, 248] on input "section clips" at bounding box center [165, 247] width 189 height 28
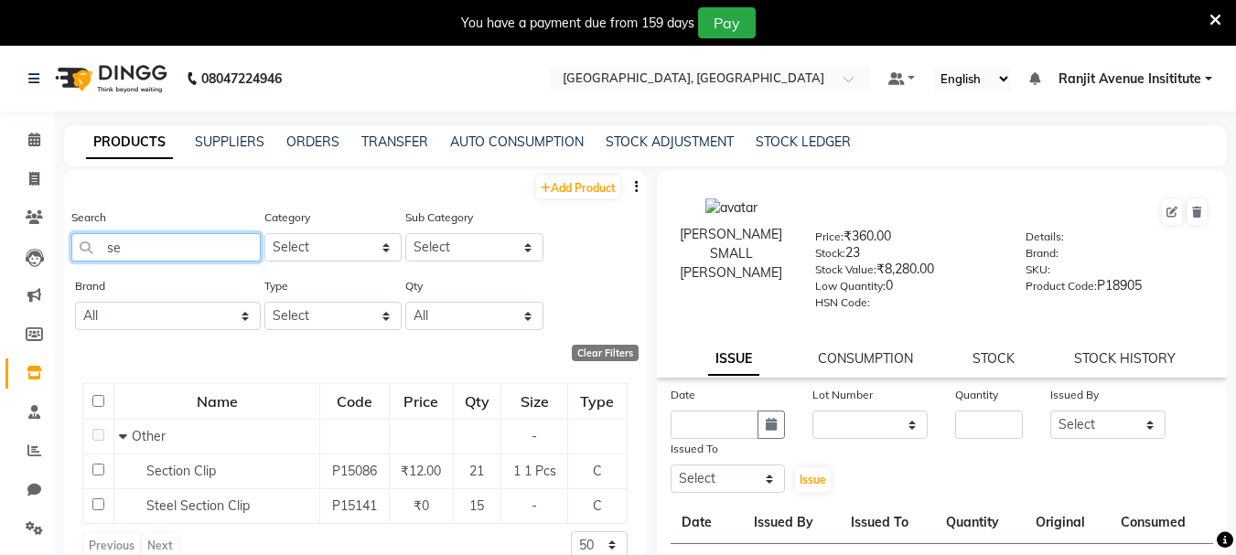
type input "s"
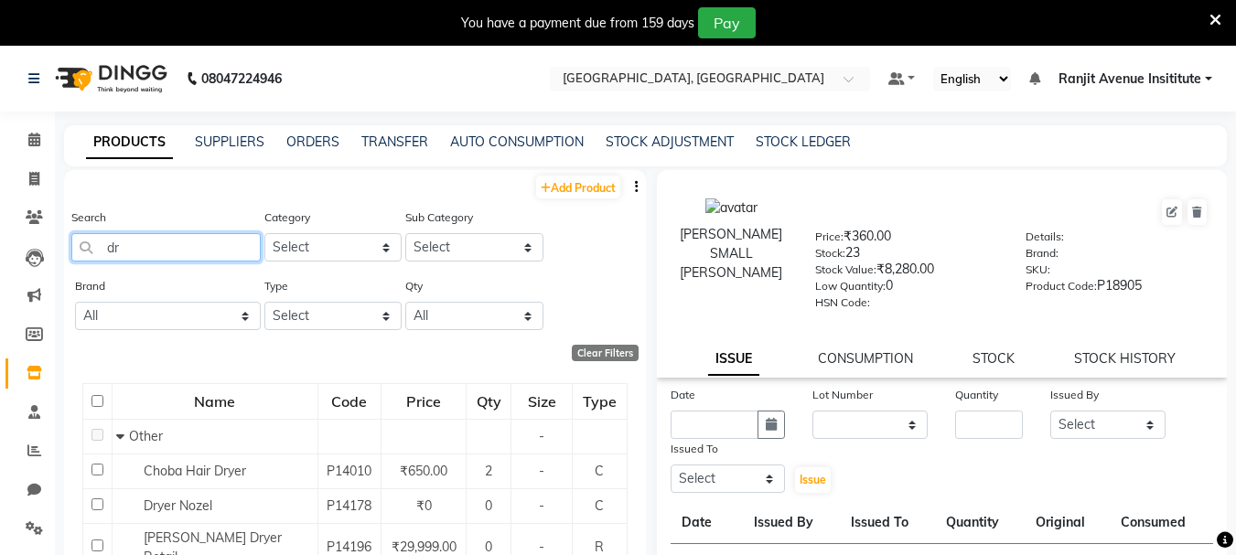
type input "d"
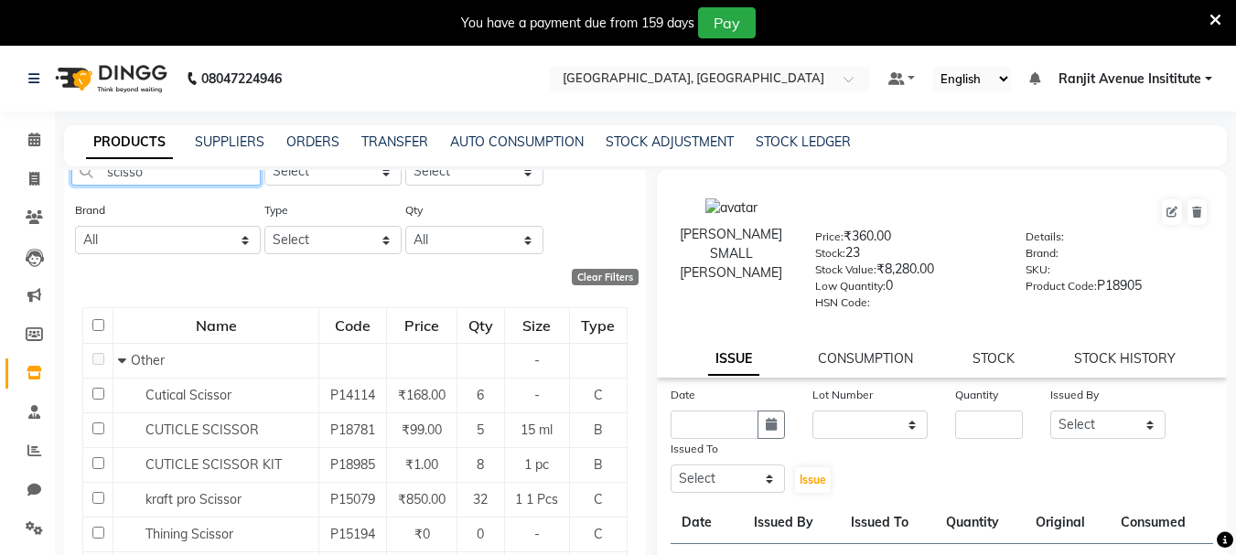
scroll to position [70, 0]
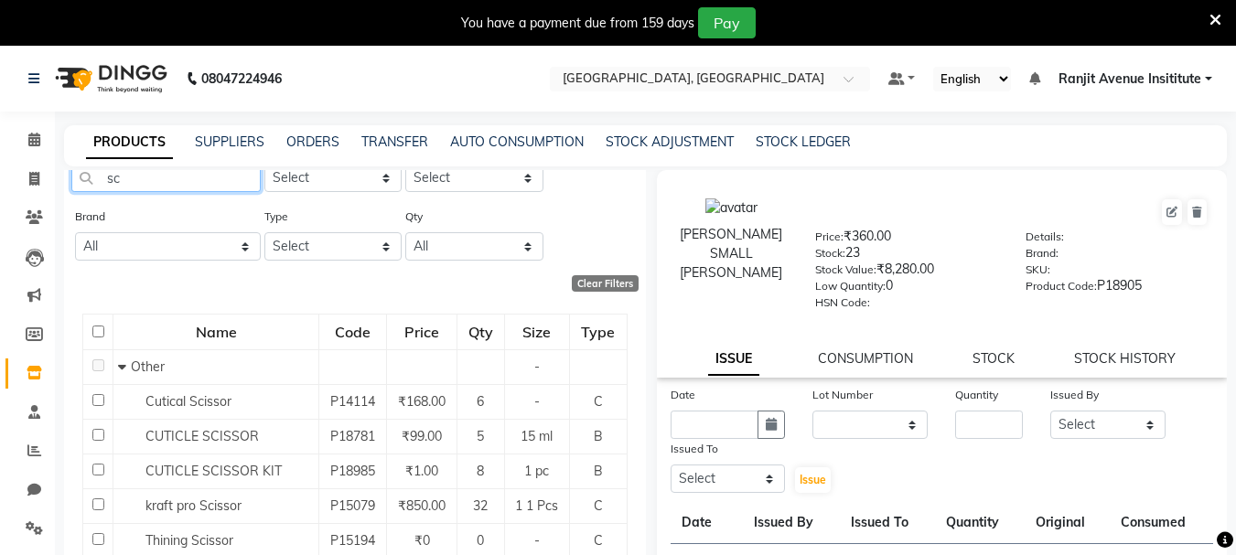
type input "s"
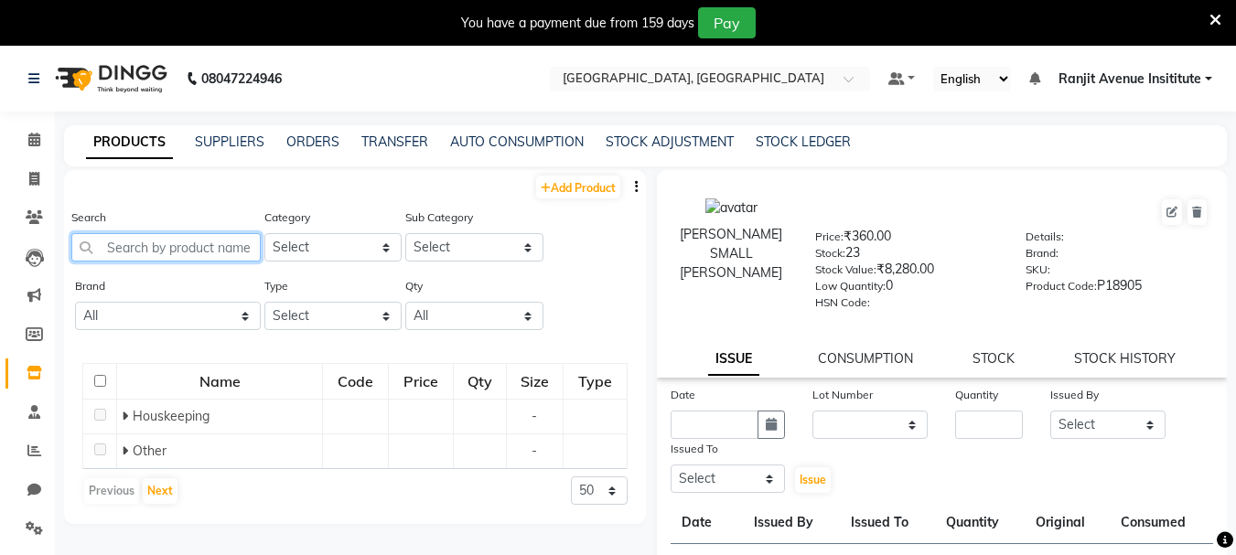
scroll to position [0, 0]
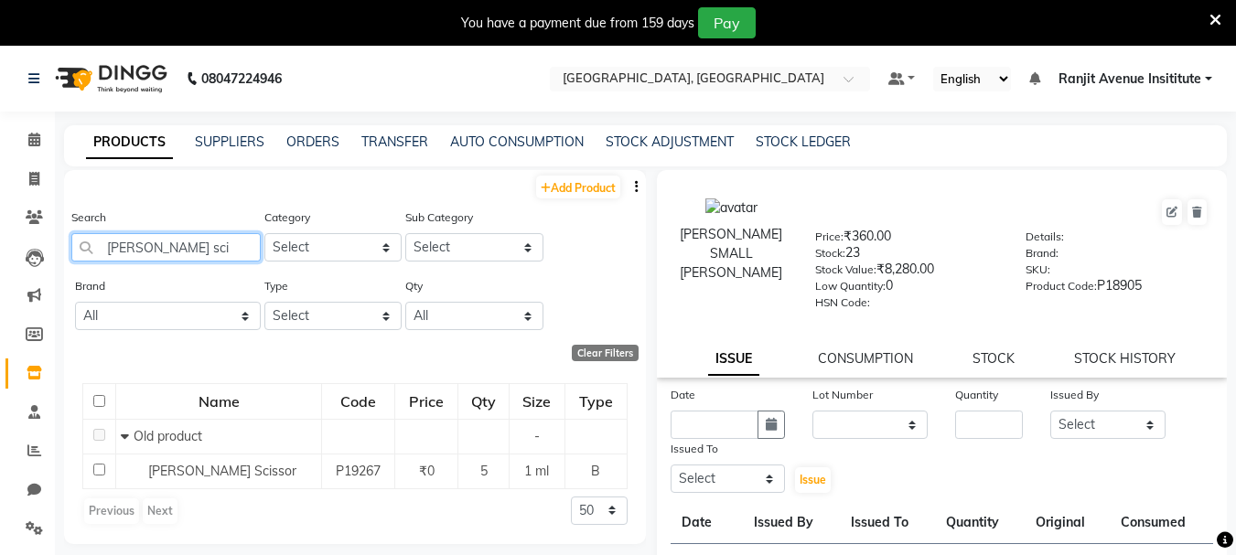
click at [212, 241] on input "barber sci" at bounding box center [165, 247] width 189 height 28
type input "b"
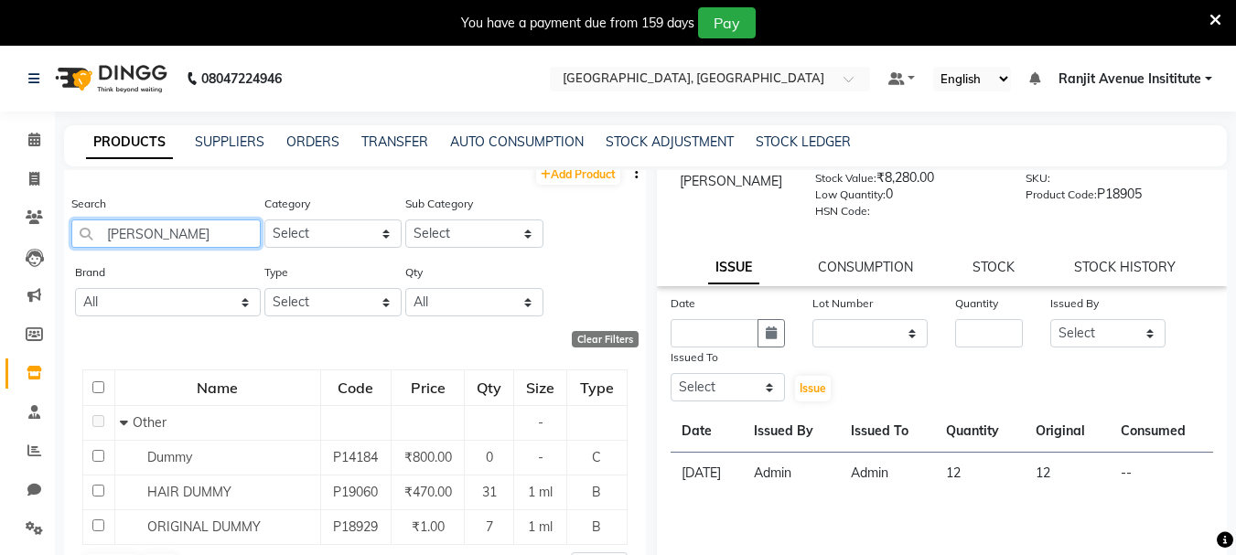
scroll to position [28, 0]
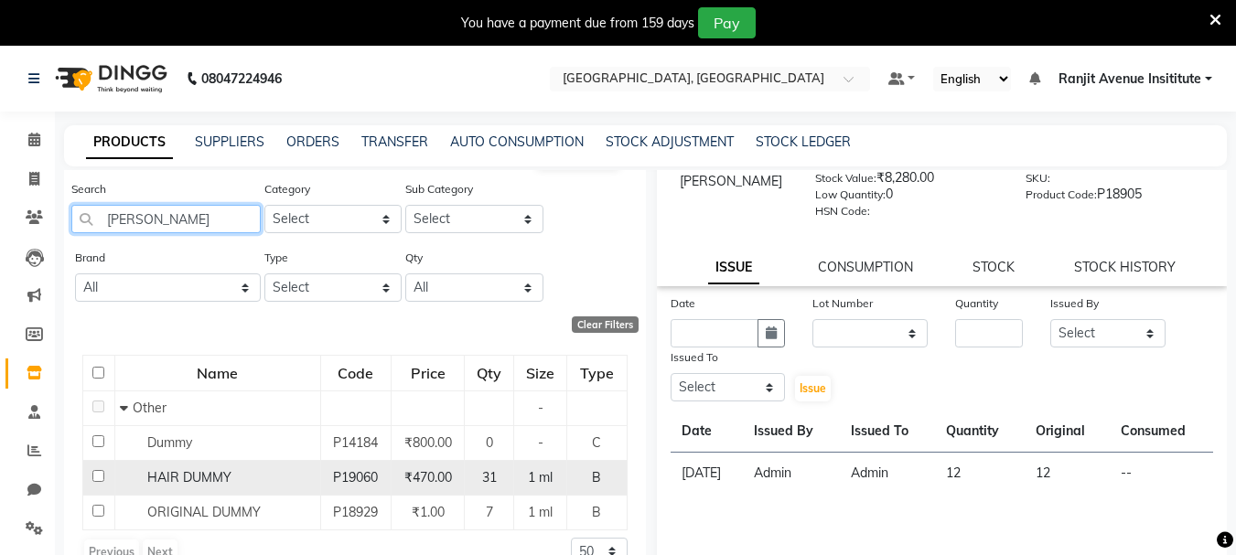
type input "dumm"
click at [97, 474] on input "checkbox" at bounding box center [98, 476] width 12 height 12
checkbox input "true"
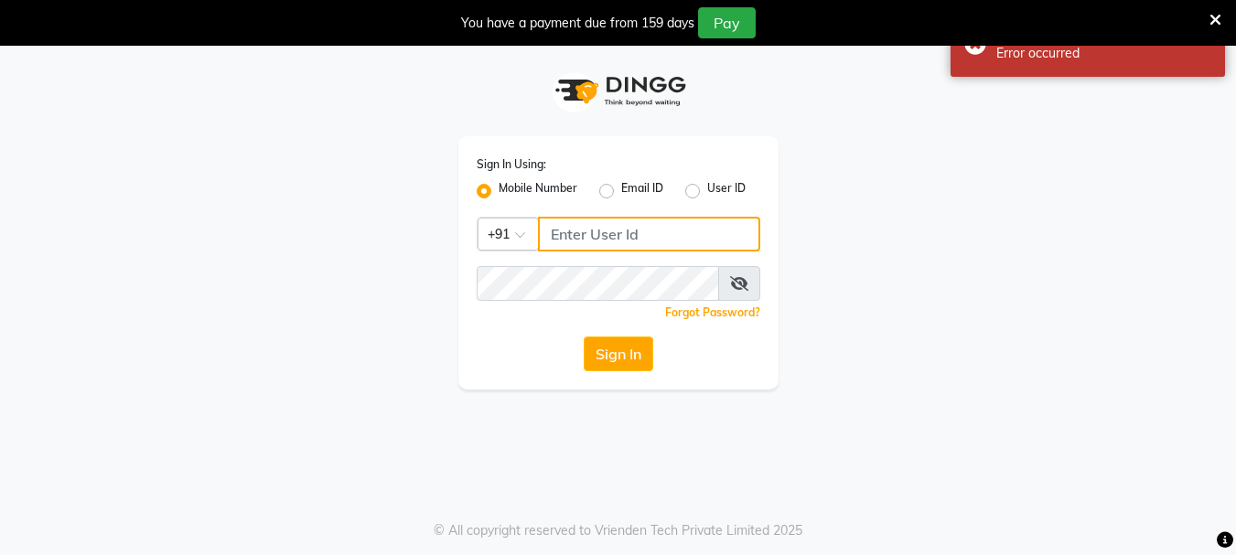
type input "9216555560"
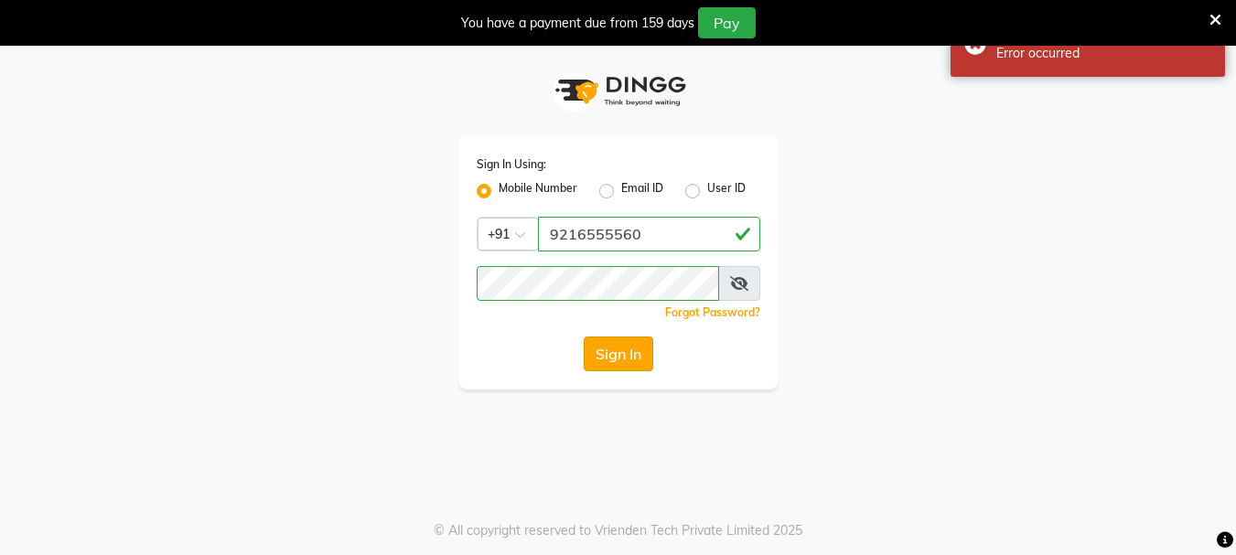
click at [609, 366] on button "Sign In" at bounding box center [619, 354] width 70 height 35
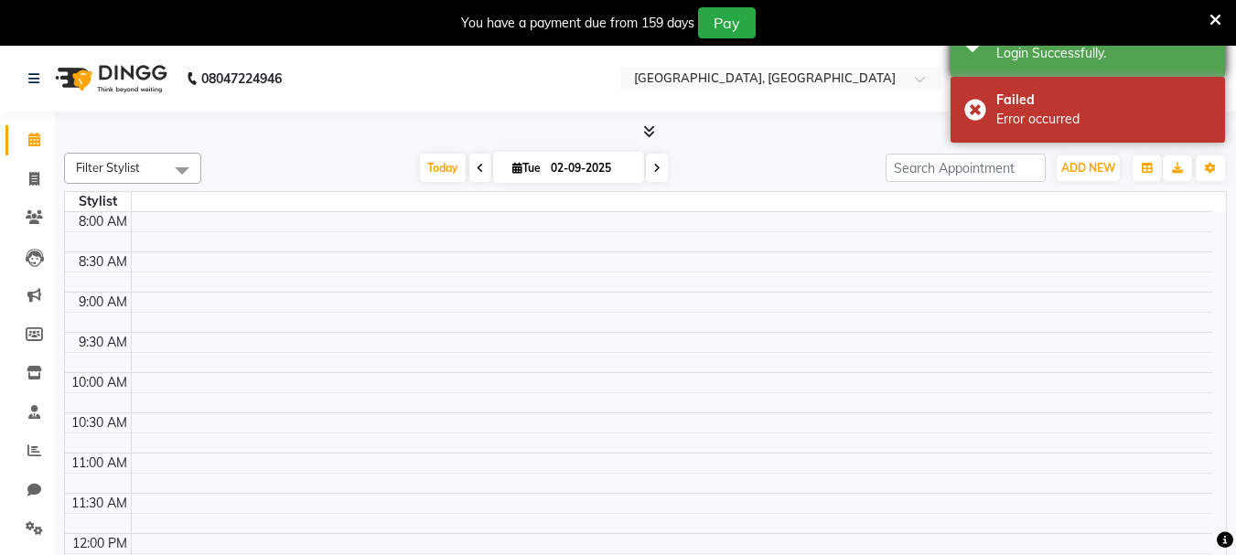
select select "en"
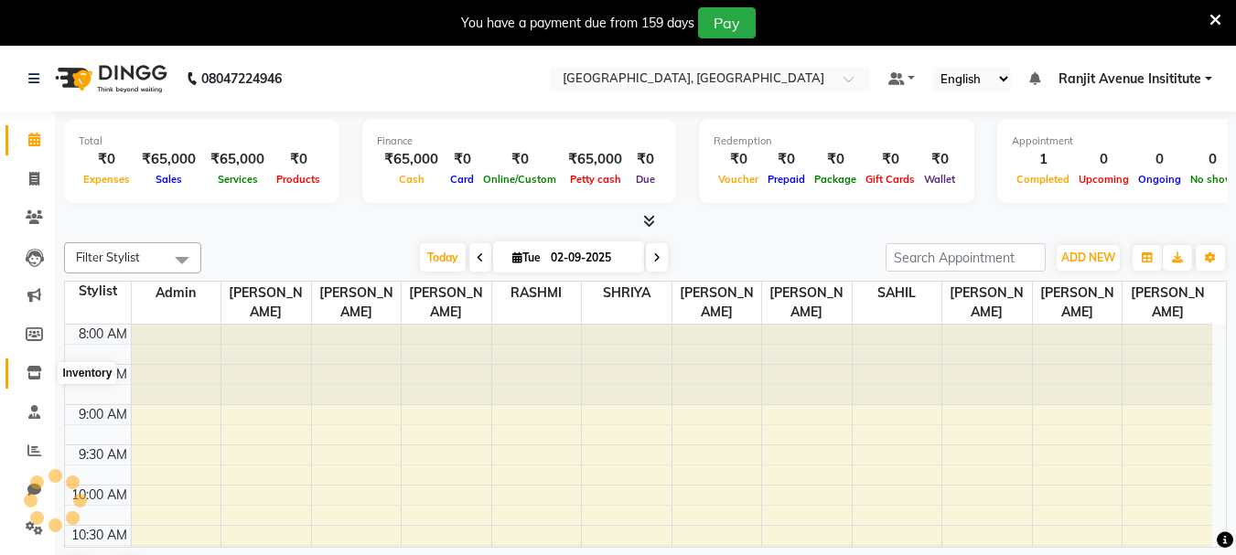
click at [38, 372] on icon at bounding box center [35, 373] width 16 height 14
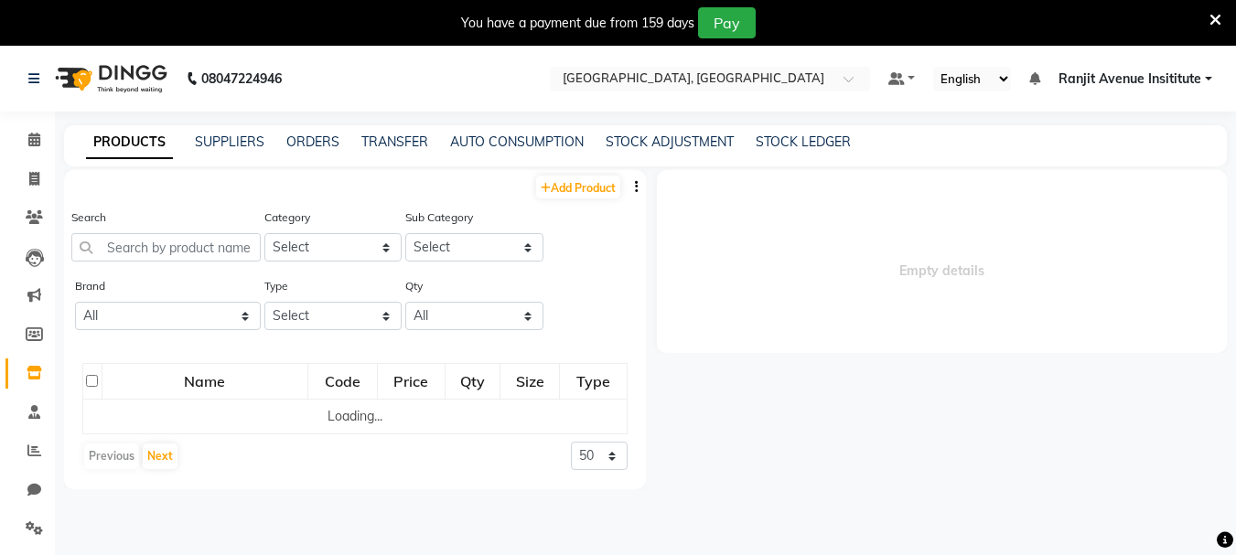
click at [188, 232] on div "Search" at bounding box center [165, 235] width 189 height 54
click at [188, 245] on input "text" at bounding box center [165, 247] width 189 height 28
select select
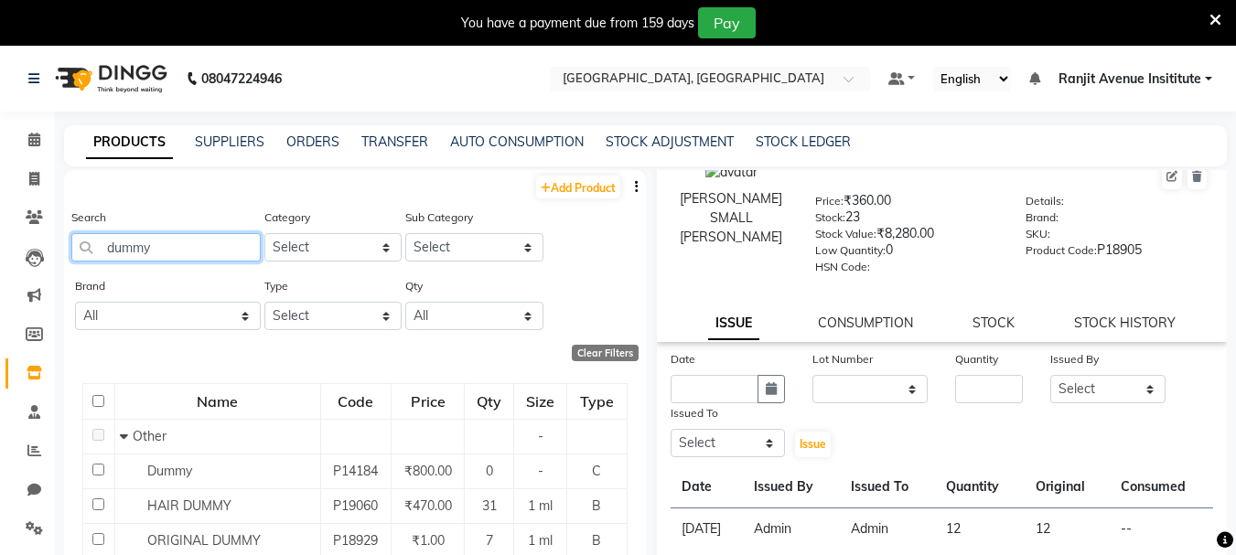
scroll to position [92, 0]
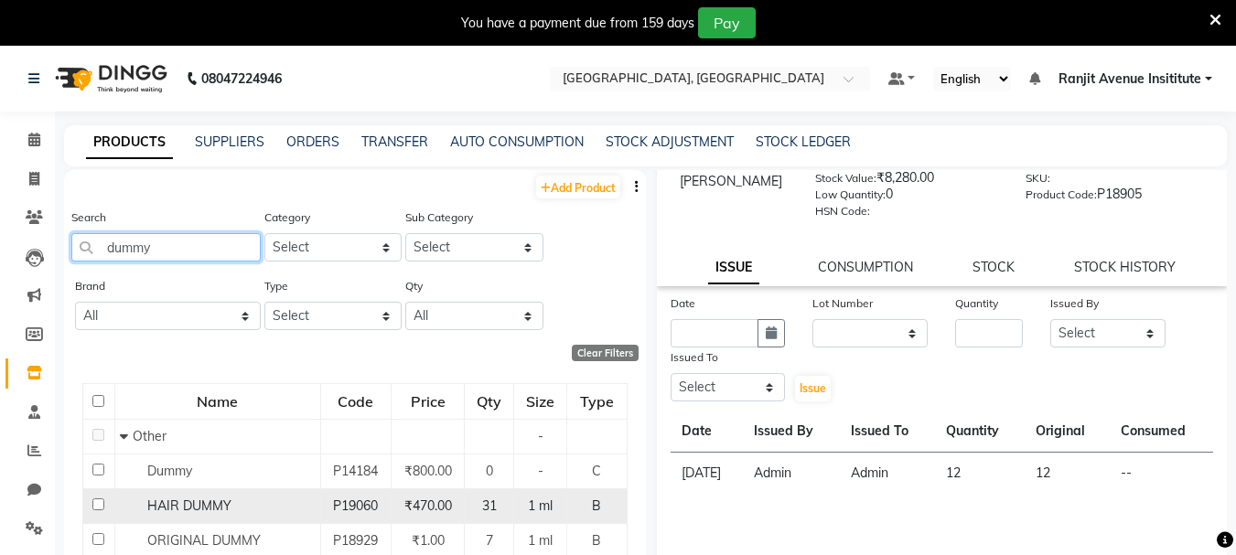
type input "dummy"
click at [93, 508] on input "checkbox" at bounding box center [98, 505] width 12 height 12
checkbox input "true"
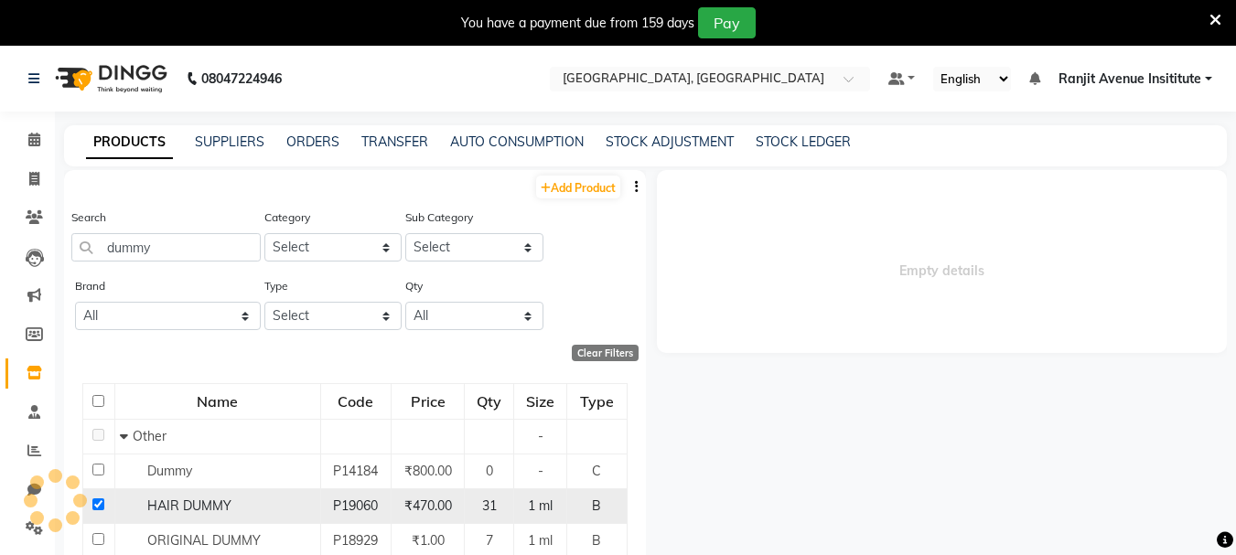
scroll to position [0, 0]
select select
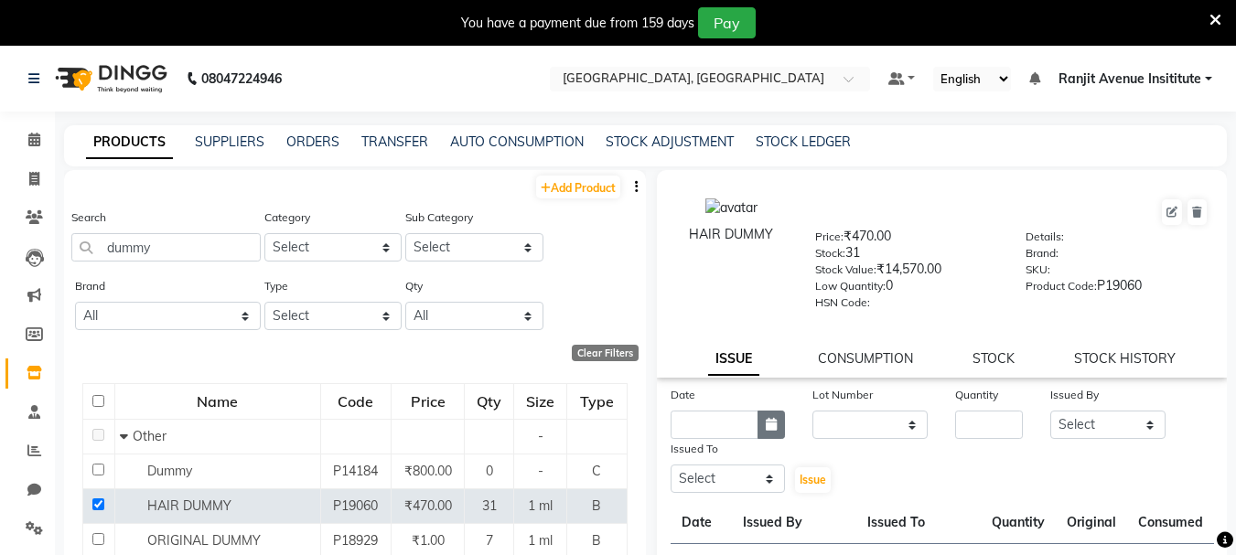
click at [766, 419] on icon "button" at bounding box center [771, 424] width 11 height 13
select select "9"
select select "2025"
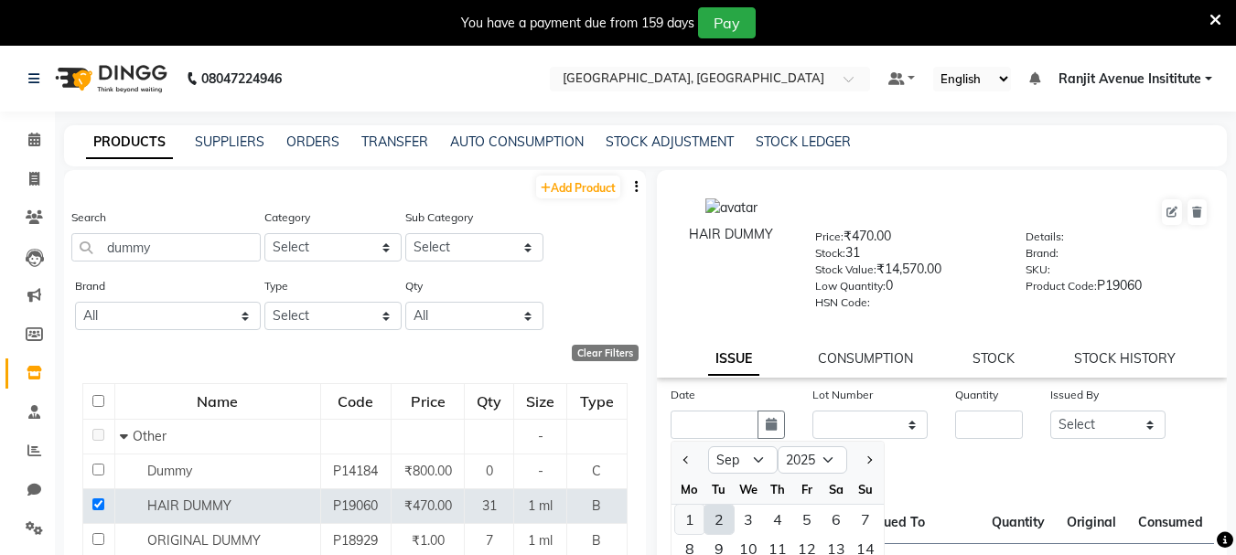
click at [687, 520] on div "1" at bounding box center [689, 519] width 29 height 29
type input "[DATE]"
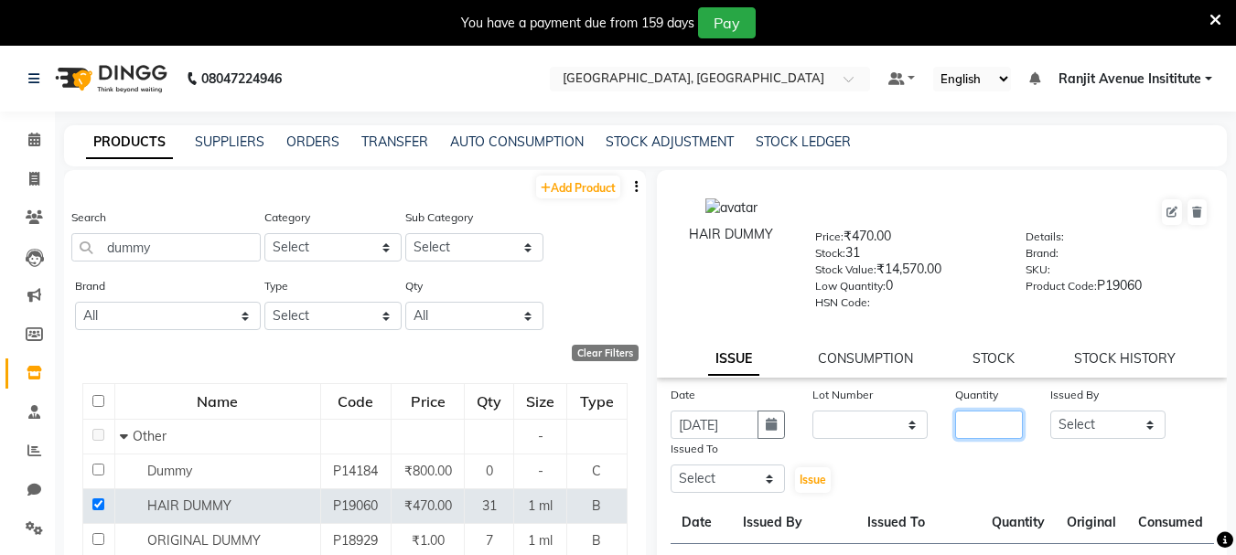
click at [973, 418] on input "number" at bounding box center [989, 425] width 68 height 28
type input "1"
click at [1103, 417] on select "Select Admin ARPAN AYUSHI DIGVIJAY MANMEET MANPREET Ranjit Avenue Insititute RA…" at bounding box center [1107, 425] width 115 height 28
select select "71535"
click at [1050, 411] on select "Select Admin ARPAN AYUSHI DIGVIJAY MANMEET MANPREET Ranjit Avenue Insititute RA…" at bounding box center [1107, 425] width 115 height 28
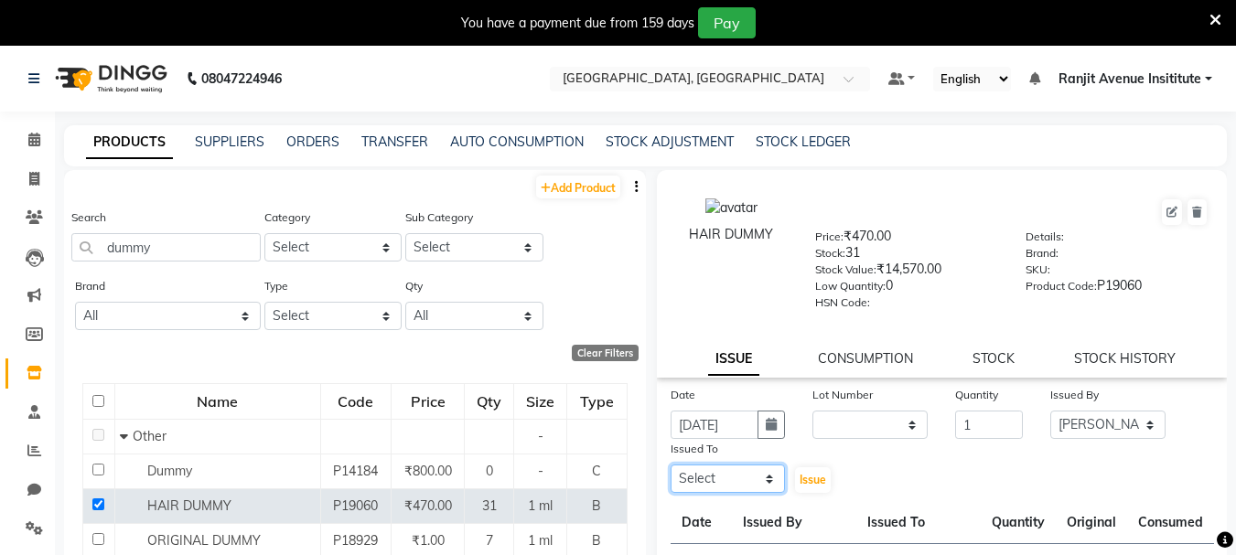
click at [742, 478] on select "Select Admin ARPAN AYUSHI DIGVIJAY MANMEET MANPREET Ranjit Avenue Insititute RA…" at bounding box center [728, 479] width 115 height 28
select select "71535"
click at [671, 465] on select "Select Admin ARPAN AYUSHI DIGVIJAY MANMEET MANPREET Ranjit Avenue Insititute RA…" at bounding box center [728, 479] width 115 height 28
click at [800, 475] on span "Issue" at bounding box center [813, 480] width 27 height 14
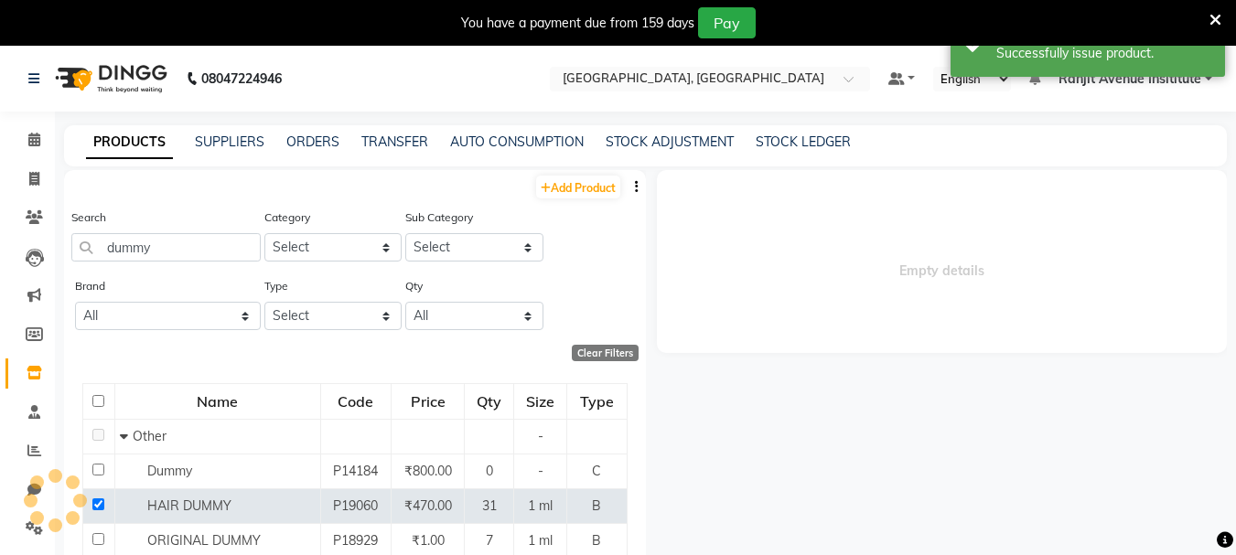
select select
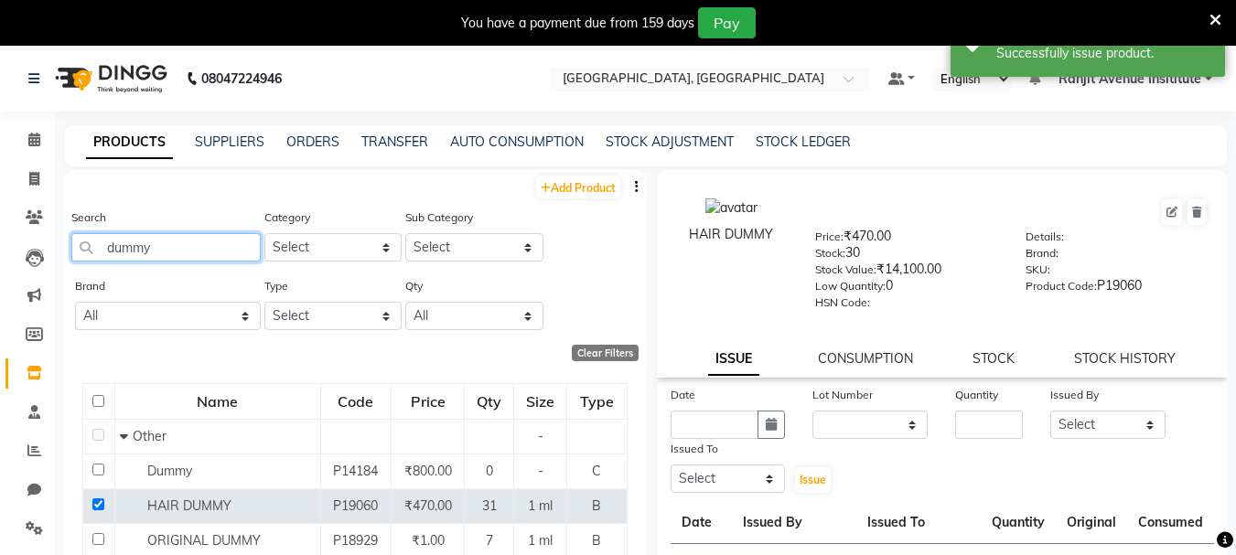
click at [166, 245] on input "dummy" at bounding box center [165, 247] width 189 height 28
type input "d"
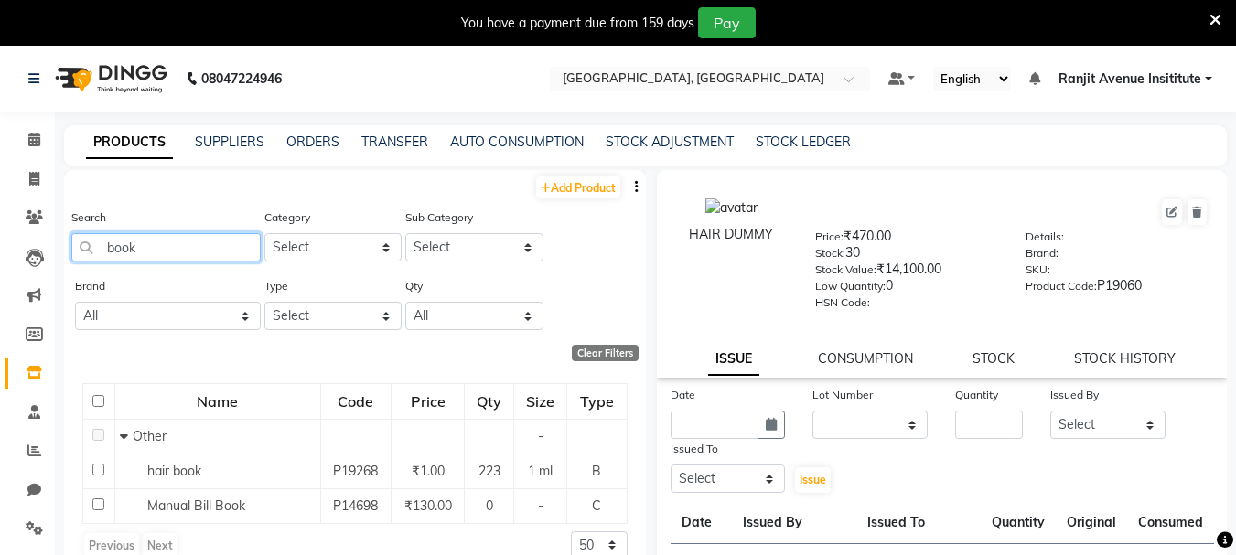
click at [161, 260] on input "book" at bounding box center [165, 247] width 189 height 28
type input "b"
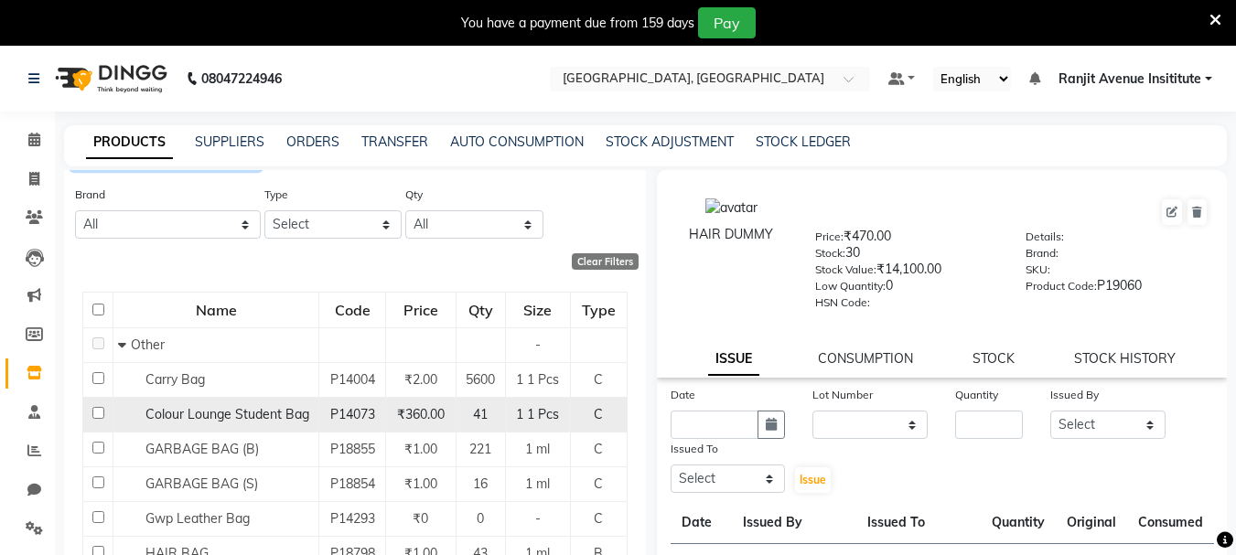
scroll to position [70, 0]
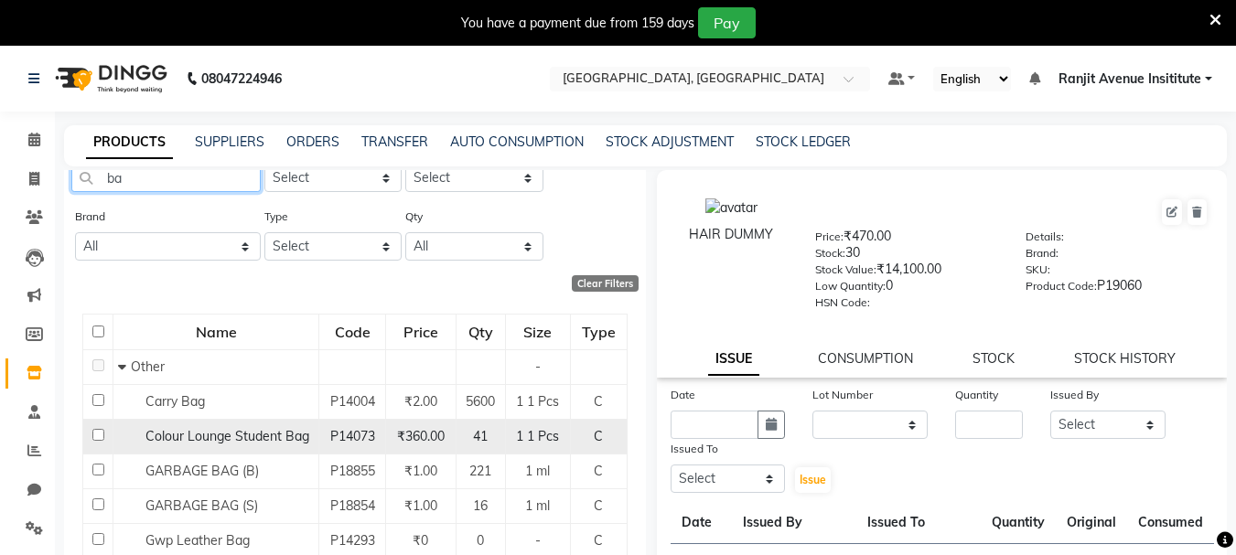
type input "b"
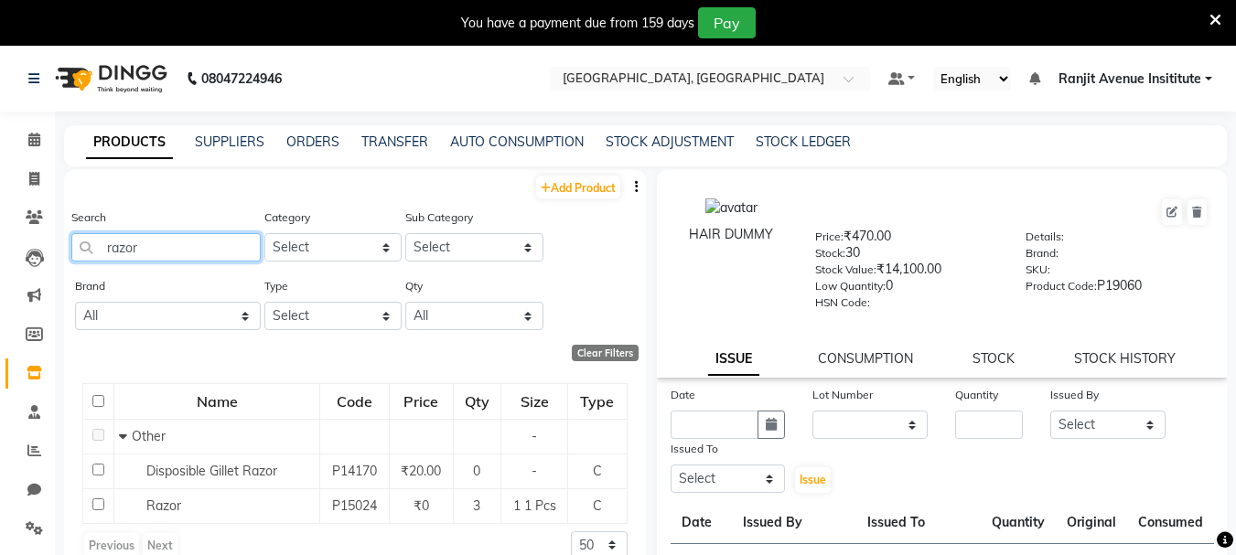
scroll to position [58, 0]
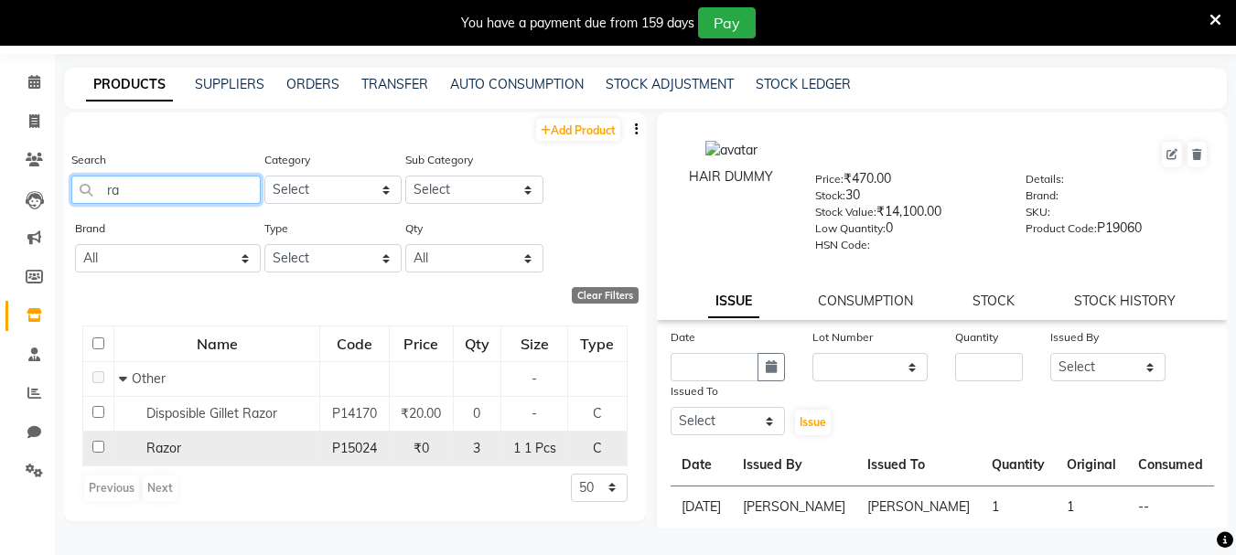
type input "r"
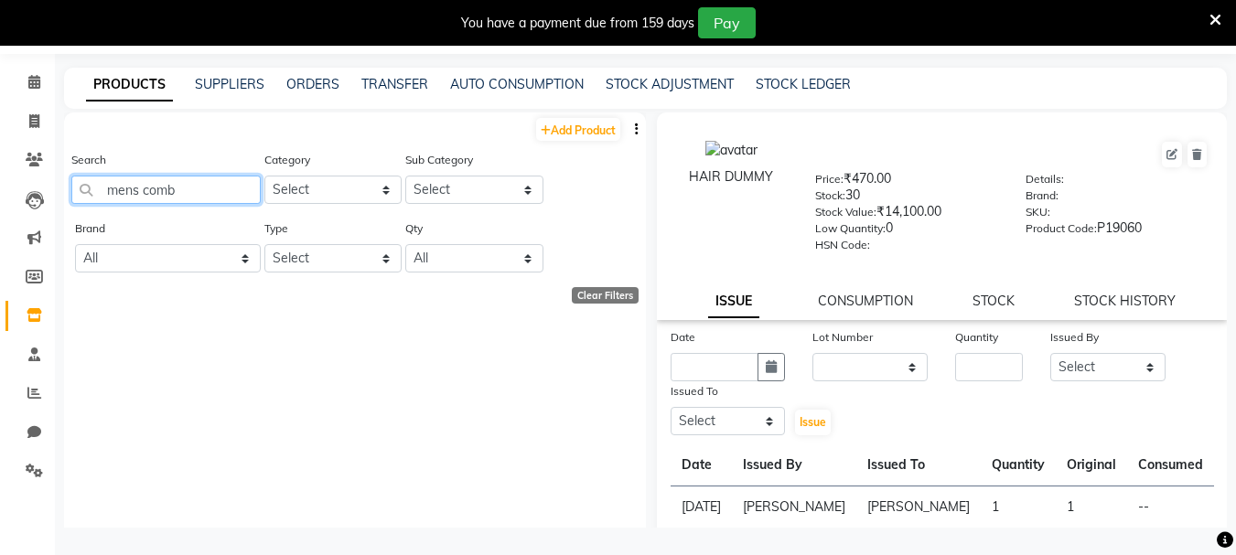
click at [200, 187] on input "mens comb" at bounding box center [165, 190] width 189 height 28
type input "m"
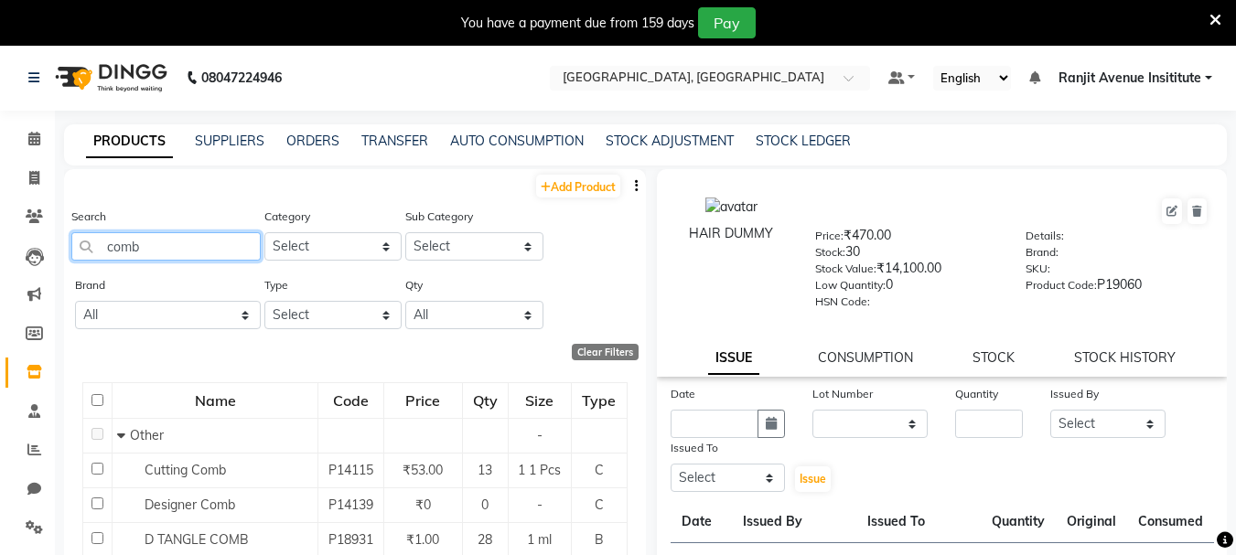
scroll to position [0, 0]
click at [179, 249] on input "comb" at bounding box center [165, 247] width 189 height 28
type input "c"
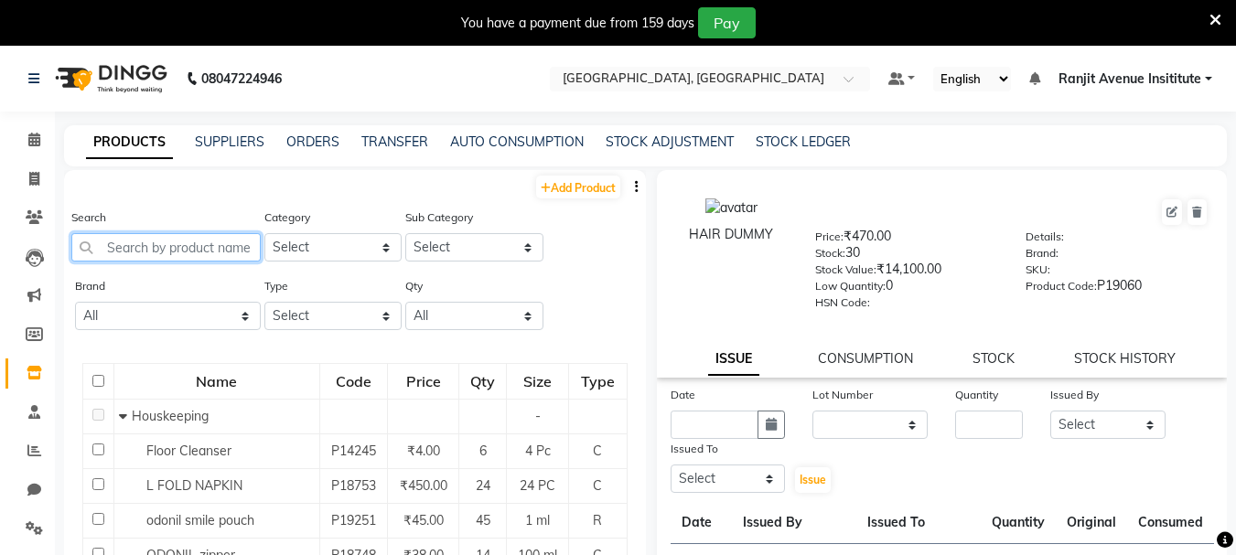
click at [124, 246] on input "text" at bounding box center [165, 247] width 189 height 28
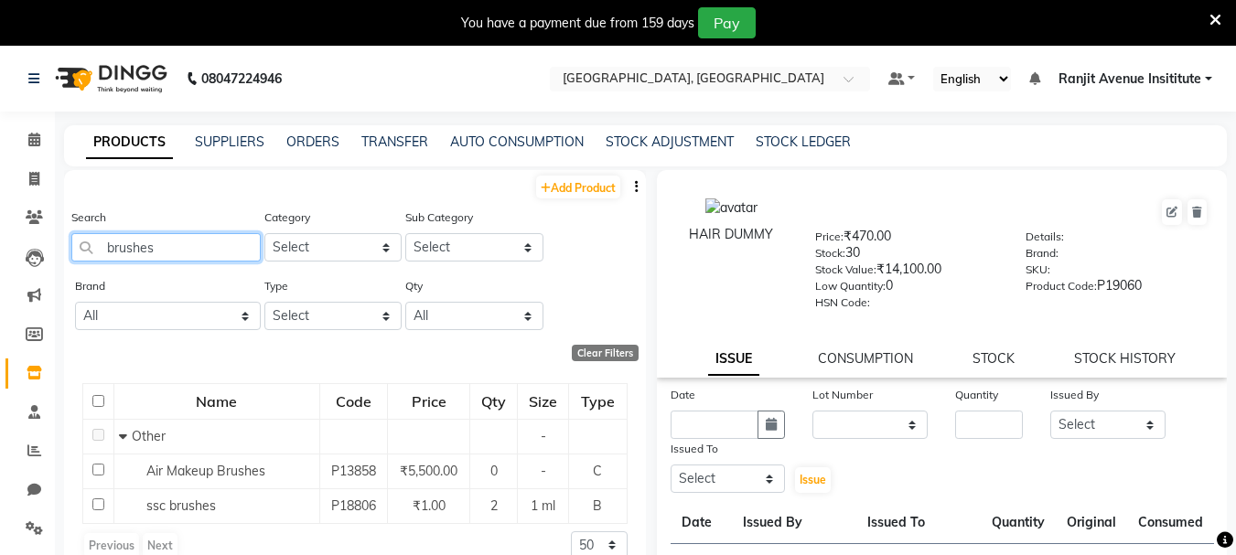
click at [215, 239] on input "brushes" at bounding box center [165, 247] width 189 height 28
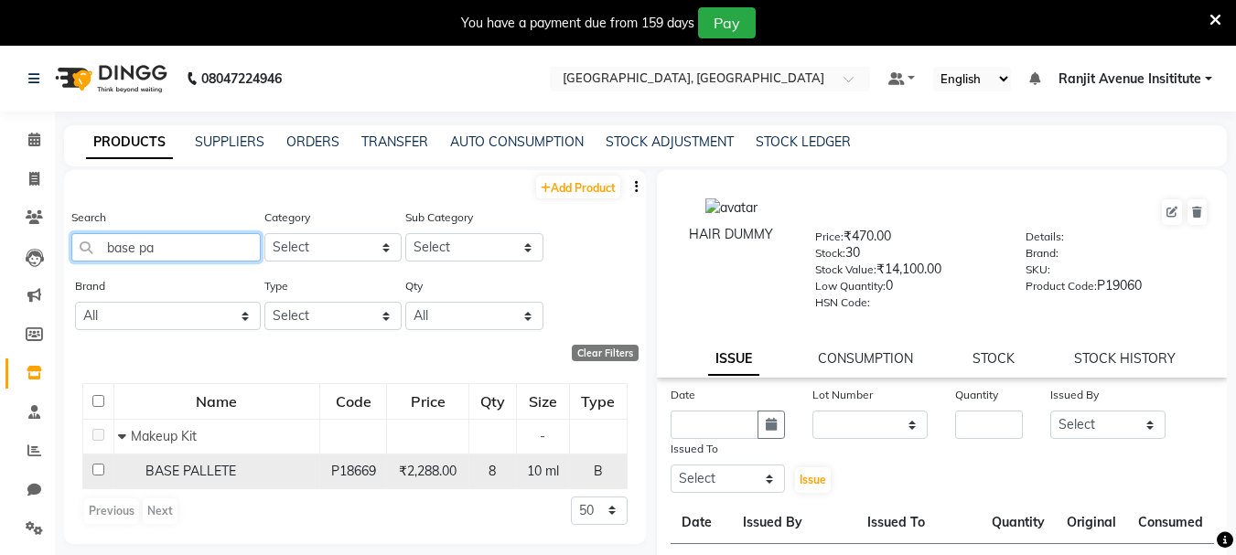
type input "base pa"
click at [98, 466] on input "checkbox" at bounding box center [98, 470] width 12 height 12
checkbox input "true"
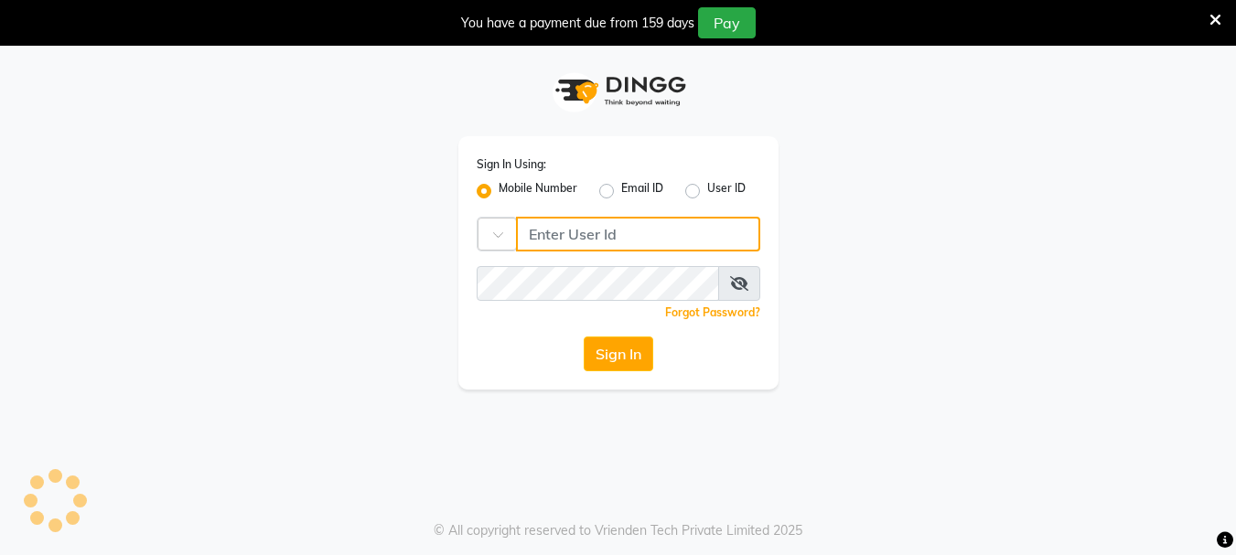
type input "9216555560"
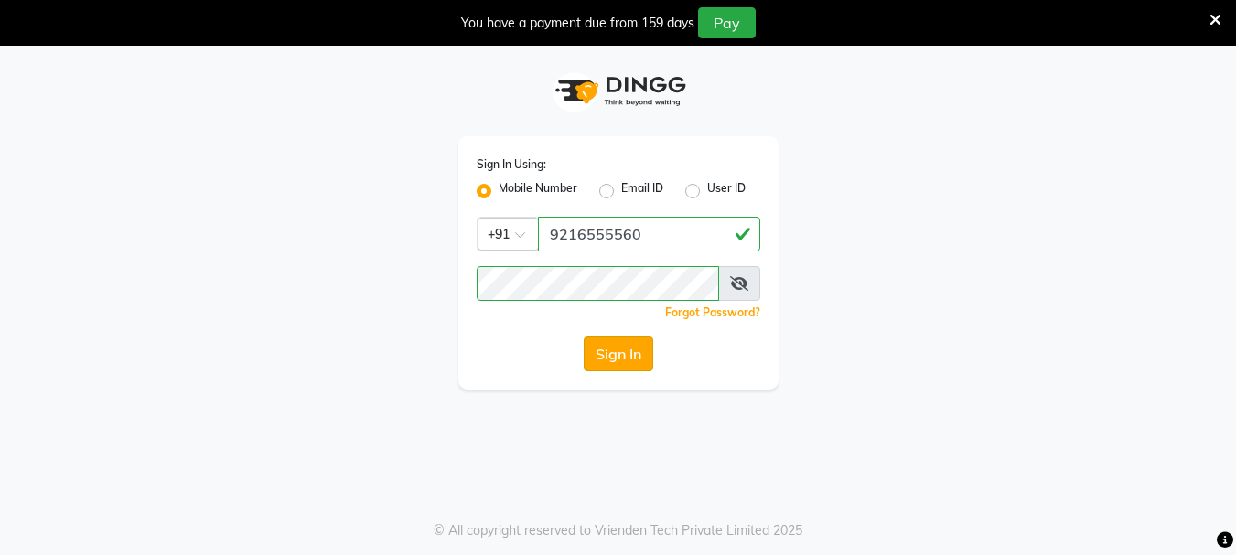
click at [602, 348] on button "Sign In" at bounding box center [619, 354] width 70 height 35
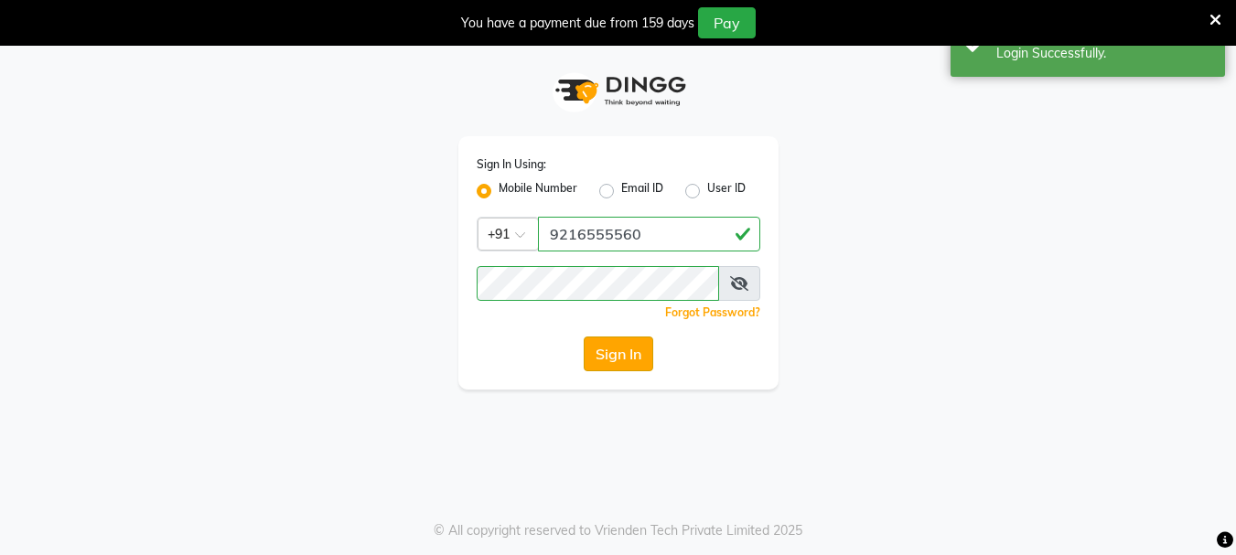
click at [606, 358] on button "Sign In" at bounding box center [619, 354] width 70 height 35
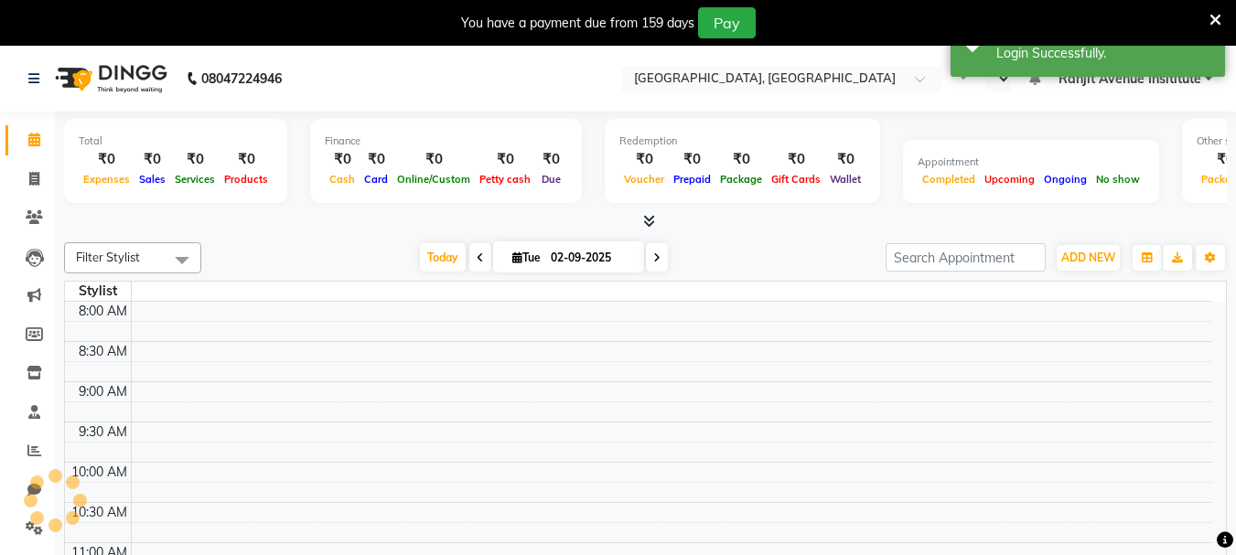
select select "en"
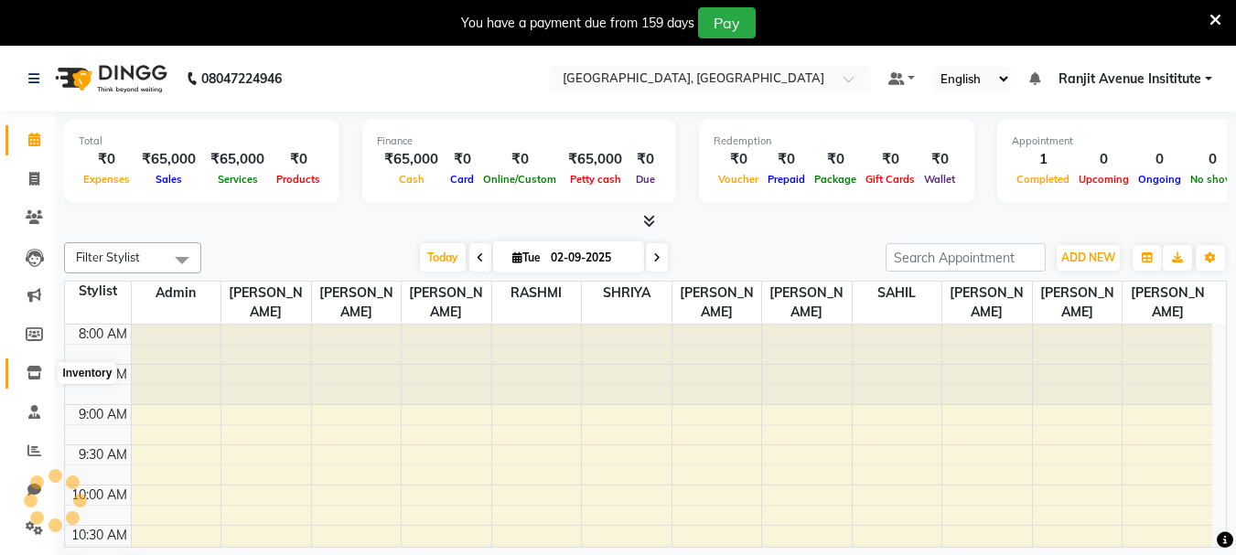
click at [34, 375] on icon at bounding box center [35, 373] width 16 height 14
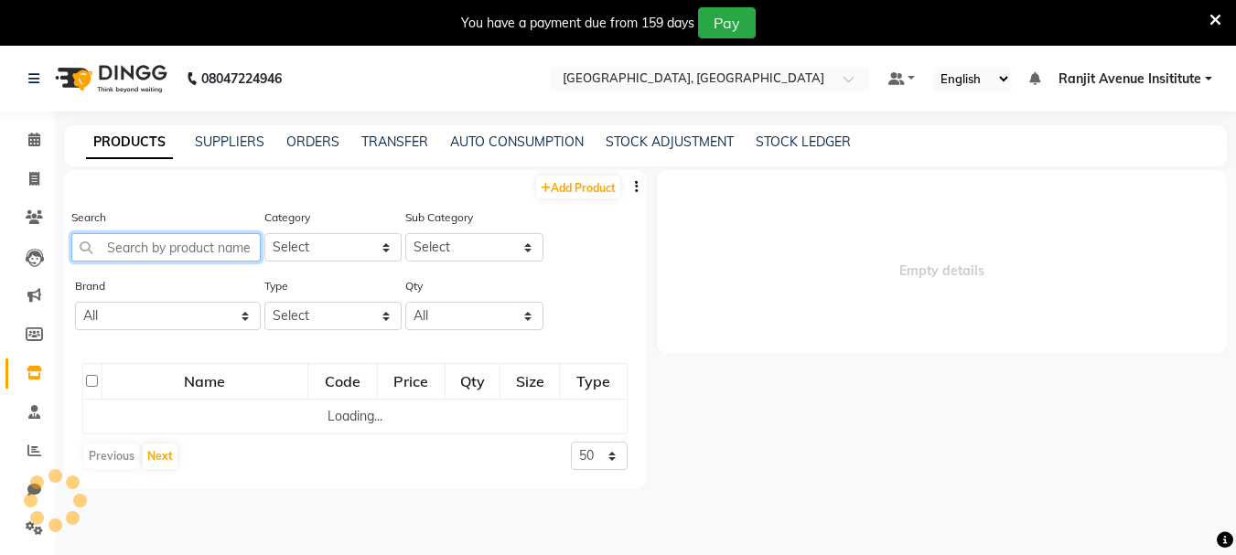
click at [189, 257] on input "text" at bounding box center [165, 247] width 189 height 28
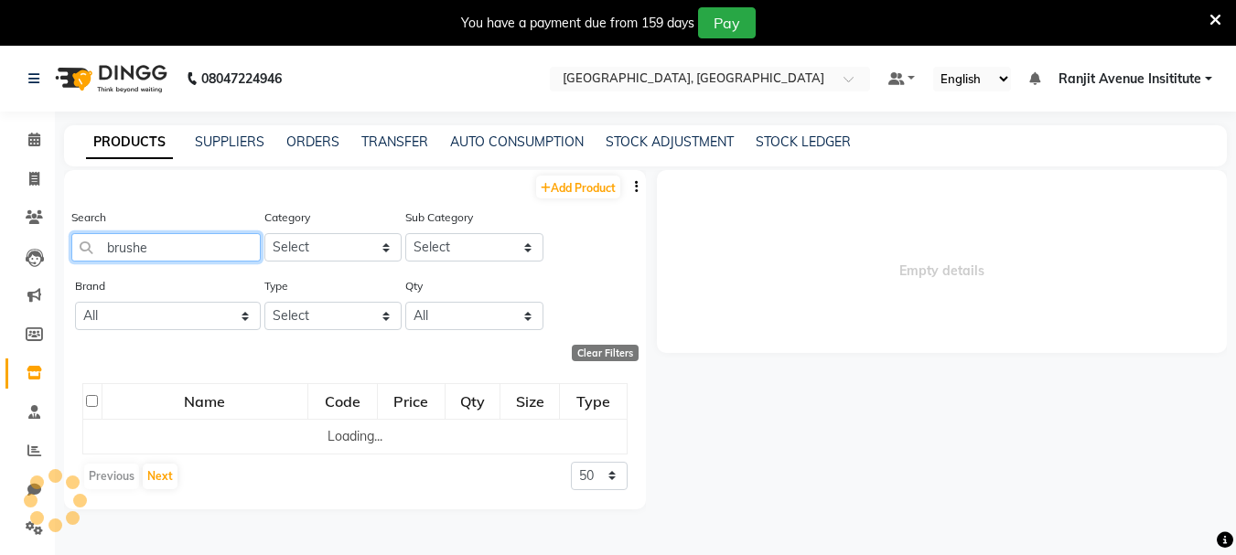
type input "brushes"
select select
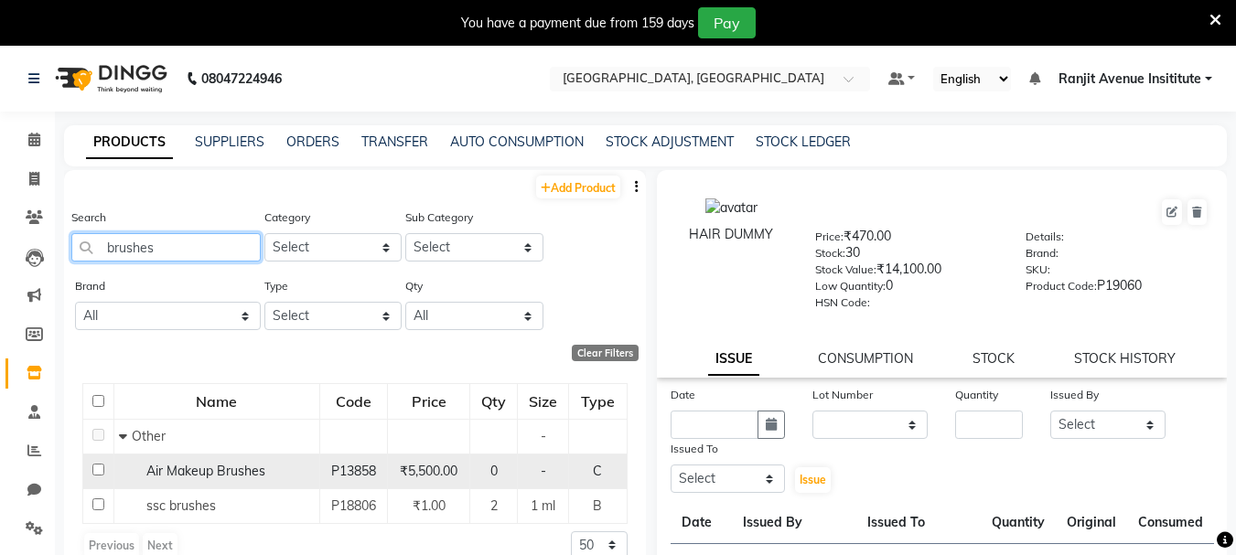
scroll to position [58, 0]
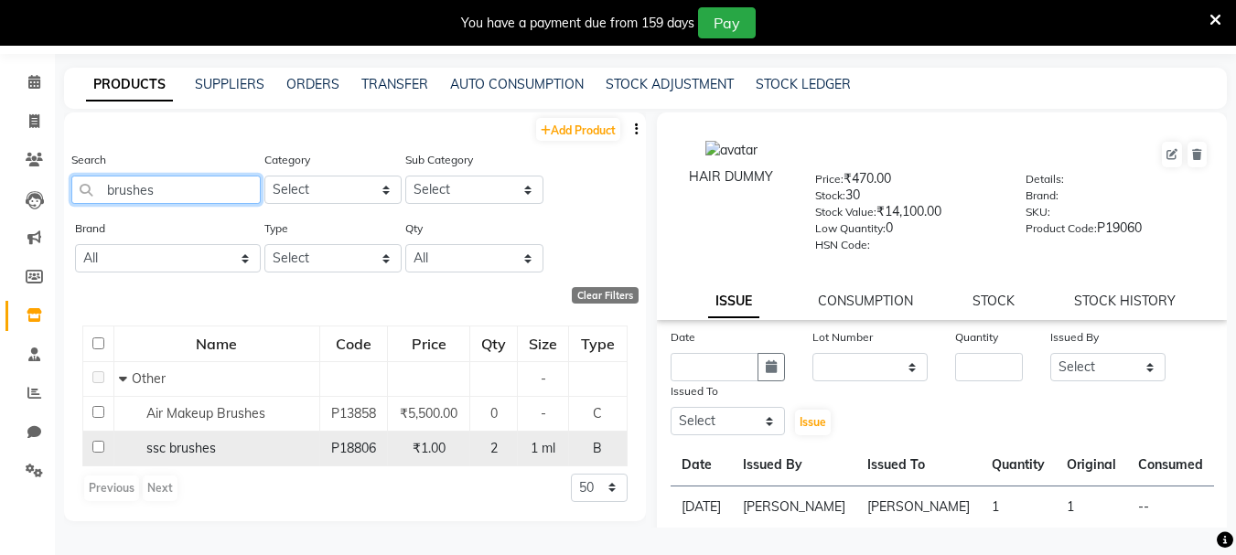
type input "brushes"
click at [96, 452] on input "checkbox" at bounding box center [98, 447] width 12 height 12
checkbox input "true"
select select
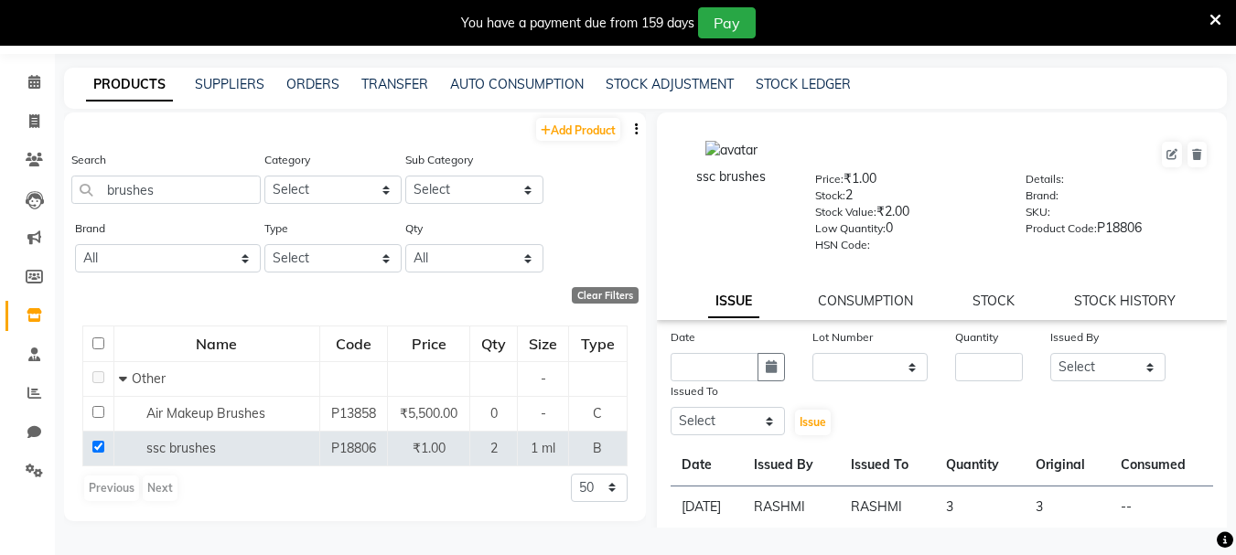
click at [1095, 288] on div "ssc brushes Price: ₹1.00 Stock: 2 Stock Value: ₹2.00 Low Quantity: 0 HSN Code: …" at bounding box center [942, 217] width 571 height 208
click at [1095, 294] on link "STOCK HISTORY" at bounding box center [1125, 301] width 102 height 16
select select "all"
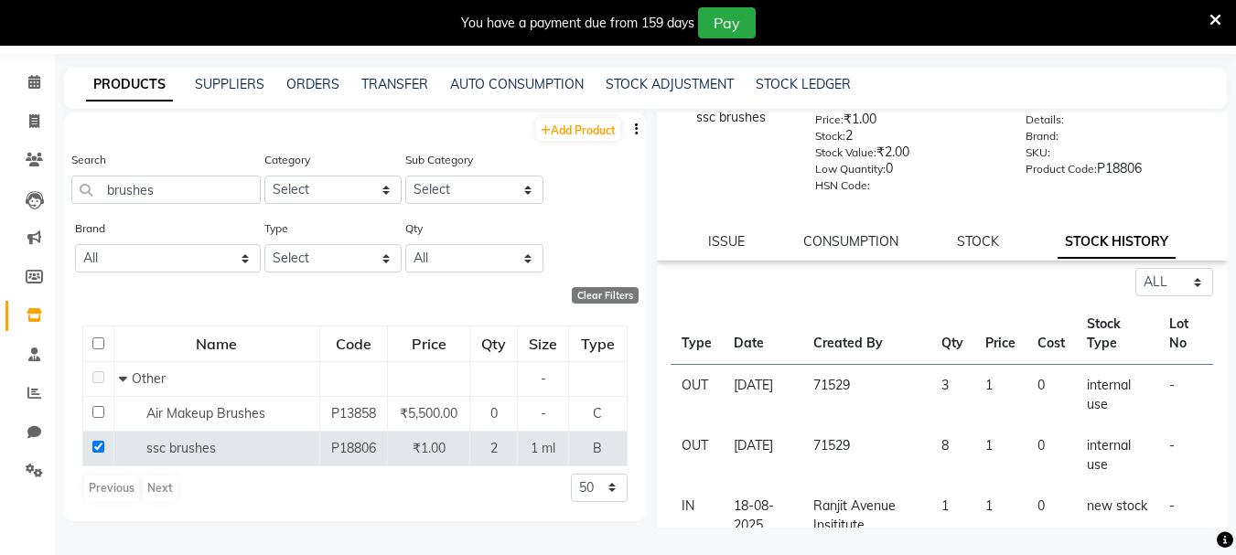
scroll to position [92, 0]
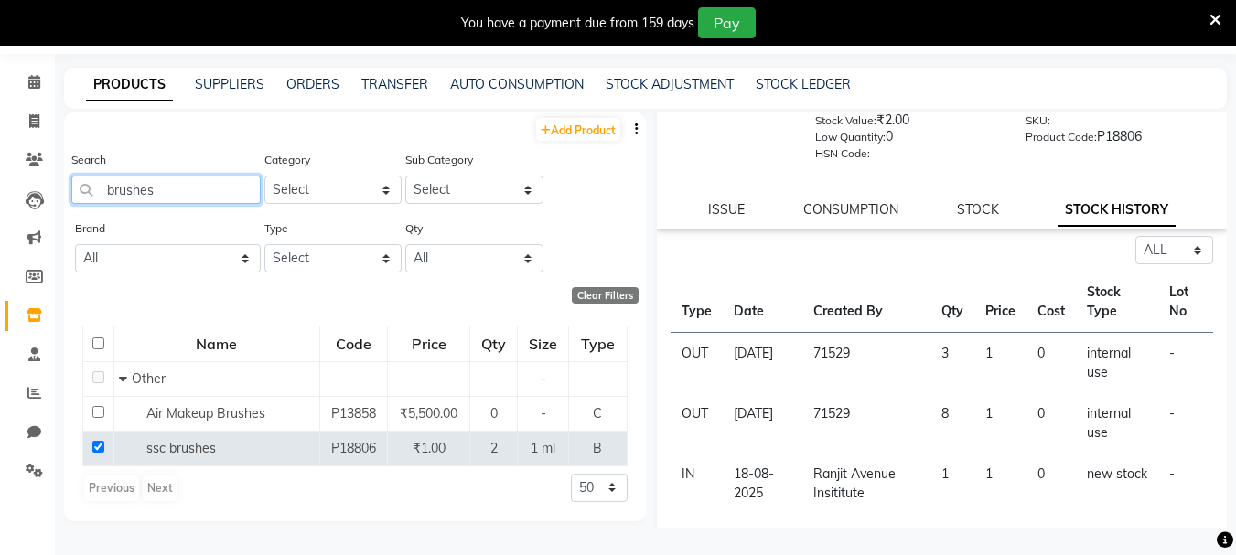
click at [185, 194] on input "brushes" at bounding box center [165, 190] width 189 height 28
type input "b"
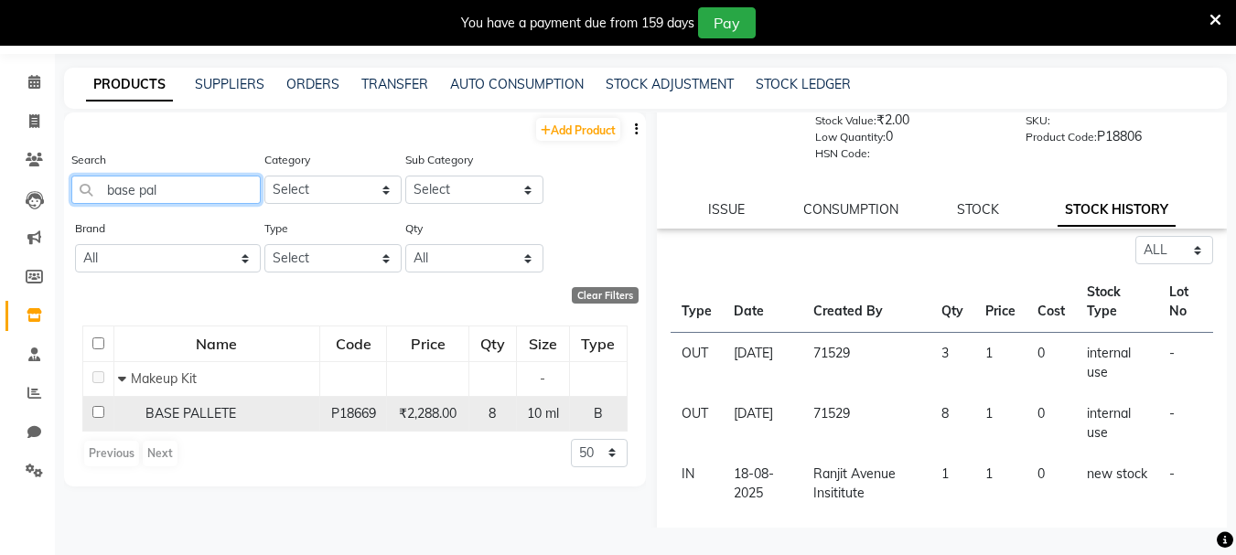
type input "base pal"
click at [95, 408] on input "checkbox" at bounding box center [98, 412] width 12 height 12
checkbox input "true"
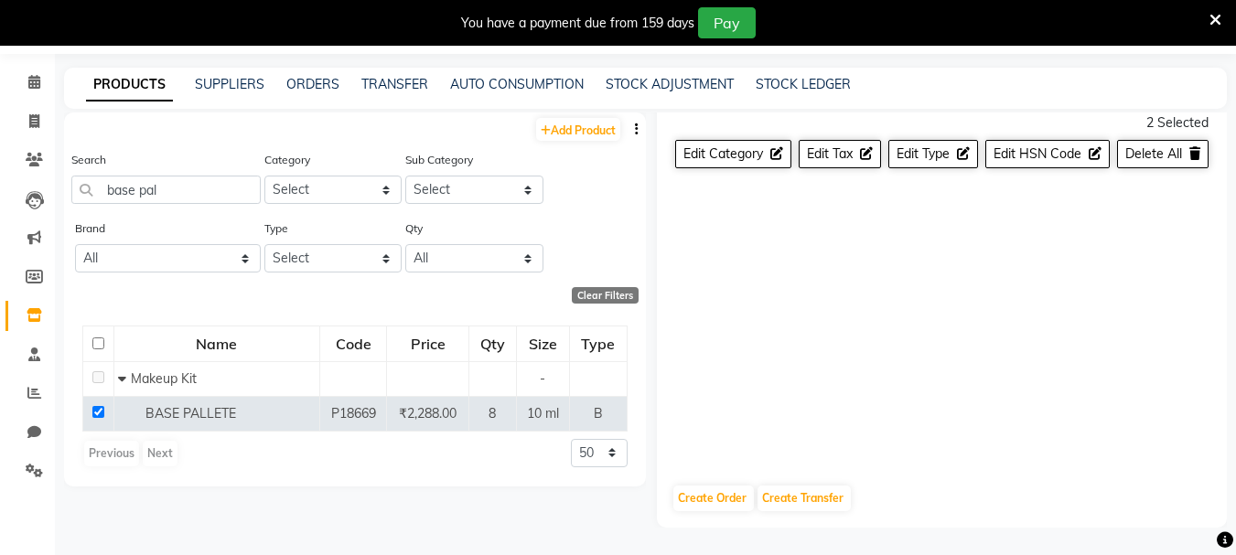
click at [1205, 15] on div "You have a payment due from 159 days Pay" at bounding box center [608, 22] width 1202 height 31
click at [1213, 13] on icon at bounding box center [1216, 20] width 12 height 16
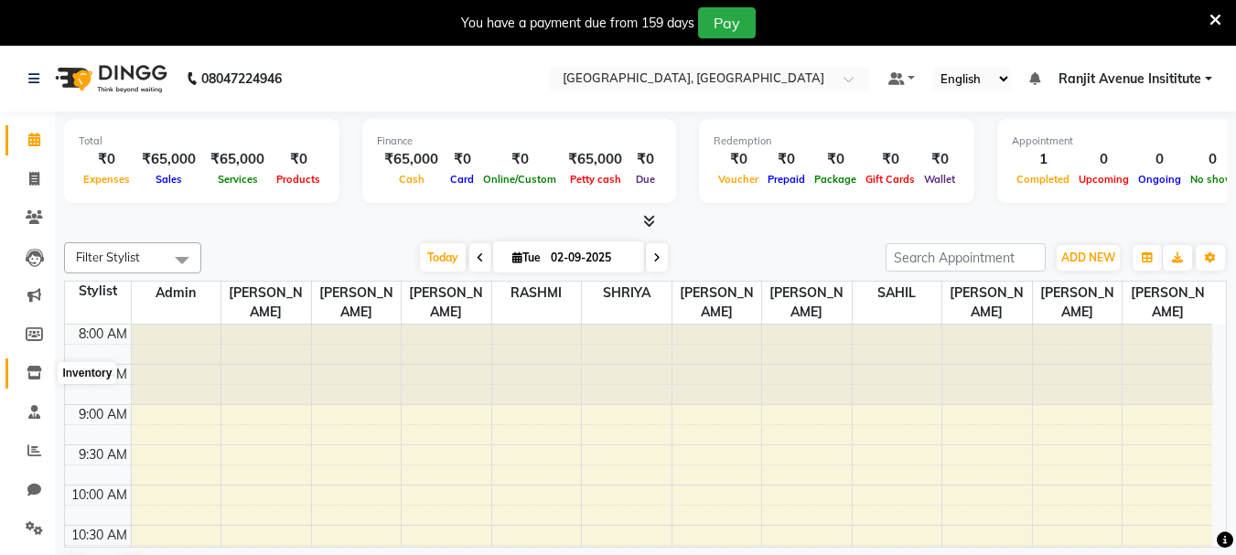
click at [28, 367] on icon at bounding box center [35, 373] width 16 height 14
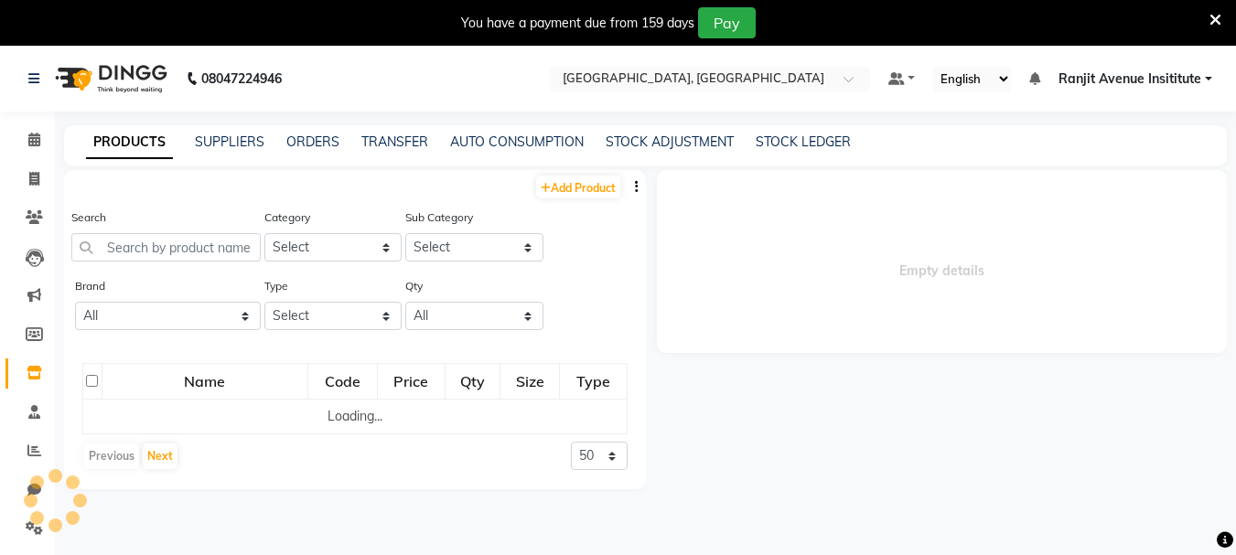
select select
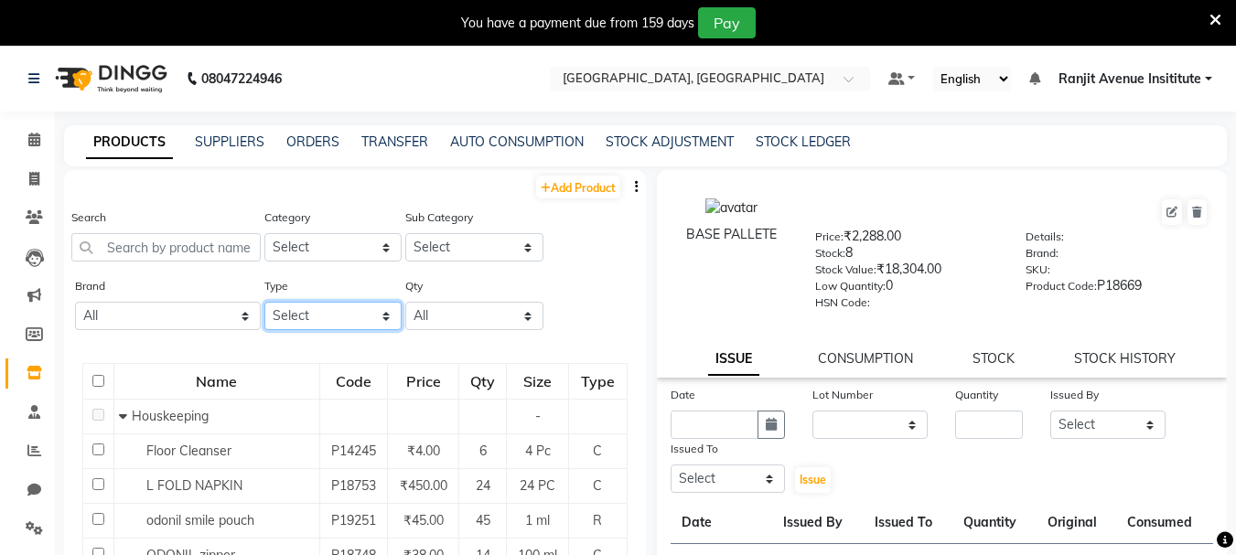
click at [360, 326] on select "Select Both Retail Consumable" at bounding box center [333, 316] width 138 height 28
click at [99, 291] on label "Brand" at bounding box center [90, 286] width 30 height 16
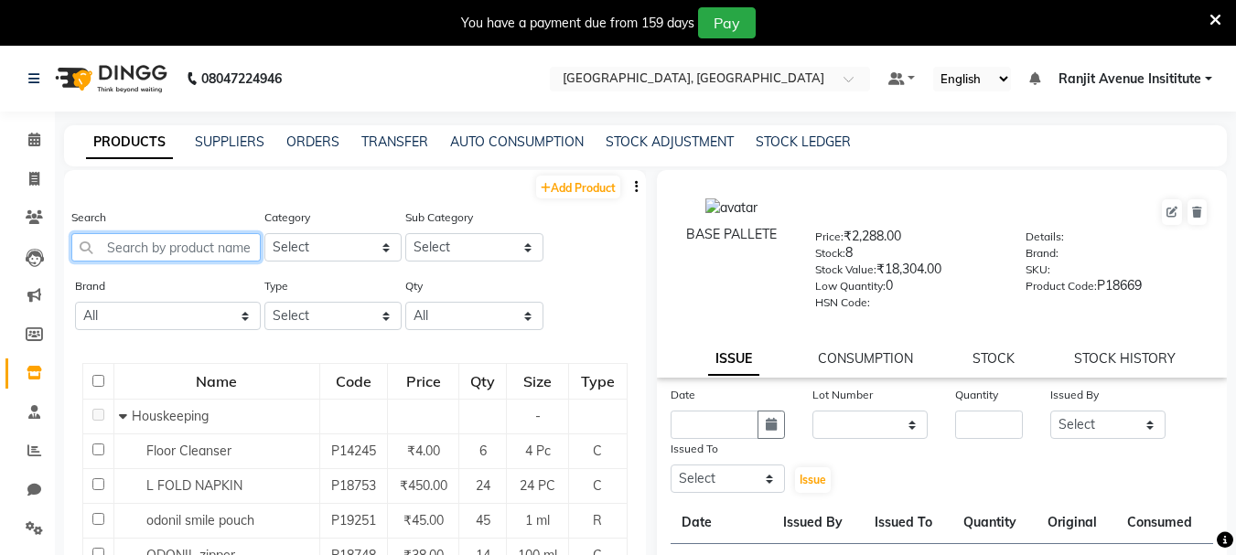
click at [138, 246] on input "text" at bounding box center [165, 247] width 189 height 28
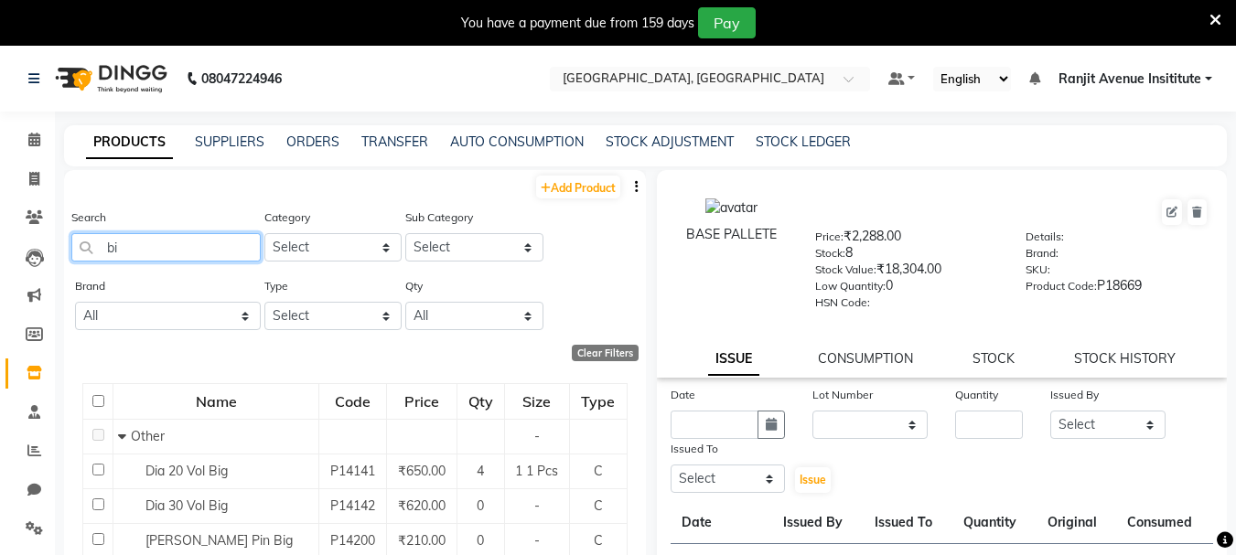
type input "b"
type input "t"
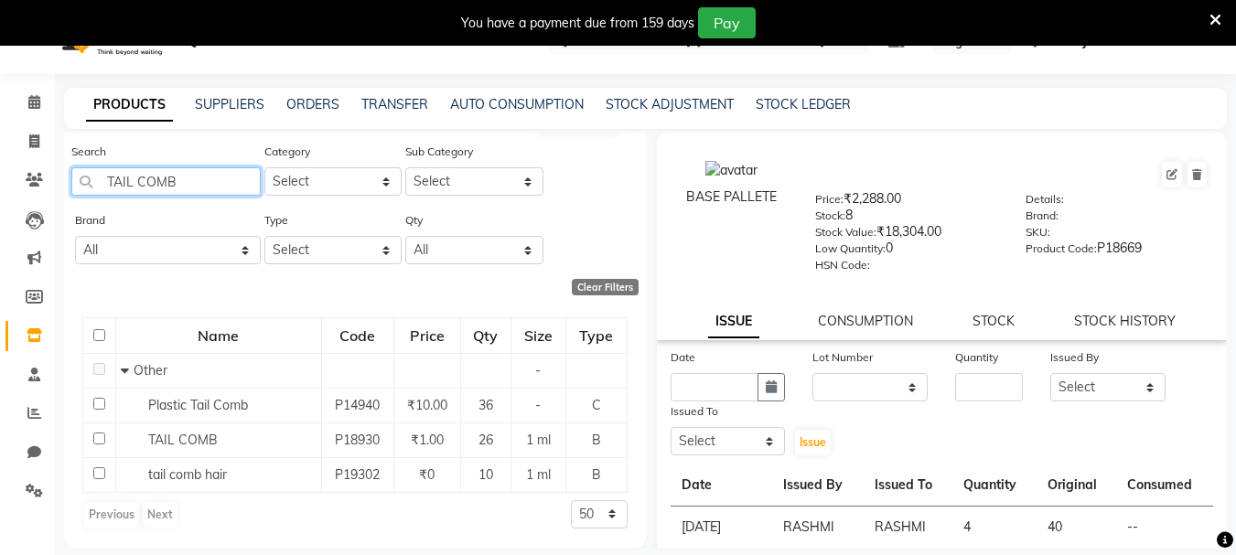
scroll to position [58, 0]
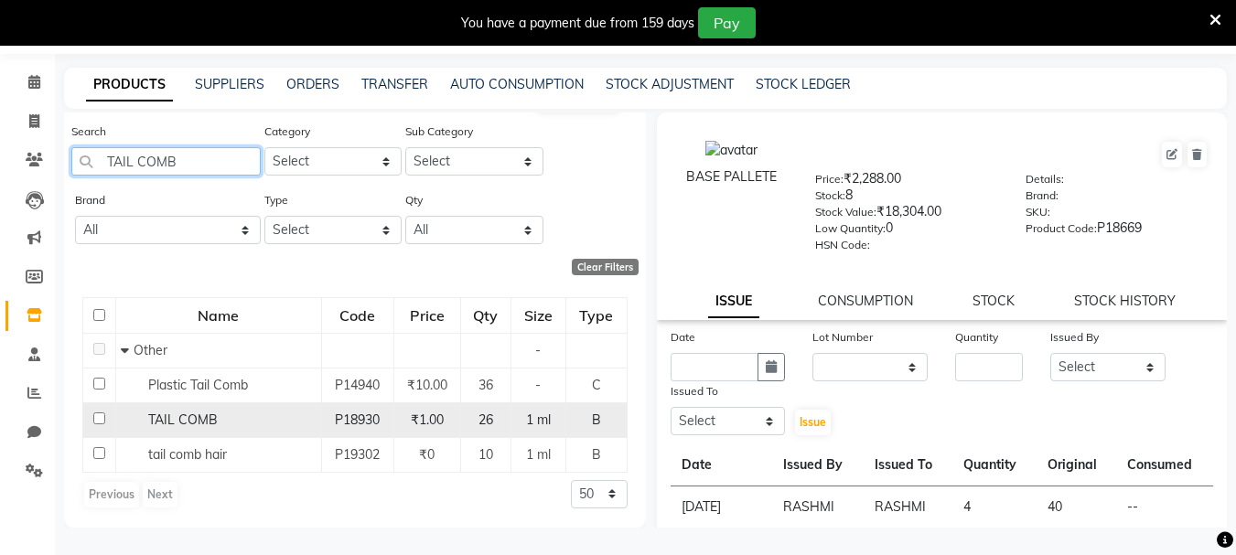
type input "TAIL COMB"
click at [298, 422] on div "TAIL COMB" at bounding box center [219, 420] width 196 height 19
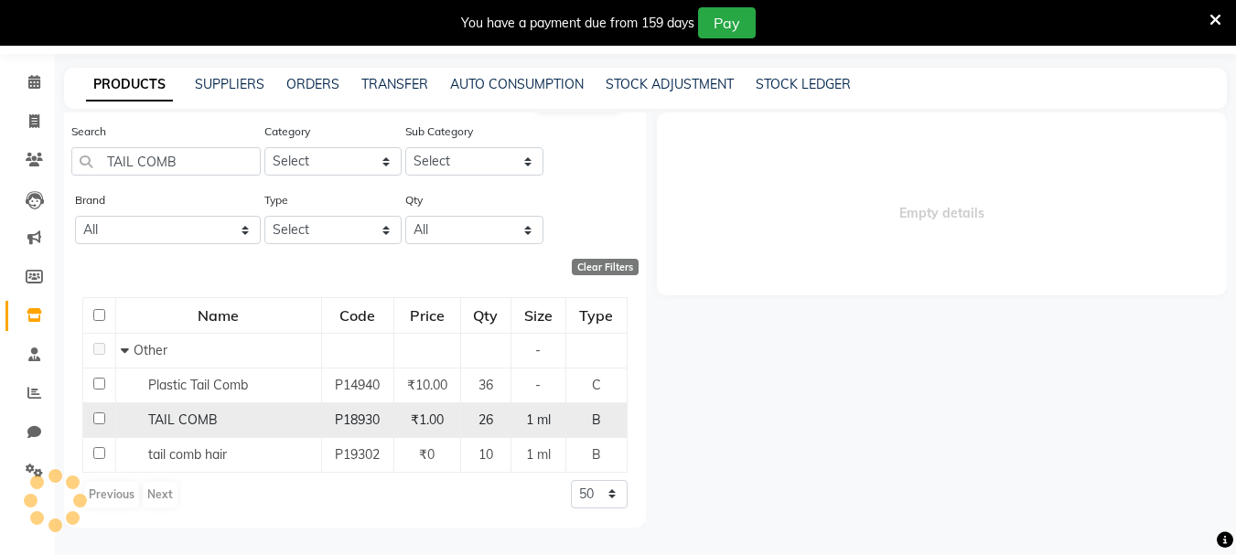
click at [102, 415] on input "checkbox" at bounding box center [99, 419] width 12 height 12
checkbox input "true"
select select
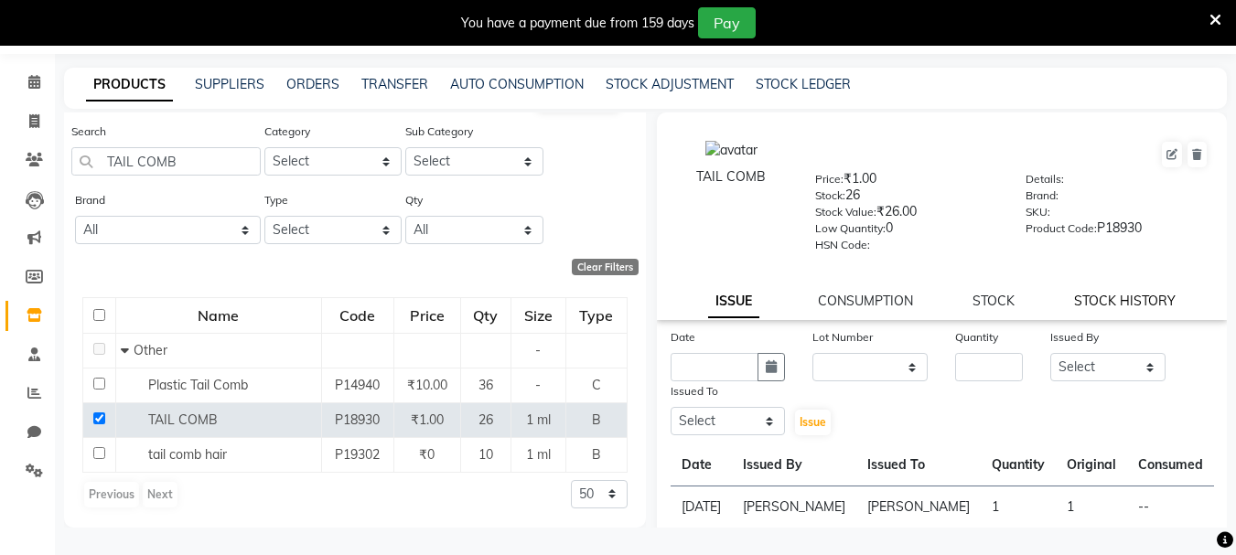
click at [1108, 293] on link "STOCK HISTORY" at bounding box center [1125, 301] width 102 height 16
select select "all"
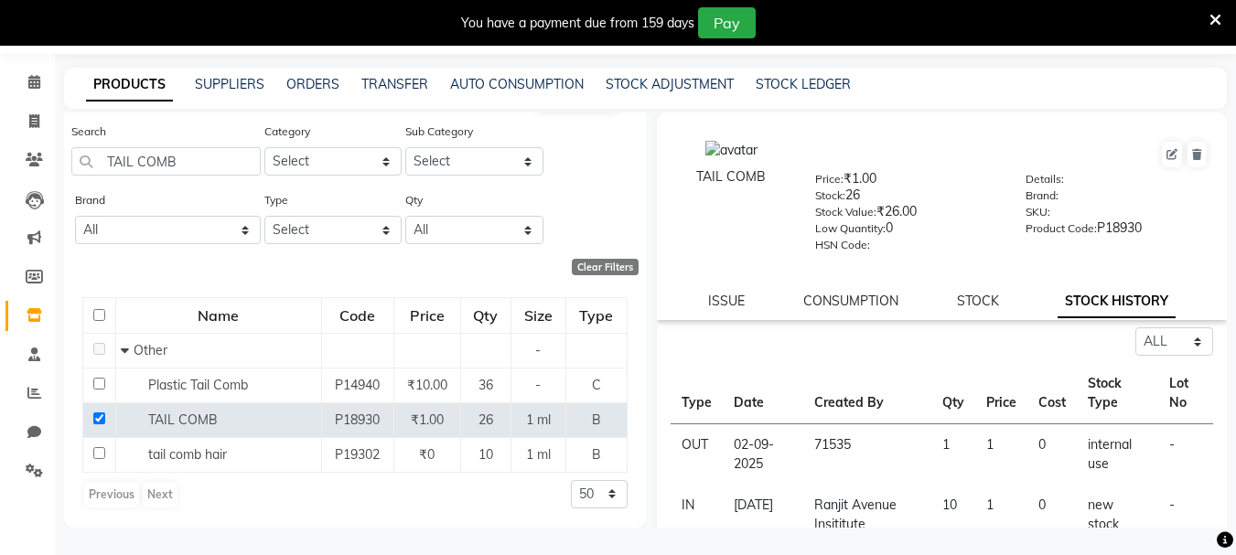
scroll to position [92, 0]
